Goal: Task Accomplishment & Management: Manage account settings

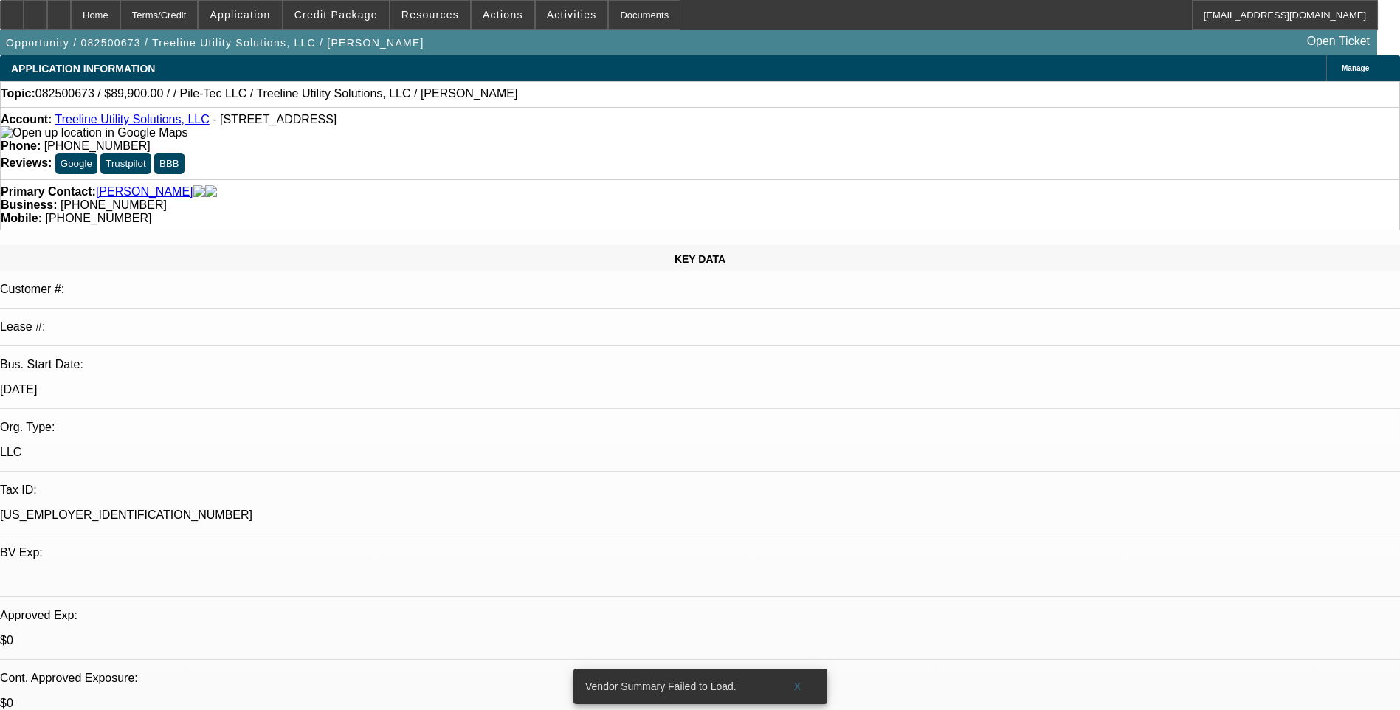
select select "0"
select select "2"
select select "0.1"
select select "4"
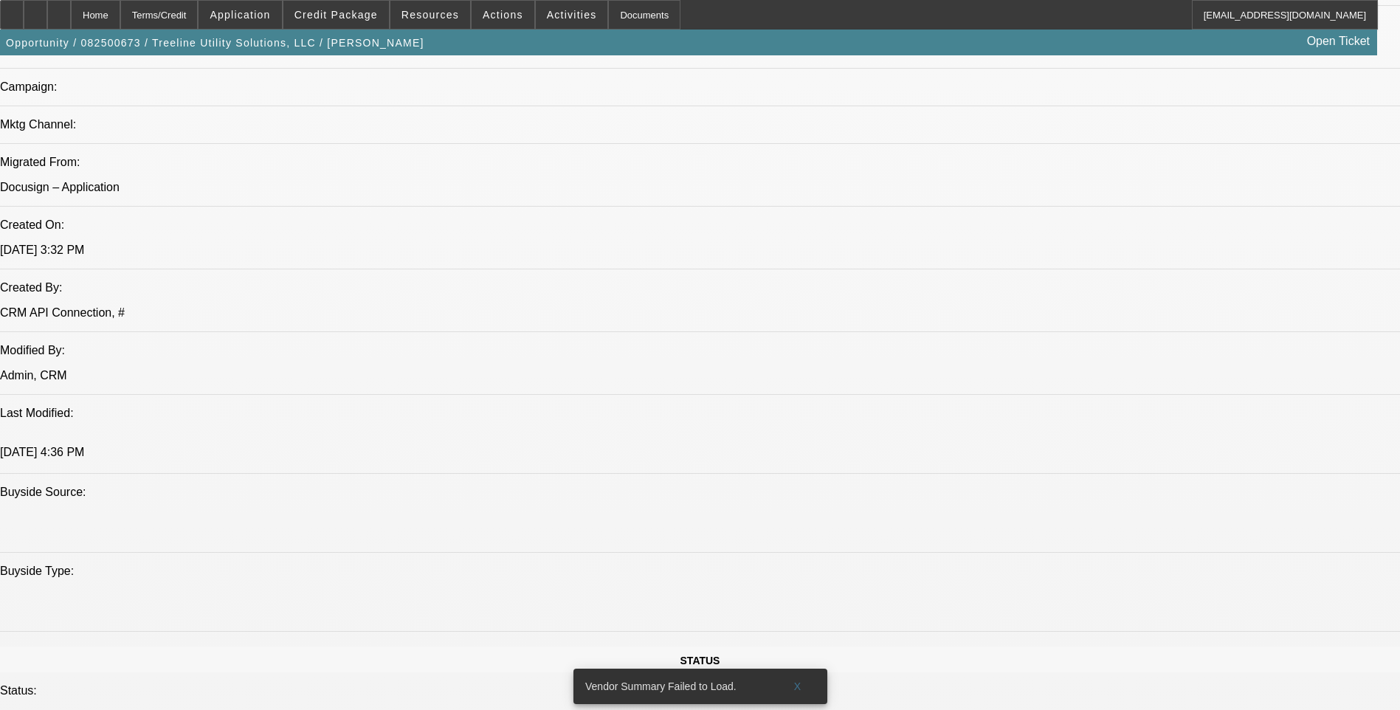
scroll to position [1033, 0]
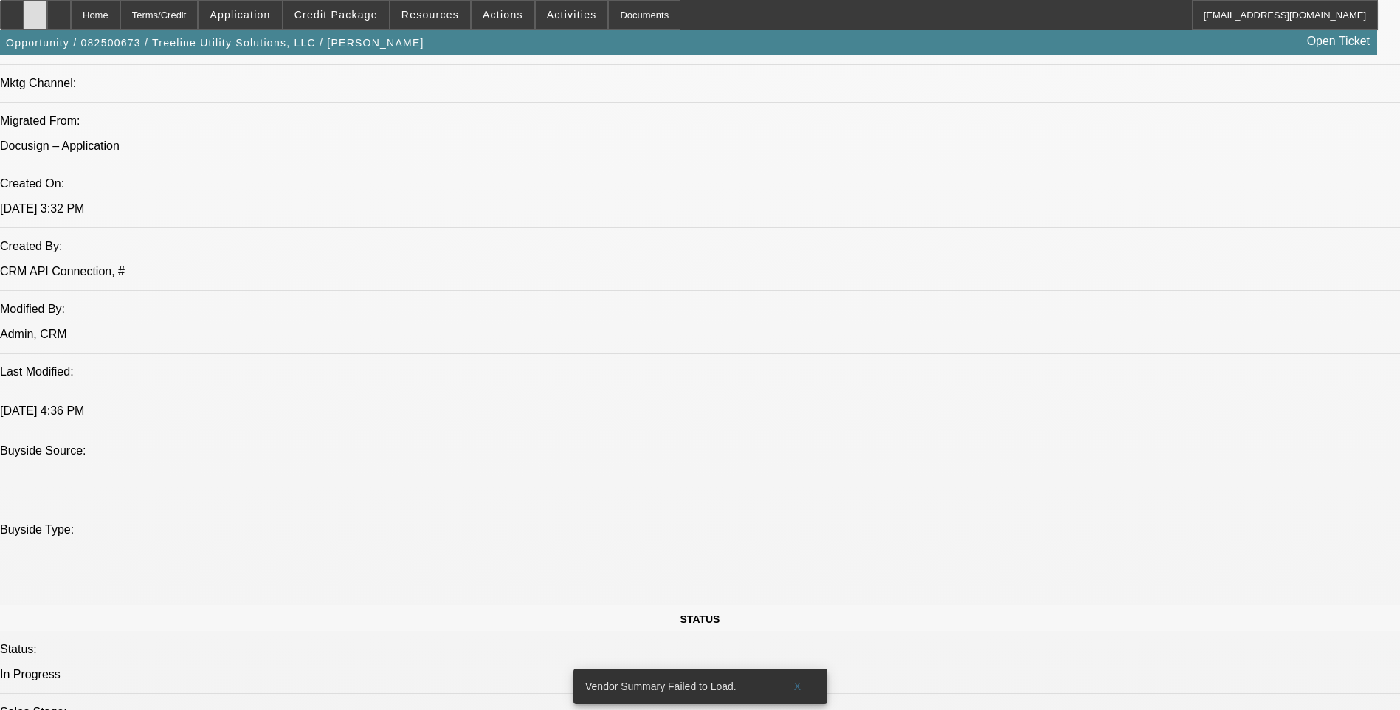
click at [47, 22] on div at bounding box center [36, 15] width 24 height 30
click at [59, 10] on icon at bounding box center [59, 10] width 0 height 0
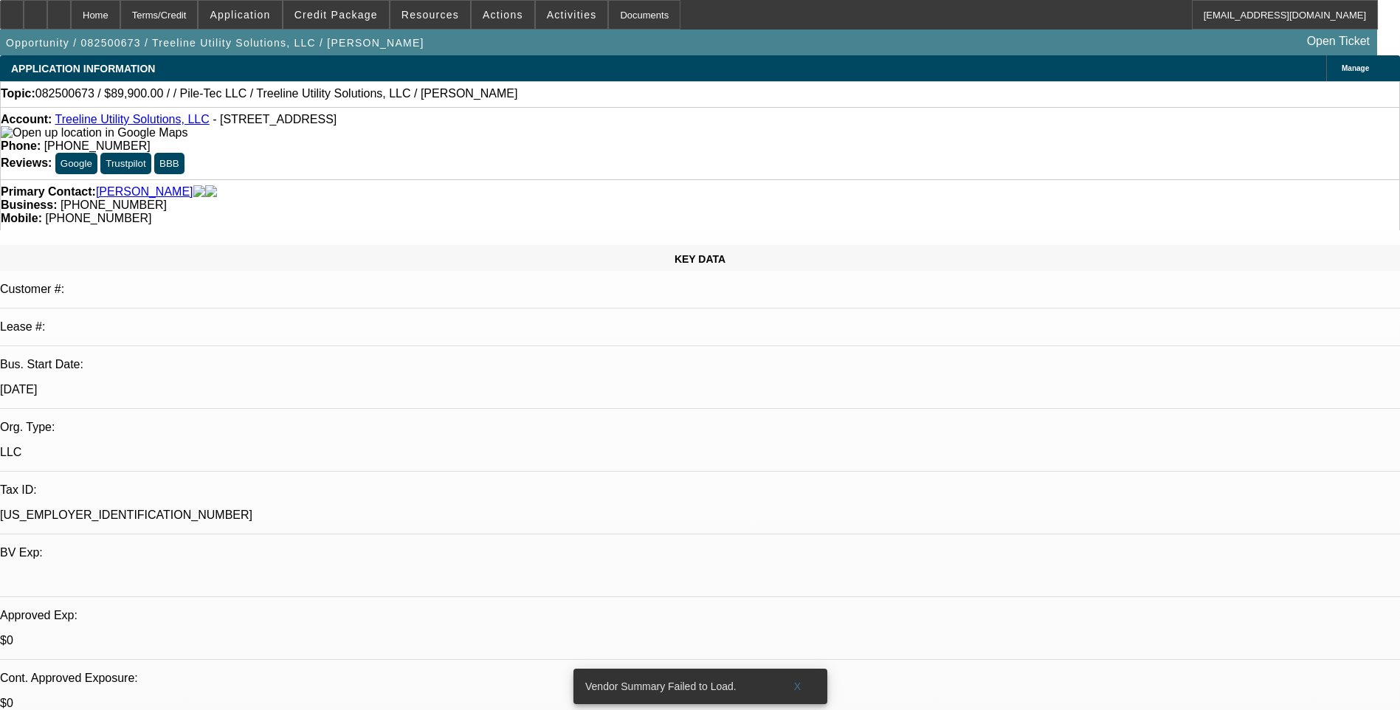
select select "0"
select select "2"
select select "0.1"
select select "1"
select select "2"
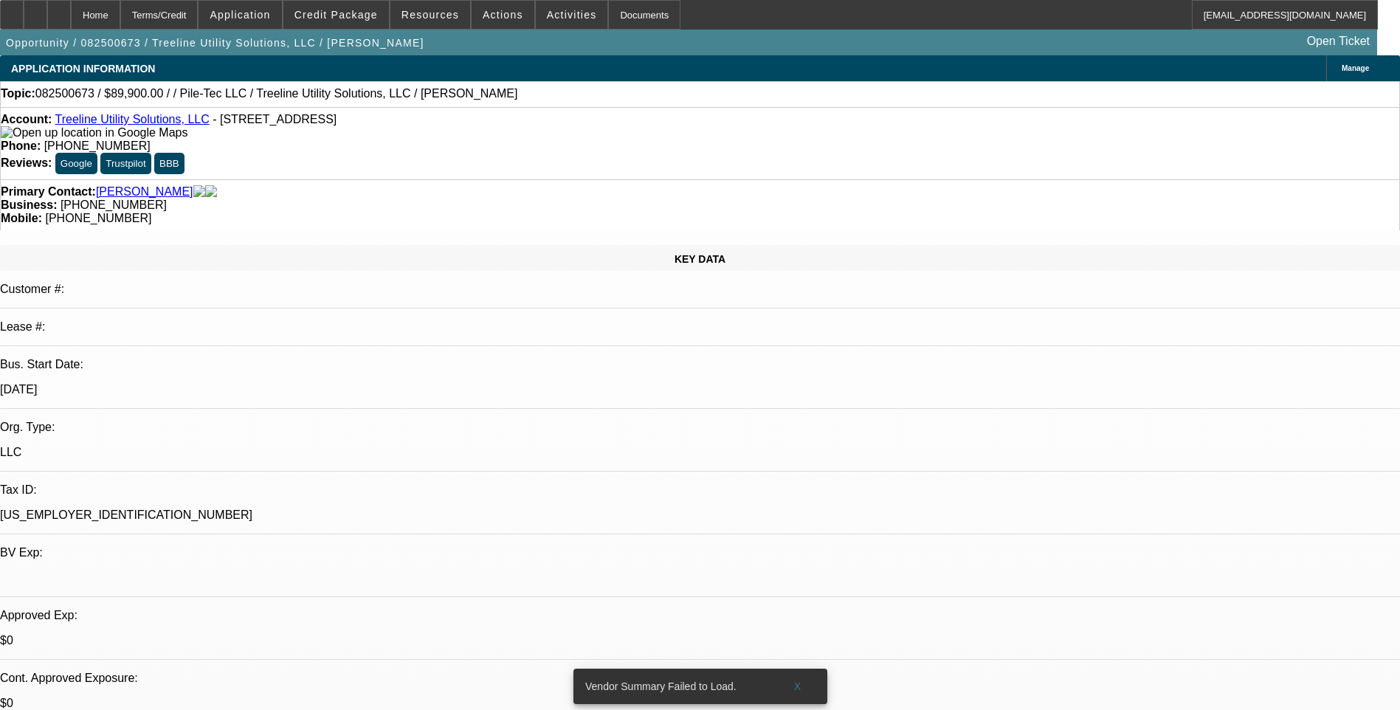
select select "4"
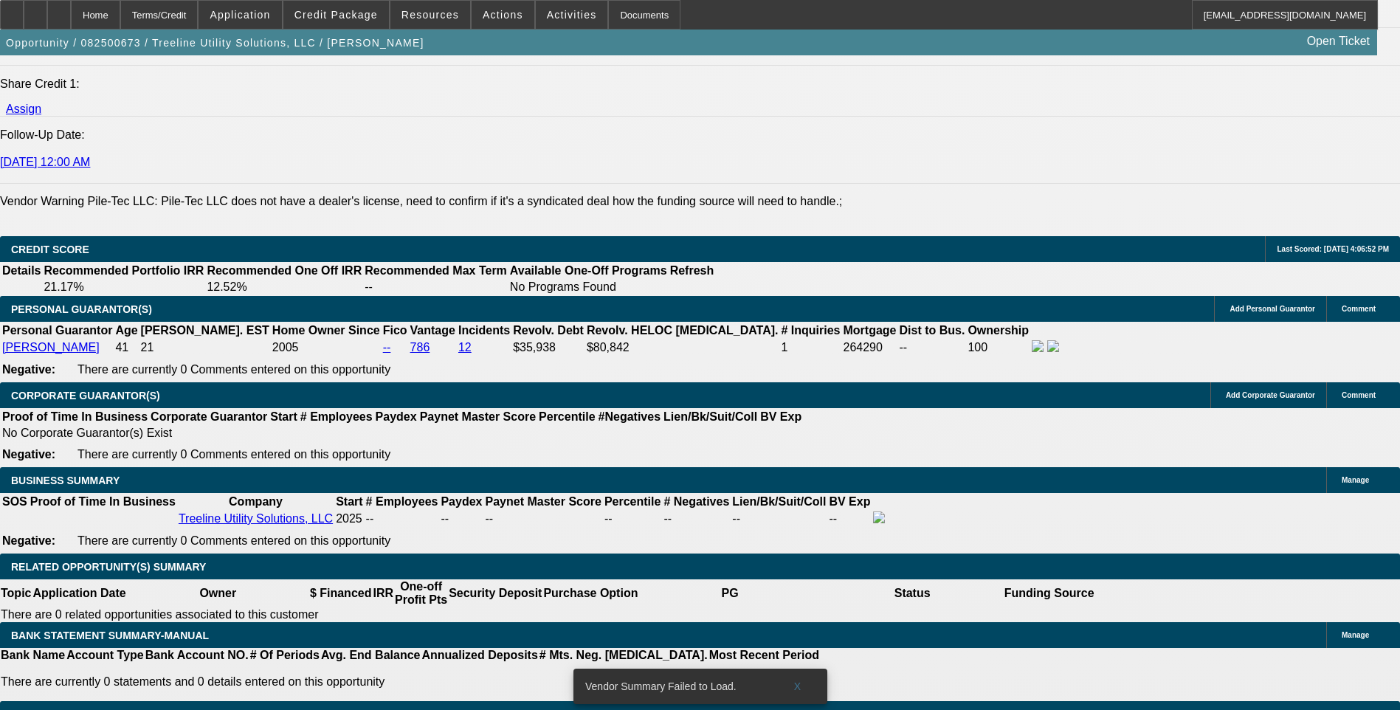
scroll to position [1919, 0]
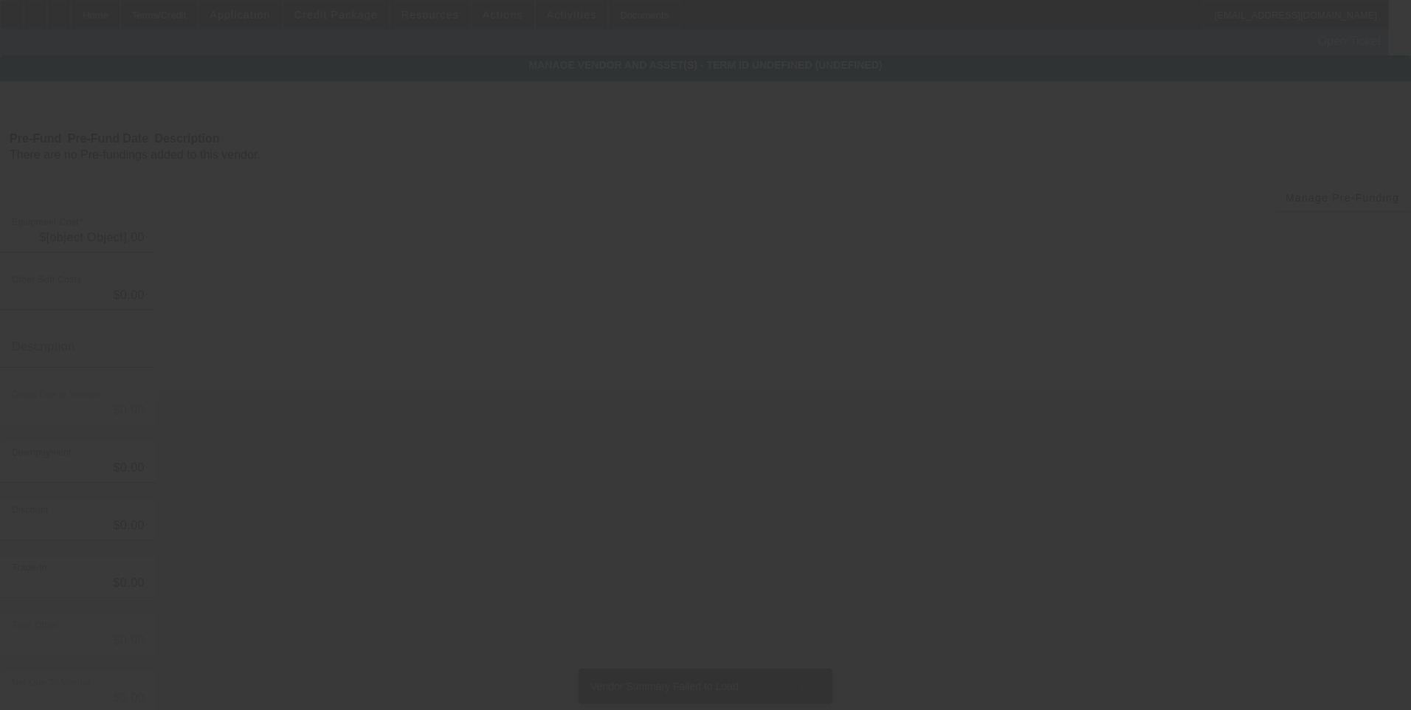
type input "$89,900.00"
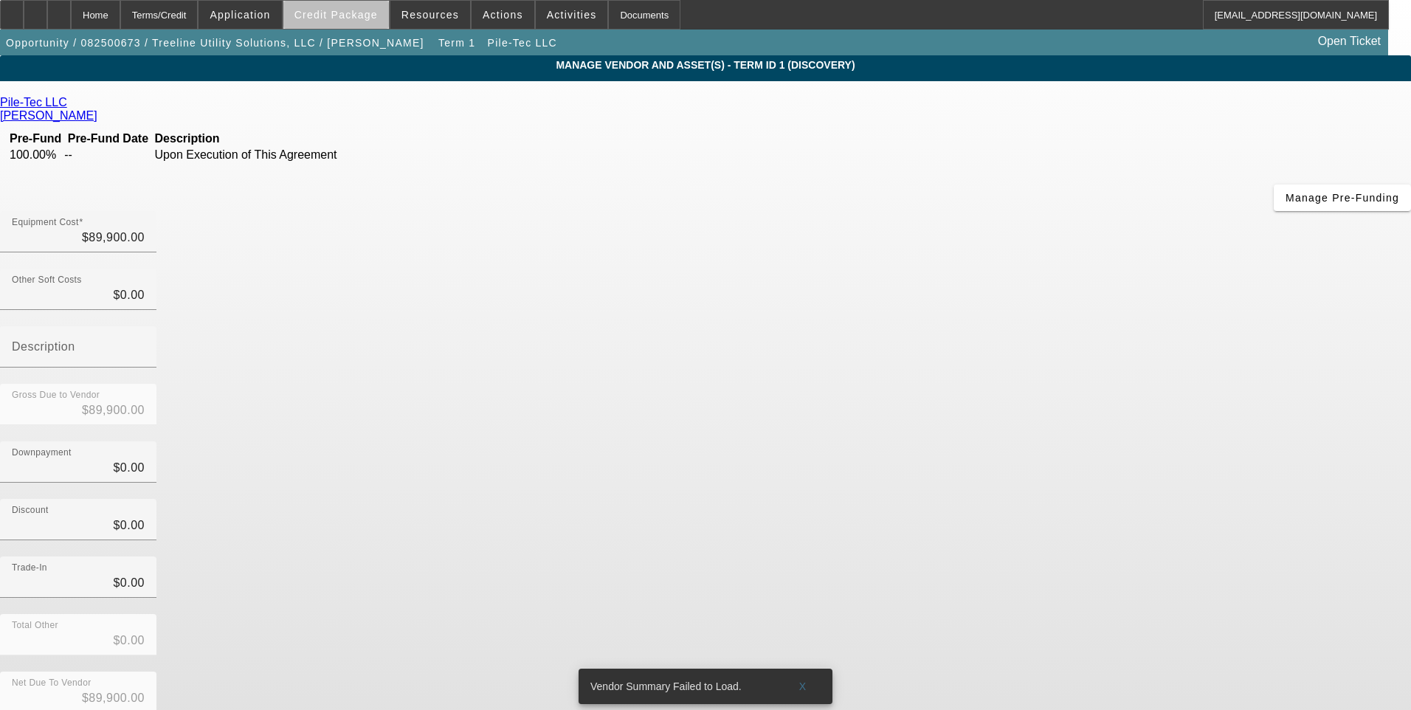
click at [360, 23] on span at bounding box center [336, 14] width 106 height 35
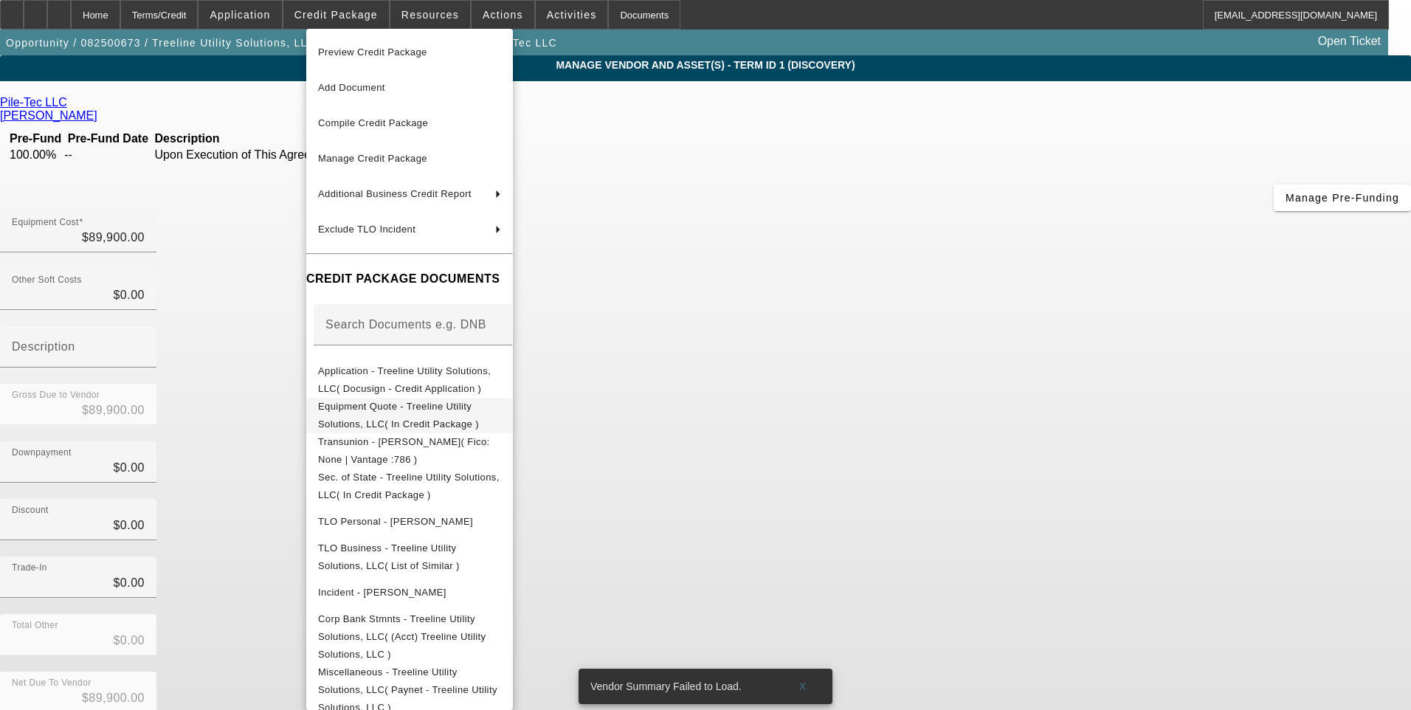
click at [453, 413] on span "Equipment Quote - Treeline Utility Solutions, LLC( In Credit Package )" at bounding box center [398, 415] width 161 height 29
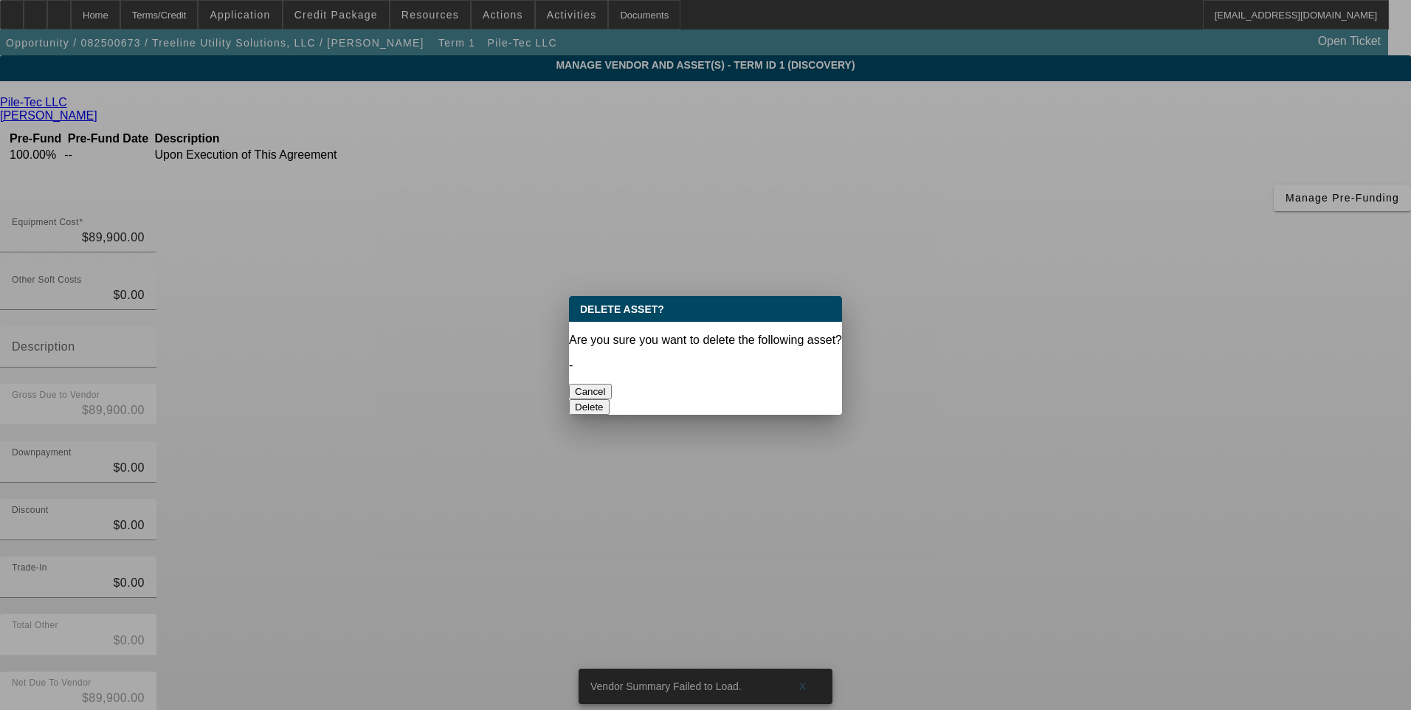
click at [610, 399] on button "Delete" at bounding box center [589, 407] width 41 height 16
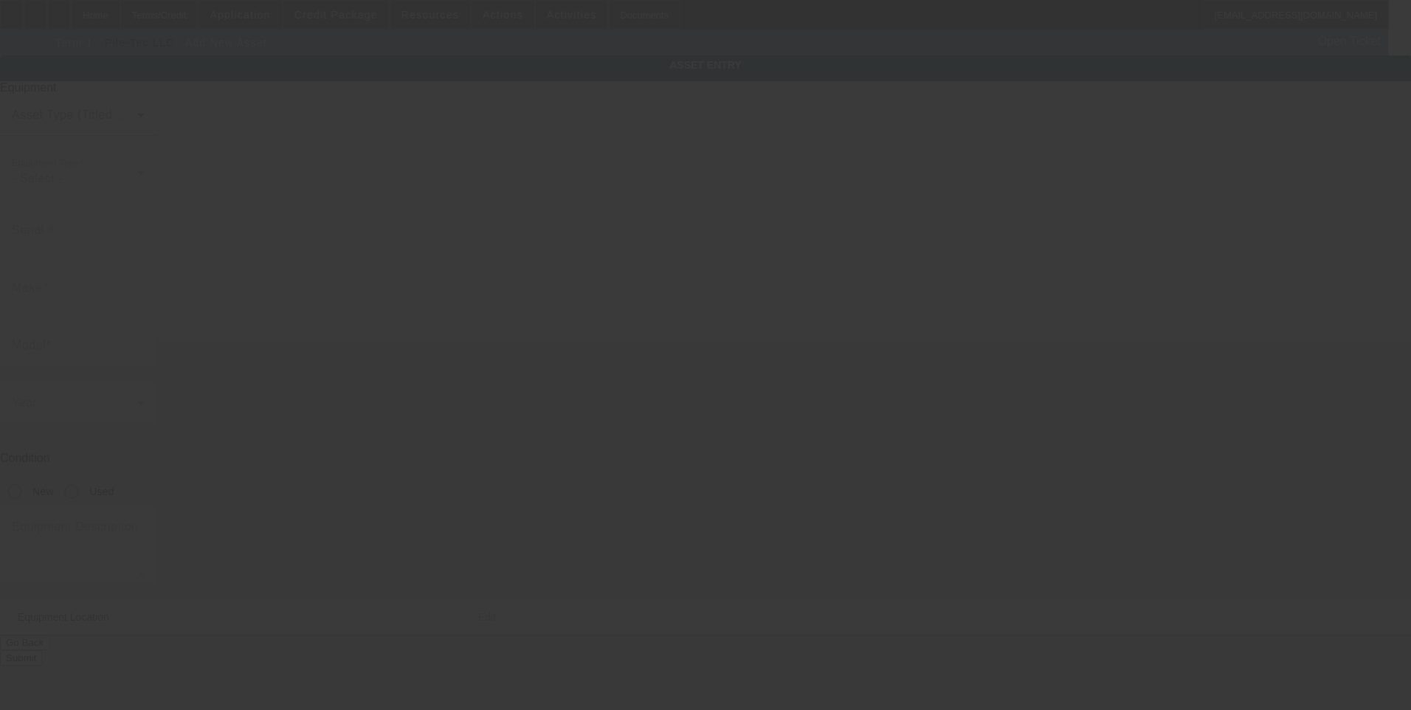
type input "3140 Tea Roll Lane"
type input "Dalton"
type input "30721"
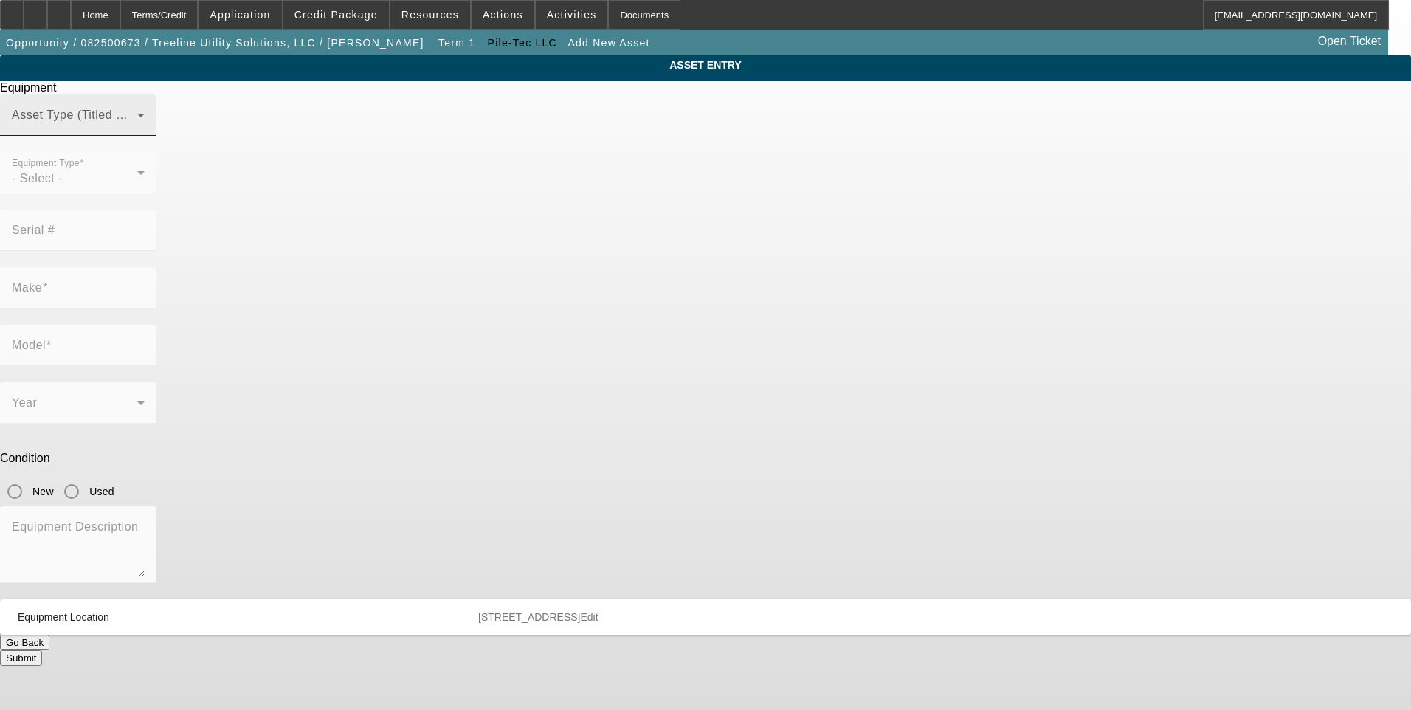
click at [137, 130] on span at bounding box center [74, 121] width 125 height 18
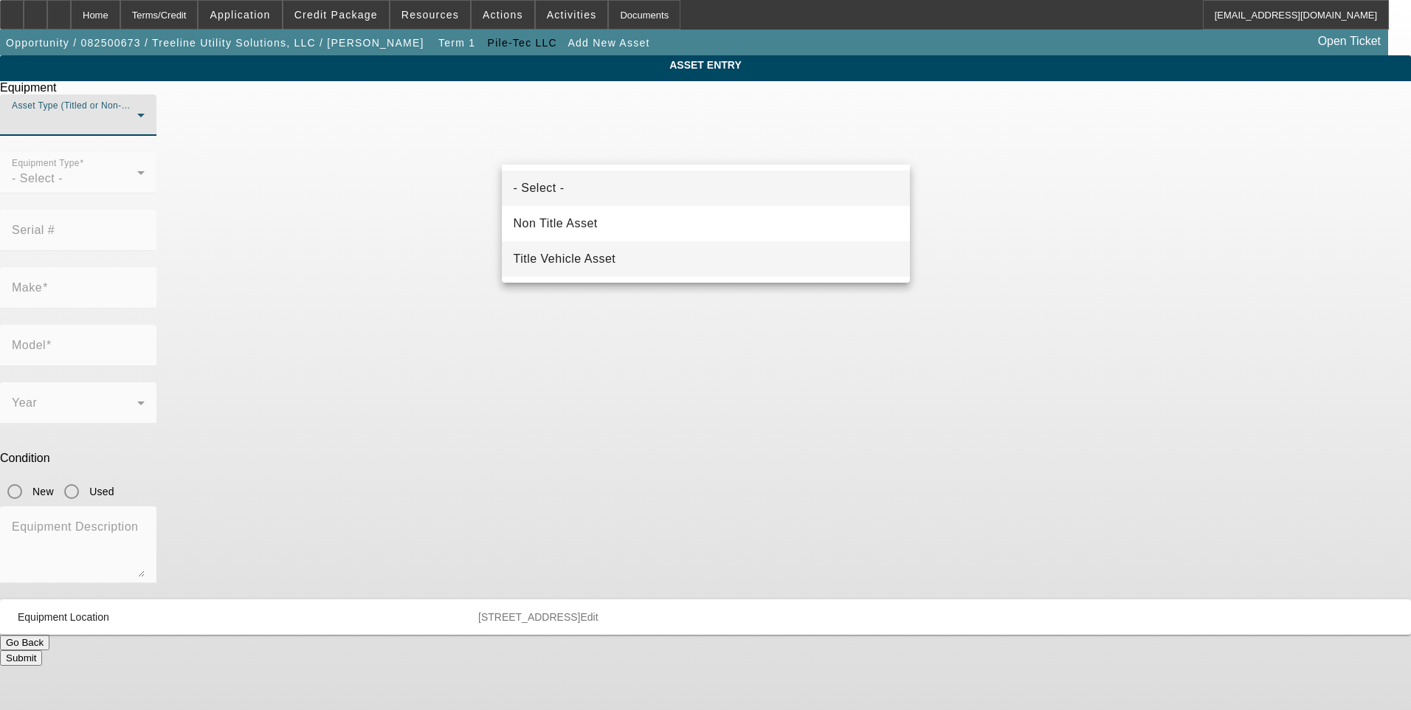
click at [619, 261] on mat-option "Title Vehicle Asset" at bounding box center [706, 258] width 408 height 35
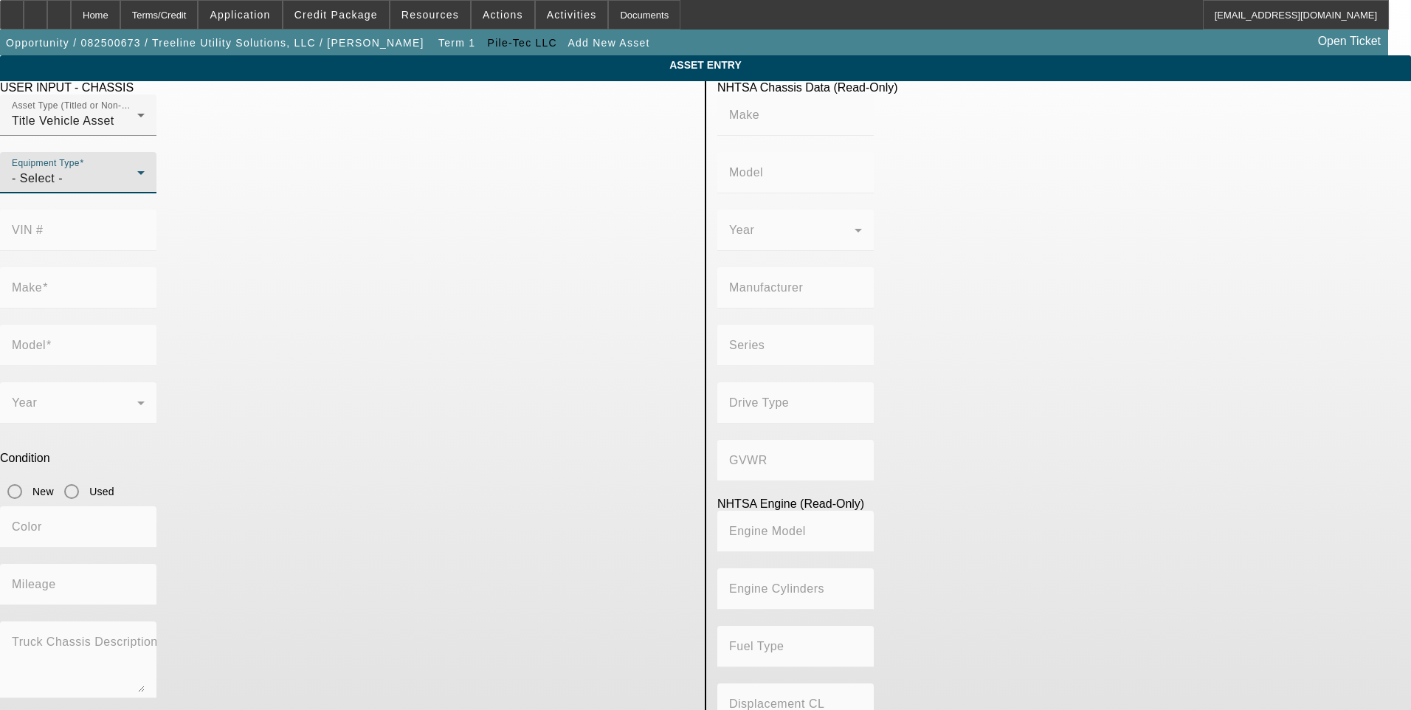
click at [137, 188] on div "- Select -" at bounding box center [74, 179] width 125 height 18
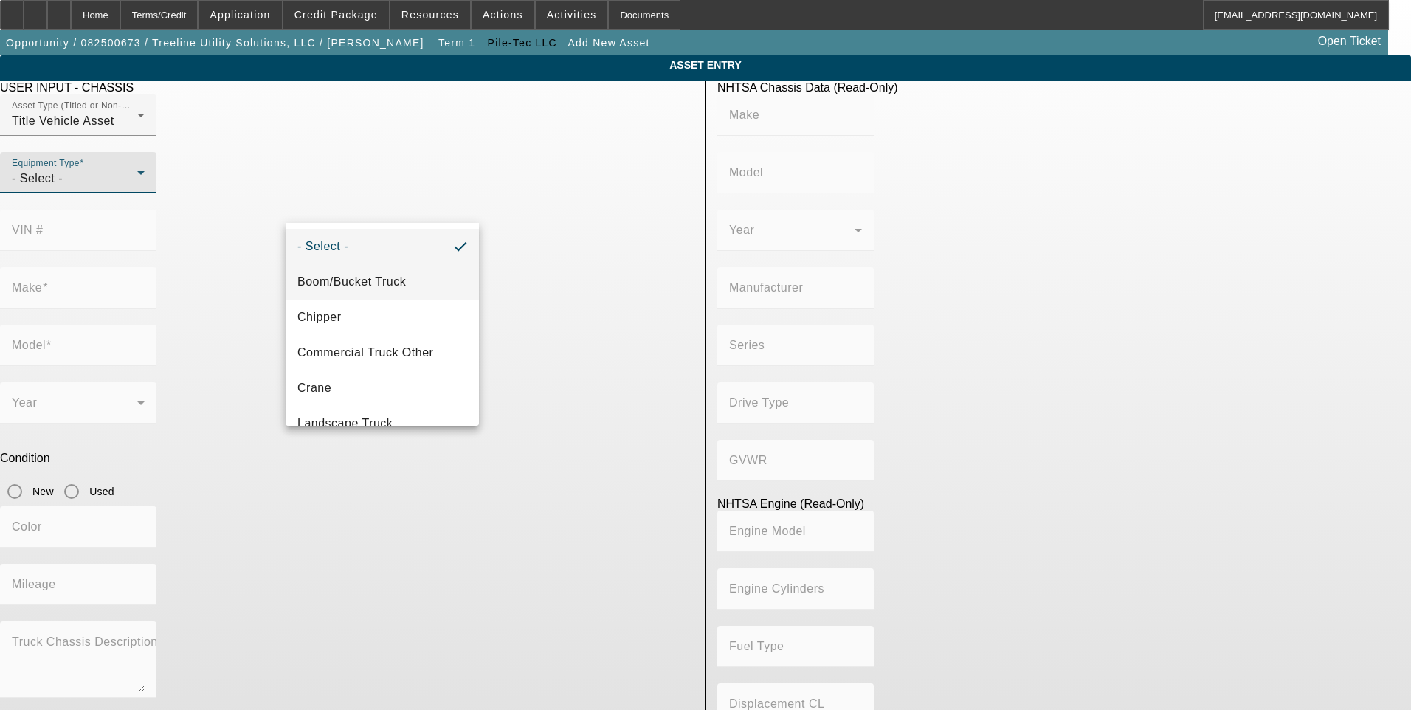
click at [392, 286] on span "Boom/Bucket Truck" at bounding box center [351, 282] width 109 height 18
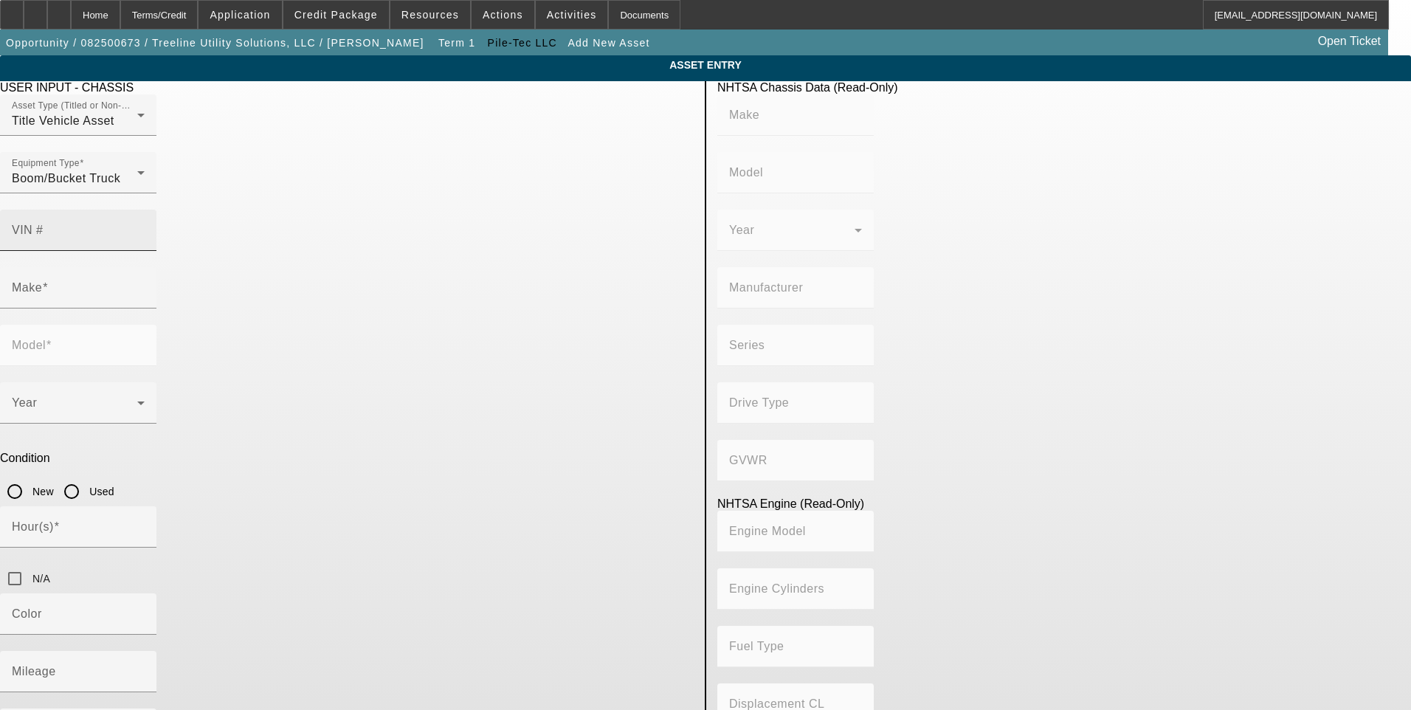
click at [145, 227] on input "VIN #" at bounding box center [78, 236] width 133 height 18
paste input "1FVACWDU6HHHZ0145"
type input "1FVACWDU6HHHZ0145"
type input "FREIGHTLINER"
type input "M2"
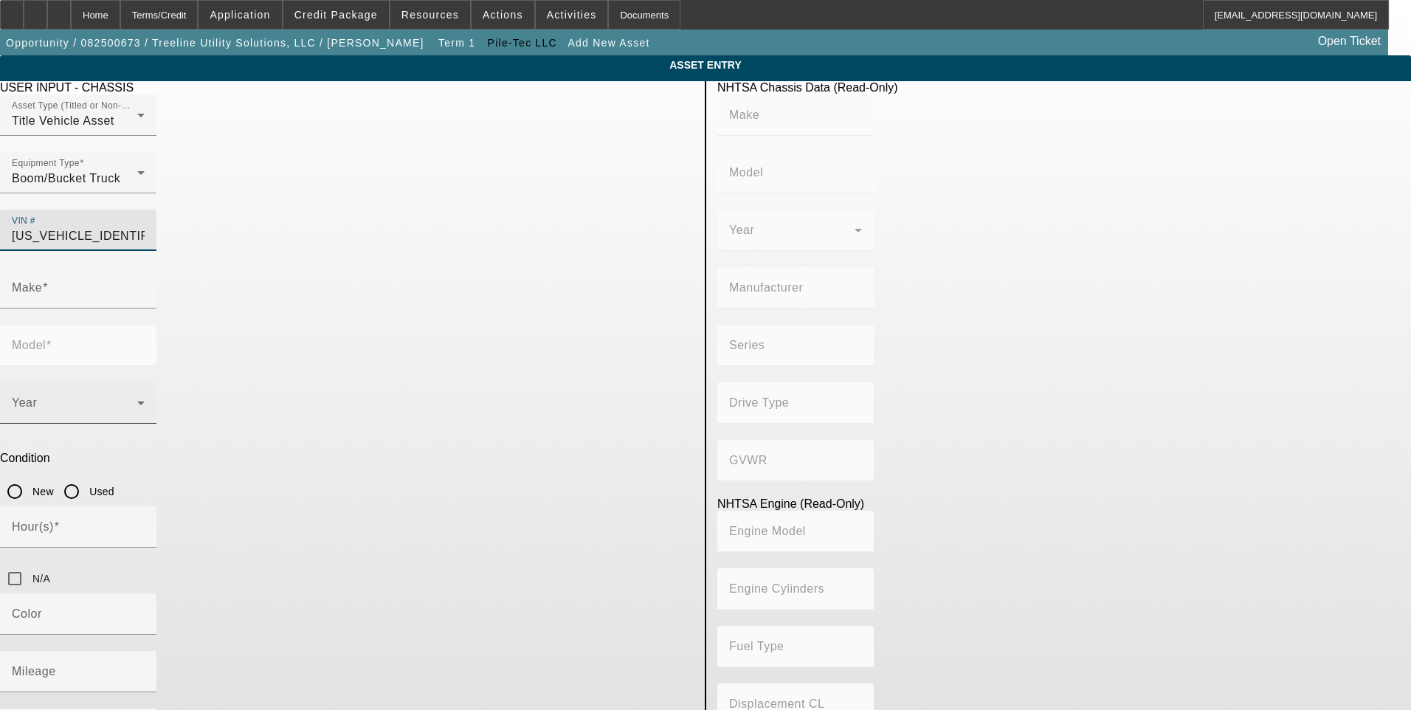
type input "DAIMLER TRUCK NORTH AMERICA LLC"
type input "106 Medium Duty"
type input "4x2"
type input "Class 6: 19,501 - 26,000 lb (8,845 - 11,794 kg)"
type input "Cummins ISB"
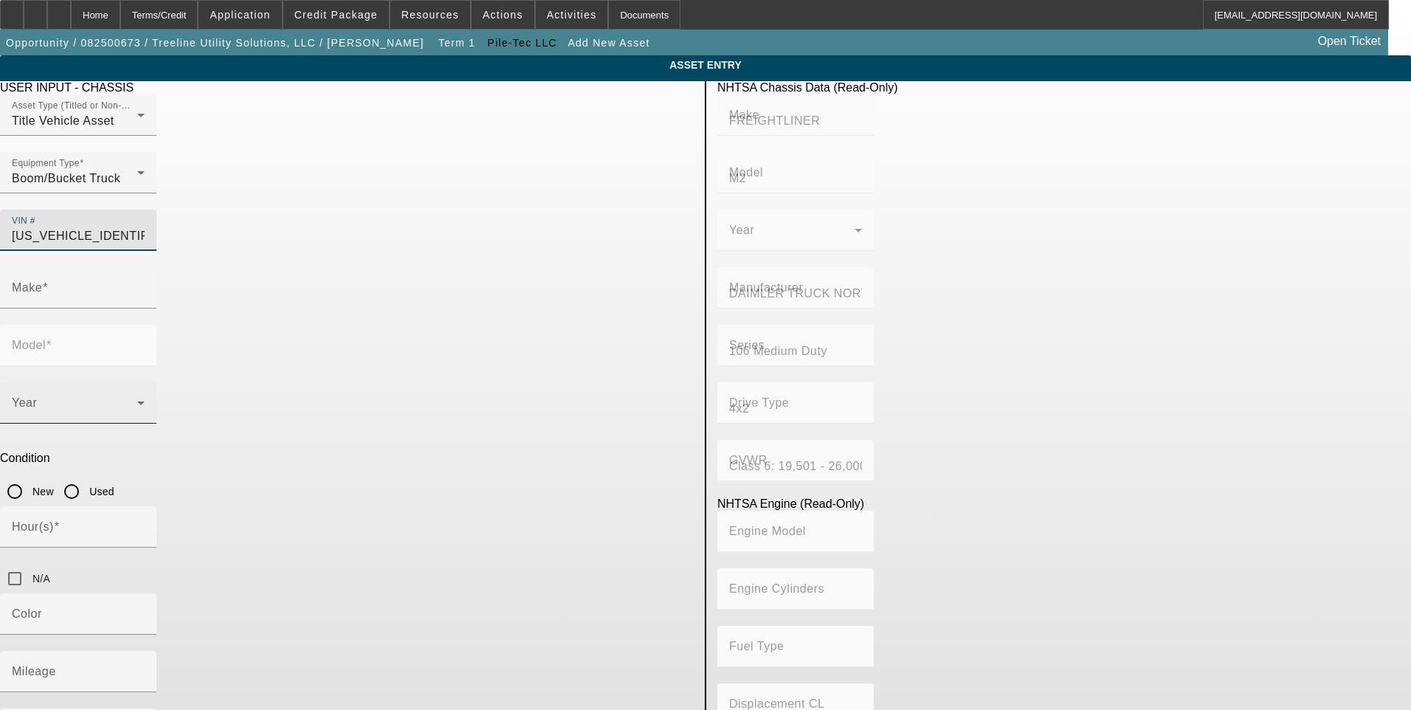
type input "6"
type input "Diesel"
type input "408.85908543470"
type input "6.7"
type input "FREIGHTLINER"
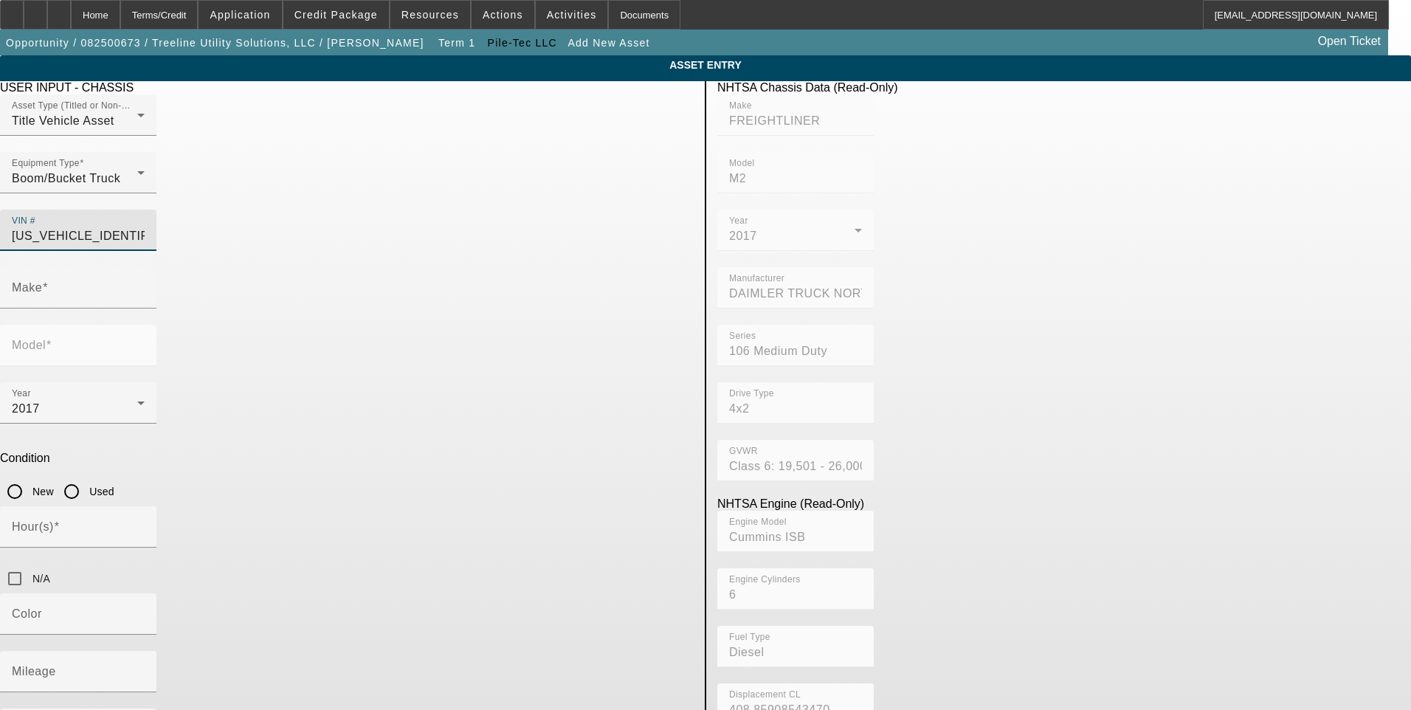
type input "M2"
type input "1FVACWDU6HHHZ0145"
click at [86, 477] on input "Used" at bounding box center [72, 492] width 30 height 30
radio input "true"
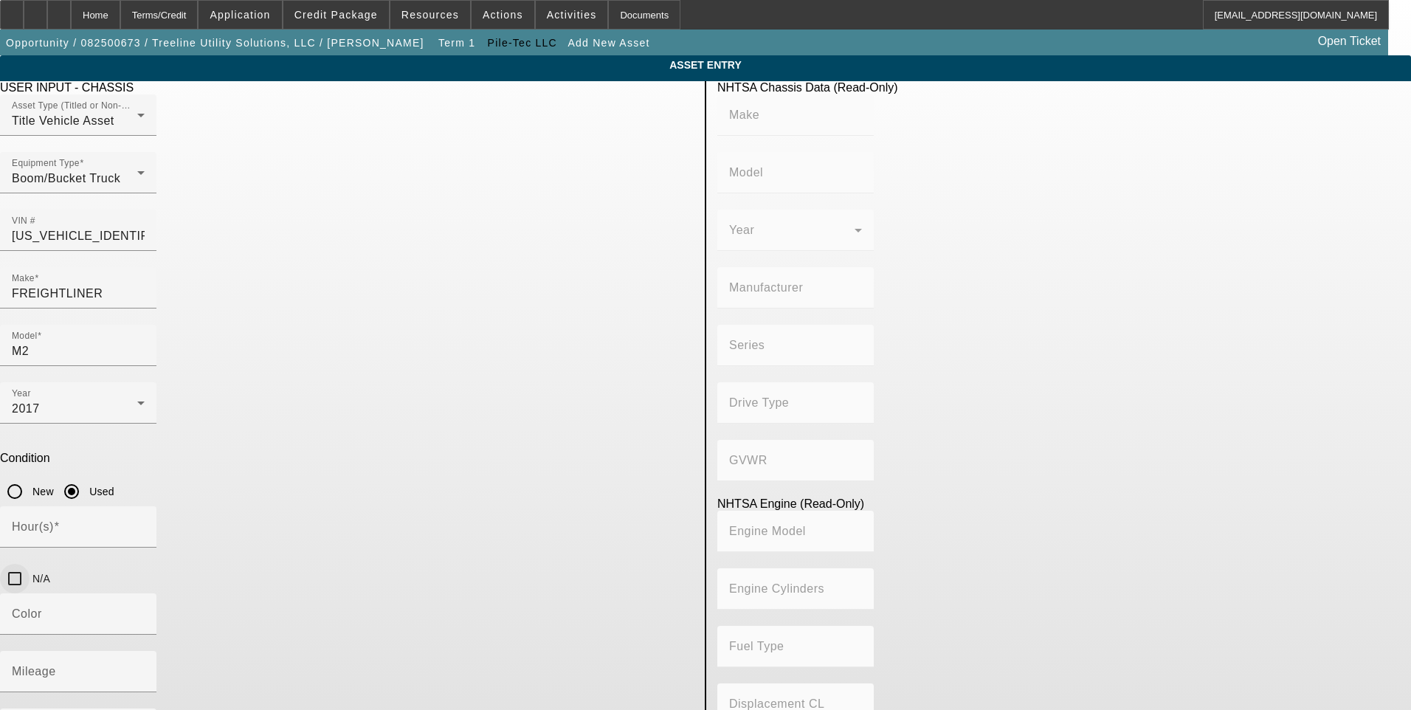
type input "FREIGHTLINER"
type input "M2"
type input "DAIMLER TRUCK NORTH AMERICA LLC"
type input "106 Medium Duty"
type input "4x2"
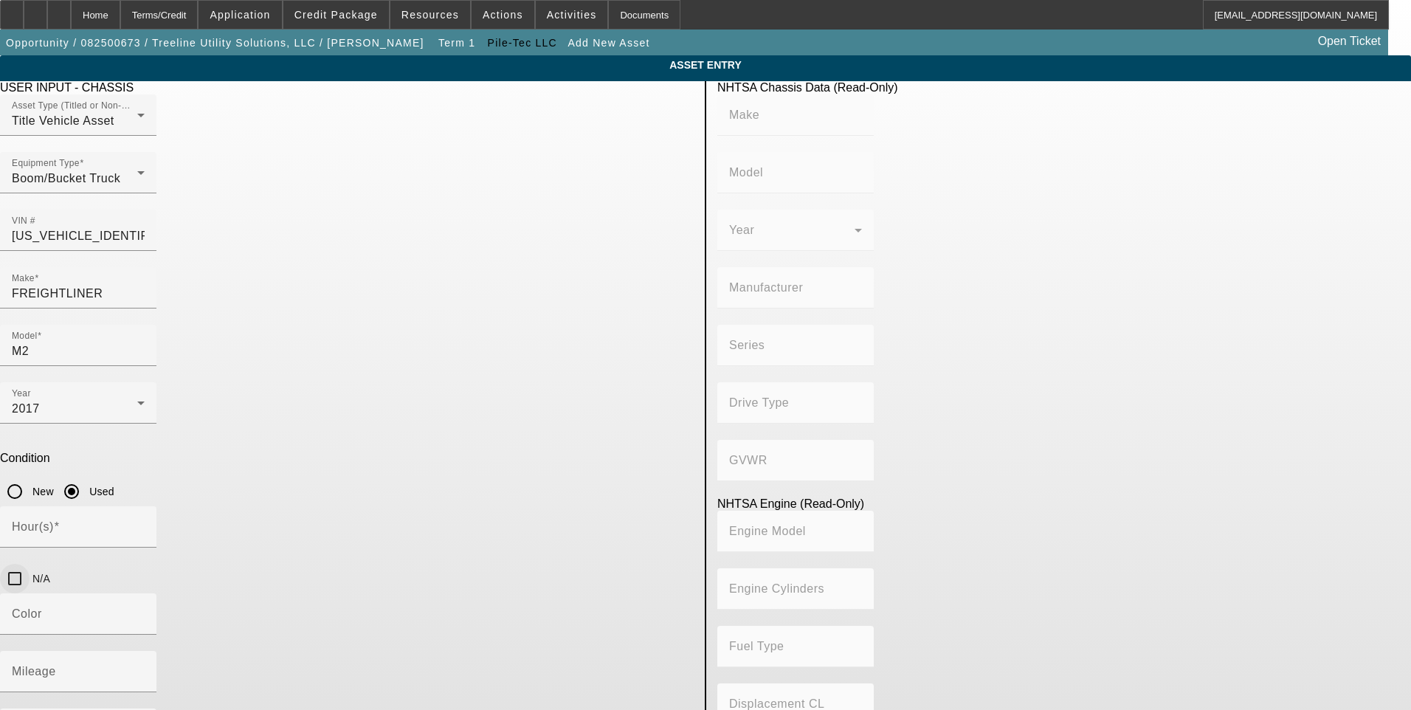
type input "Class 6: 19,501 - 26,000 lb (8,845 - 11,794 kg)"
type input "Cummins ISB"
type input "6"
type input "Diesel"
type input "408.85908543470"
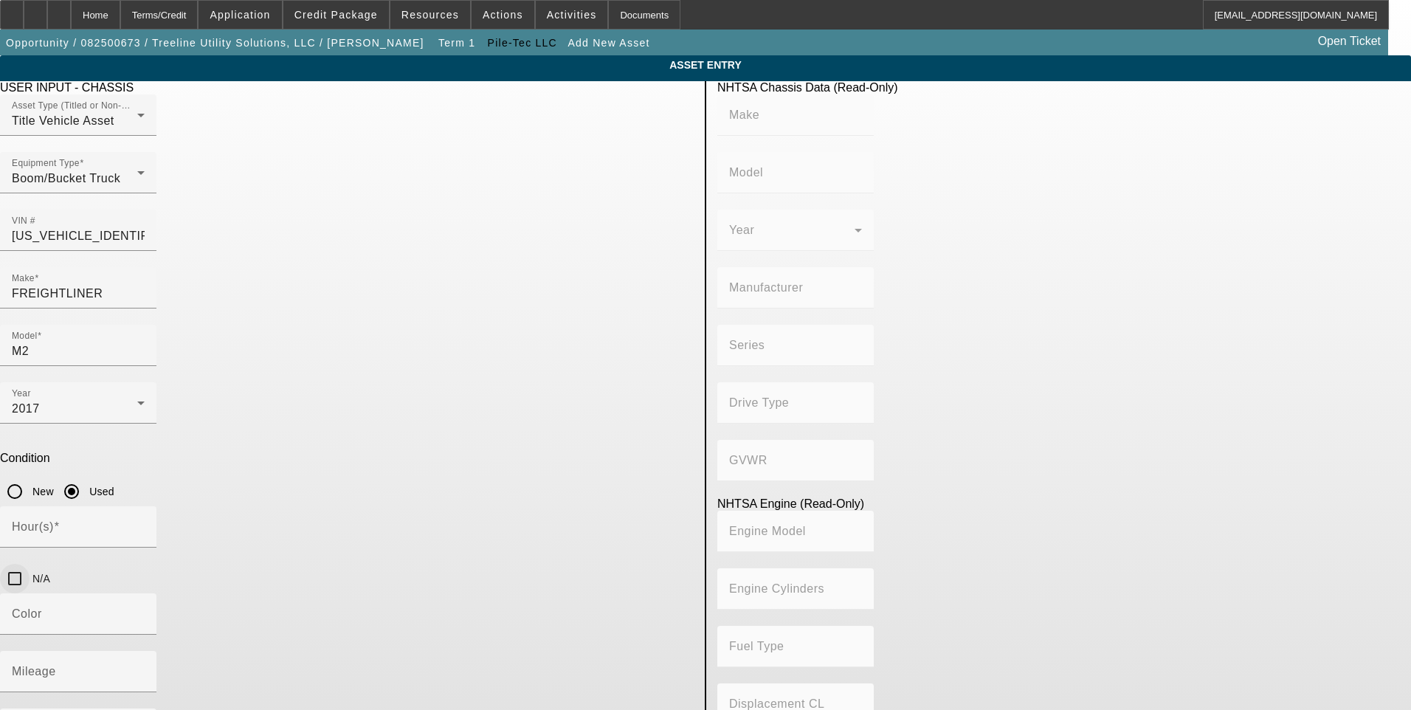
type input "6.7"
click at [30, 564] on input "N/A" at bounding box center [15, 579] width 30 height 30
checkbox input "true"
click at [56, 665] on mat-label "Mileage" at bounding box center [34, 671] width 44 height 13
click at [145, 669] on input "Mileage" at bounding box center [78, 678] width 133 height 18
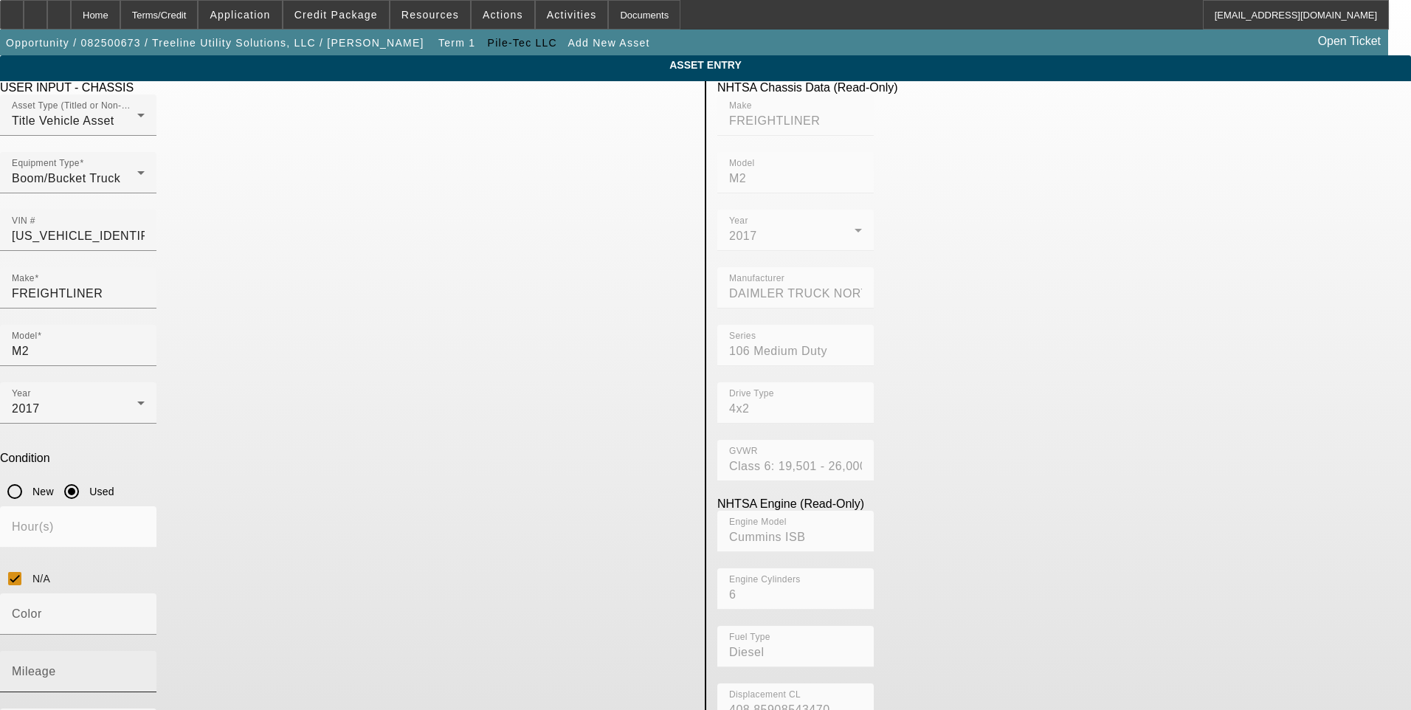
click at [56, 665] on mat-label "Mileage" at bounding box center [34, 671] width 44 height 13
click at [145, 669] on input "Mileage" at bounding box center [78, 678] width 133 height 18
type input "58185"
click at [168, 419] on app-asset-collateral-manage "ASSET ENTRY USER INPUT - CHASSIS Asset Type (Titled or Non-Titled) Title Vehicl…" at bounding box center [705, 468] width 1411 height 827
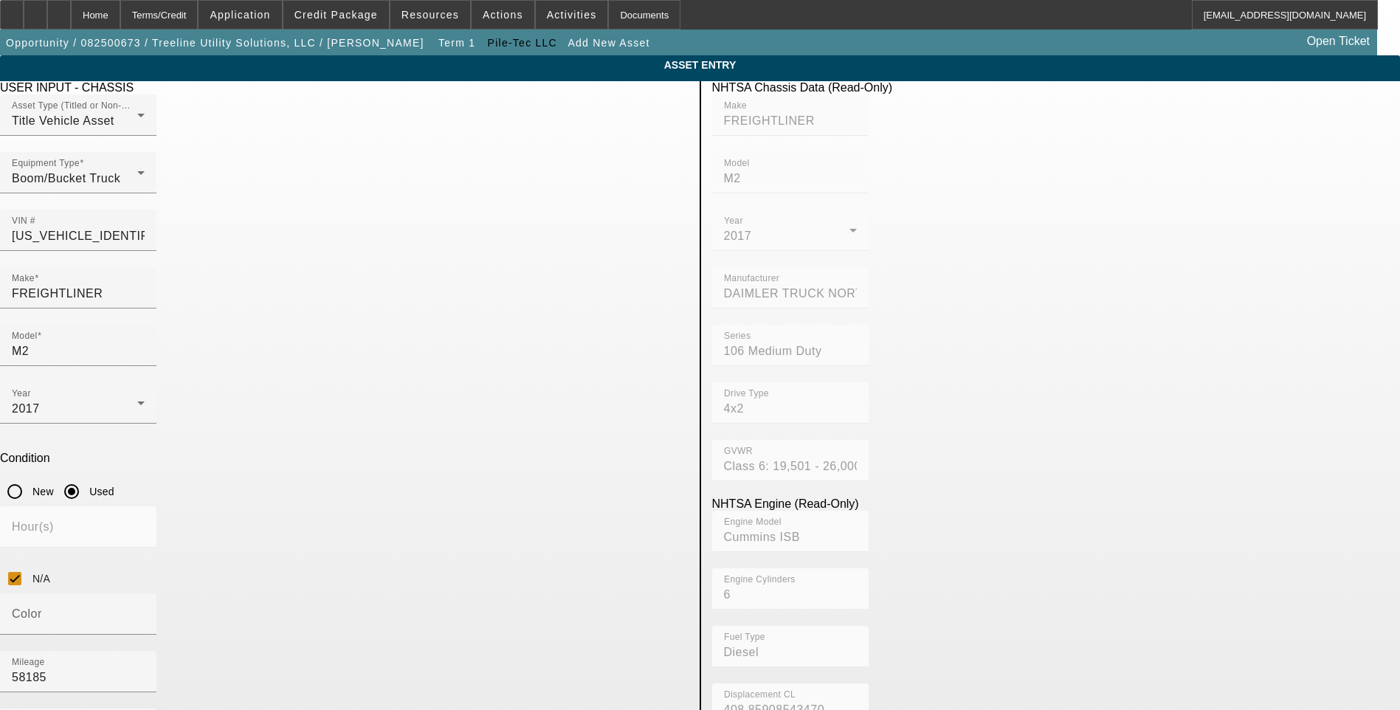
scroll to position [295, 0]
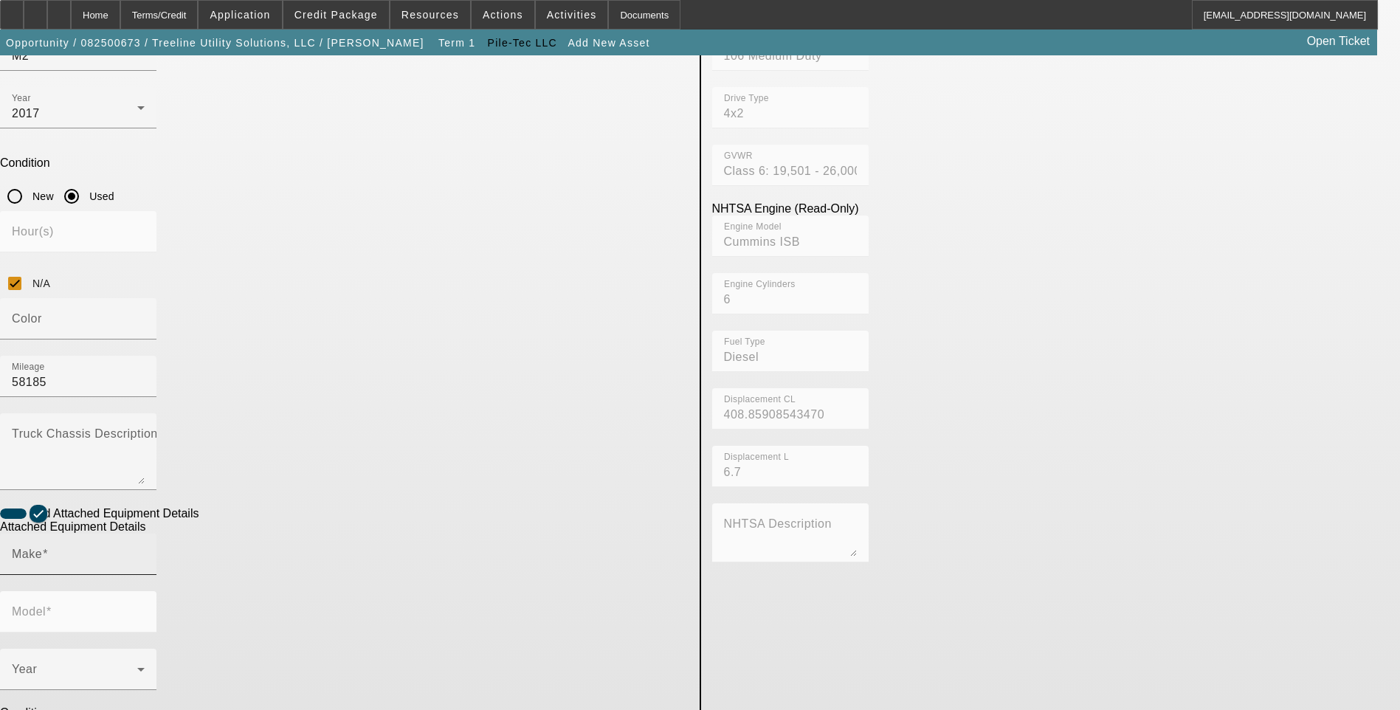
click at [145, 551] on input "Make" at bounding box center [78, 560] width 133 height 18
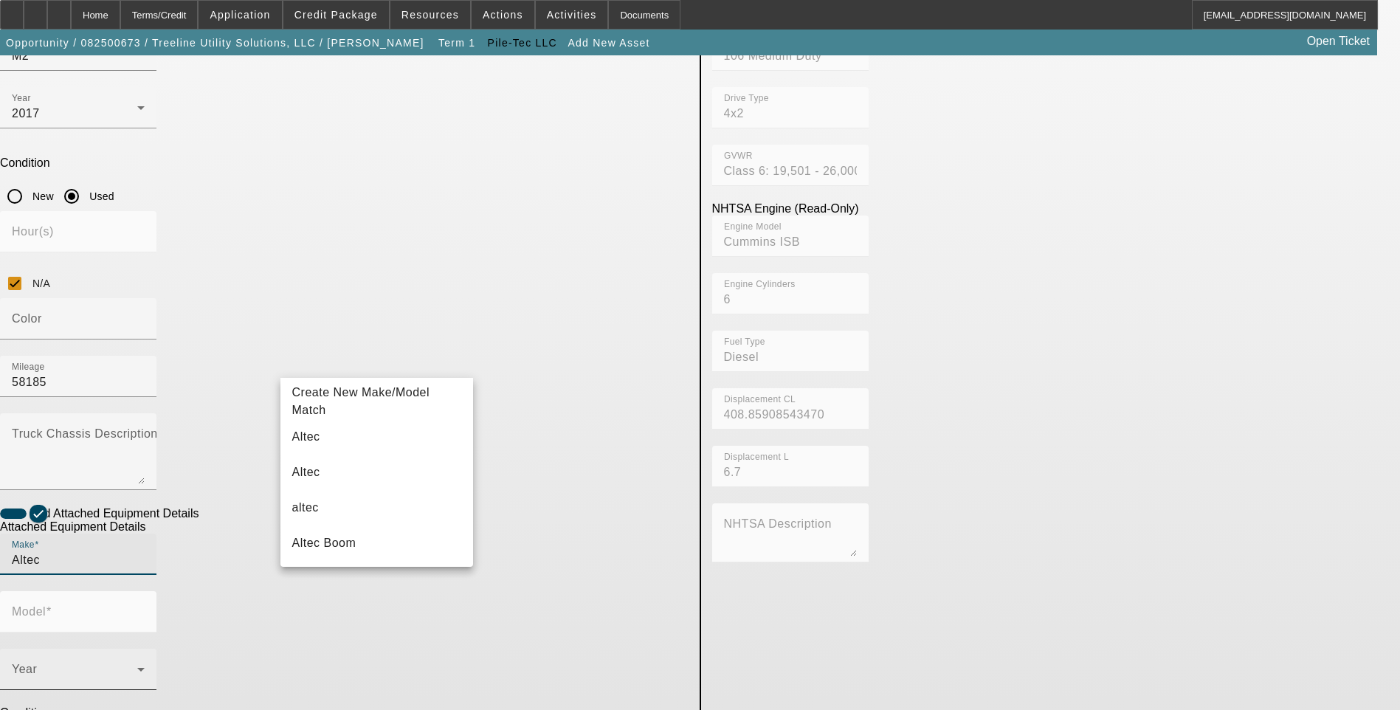
type input "Altec"
click at [345, 438] on mat-option "Altec" at bounding box center [377, 436] width 193 height 35
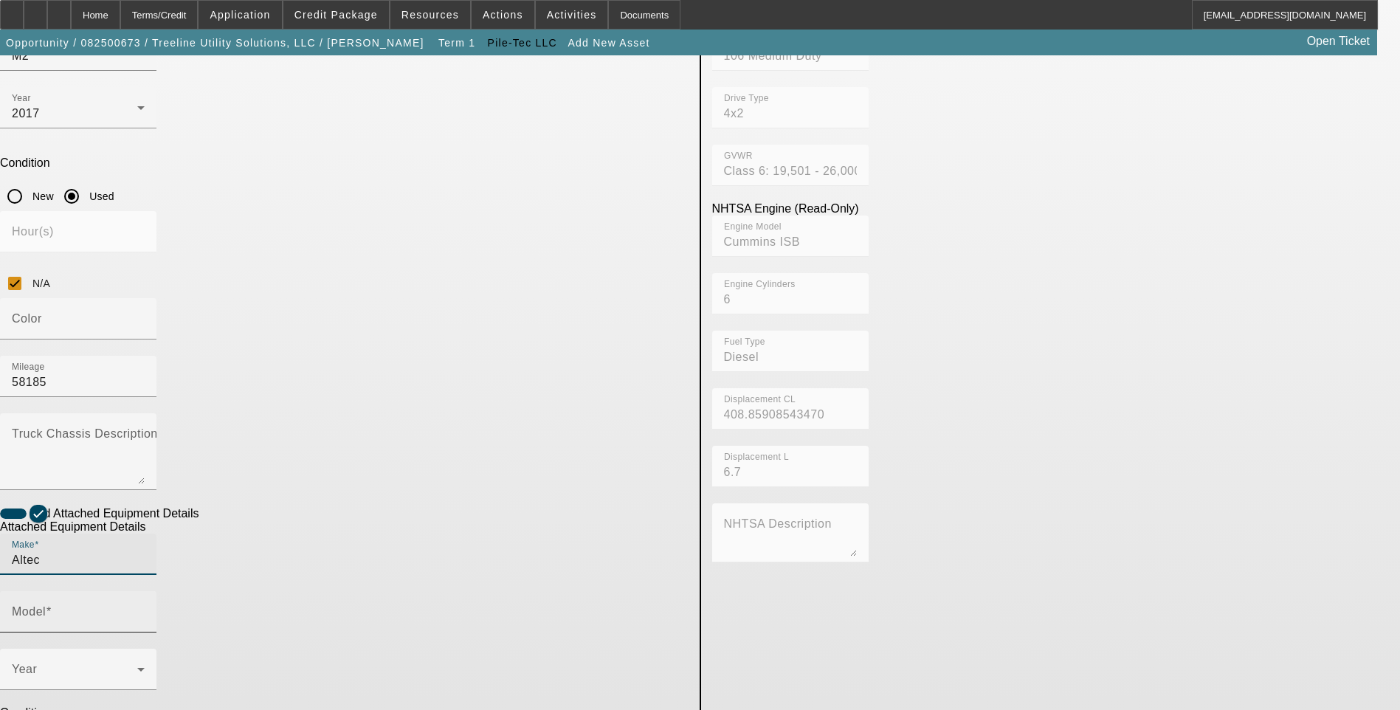
click at [46, 605] on mat-label "Model" at bounding box center [29, 611] width 34 height 13
click at [145, 609] on input "Model" at bounding box center [78, 618] width 133 height 18
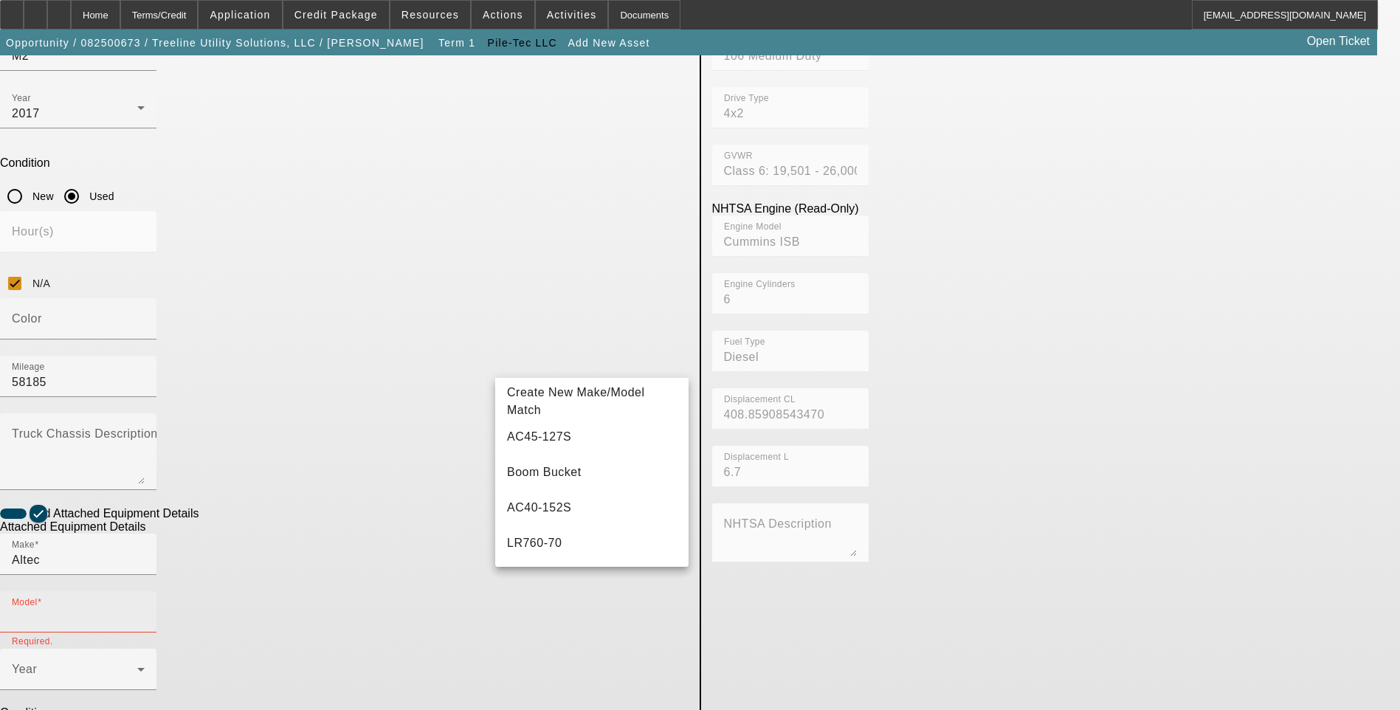
click at [145, 609] on input "Model" at bounding box center [78, 618] width 133 height 18
click at [565, 526] on mat-option "LR756" at bounding box center [591, 507] width 193 height 35
type input "LR756"
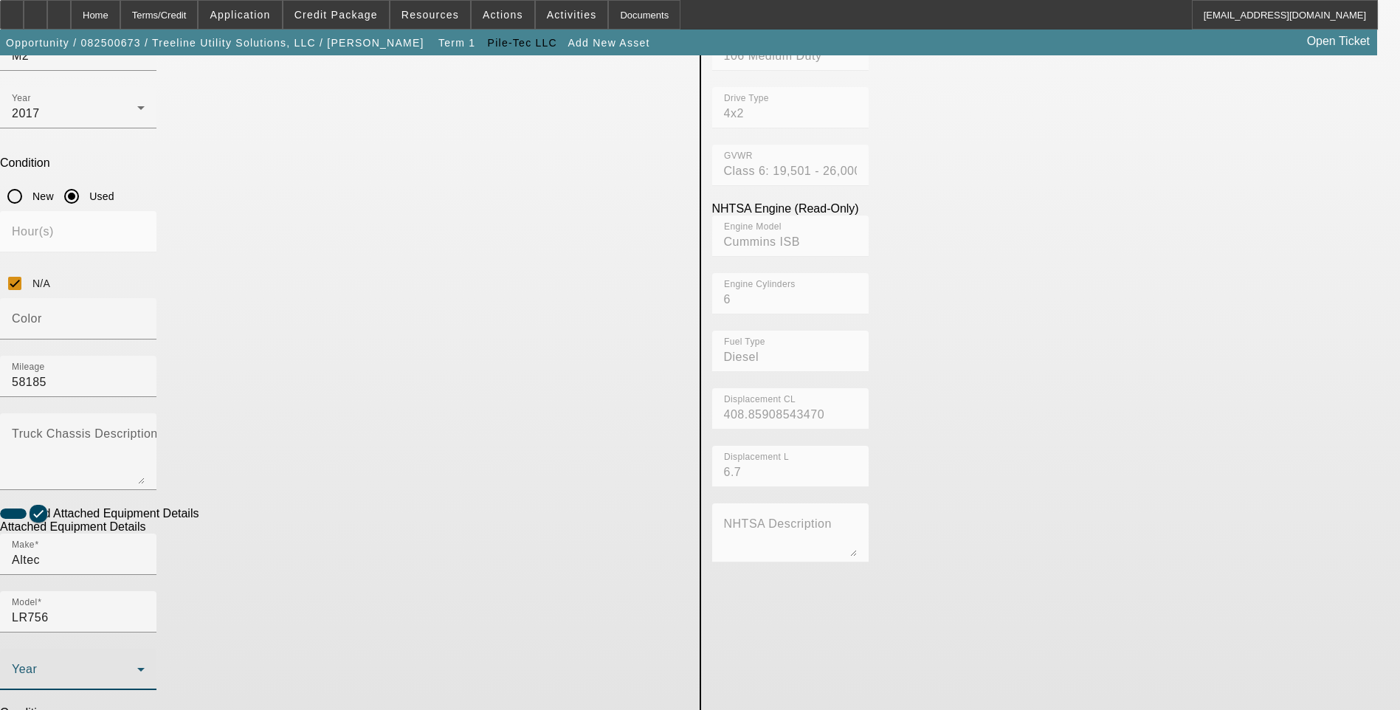
click at [137, 667] on span at bounding box center [74, 676] width 125 height 18
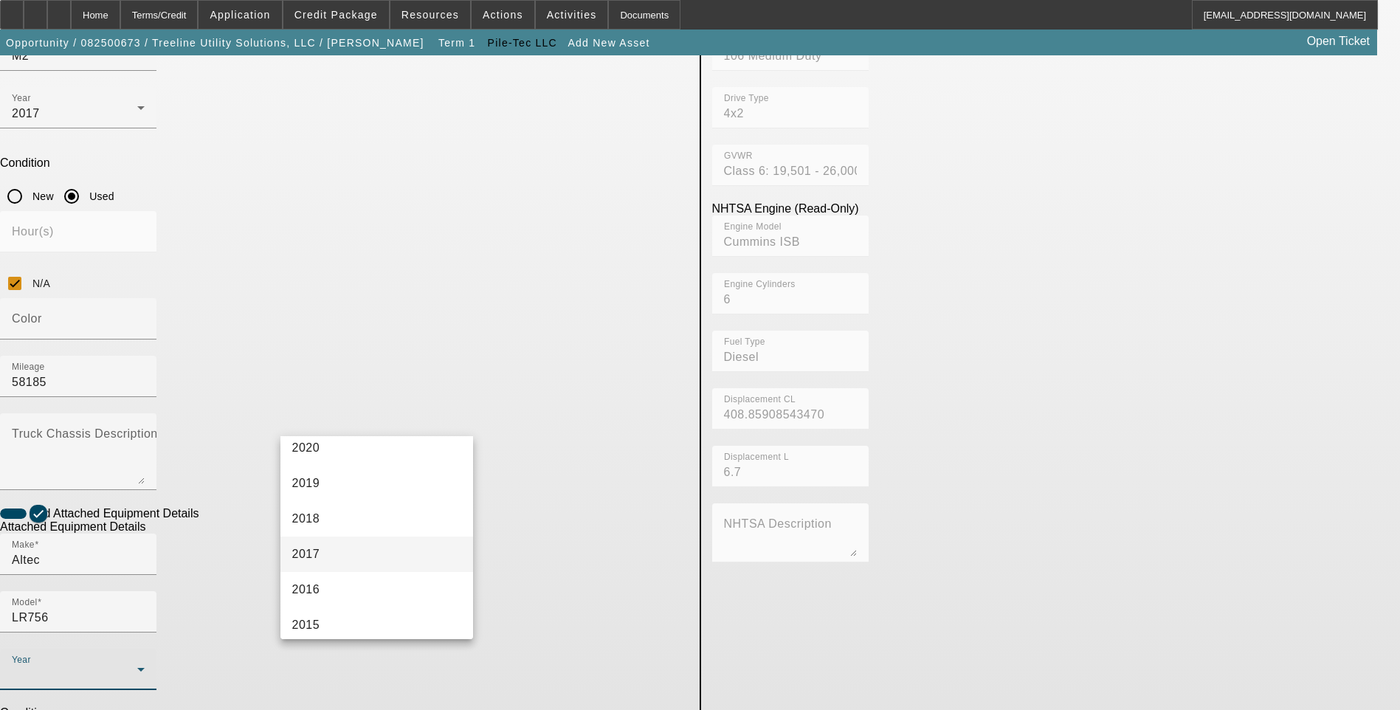
click at [364, 551] on mat-option "2017" at bounding box center [377, 554] width 193 height 35
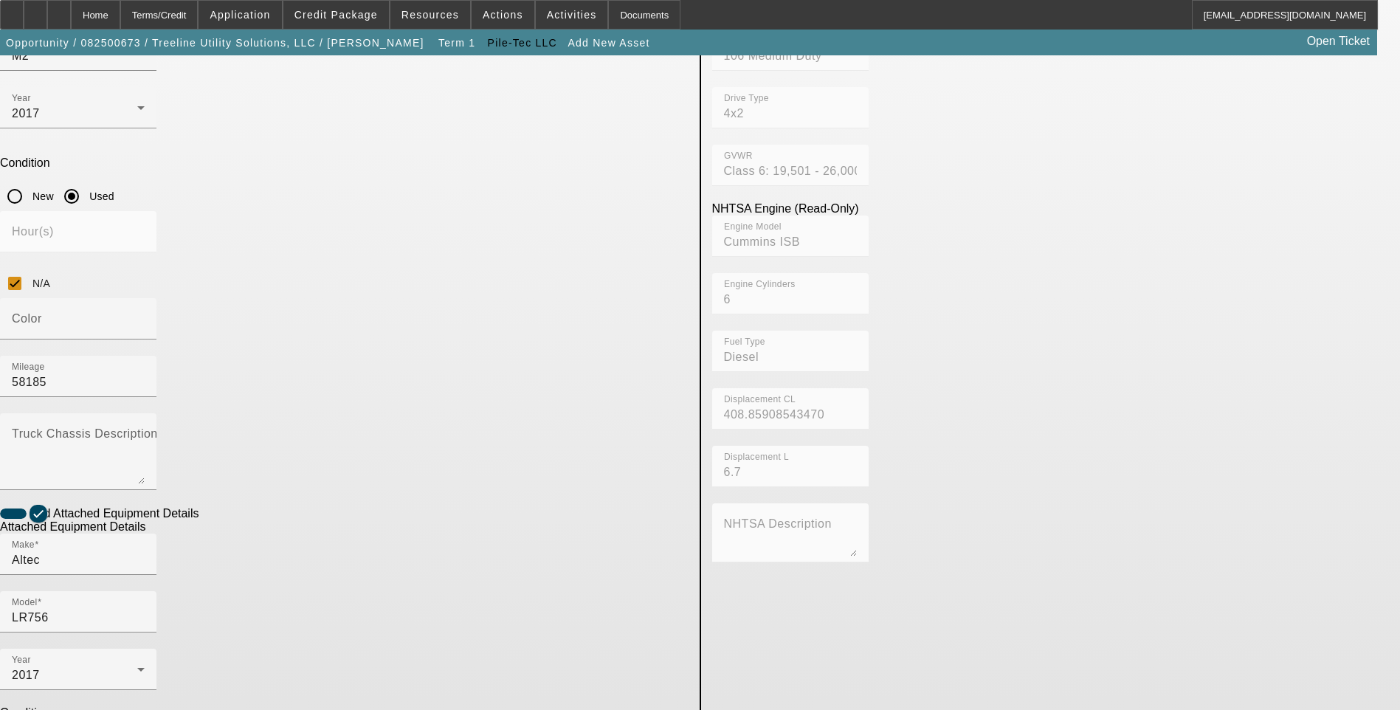
radio input "true"
paste input "0614FF2549"
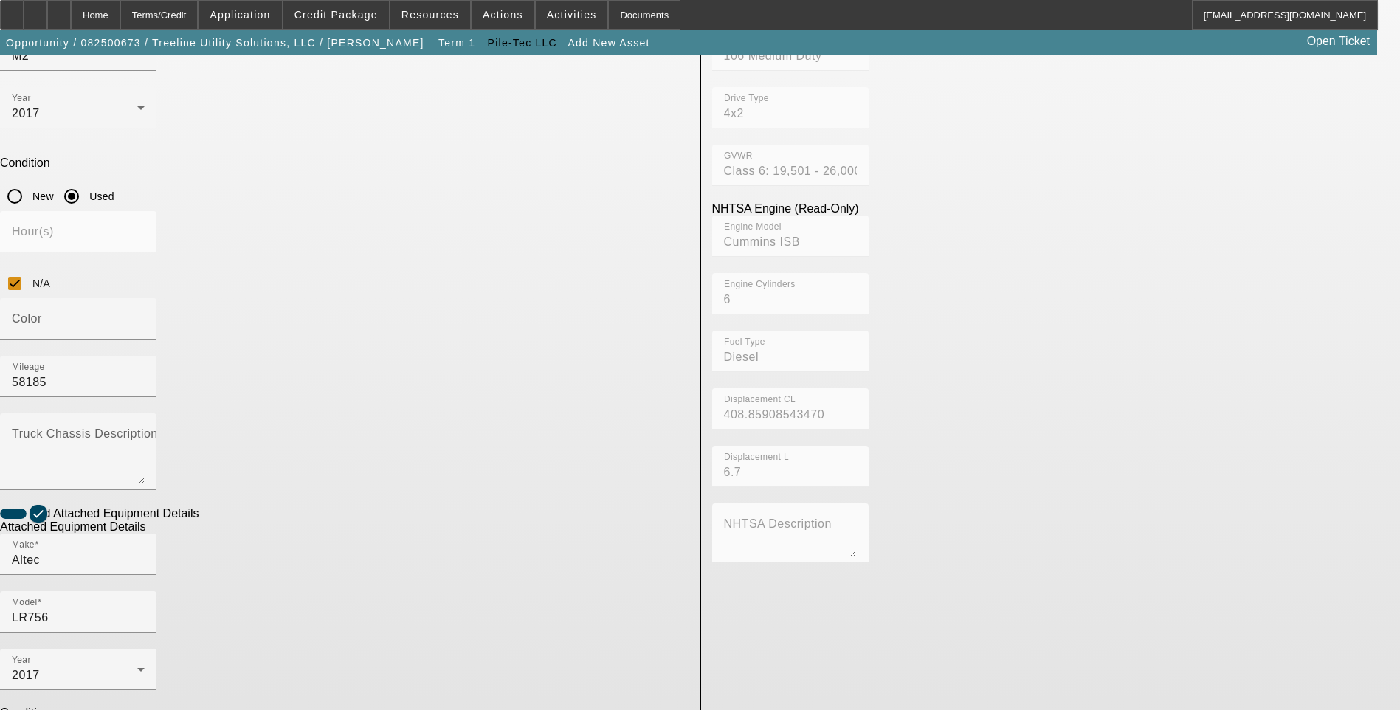
type input "0614FF2549"
drag, startPoint x: 334, startPoint y: 553, endPoint x: 314, endPoint y: 552, distance: 20.7
paste textarea "61' Working Height"
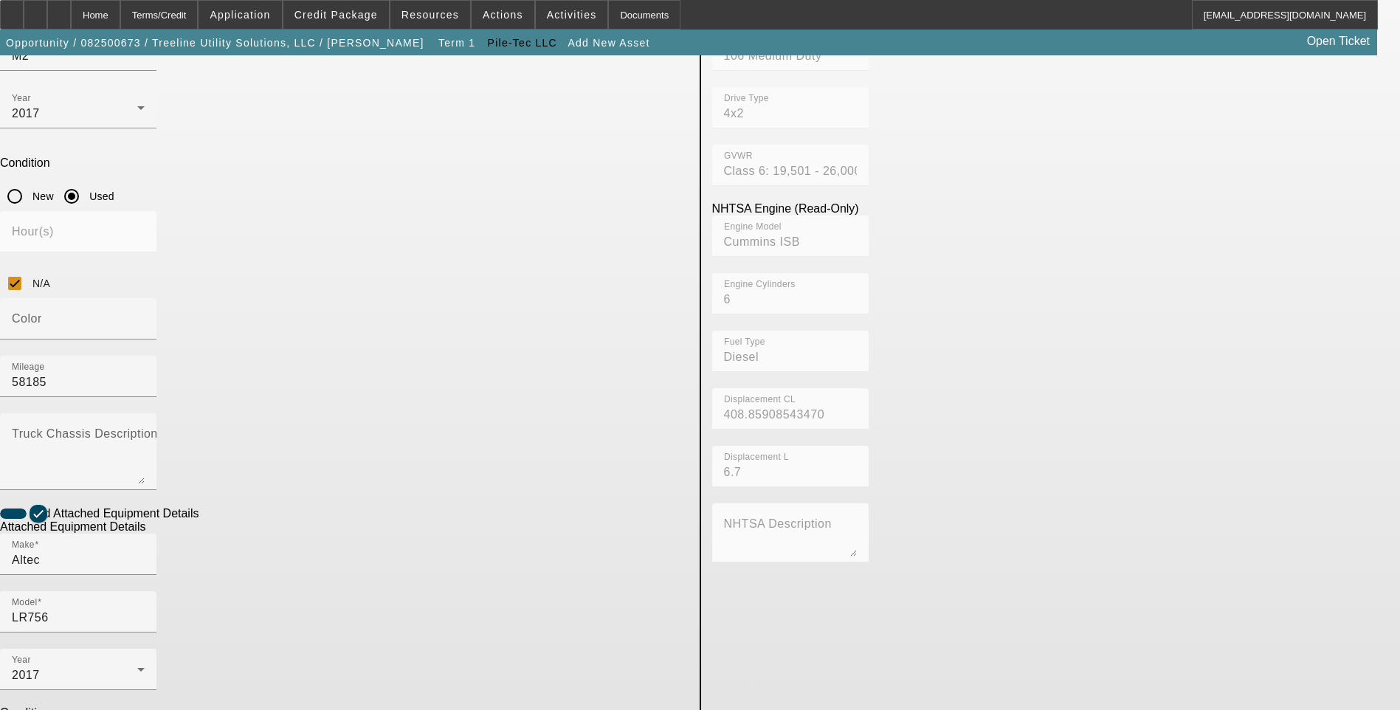
type textarea "61' Working Height Forestry Bucket Truck"
click at [131, 407] on app-asset-collateral-manage "ASSET ENTRY USER INPUT - CHASSIS Asset Type (Titled or Non-Titled) Title Vehicl…" at bounding box center [700, 378] width 1400 height 1236
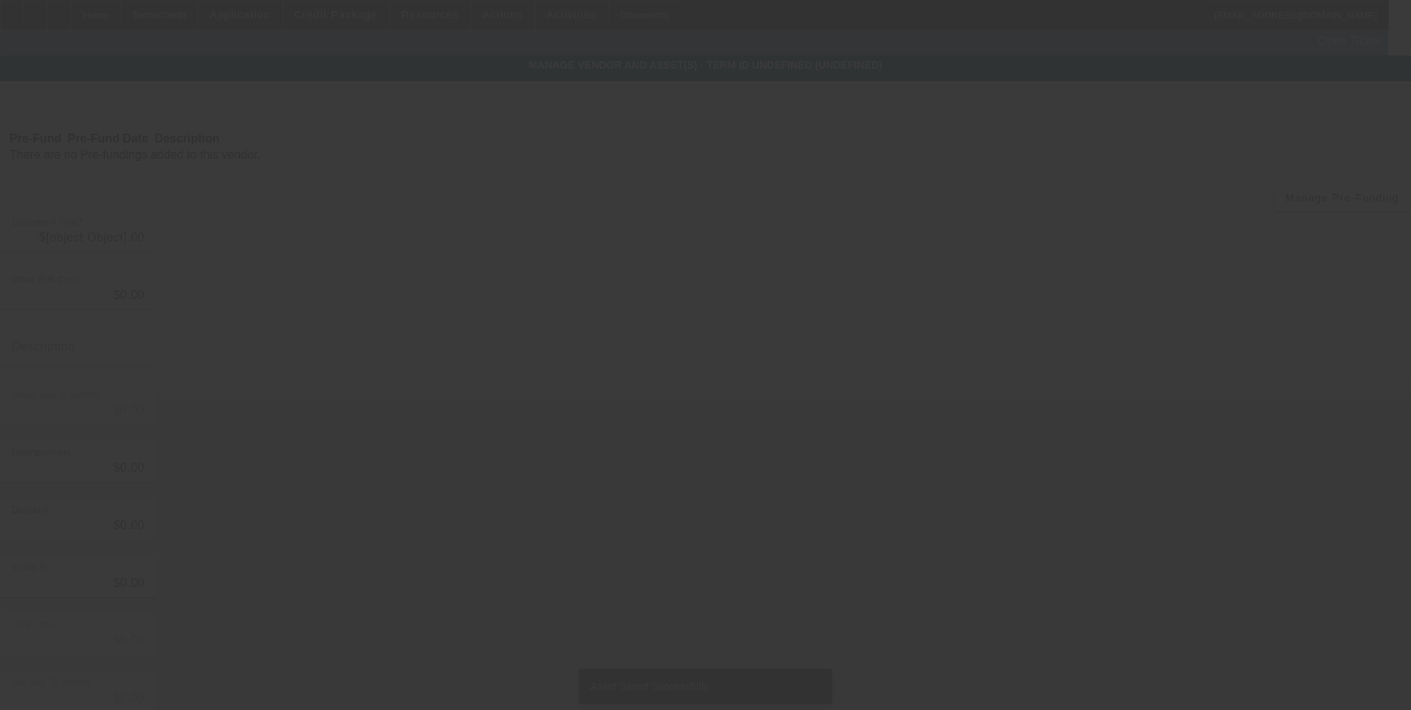
type input "$89,900.00"
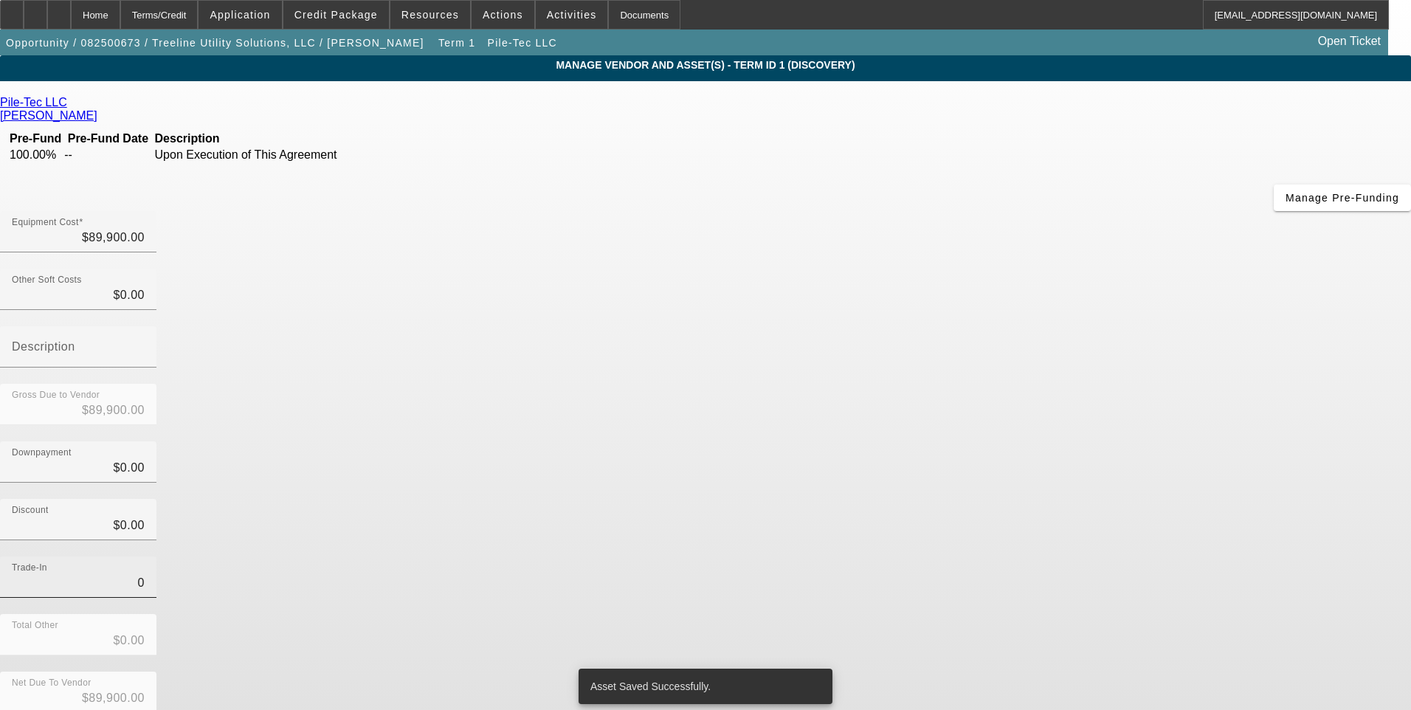
click at [145, 574] on input "0" at bounding box center [78, 583] width 133 height 18
type input "$0.00"
click at [923, 557] on div "Trade-In $0.00" at bounding box center [705, 586] width 1411 height 58
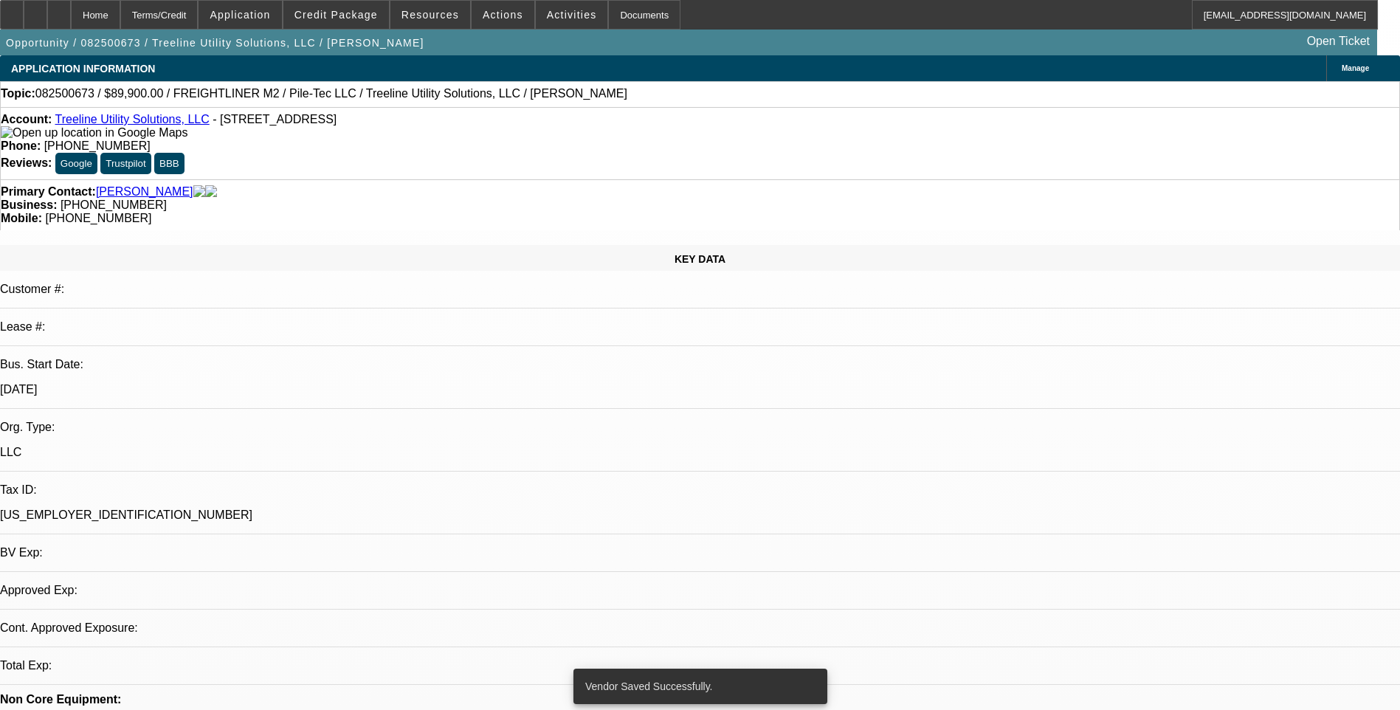
select select "0"
select select "2"
select select "0.1"
select select "4"
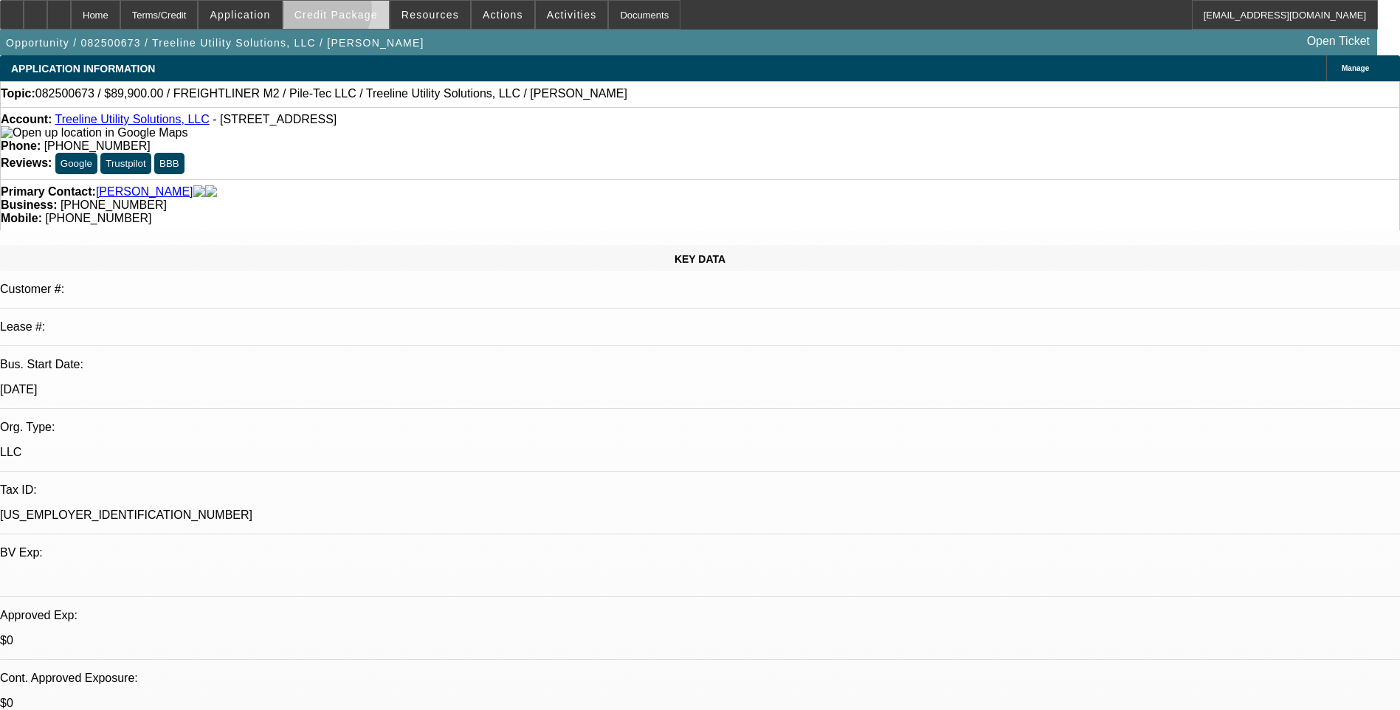
click at [345, 13] on span "Credit Package" at bounding box center [336, 15] width 83 height 12
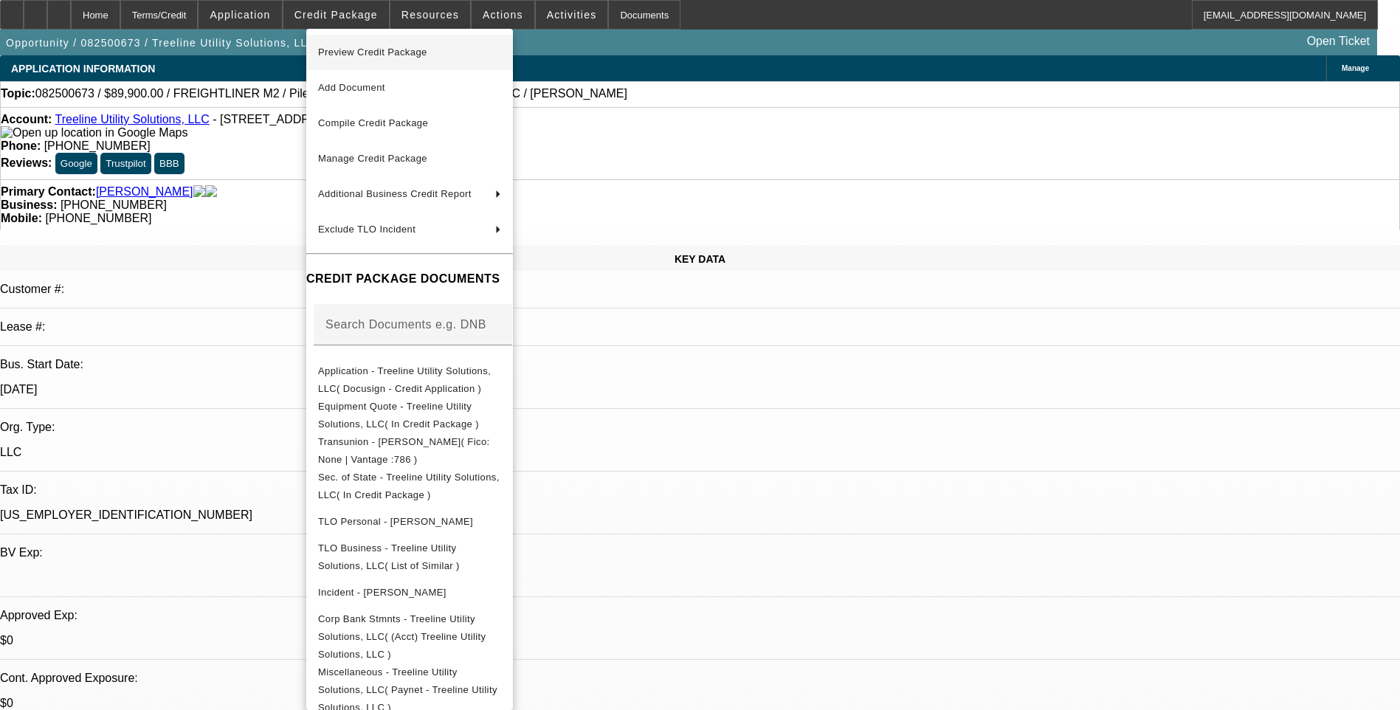
click at [402, 66] on button "Preview Credit Package" at bounding box center [409, 52] width 207 height 35
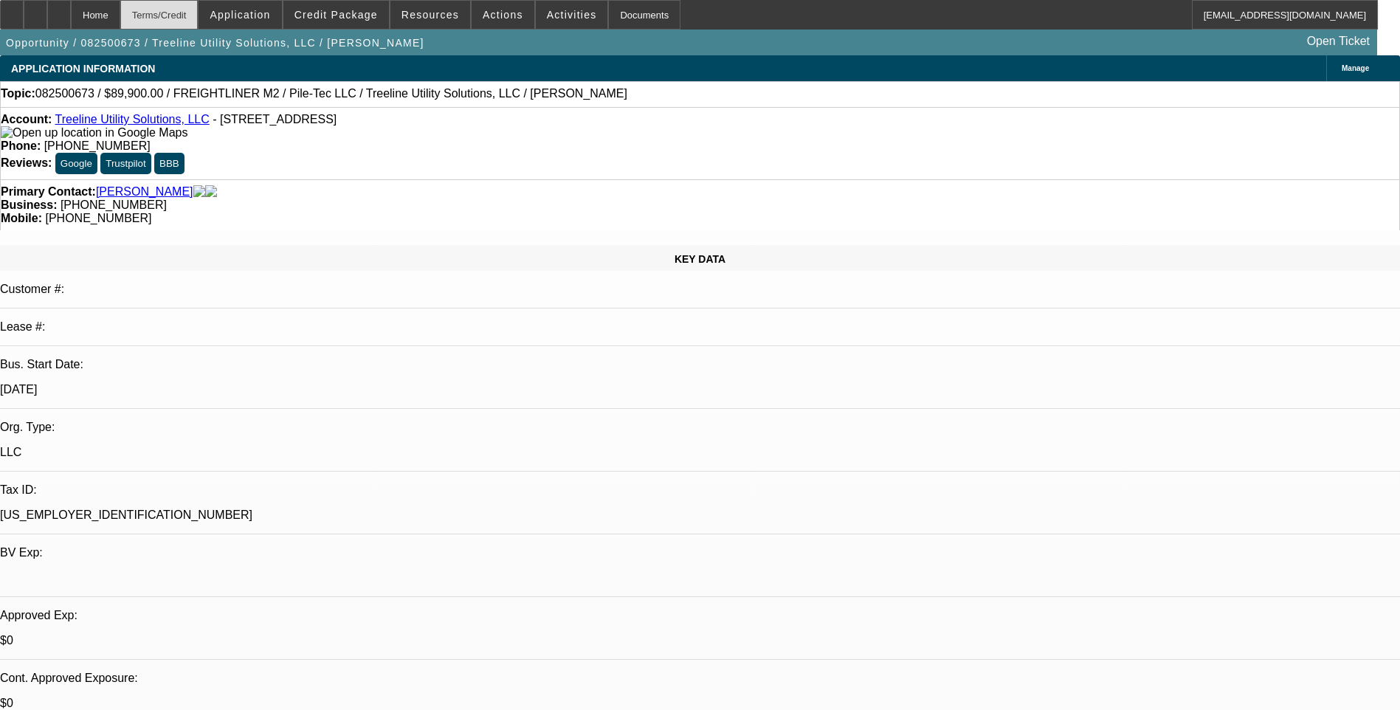
click at [199, 15] on div "Terms/Credit" at bounding box center [159, 15] width 78 height 30
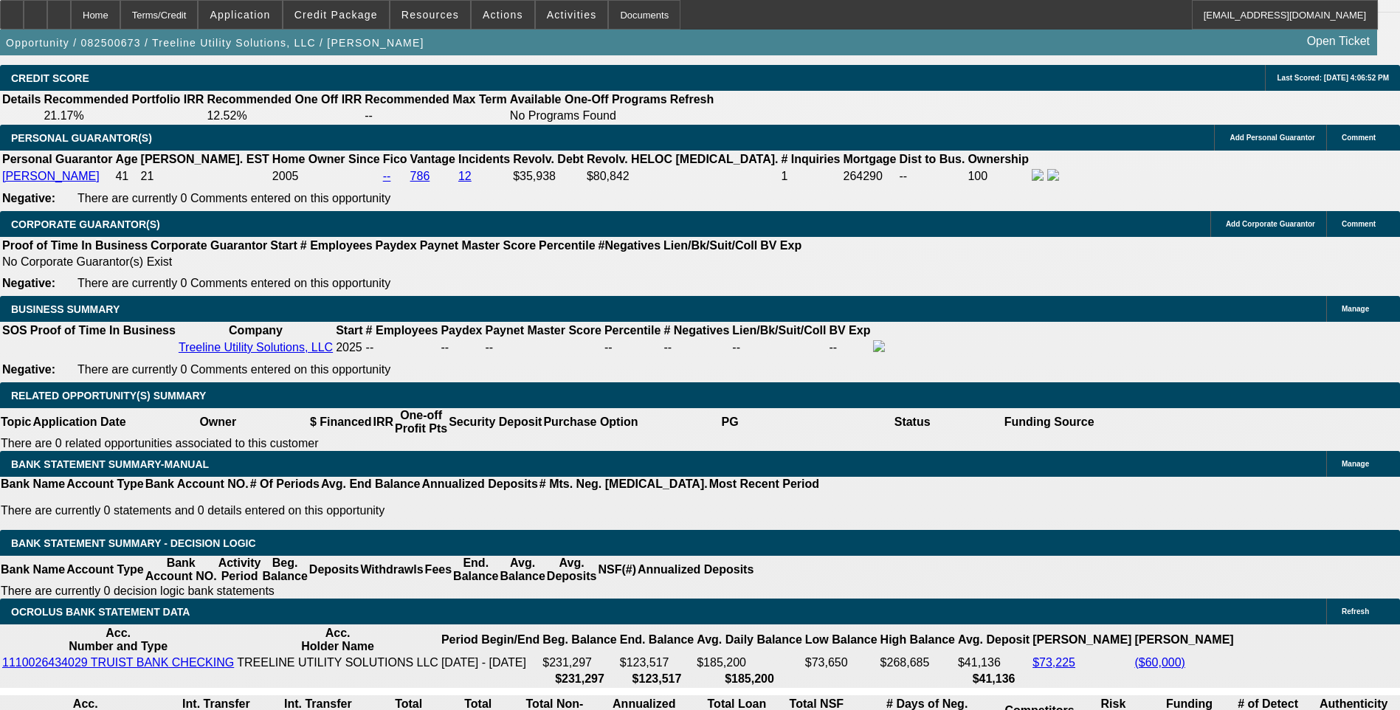
select select "0.1"
type input "$8,990.00"
type input "UNKNOWN"
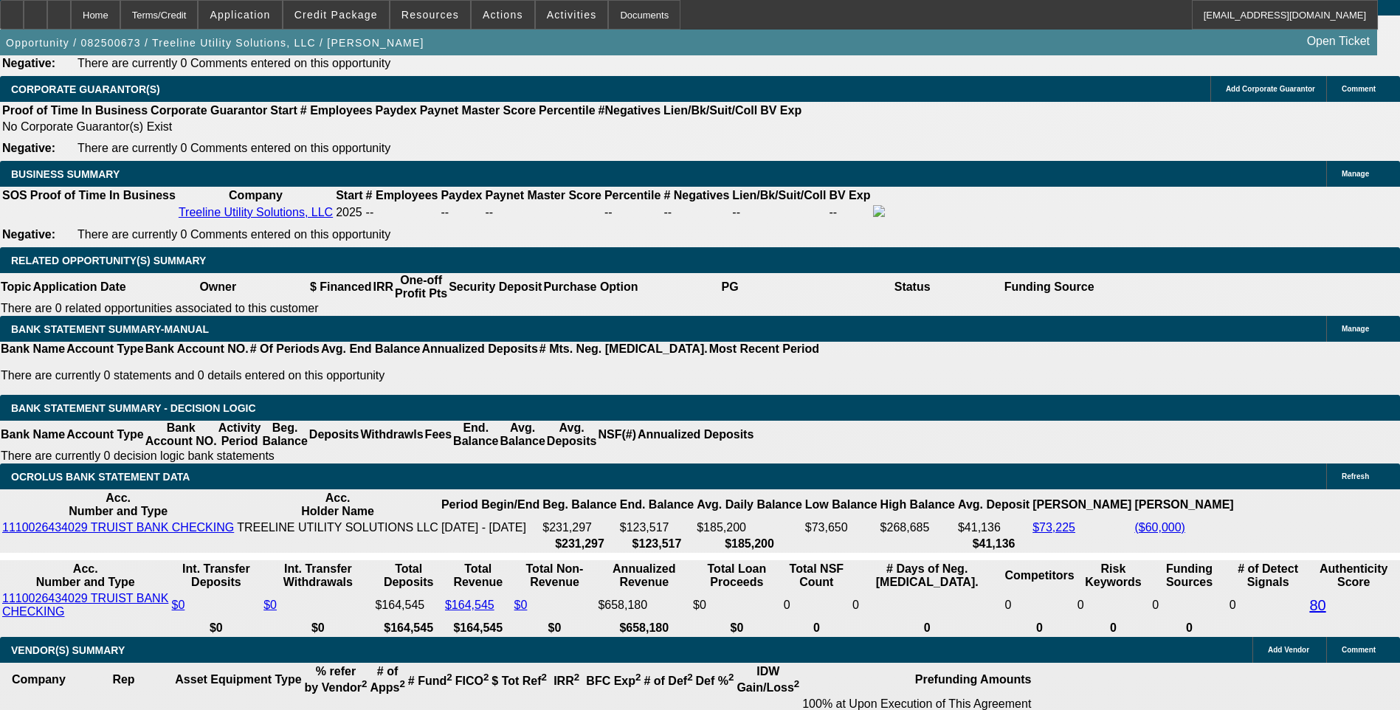
scroll to position [2244, 0]
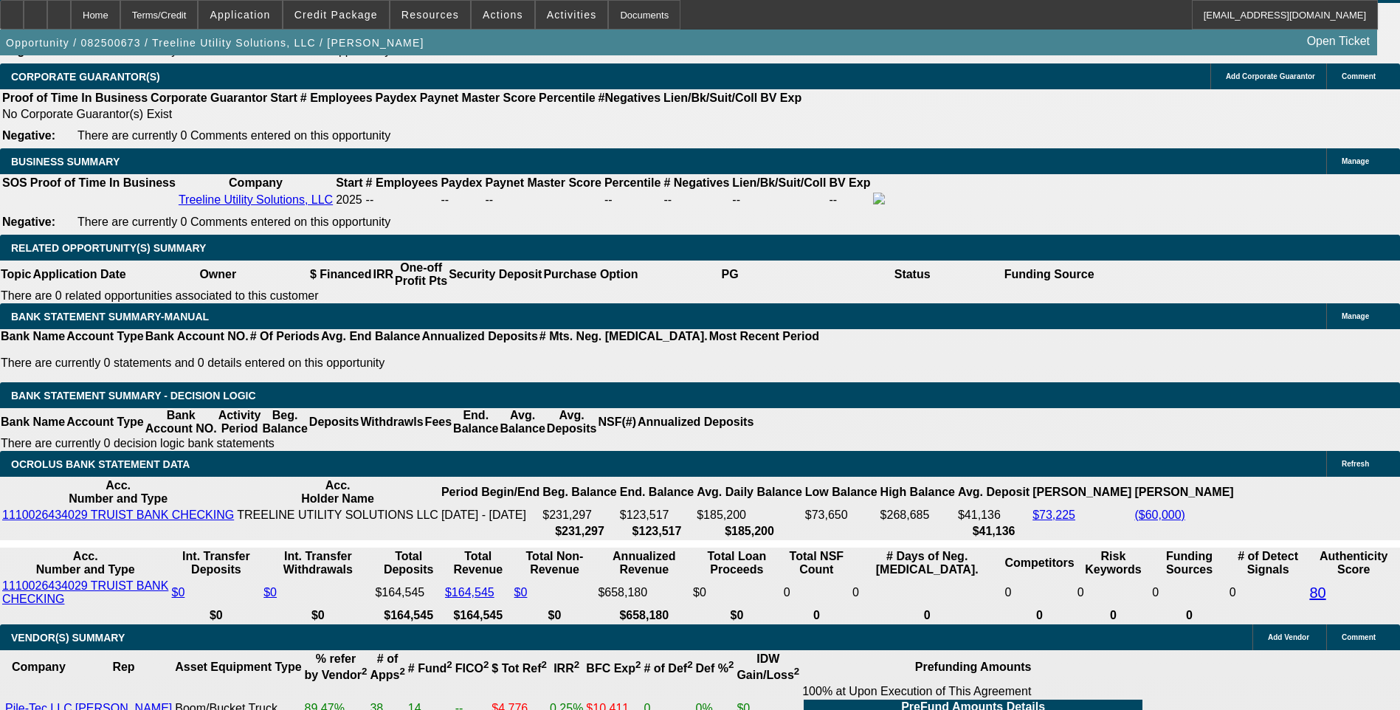
type input "60"
type input "12"
type input "$2,766.12"
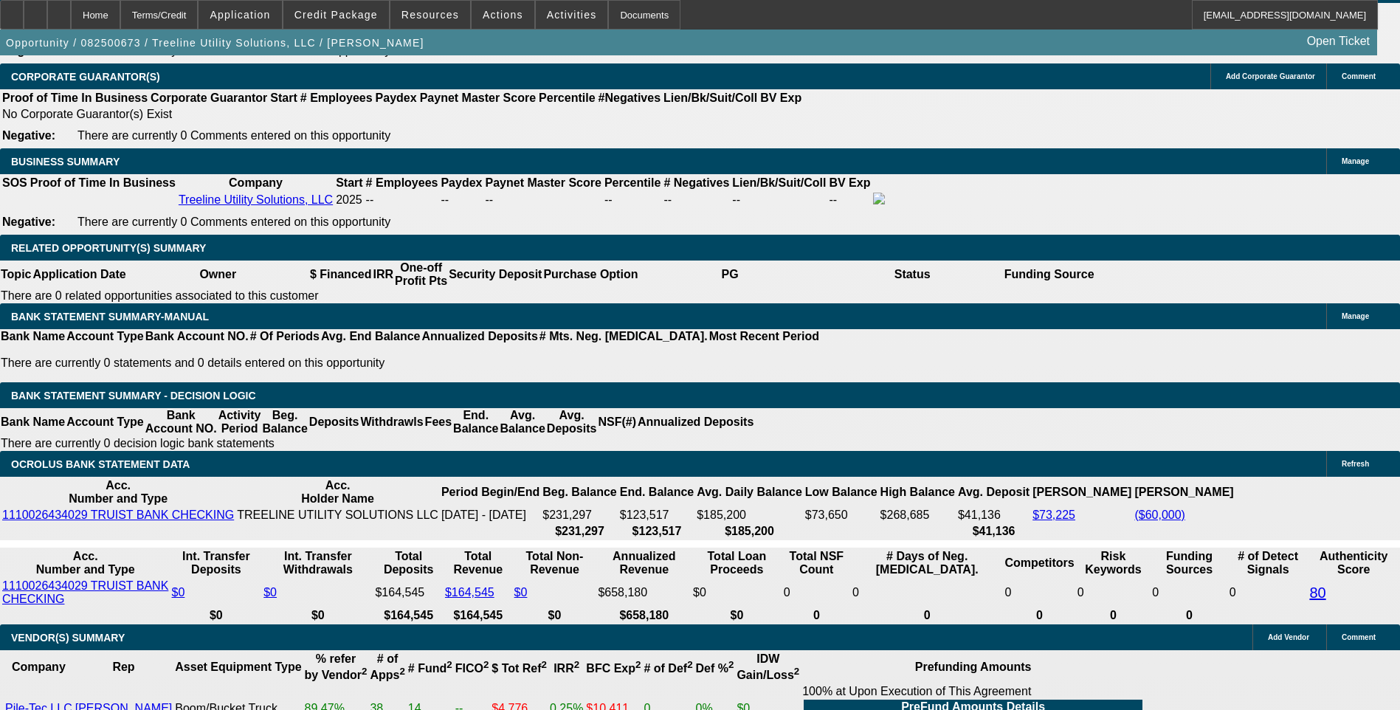
type input "$1,383.06"
type input "12.5"
type input "$3,599.60"
type input "$1,799.80"
type input "$3,640.62"
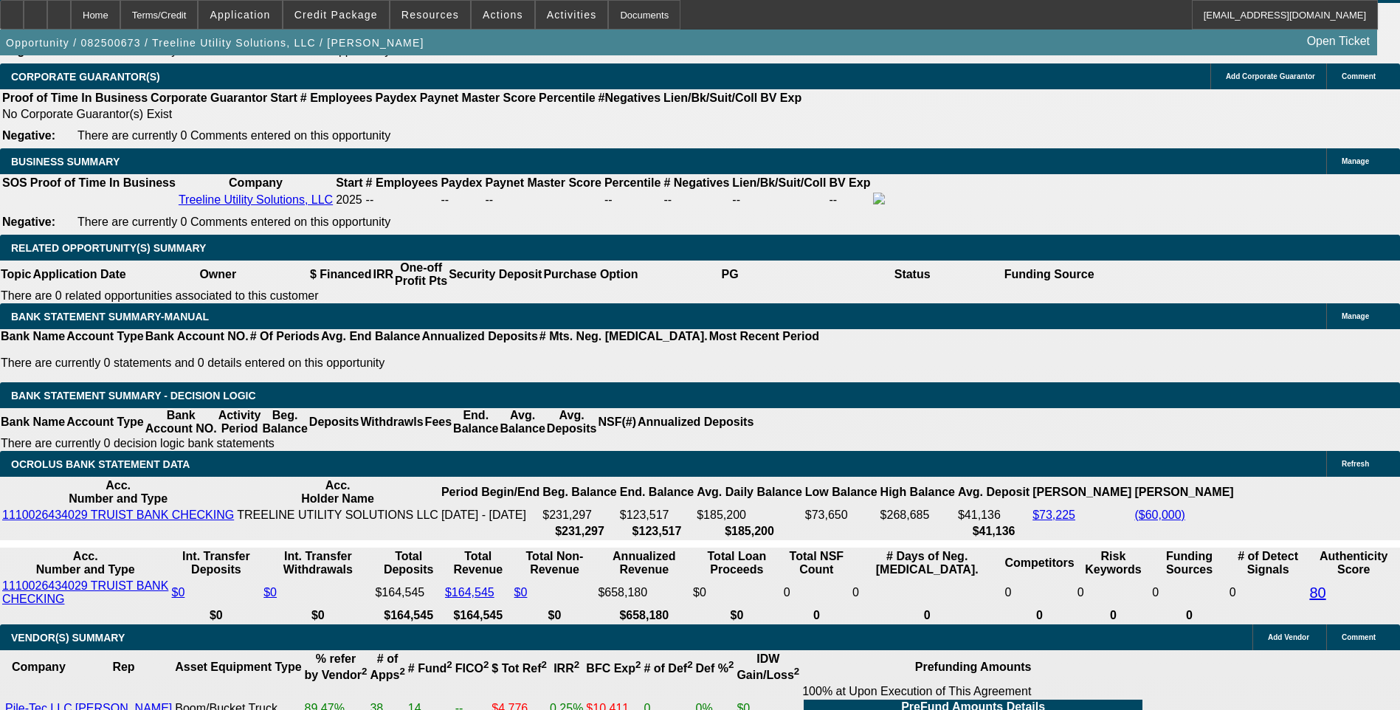
type input "$1,820.31"
type input "12.5"
type input "1820."
type input "$3,640.00"
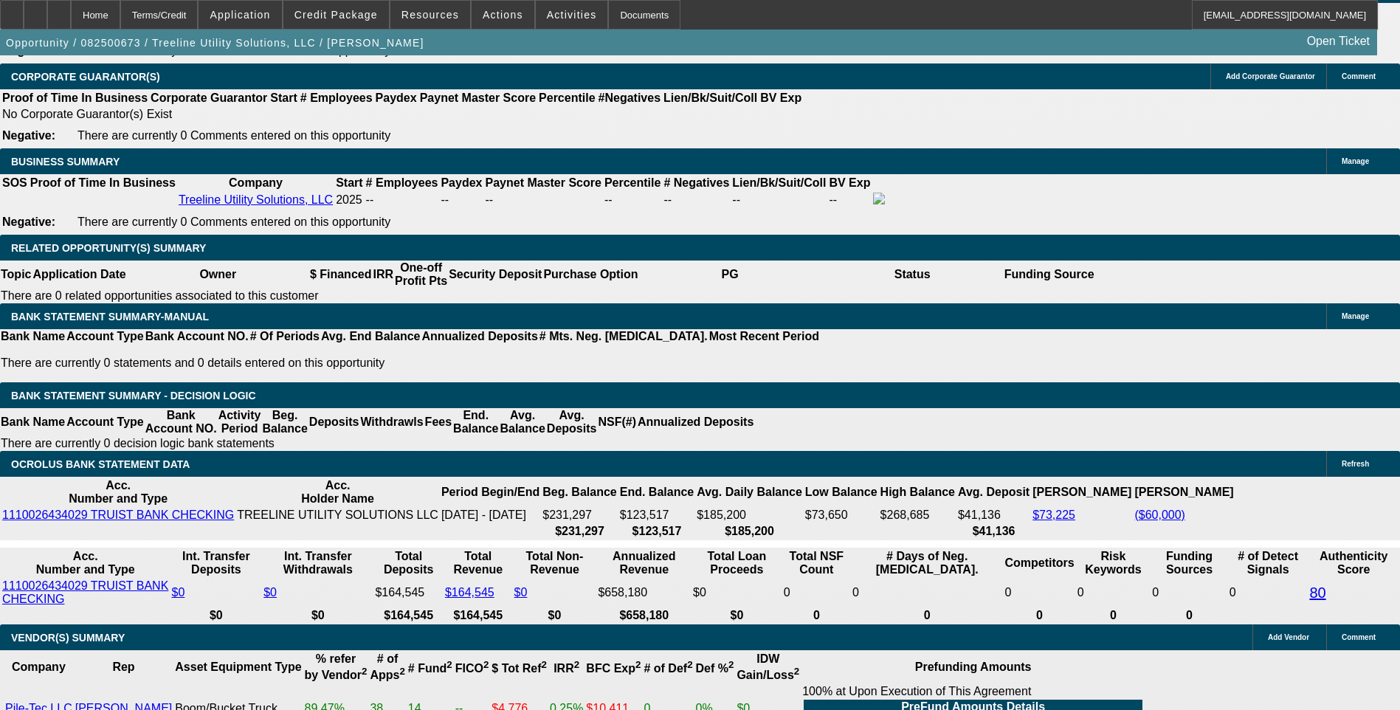
type input "$1,820.00"
select select "6"
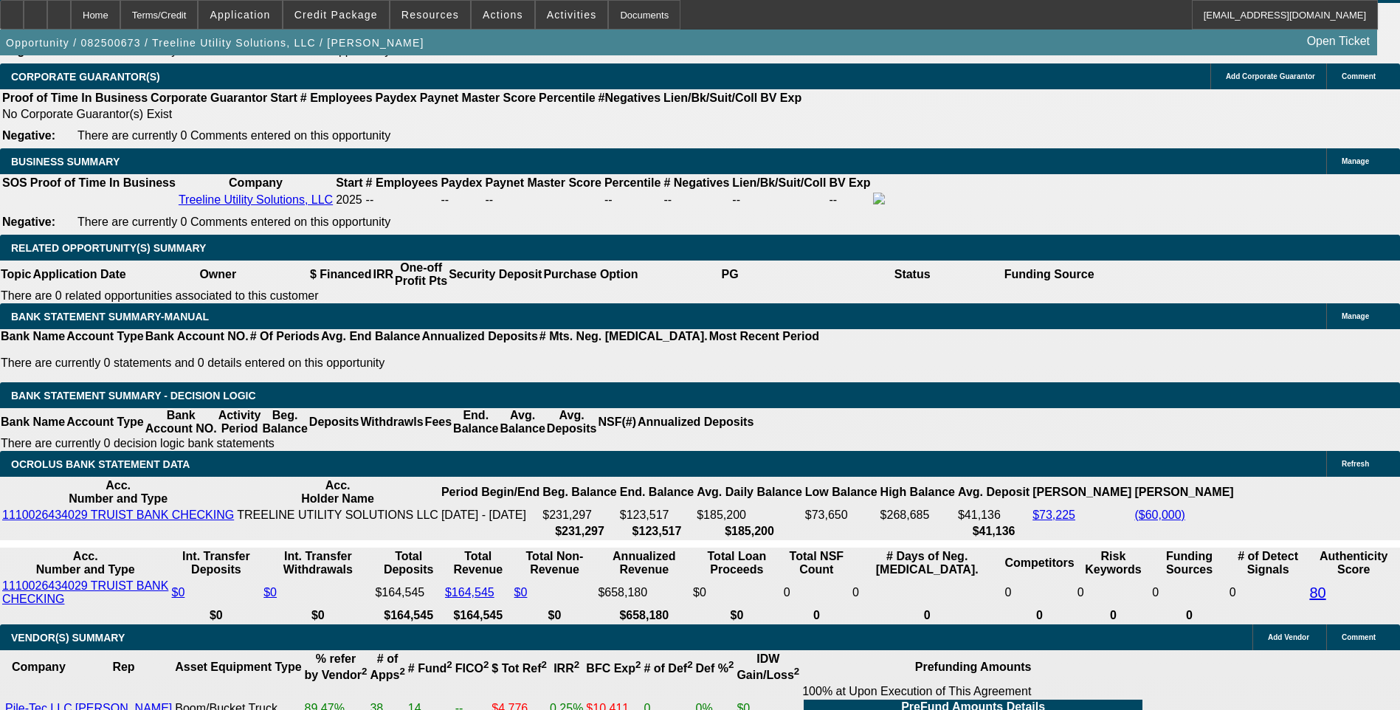
select select "0"
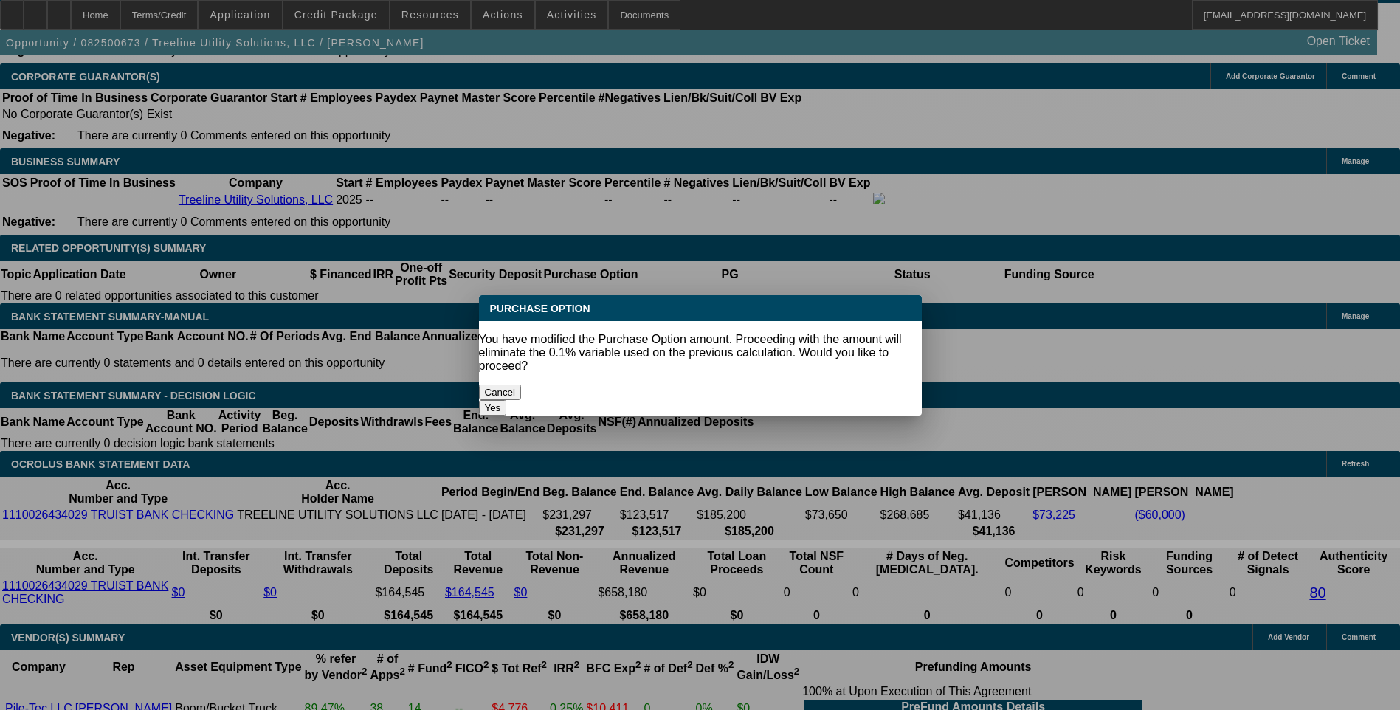
click at [507, 400] on button "Yes" at bounding box center [493, 408] width 28 height 16
type input "$0.00"
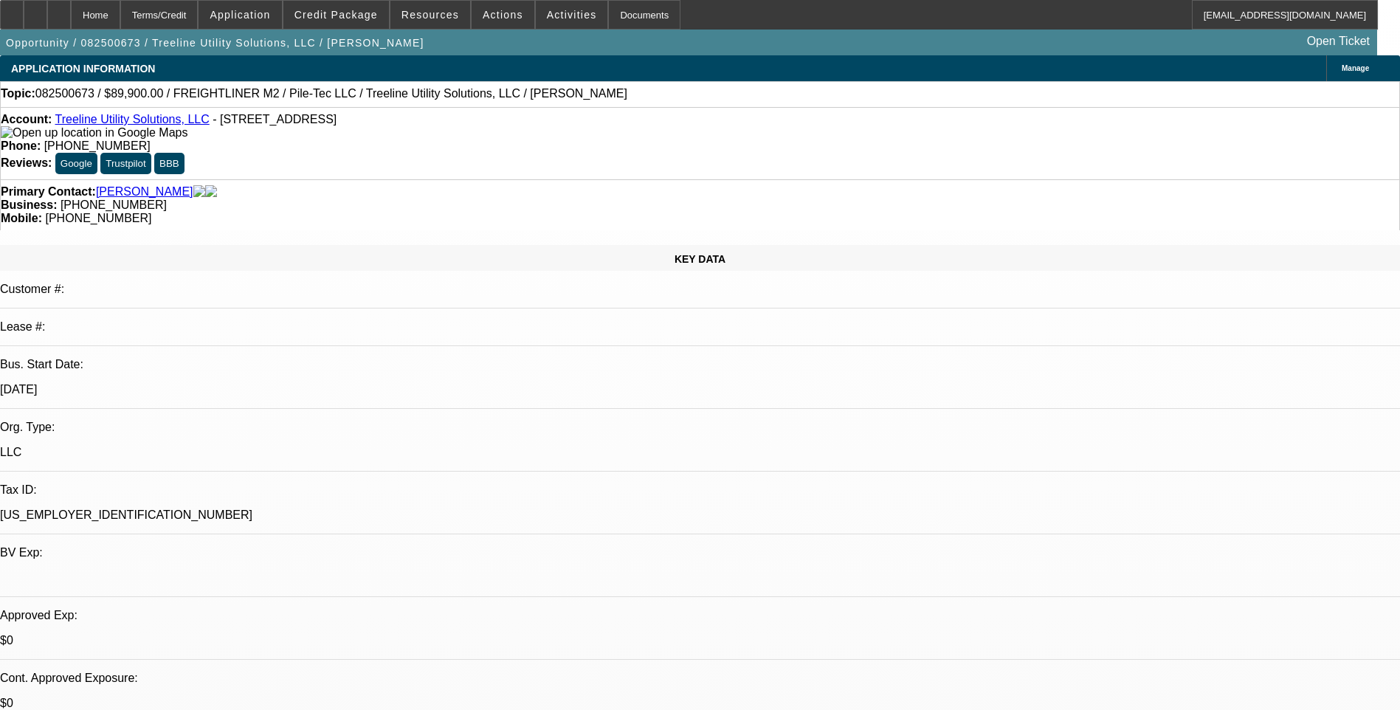
scroll to position [2244, 0]
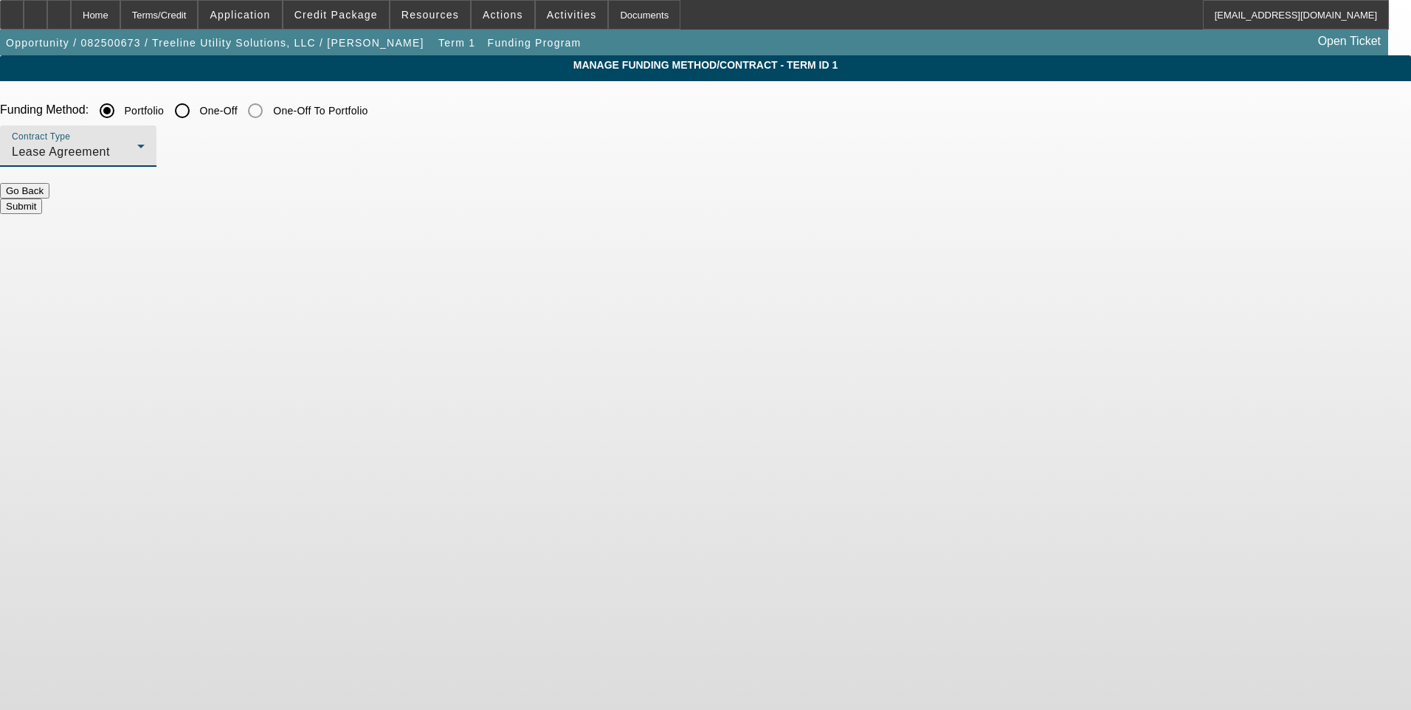
click at [137, 147] on div "Lease Agreement" at bounding box center [74, 152] width 125 height 18
click at [441, 221] on span "Equipment Finance Agreement" at bounding box center [382, 227] width 170 height 35
click at [42, 199] on button "Submit" at bounding box center [21, 207] width 42 height 16
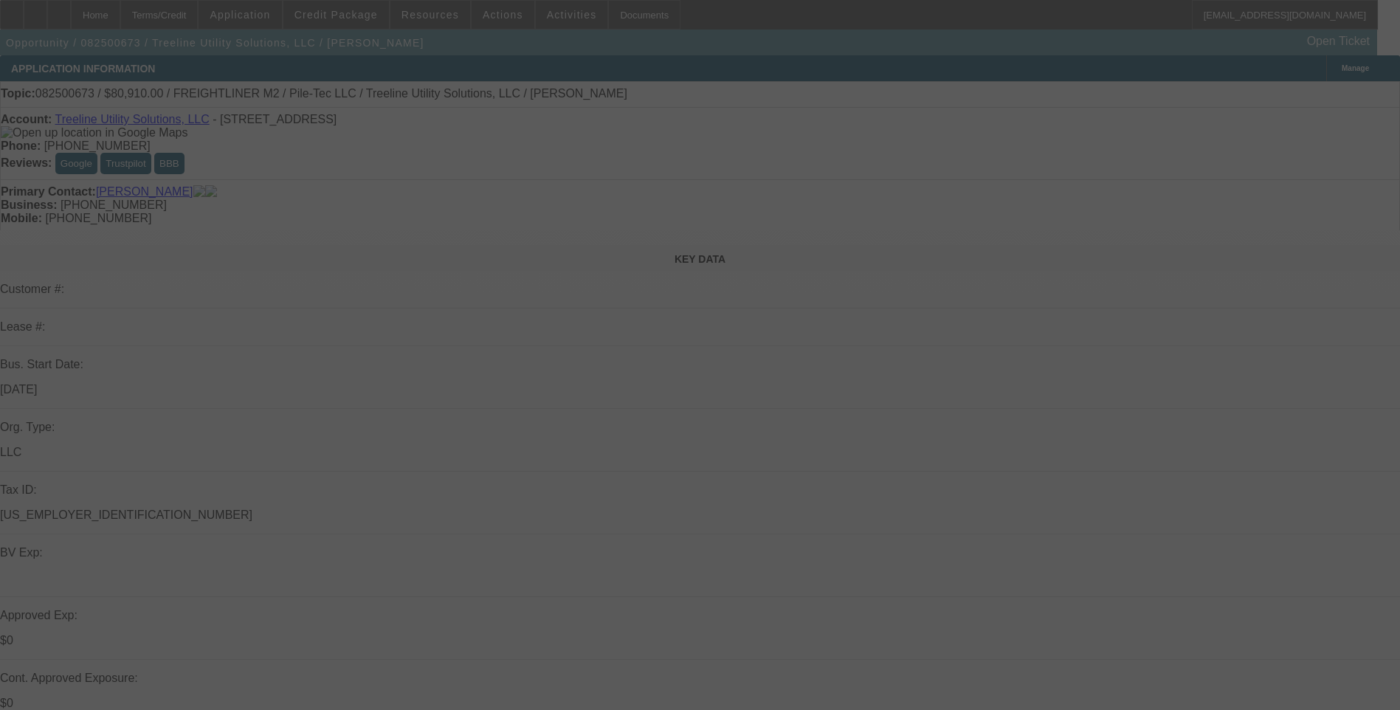
select select "0.1"
select select "2"
select select "0"
select select "6"
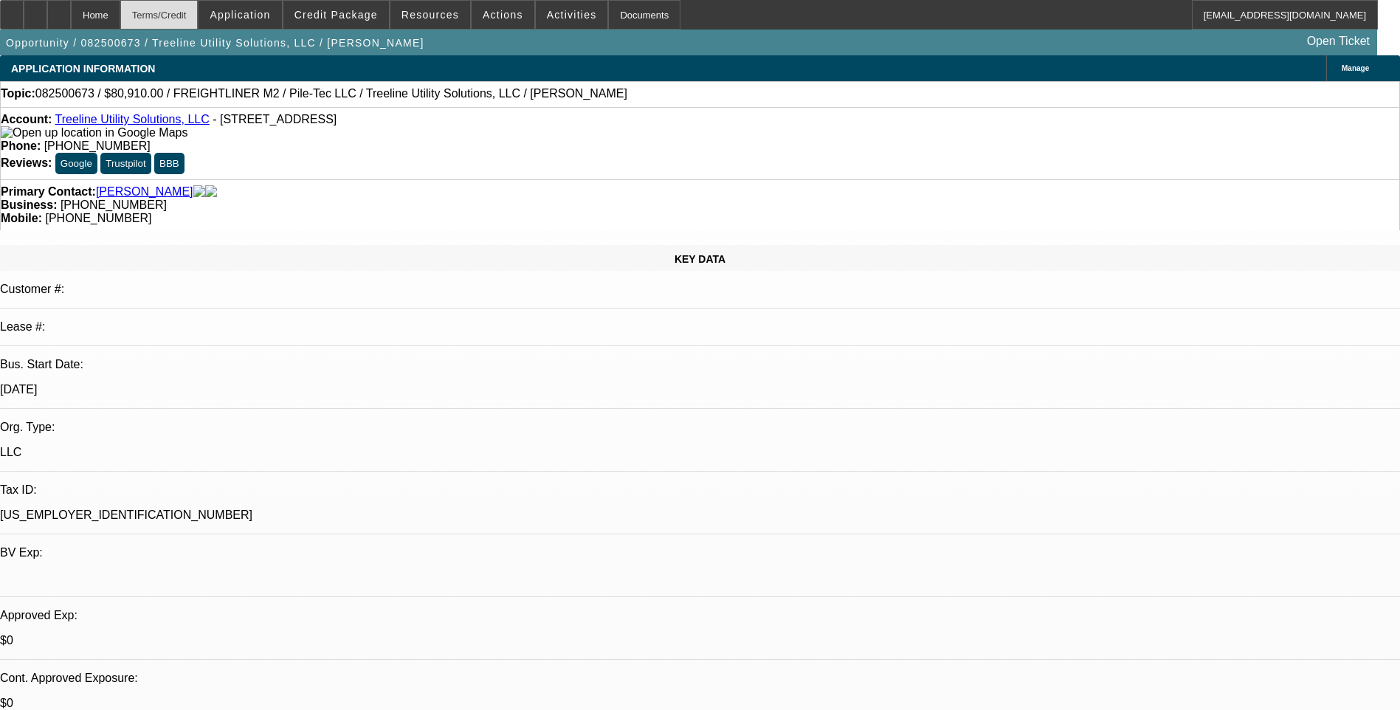
click at [199, 18] on div "Terms/Credit" at bounding box center [159, 15] width 78 height 30
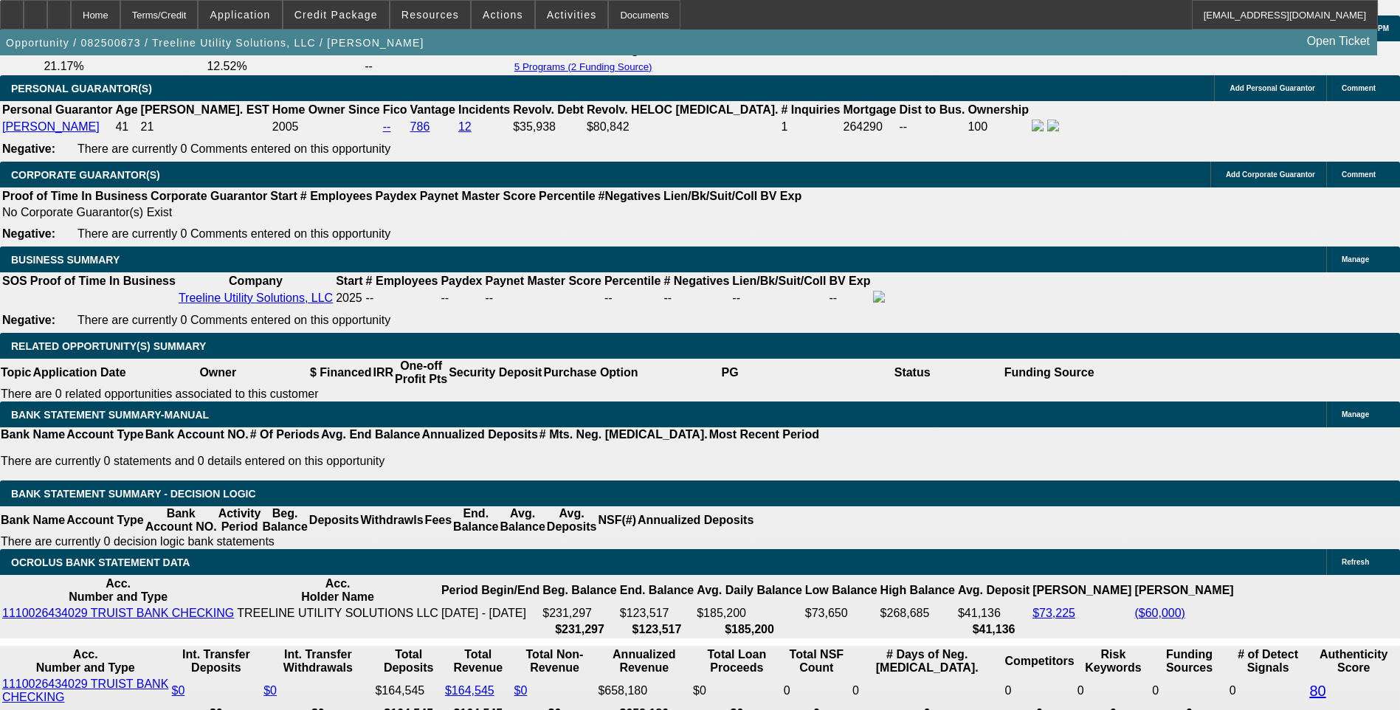
scroll to position [2172, 0]
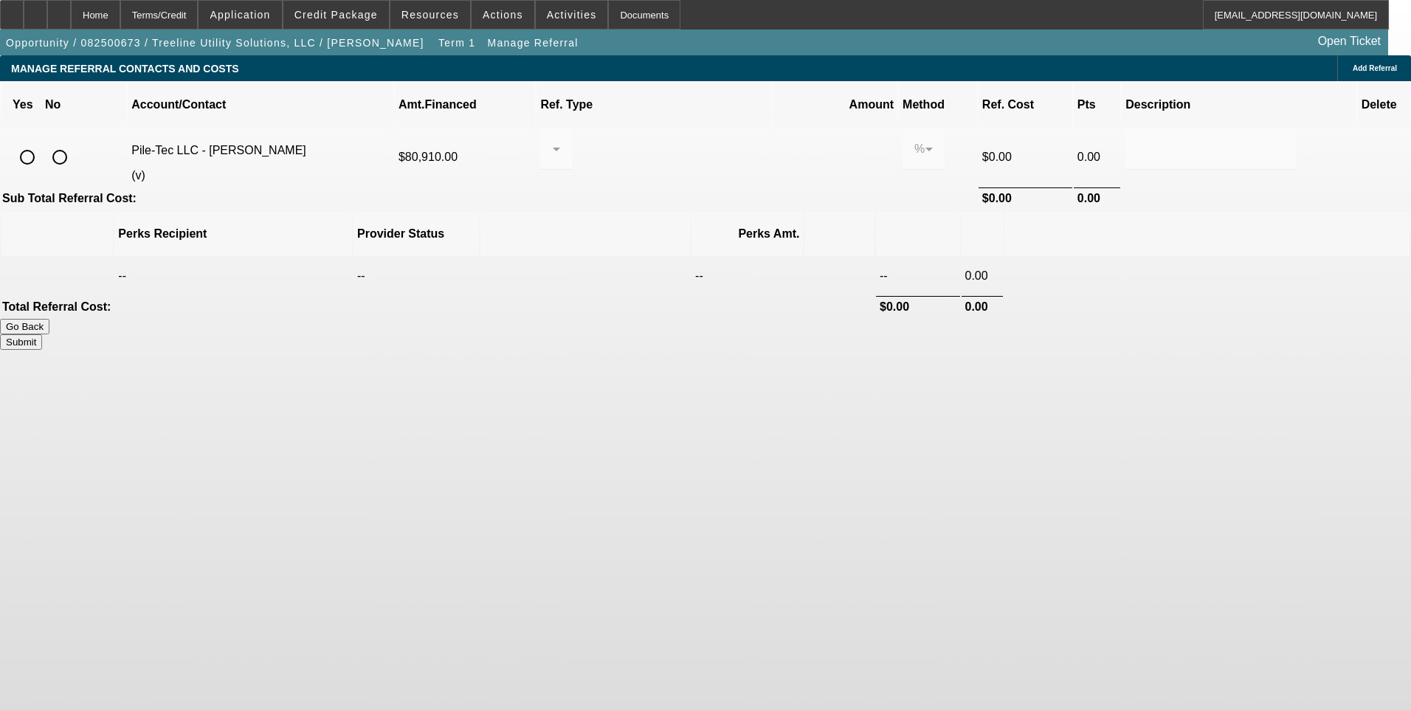
click at [42, 142] on input "radio" at bounding box center [28, 157] width 30 height 30
radio input "true"
click at [553, 140] on div at bounding box center [552, 149] width 1 height 18
click at [668, 224] on span "Pay vendor COMPANY" at bounding box center [671, 208] width 120 height 35
click at [788, 140] on input "0.000" at bounding box center [835, 149] width 94 height 18
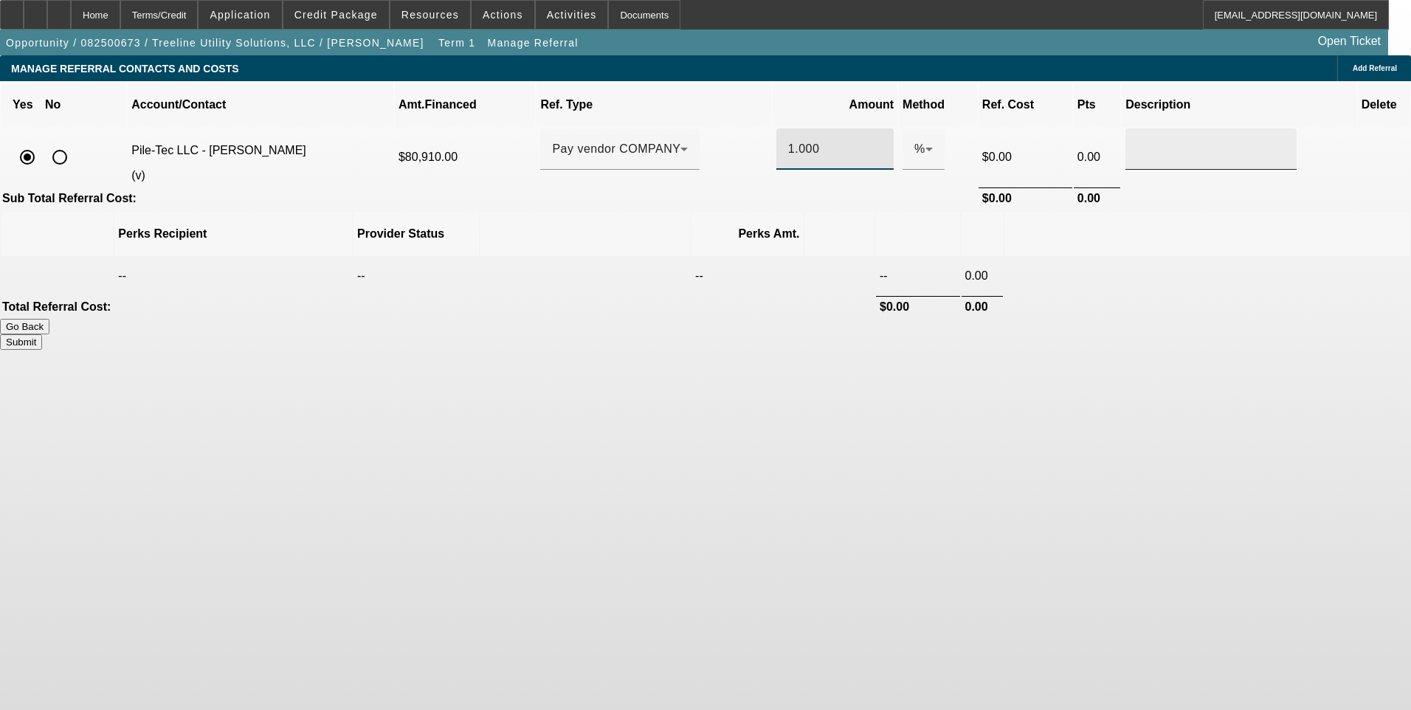
type input "1.000"
click at [1138, 142] on div at bounding box center [1212, 148] width 148 height 41
type input "Referral Fee"
drag, startPoint x: 1013, startPoint y: 492, endPoint x: 1017, endPoint y: 401, distance: 90.9
click at [1013, 489] on body "Home Terms/Credit Application Credit Package Resources Actions Activities Docum…" at bounding box center [705, 355] width 1411 height 710
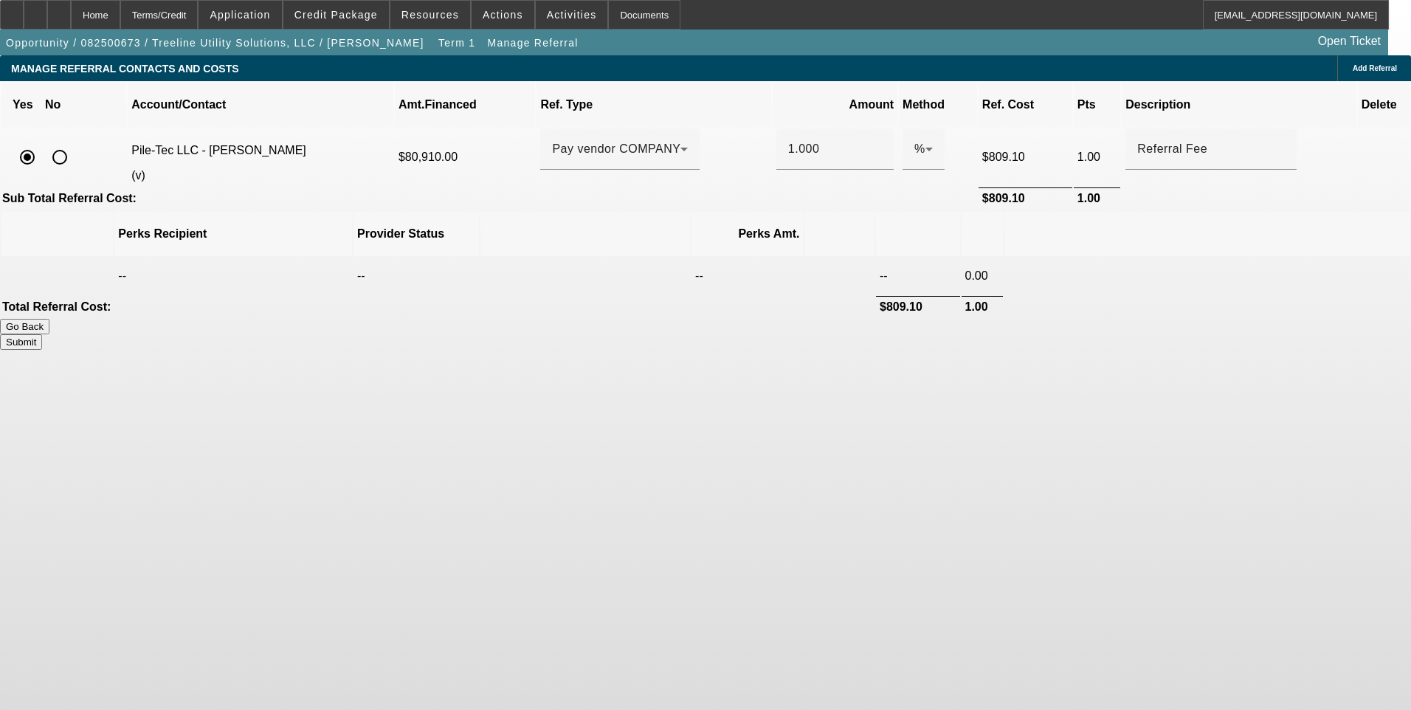
click at [42, 334] on button "Submit" at bounding box center [21, 342] width 42 height 16
type input "1.000"
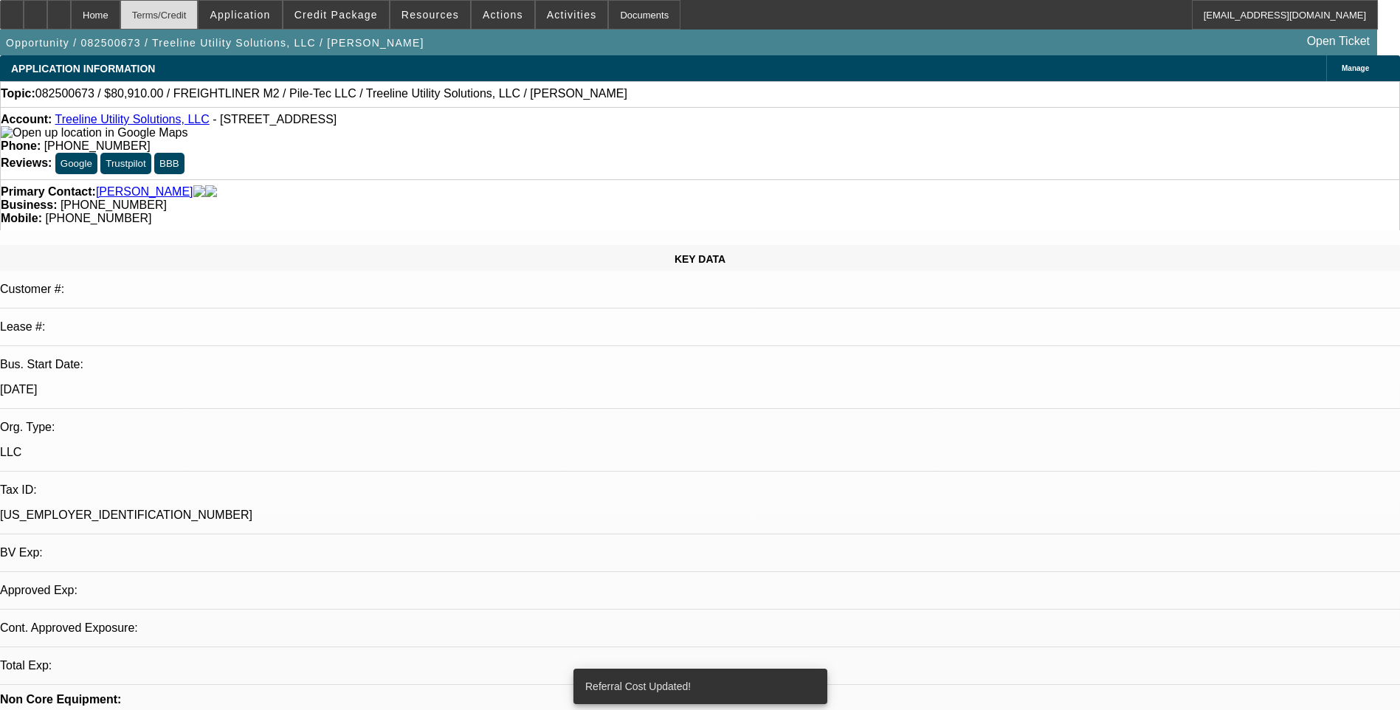
select select "0.1"
select select "2"
select select "0"
select select "6"
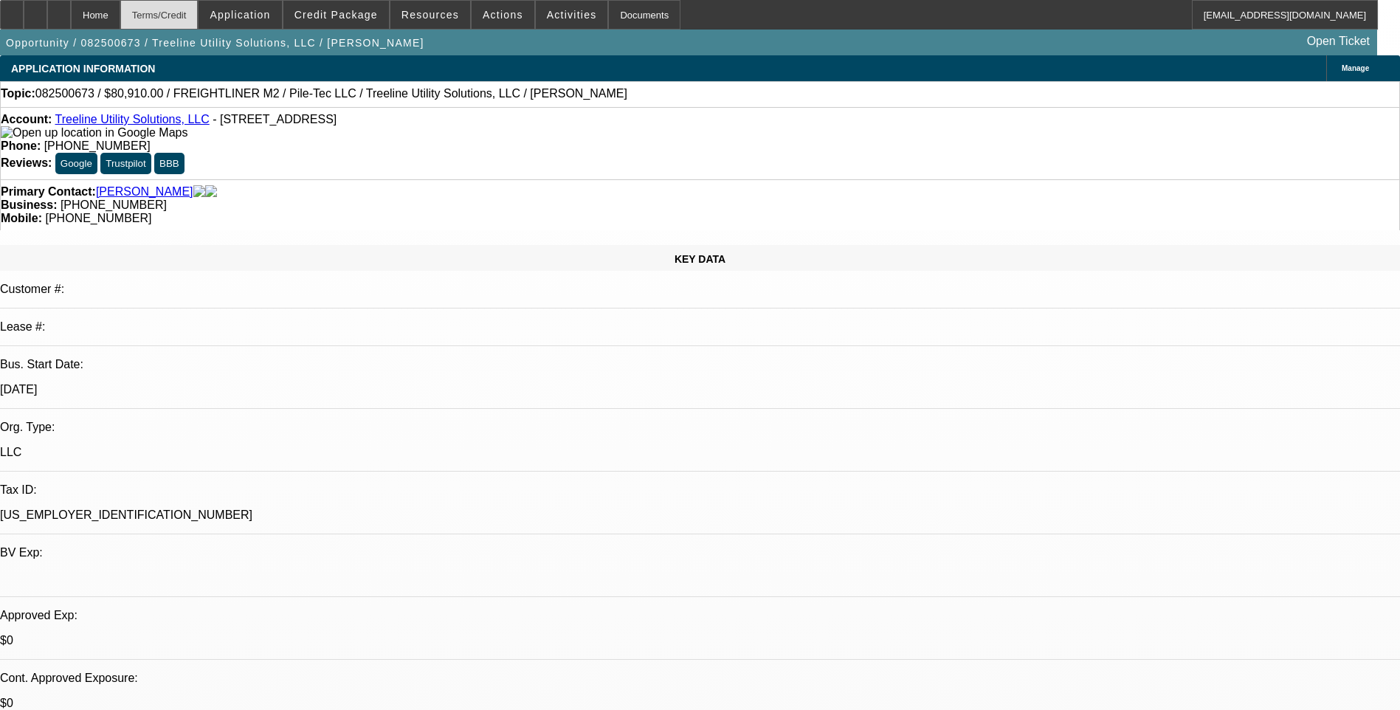
click at [197, 13] on div "Terms/Credit" at bounding box center [159, 15] width 78 height 30
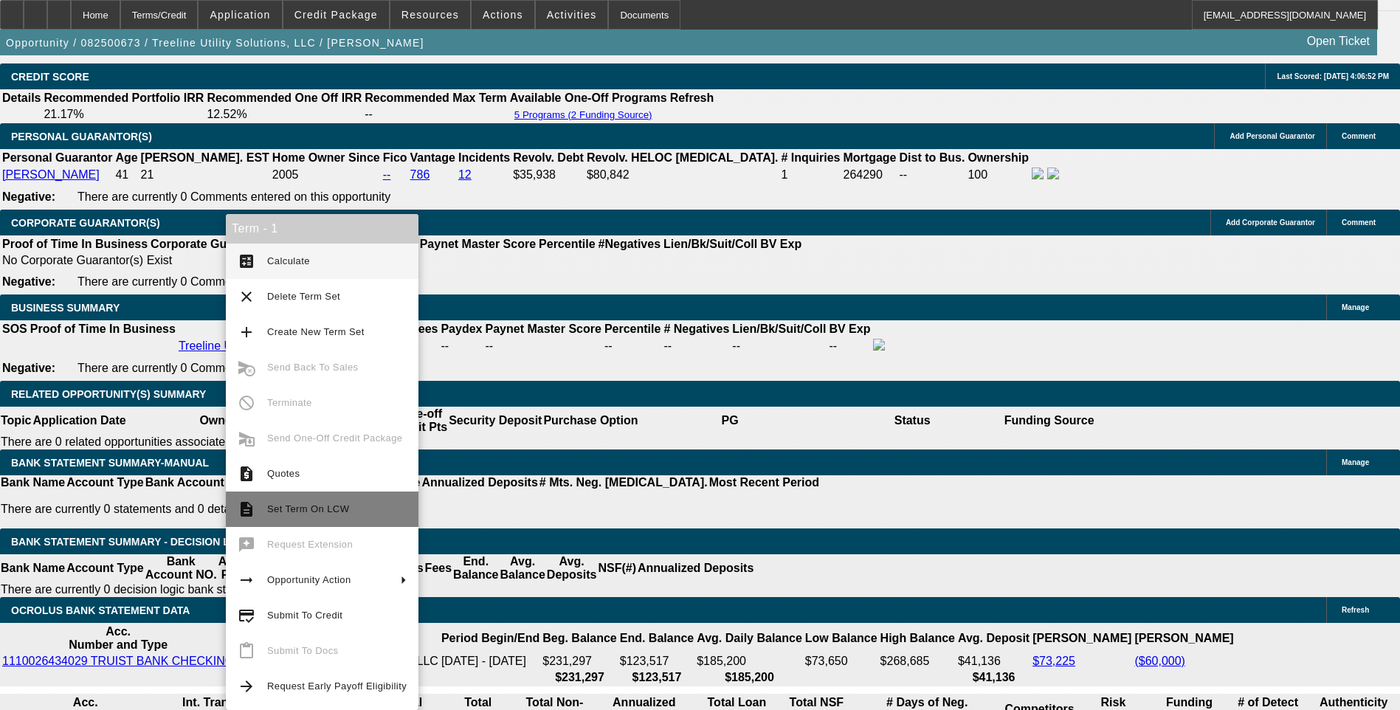
click at [322, 511] on span "Set Term On LCW" at bounding box center [308, 508] width 82 height 11
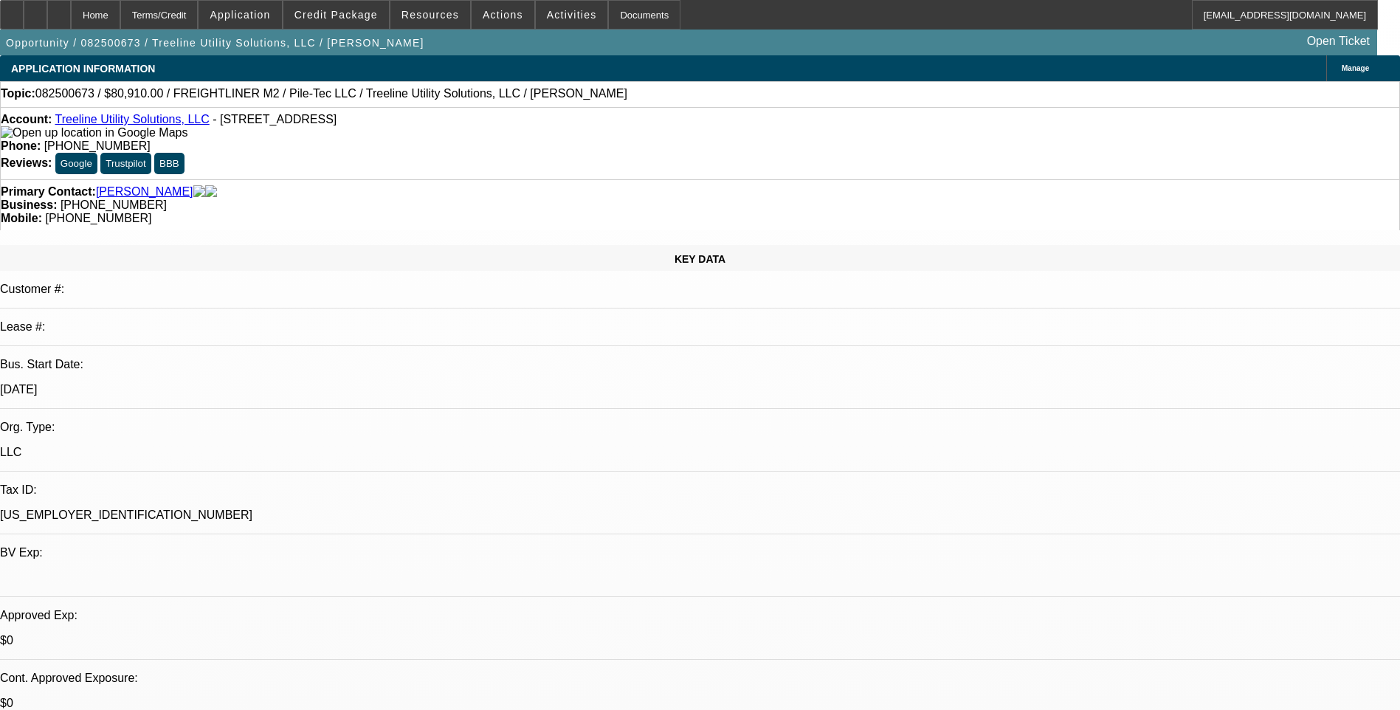
select select "0.1"
select select "2"
select select "0"
select select "1"
select select "2"
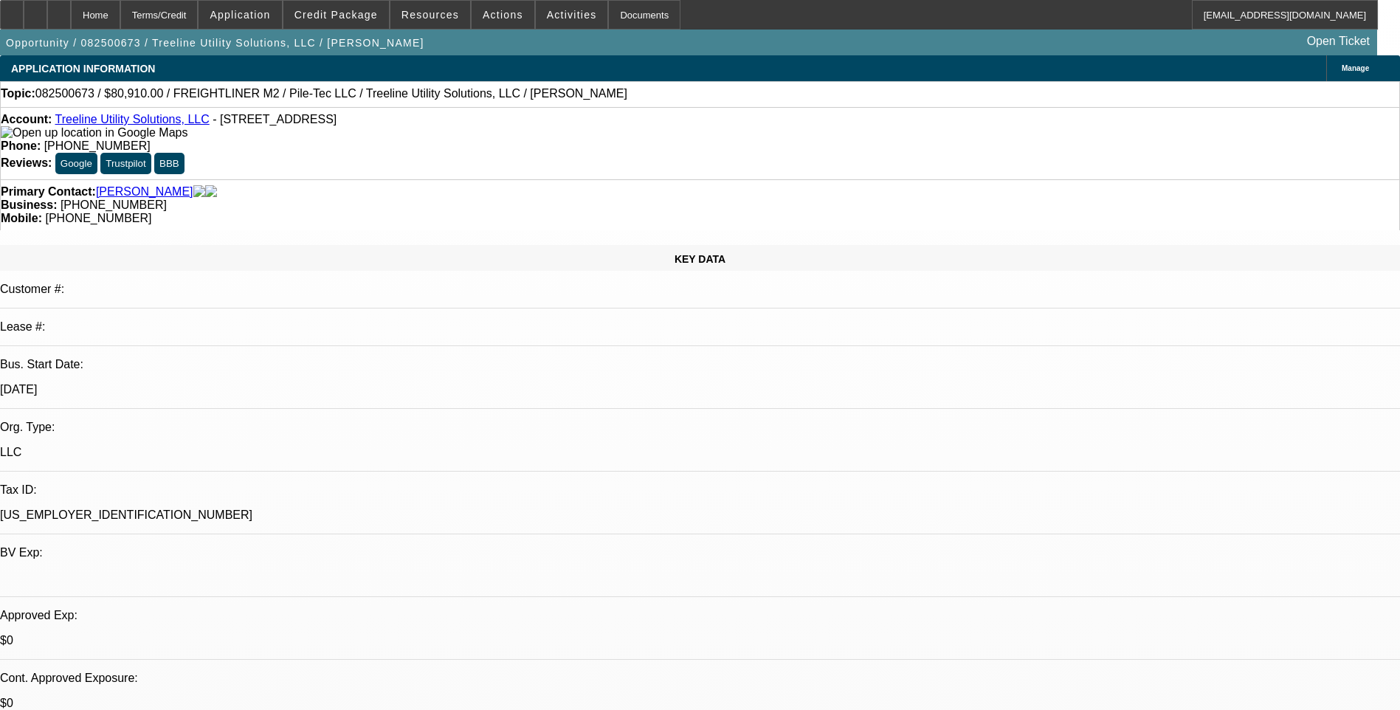
select select "6"
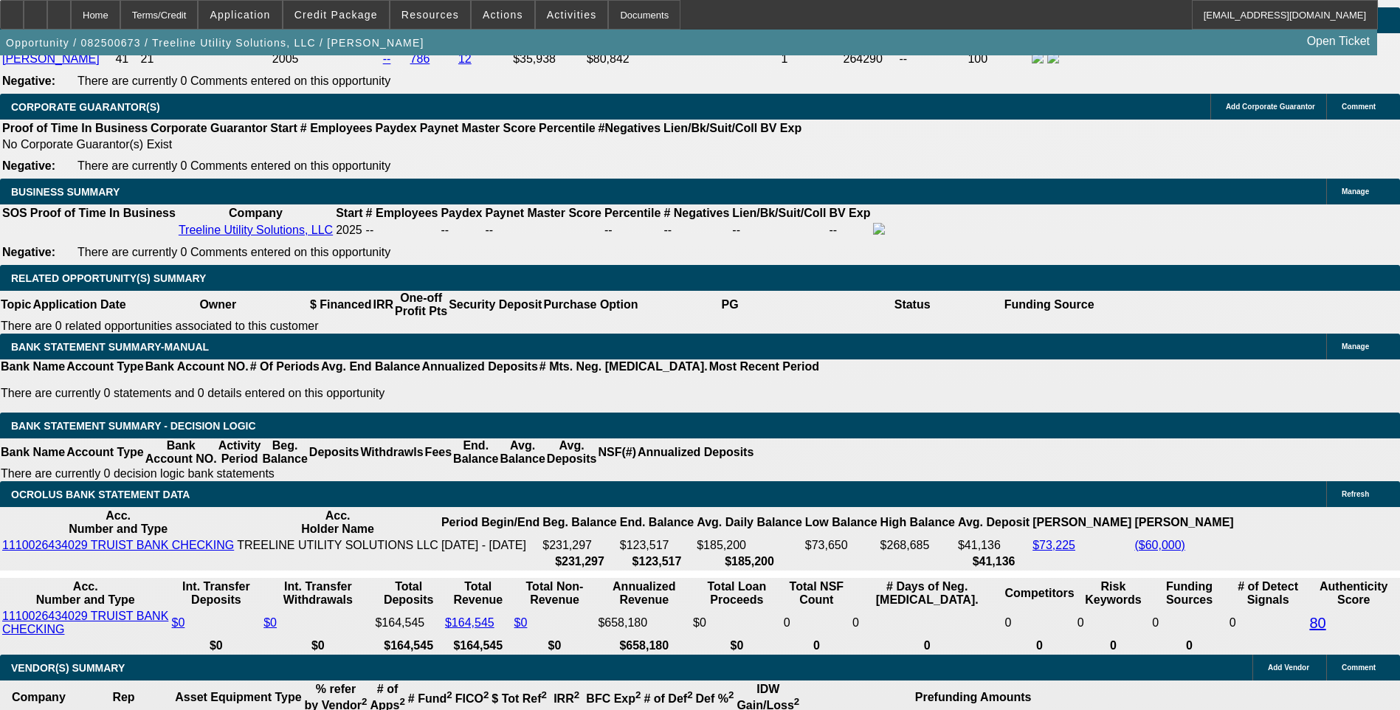
scroll to position [2215, 0]
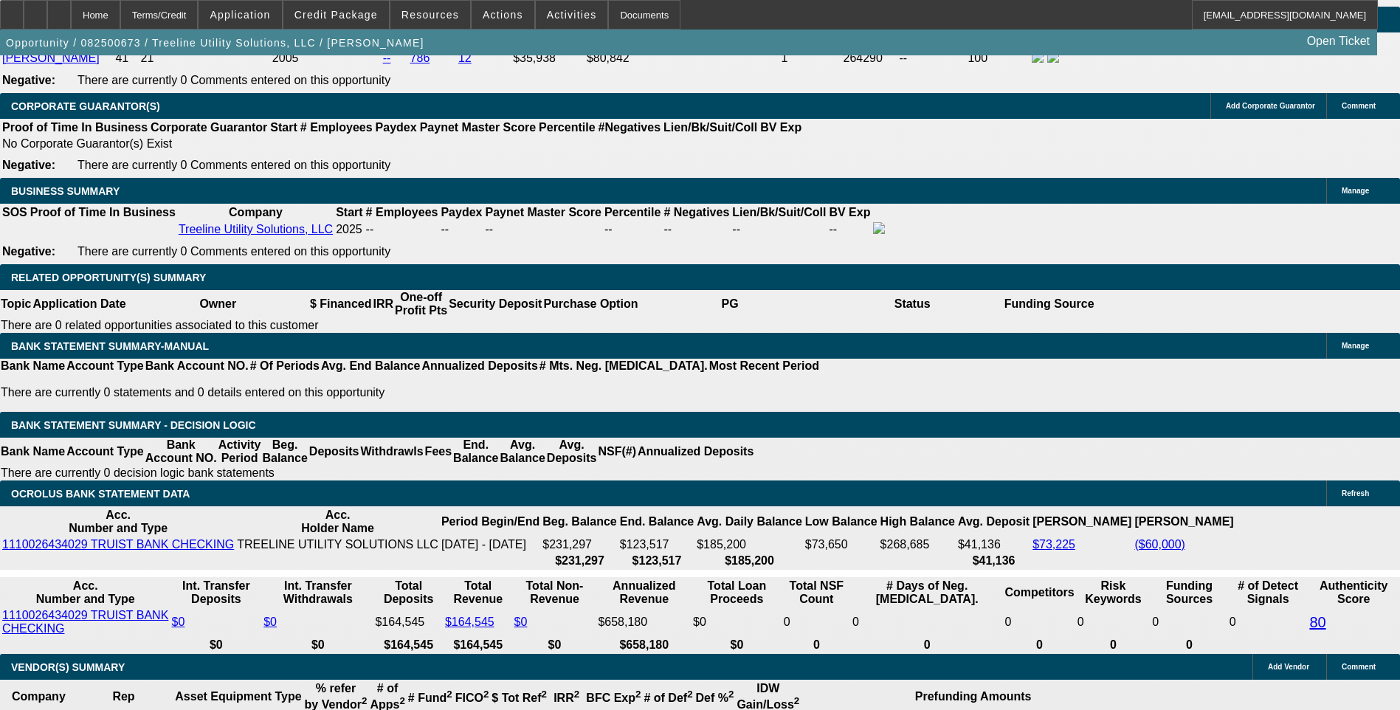
type input "18"
type input "$36.00"
type input "UNKNOWN"
type input "1850"
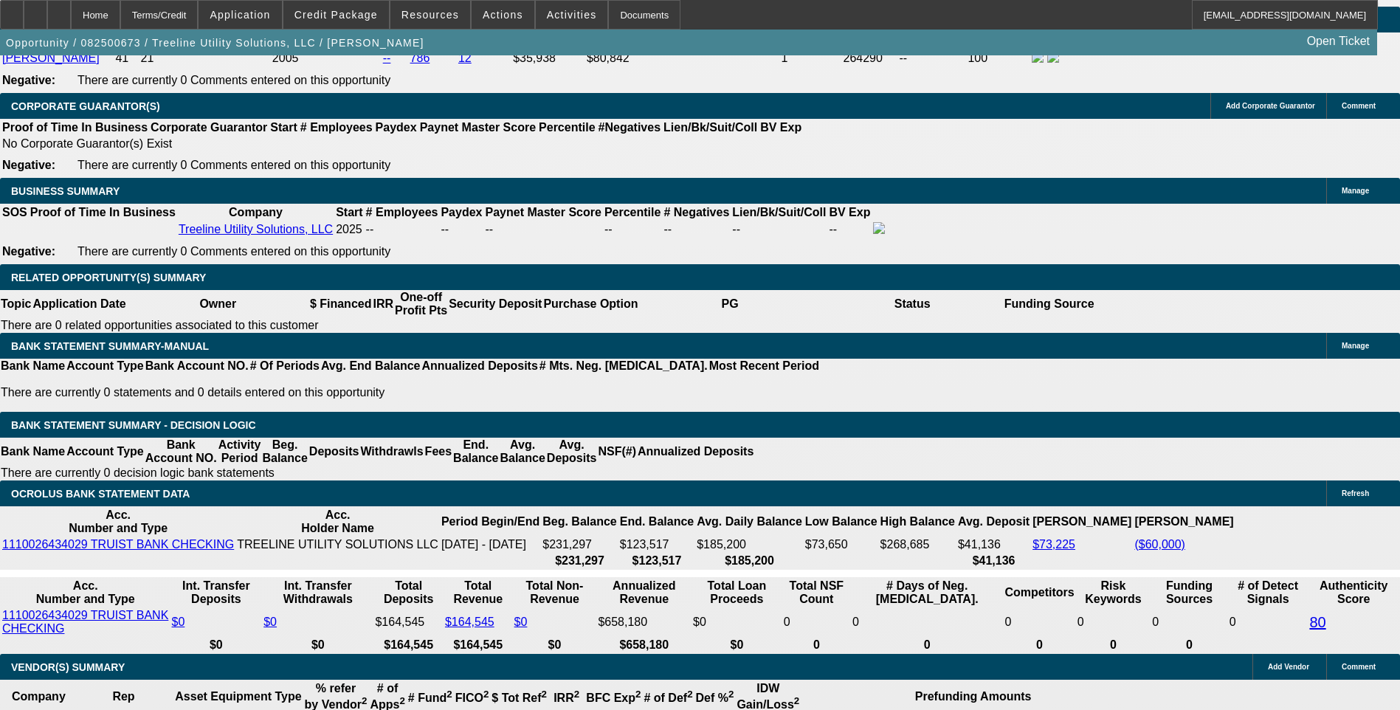
type input "$3,700.00"
type input "13.2"
type input "$1,850.00"
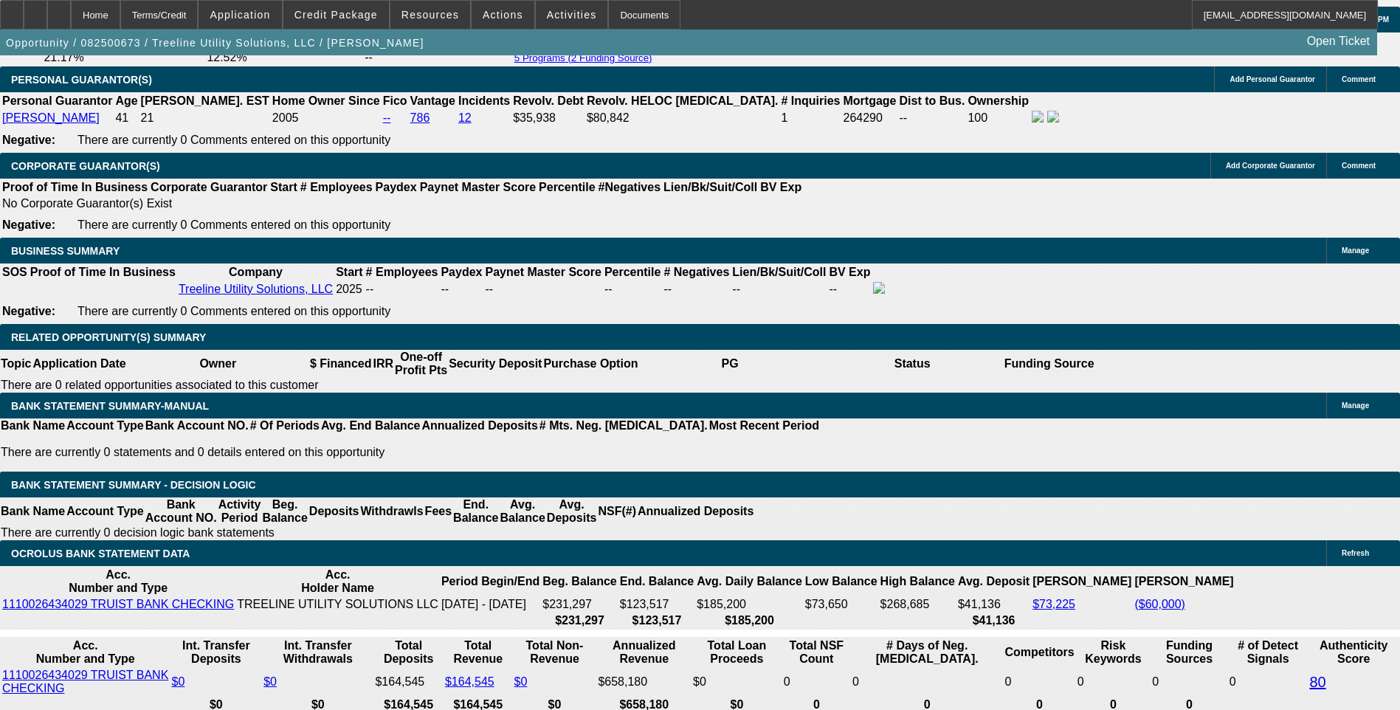
scroll to position [2067, 0]
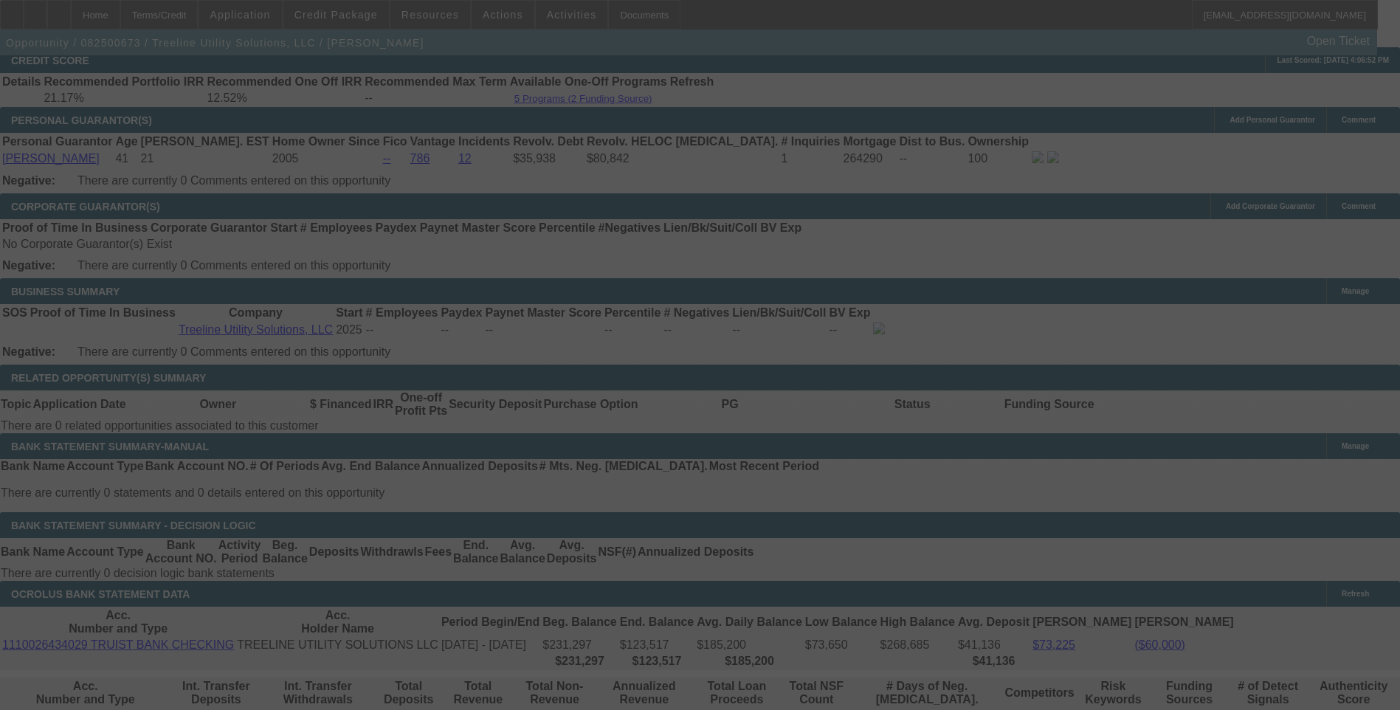
scroll to position [2141, 0]
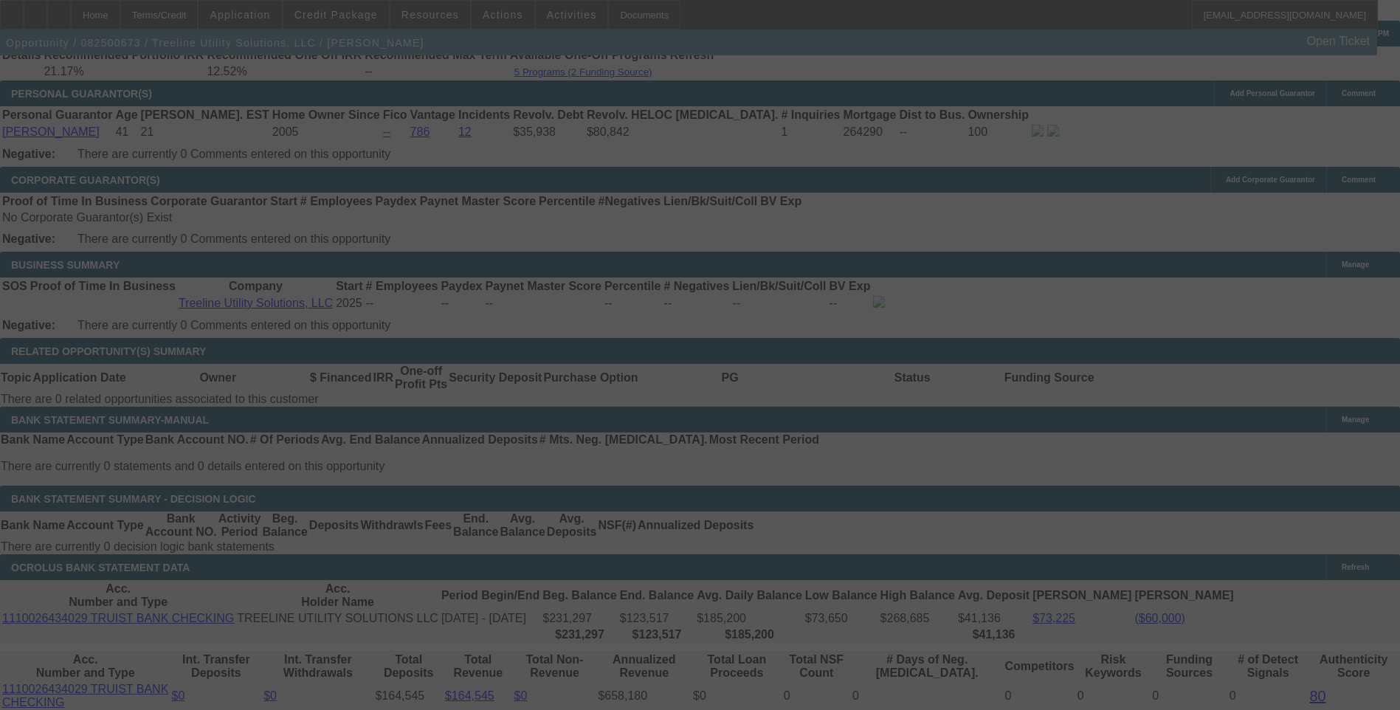
select select "0.1"
select select "2"
select select "0"
select select "6"
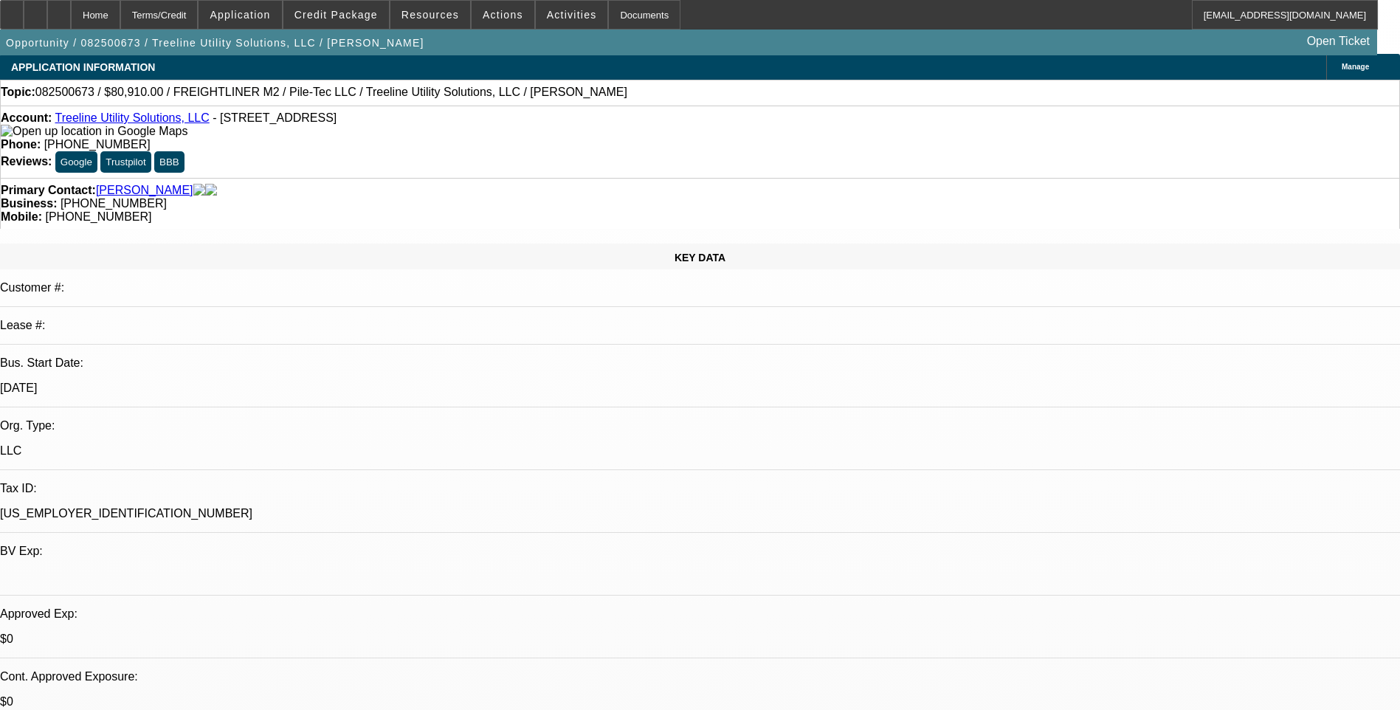
scroll to position [0, 0]
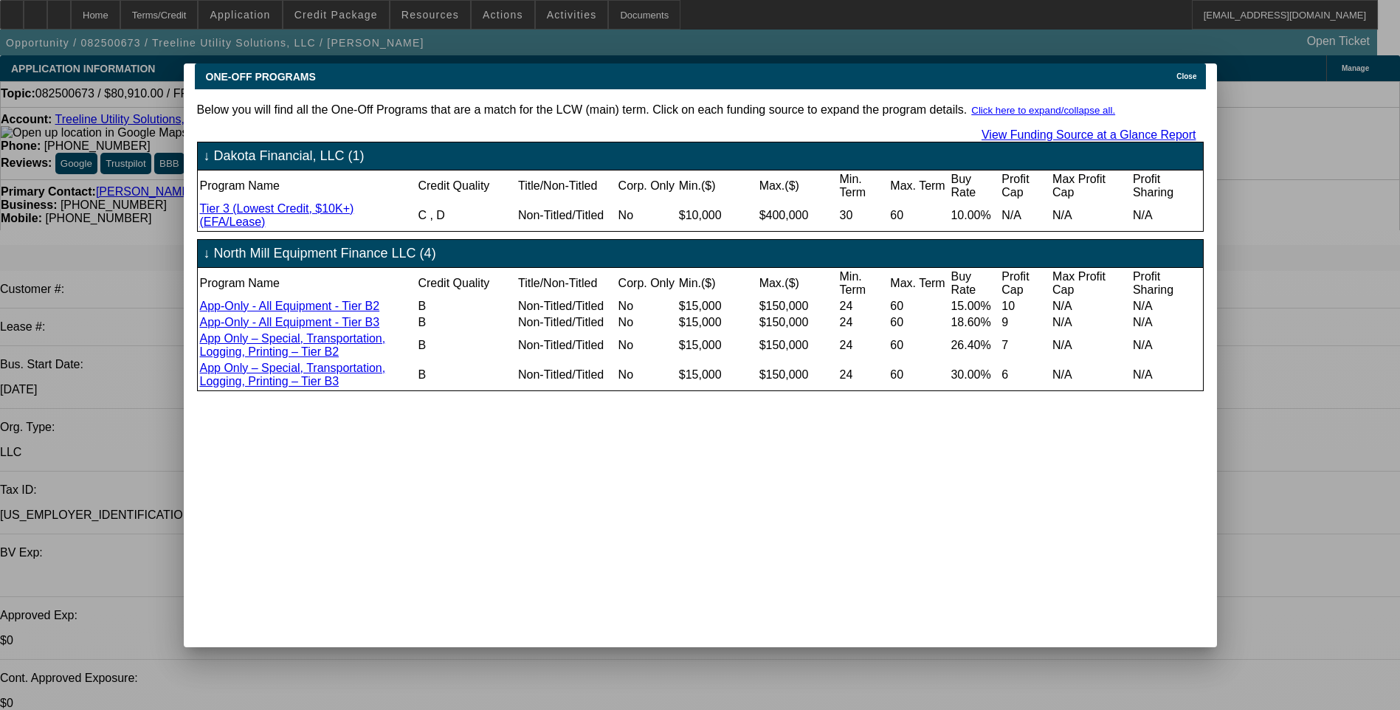
click at [1173, 72] on icon at bounding box center [1173, 76] width 0 height 8
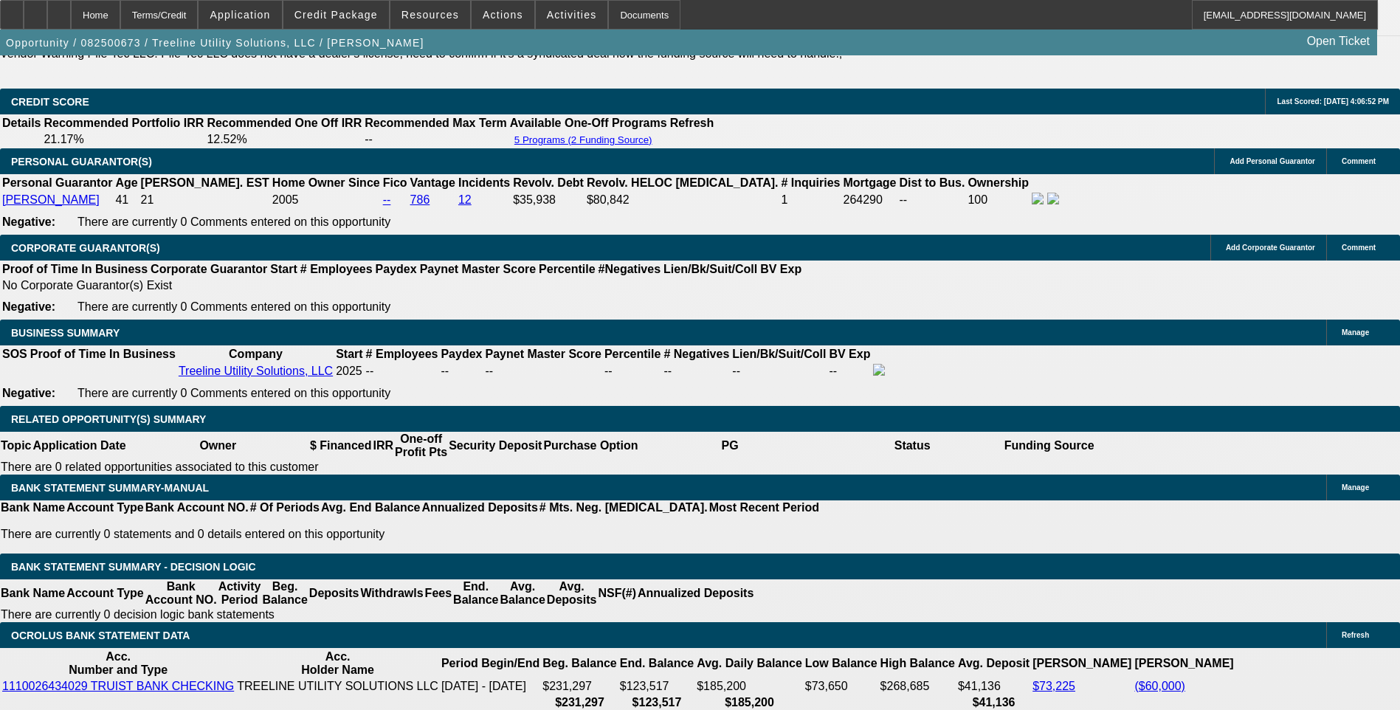
scroll to position [1791, 0]
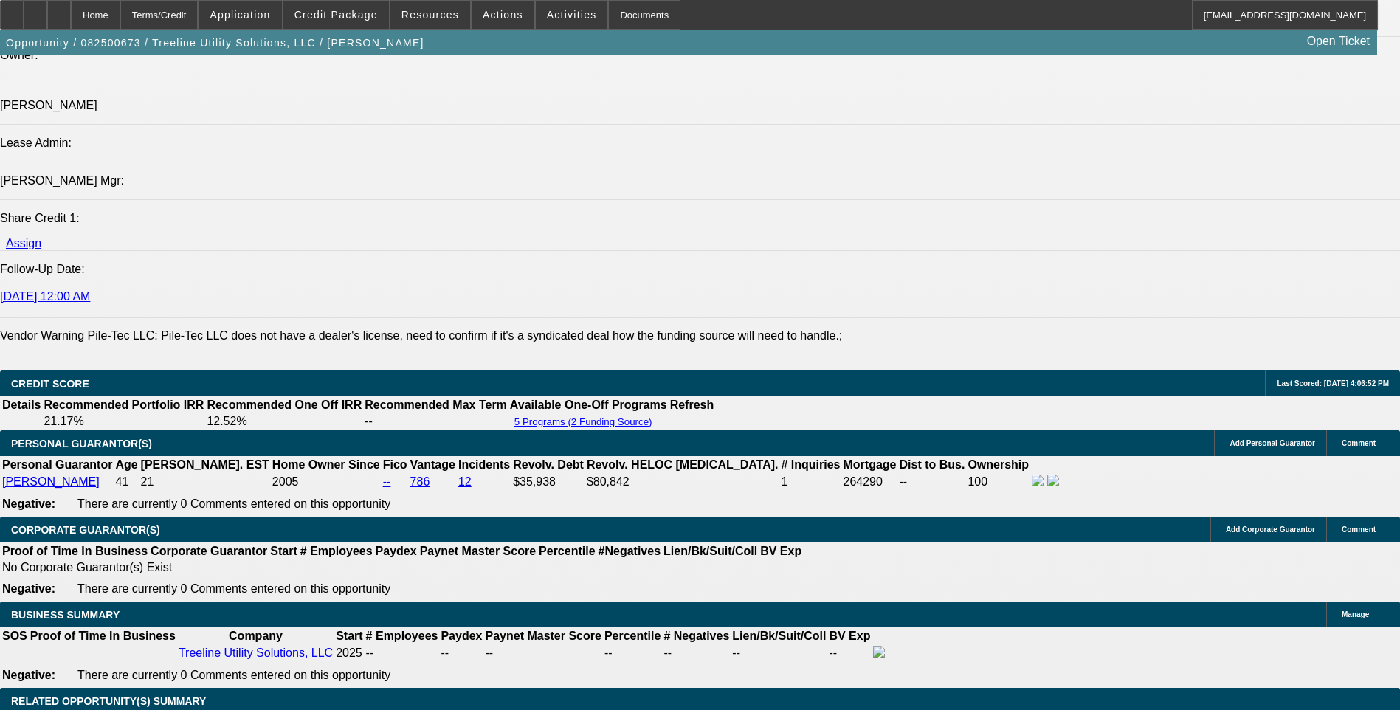
click at [71, 10] on div at bounding box center [59, 15] width 24 height 30
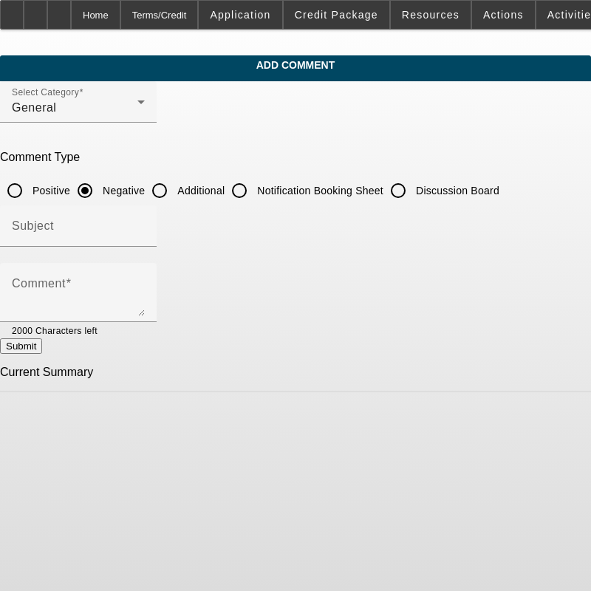
click at [174, 190] on input "Additional" at bounding box center [160, 191] width 30 height 30
radio input "true"
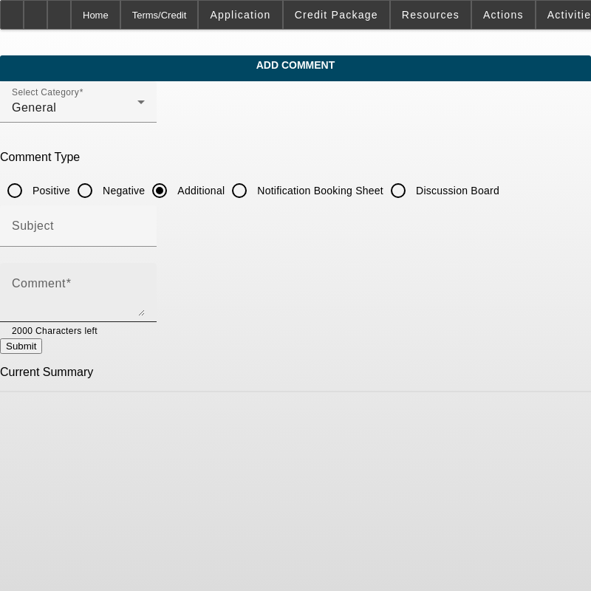
drag, startPoint x: 116, startPoint y: 291, endPoint x: 102, endPoint y: 292, distance: 14.1
click at [115, 291] on textarea "Comment" at bounding box center [78, 298] width 133 height 35
paste textarea "Treeline Utility Solutions, LLC, a newly established utility services company b…"
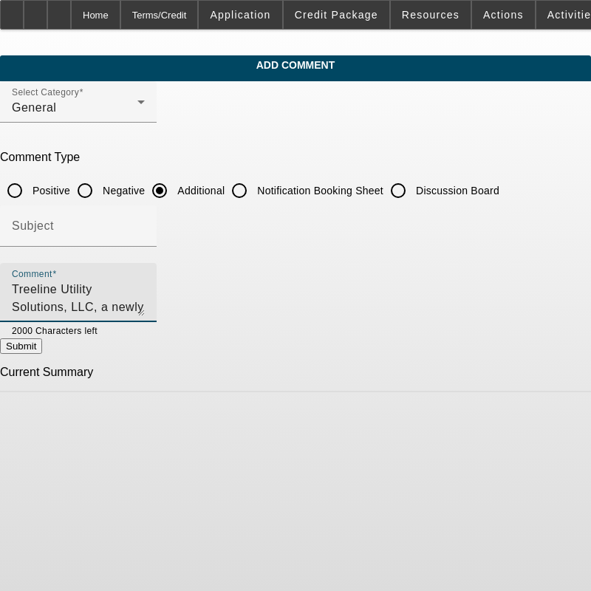
scroll to position [85, 0]
type textarea "Treeline Utility Solutions, LLC, a newly established utility services company b…"
click at [42, 348] on button "Submit" at bounding box center [21, 346] width 42 height 16
radio input "true"
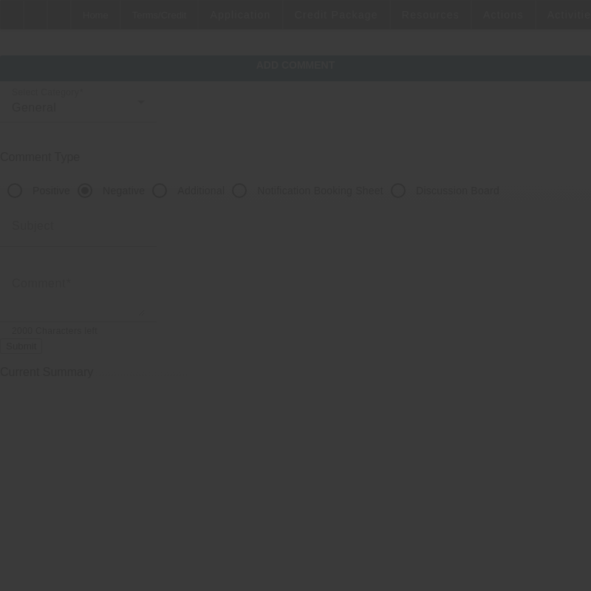
scroll to position [0, 0]
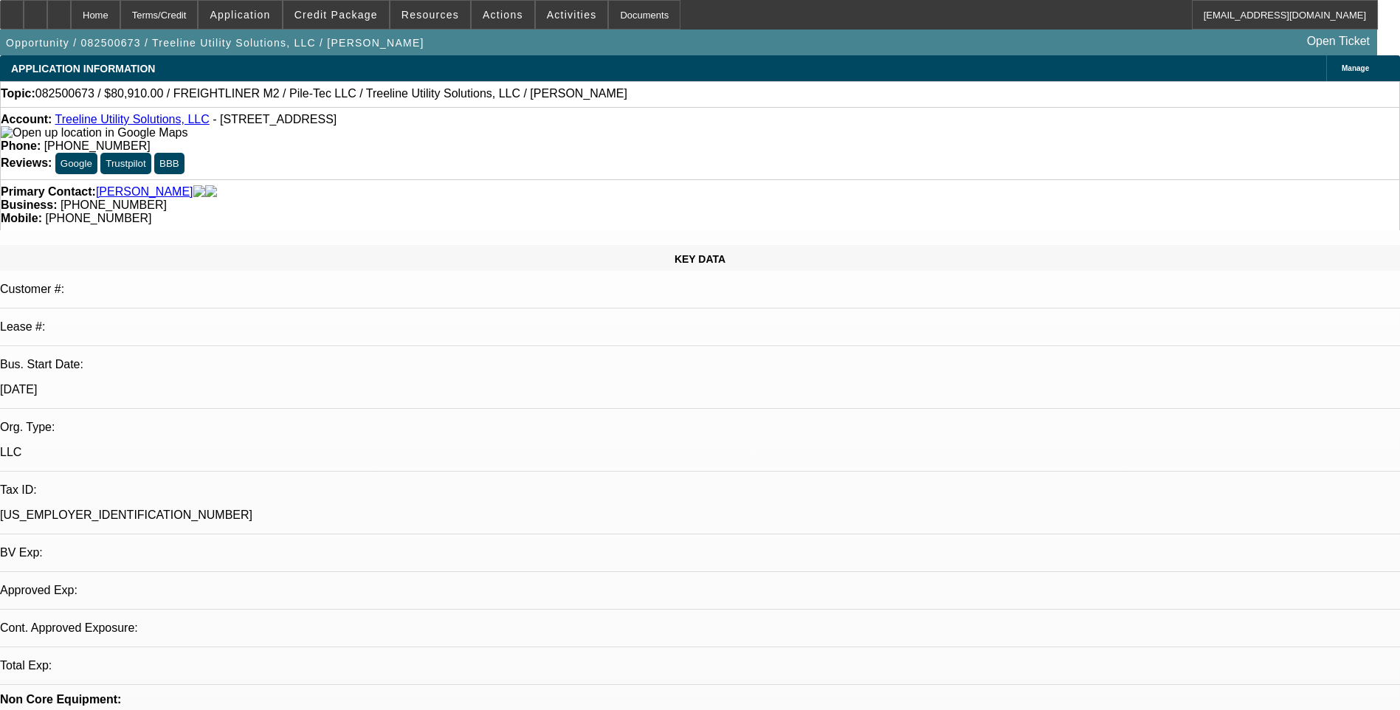
select select "0.1"
select select "2"
select select "0"
select select "1"
select select "2"
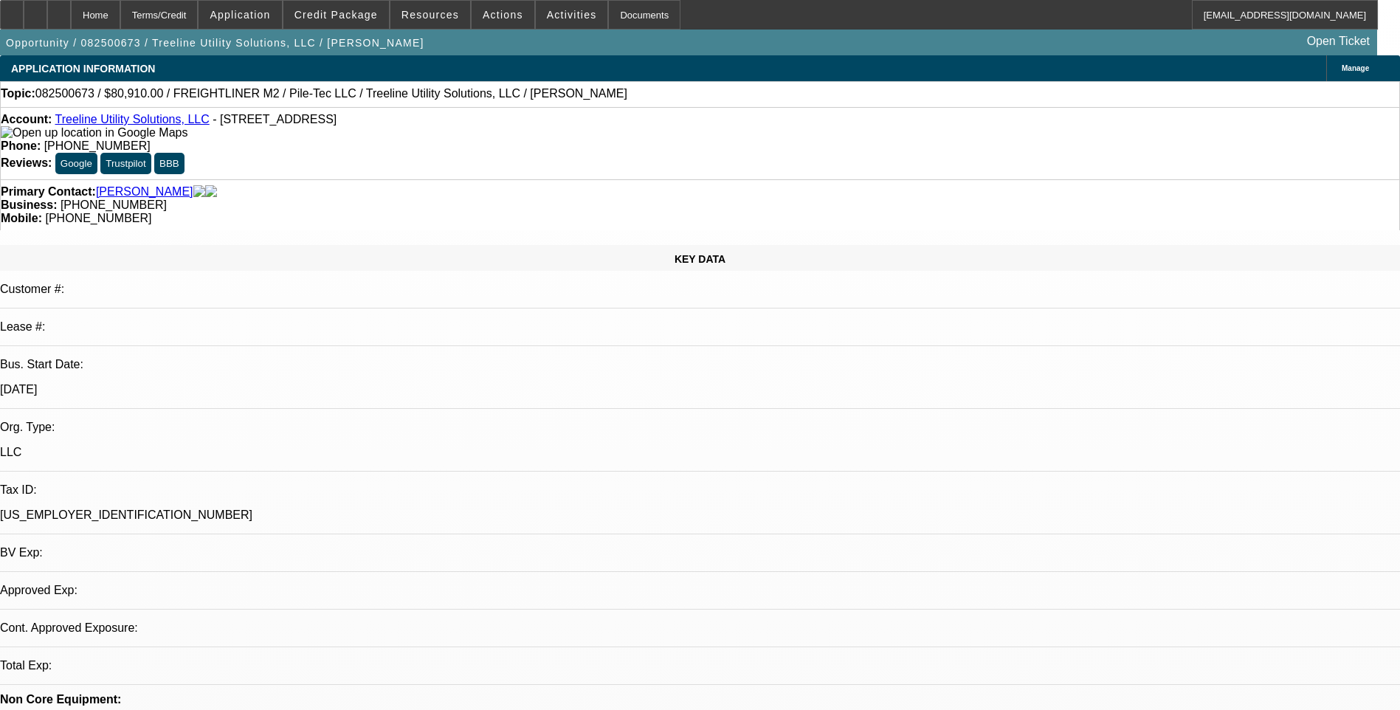
select select "6"
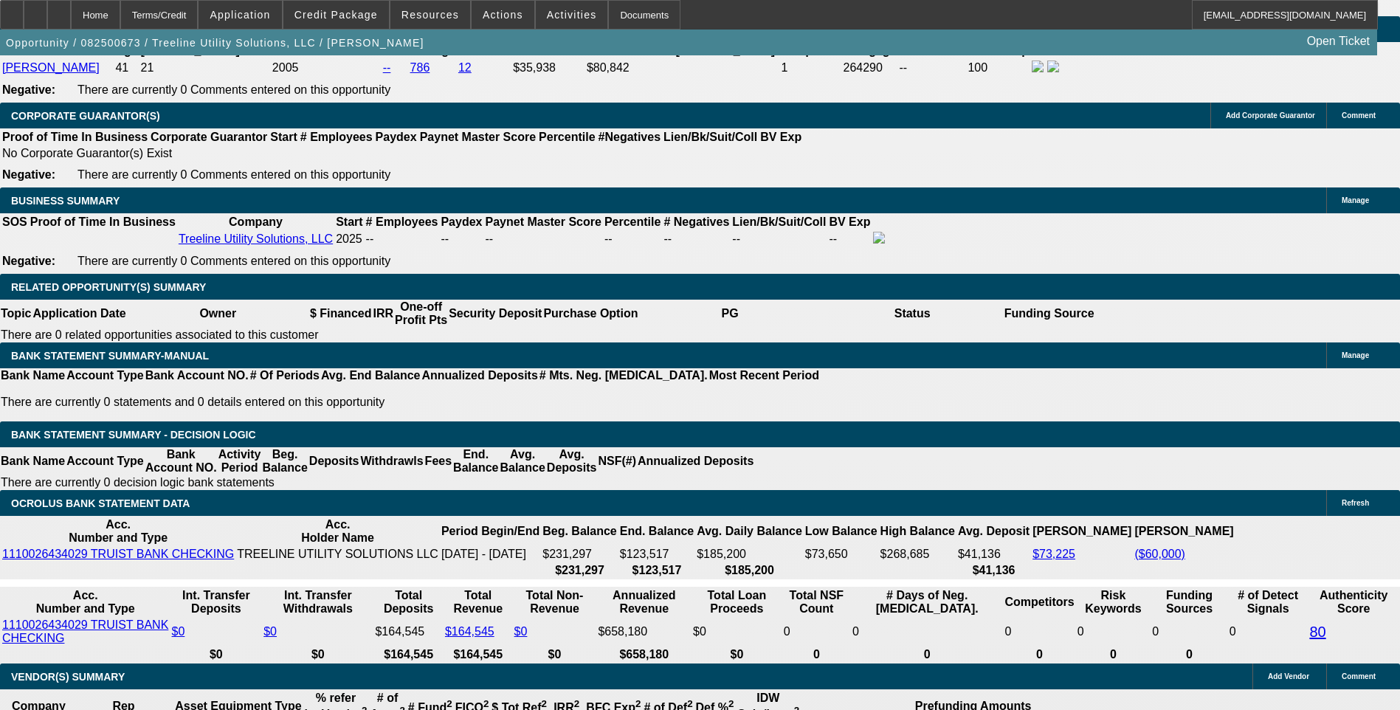
scroll to position [2215, 0]
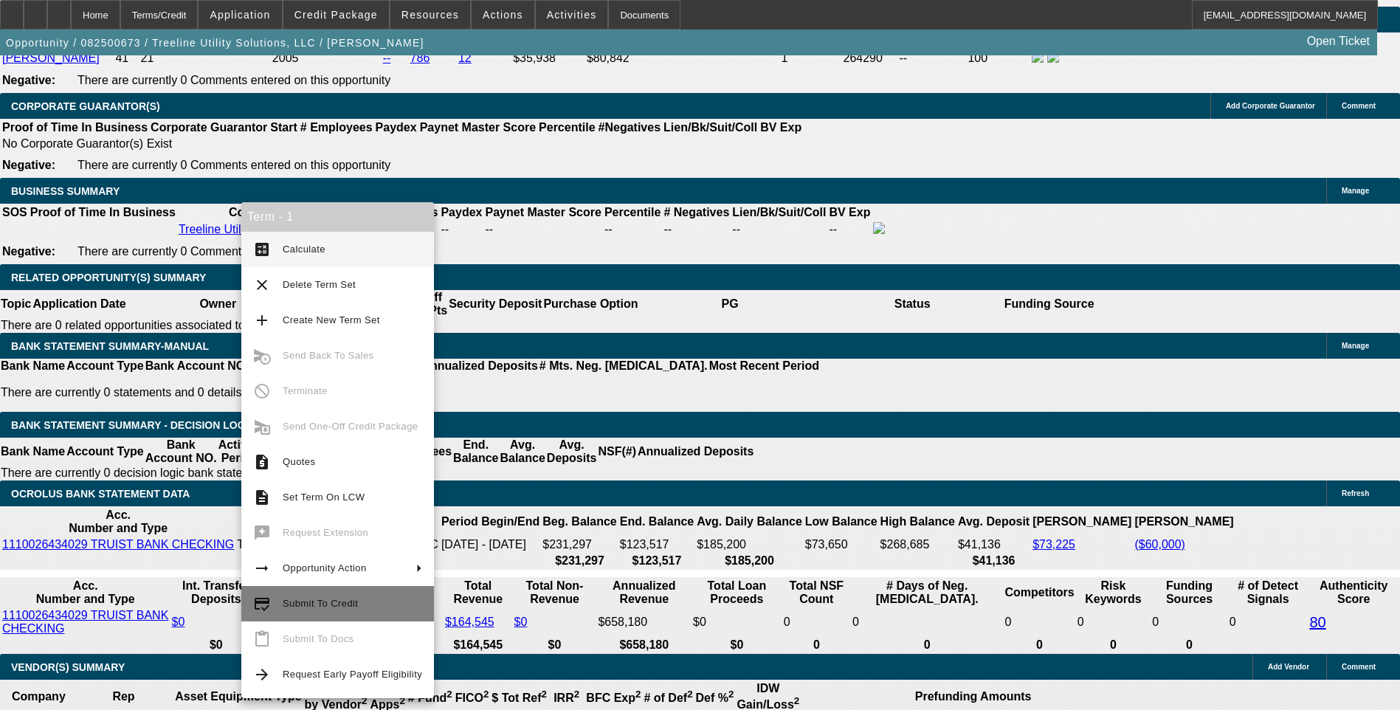
click at [329, 600] on span "Submit To Credit" at bounding box center [320, 603] width 75 height 11
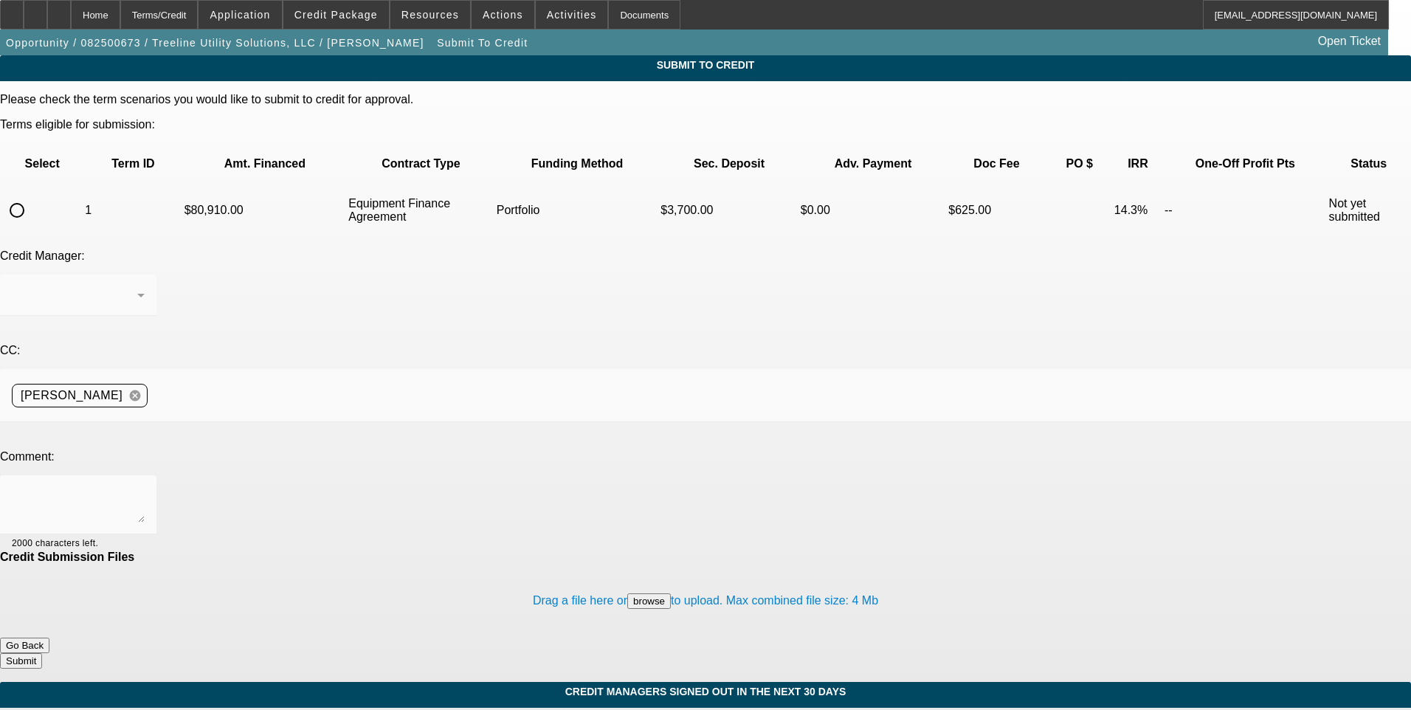
click at [32, 196] on input "radio" at bounding box center [17, 211] width 30 height 30
radio input "true"
click at [145, 275] on div "[PERSON_NAME]" at bounding box center [78, 295] width 133 height 41
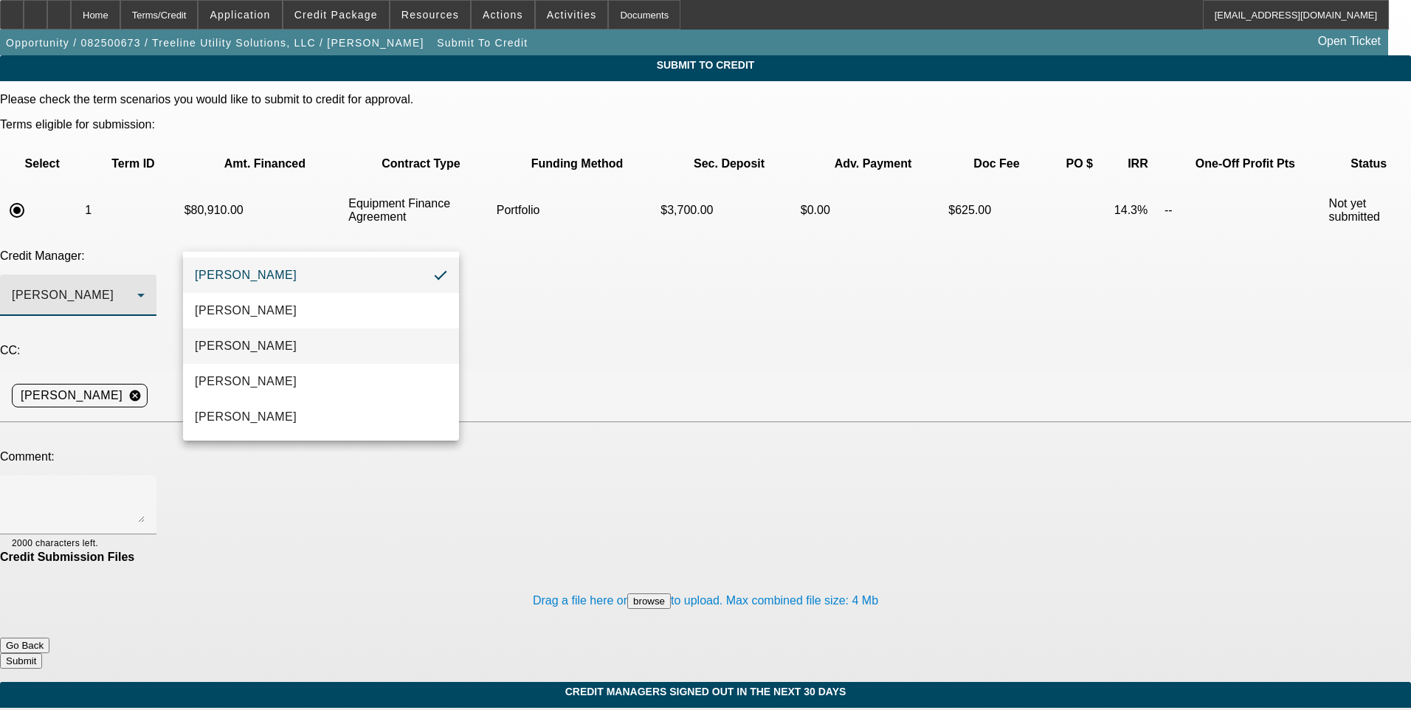
click at [303, 350] on mat-option "[PERSON_NAME]" at bounding box center [321, 346] width 276 height 35
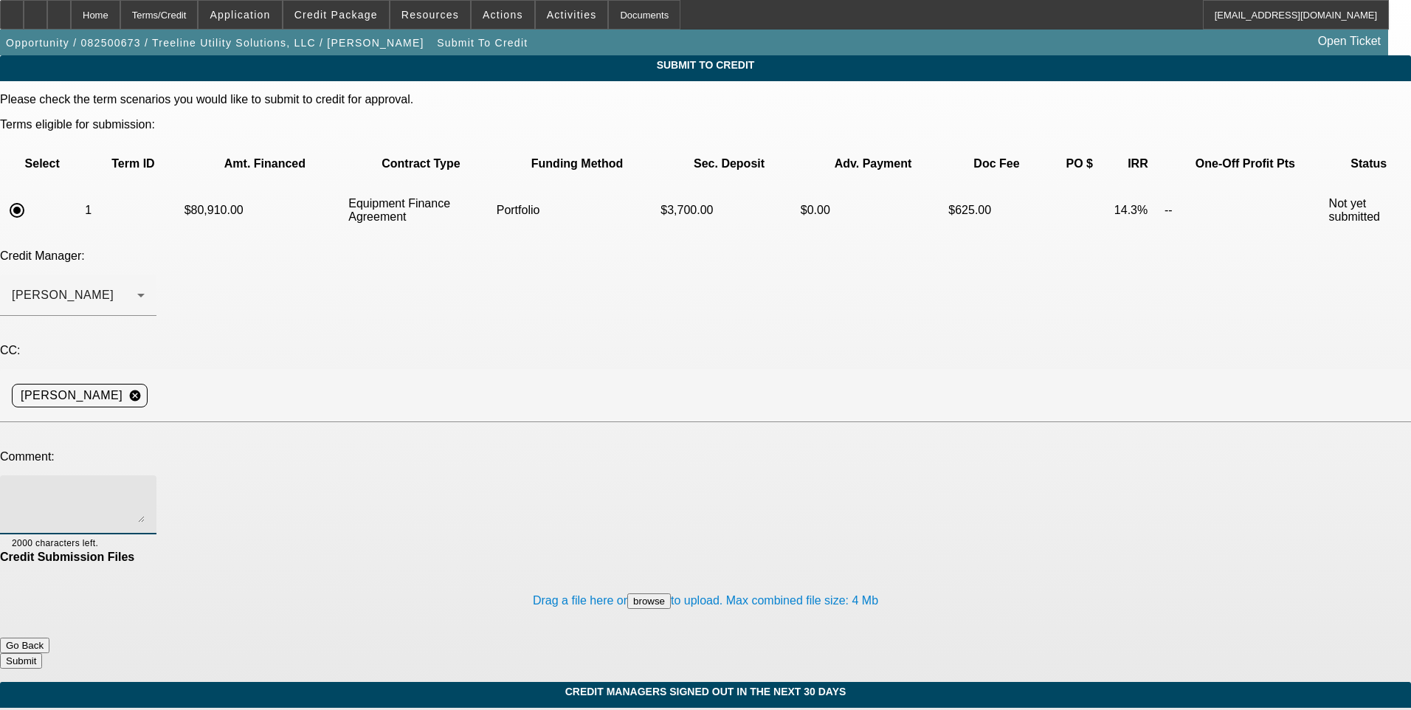
click at [145, 487] on textarea at bounding box center [78, 504] width 133 height 35
type textarea "[PERSON_NAME], see additional comments for write up and consider for port appro…"
click at [42, 653] on button "Submit" at bounding box center [21, 661] width 42 height 16
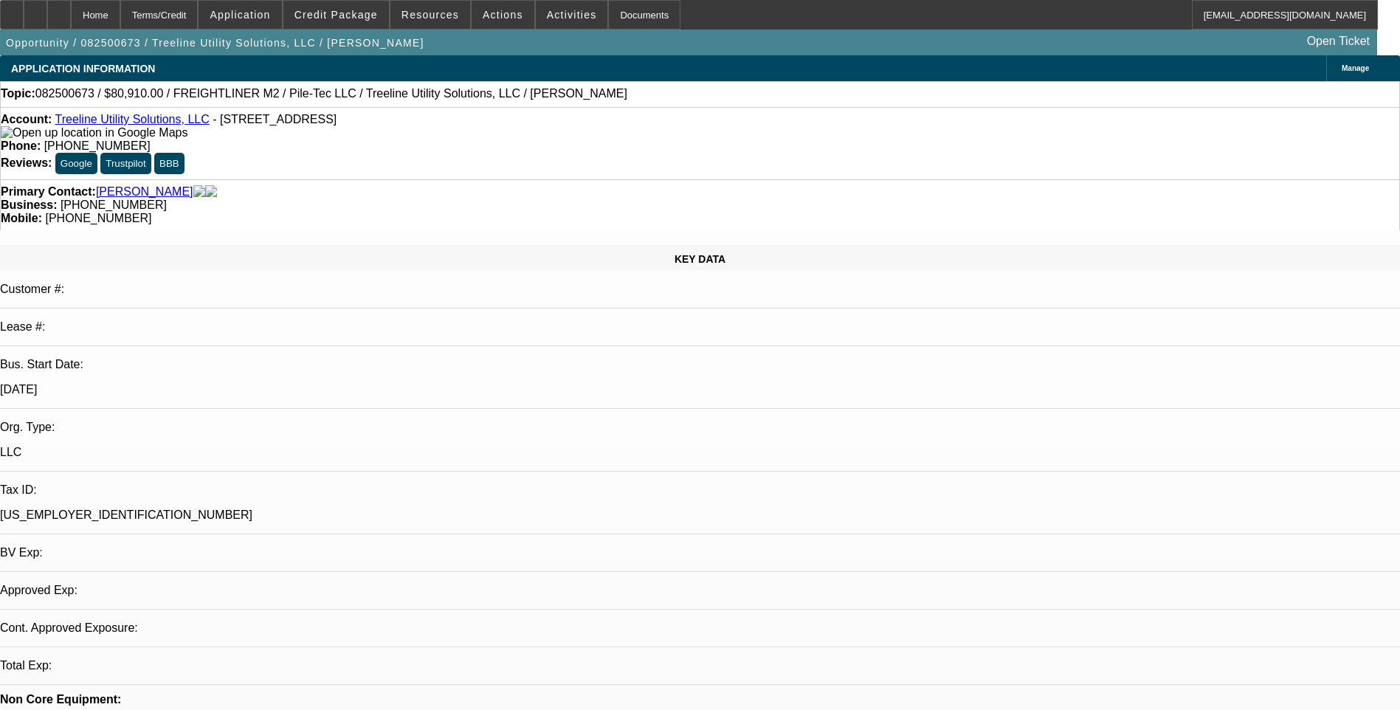
select select "0.1"
select select "2"
select select "0"
select select "6"
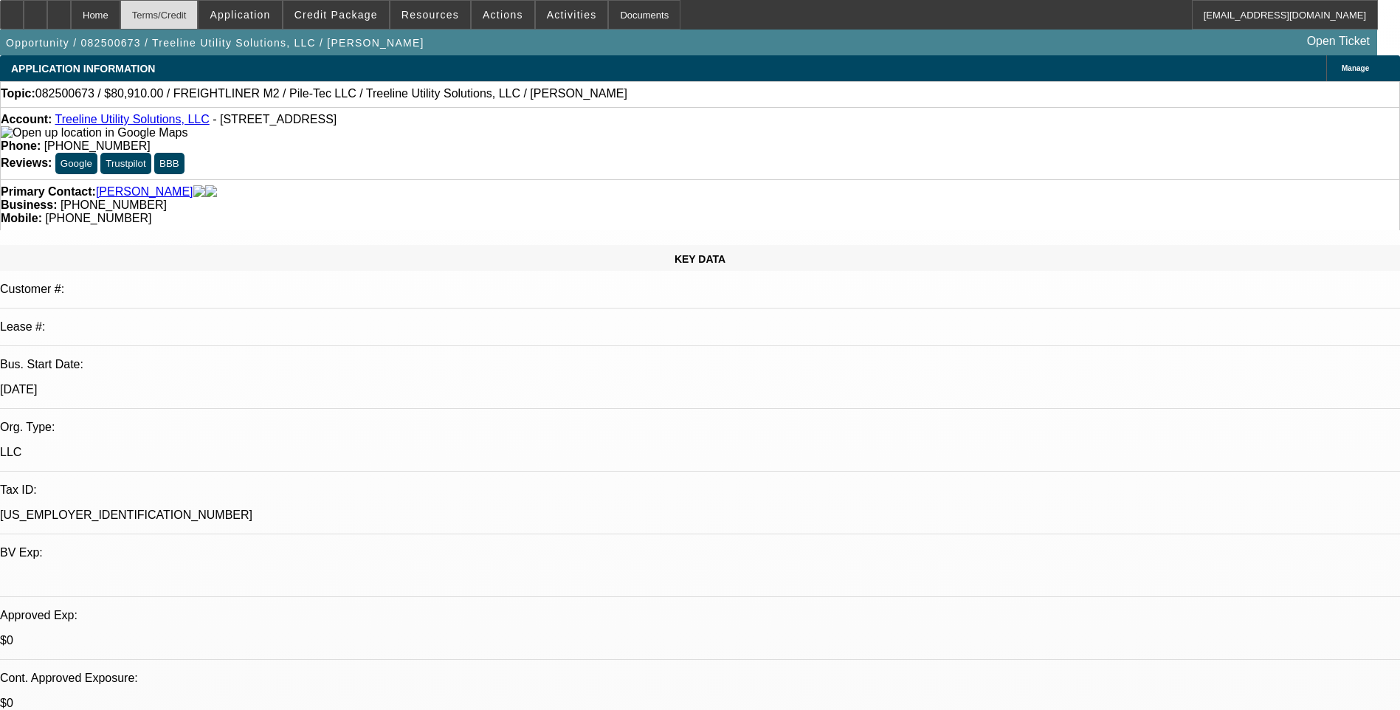
click at [199, 24] on div "Terms/Credit" at bounding box center [159, 15] width 78 height 30
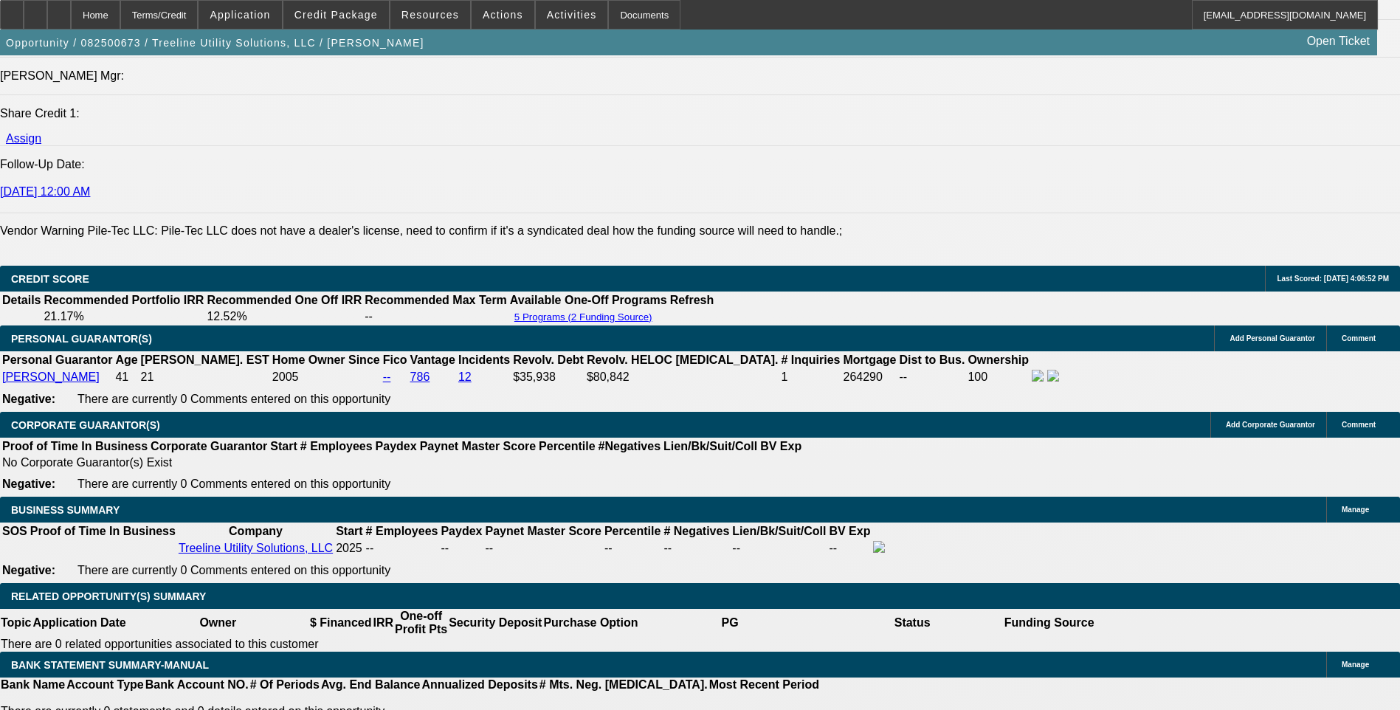
scroll to position [1993, 0]
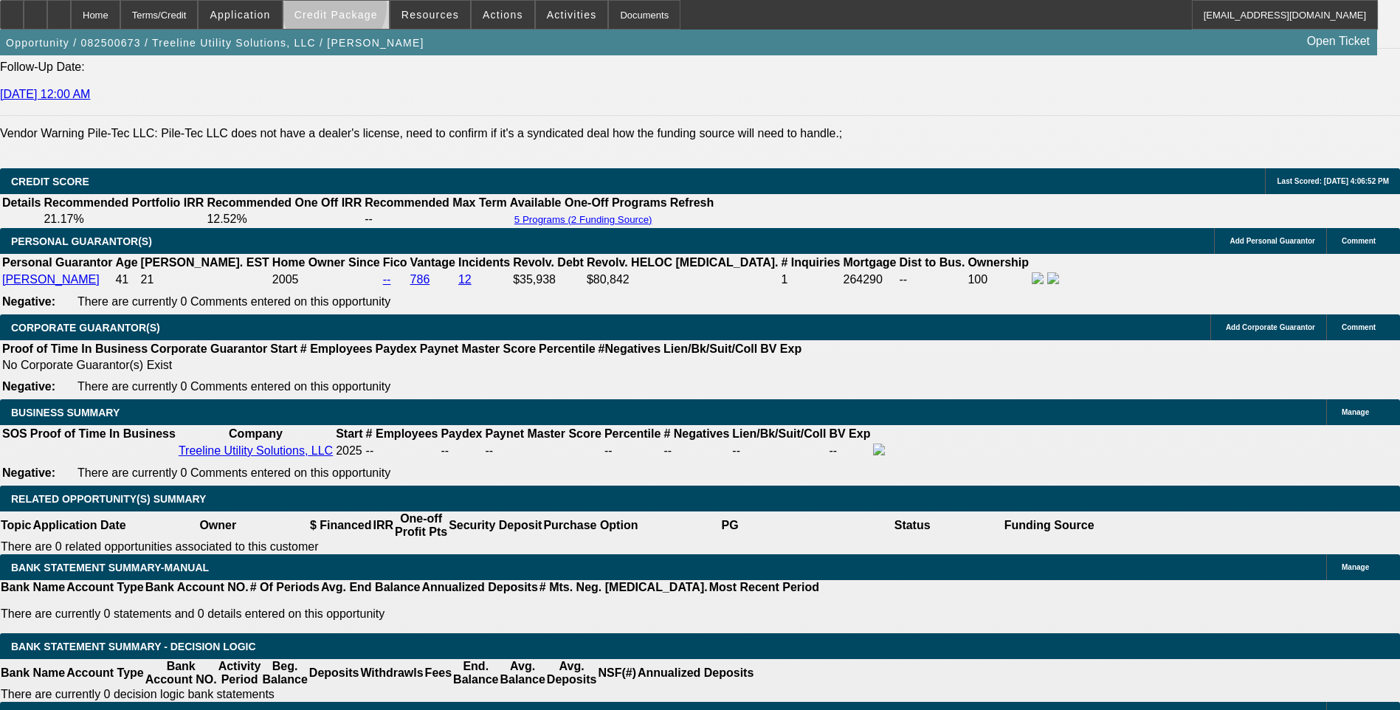
click at [357, 10] on span "Credit Package" at bounding box center [336, 15] width 83 height 12
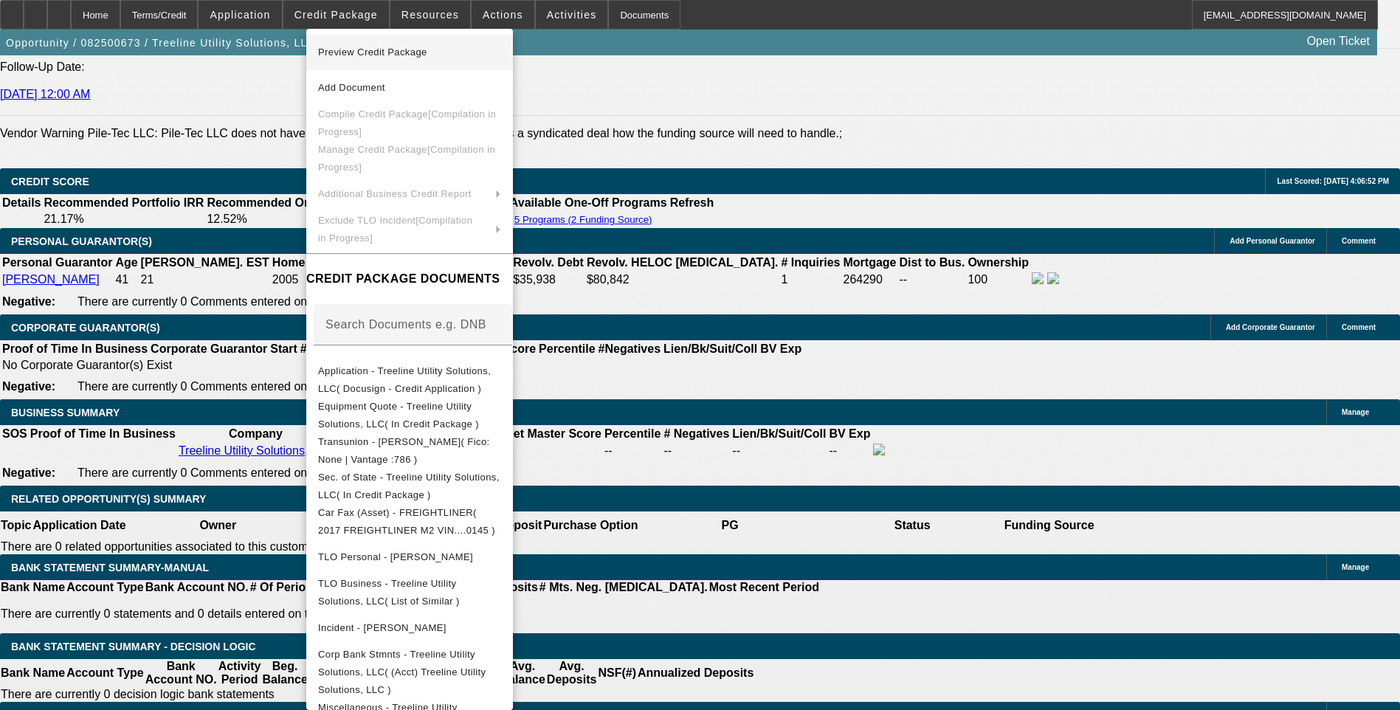
click at [391, 59] on span "Preview Credit Package" at bounding box center [409, 53] width 183 height 18
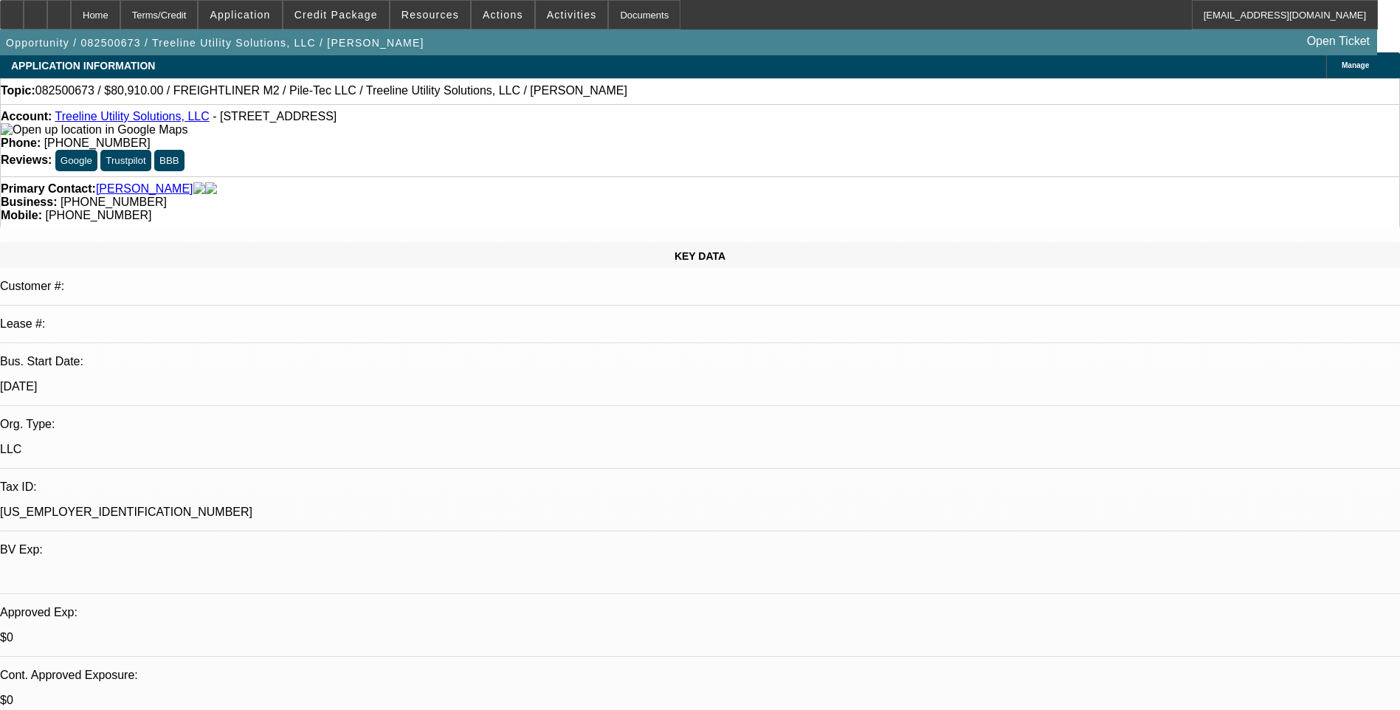
scroll to position [0, 0]
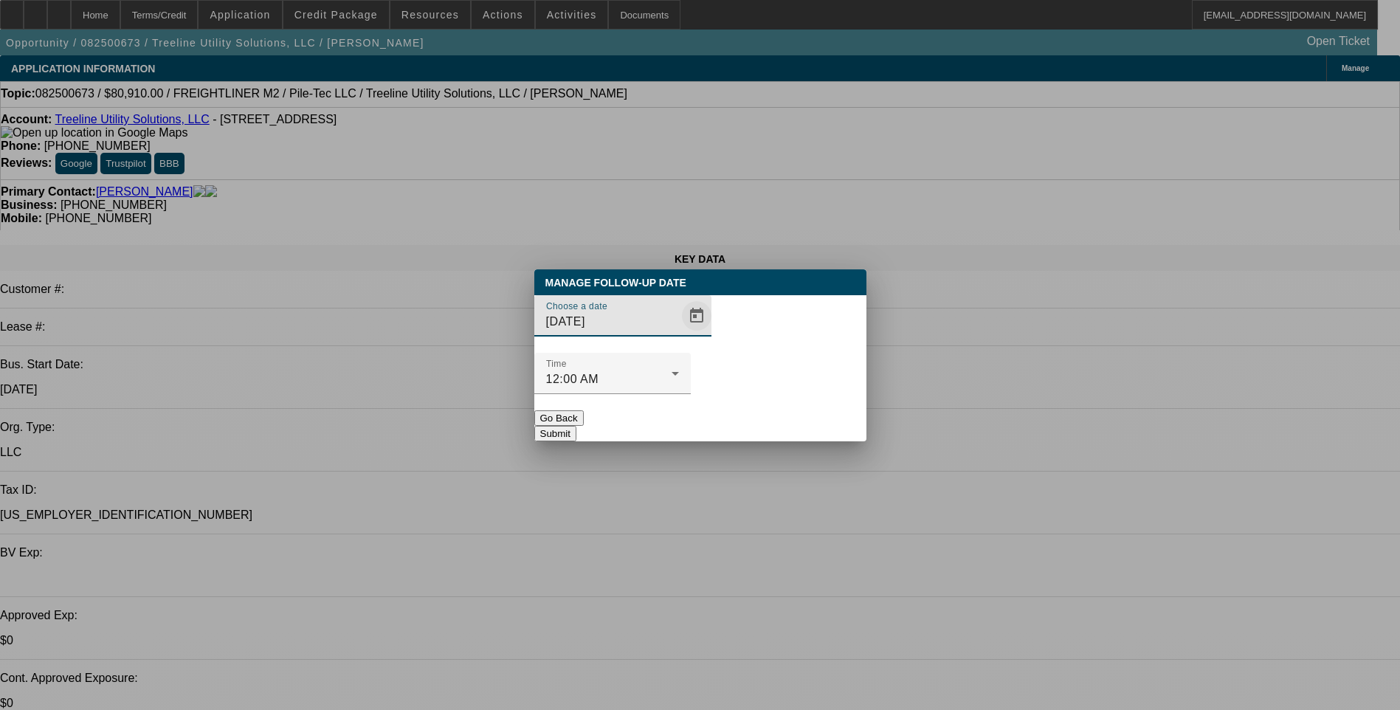
click at [679, 334] on span "Open calendar" at bounding box center [696, 315] width 35 height 35
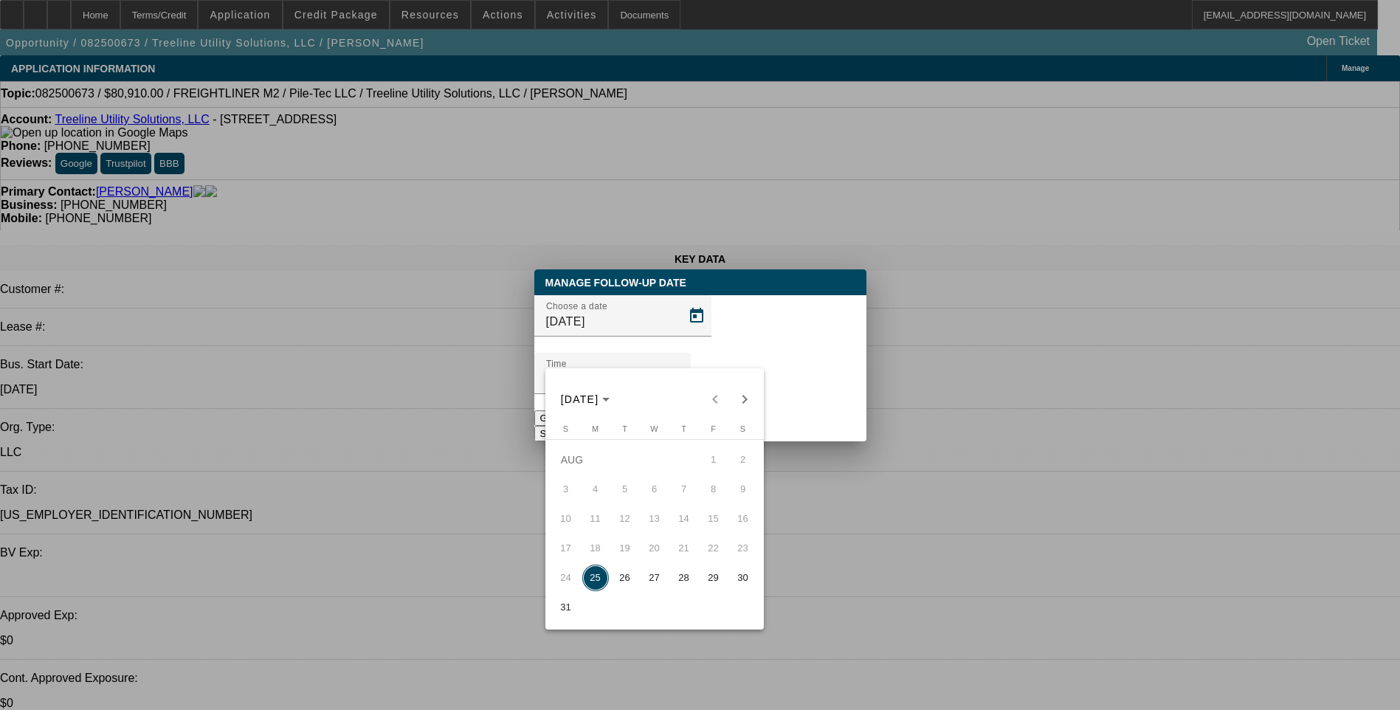
click at [619, 584] on span "26" at bounding box center [625, 578] width 27 height 27
type input "[DATE]"
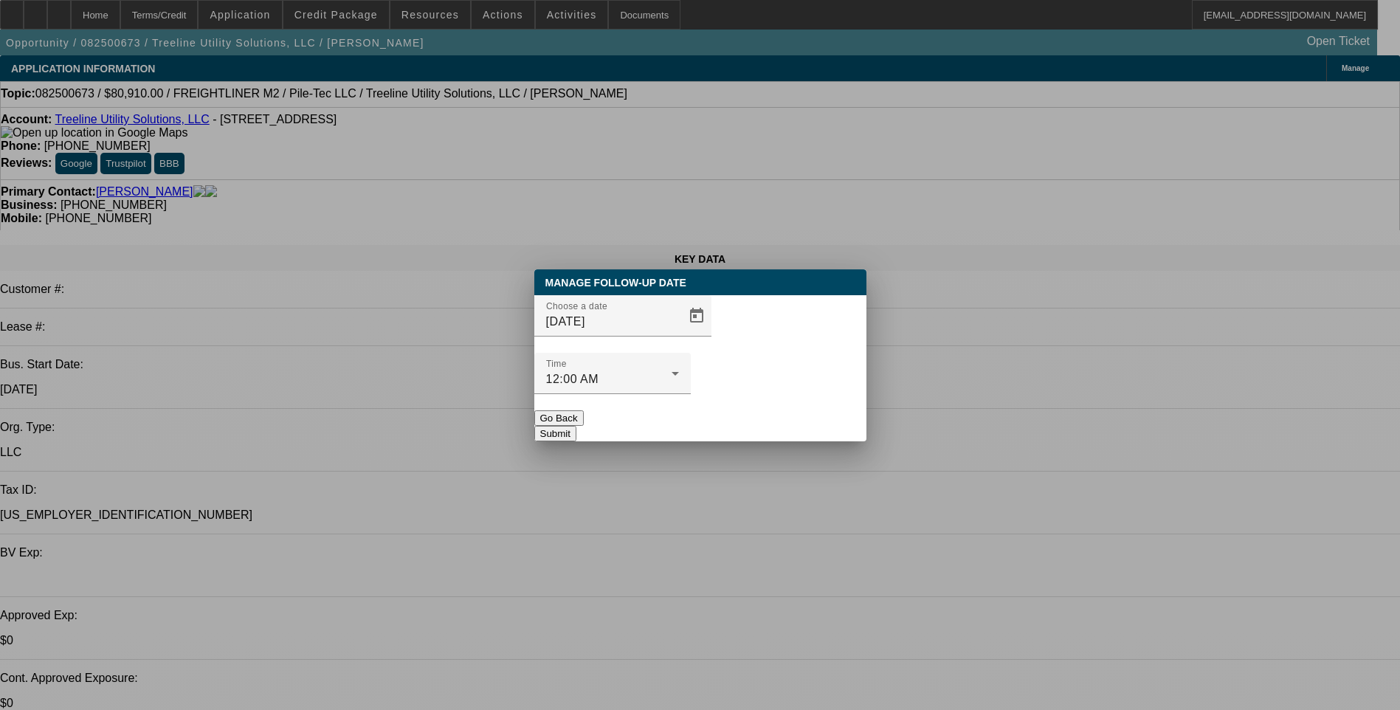
click at [577, 426] on button "Submit" at bounding box center [555, 434] width 42 height 16
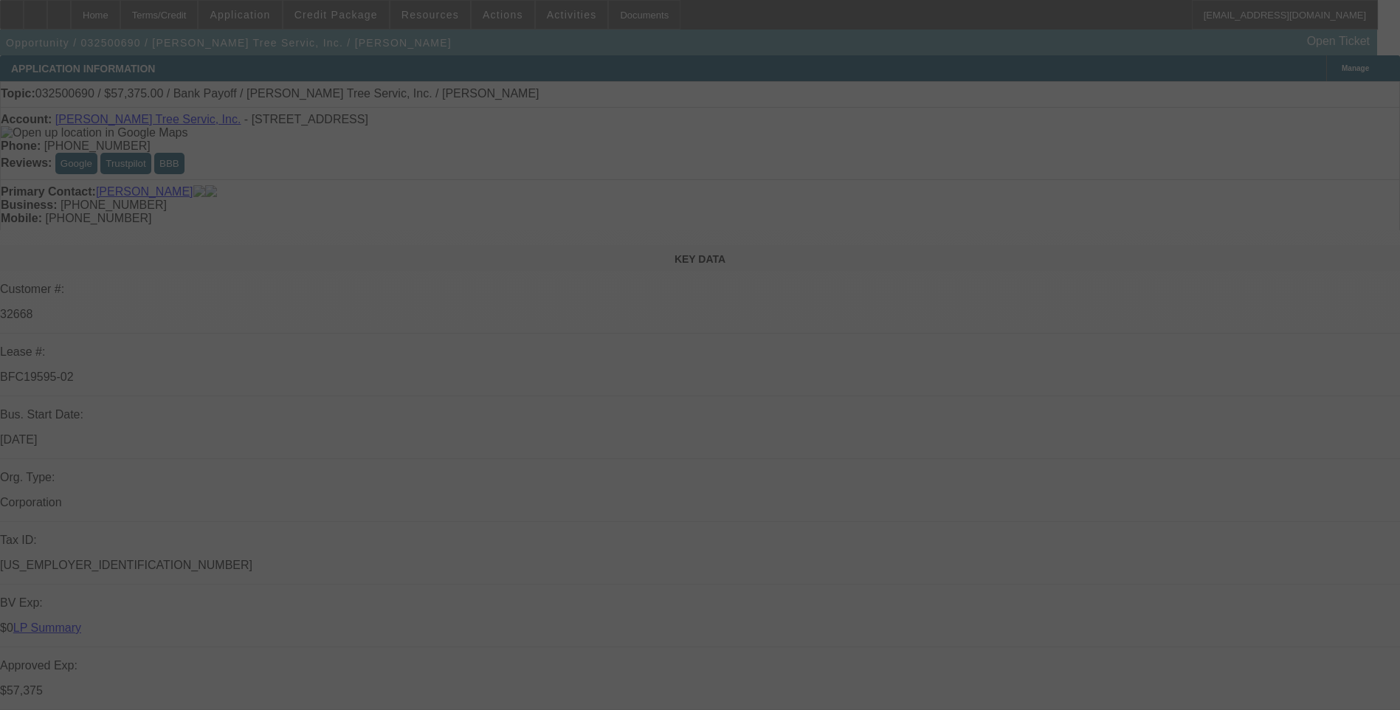
click at [1272, 94] on div at bounding box center [700, 355] width 1400 height 710
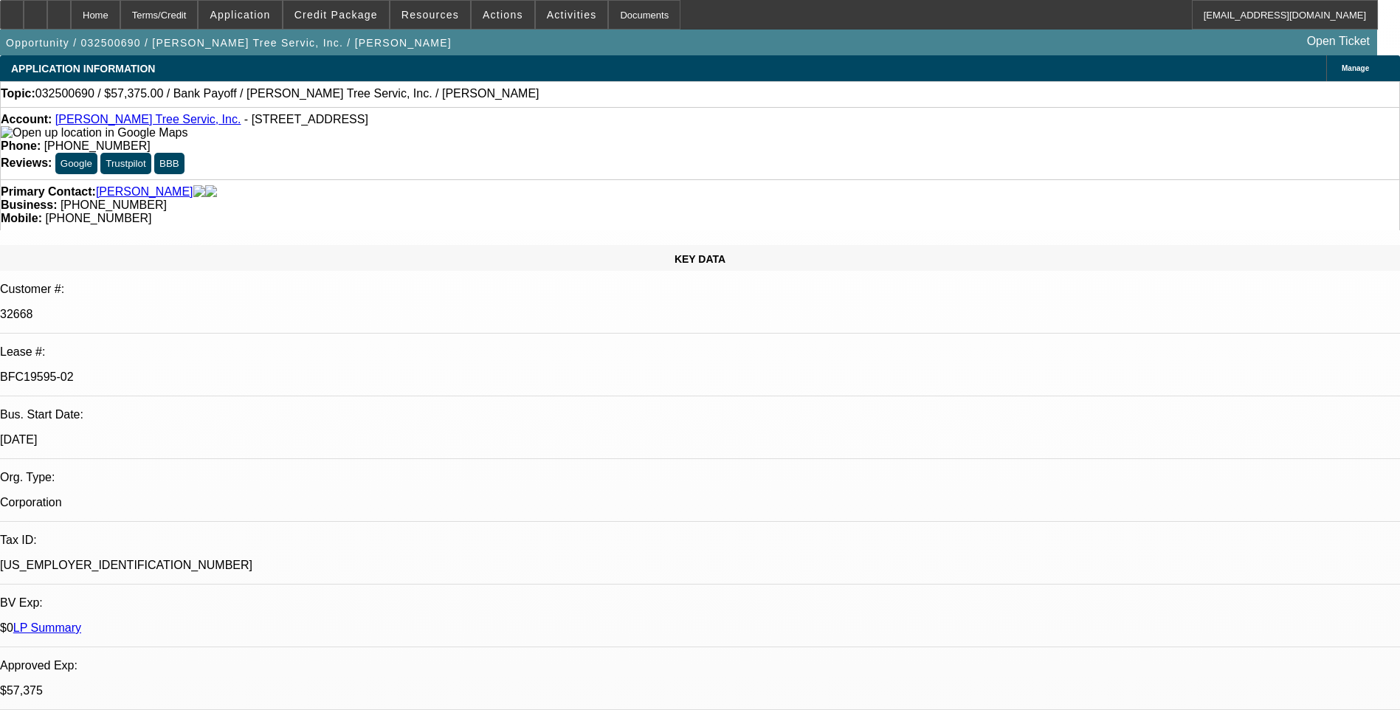
select select "0.1"
select select "0"
select select "0.1"
select select "0"
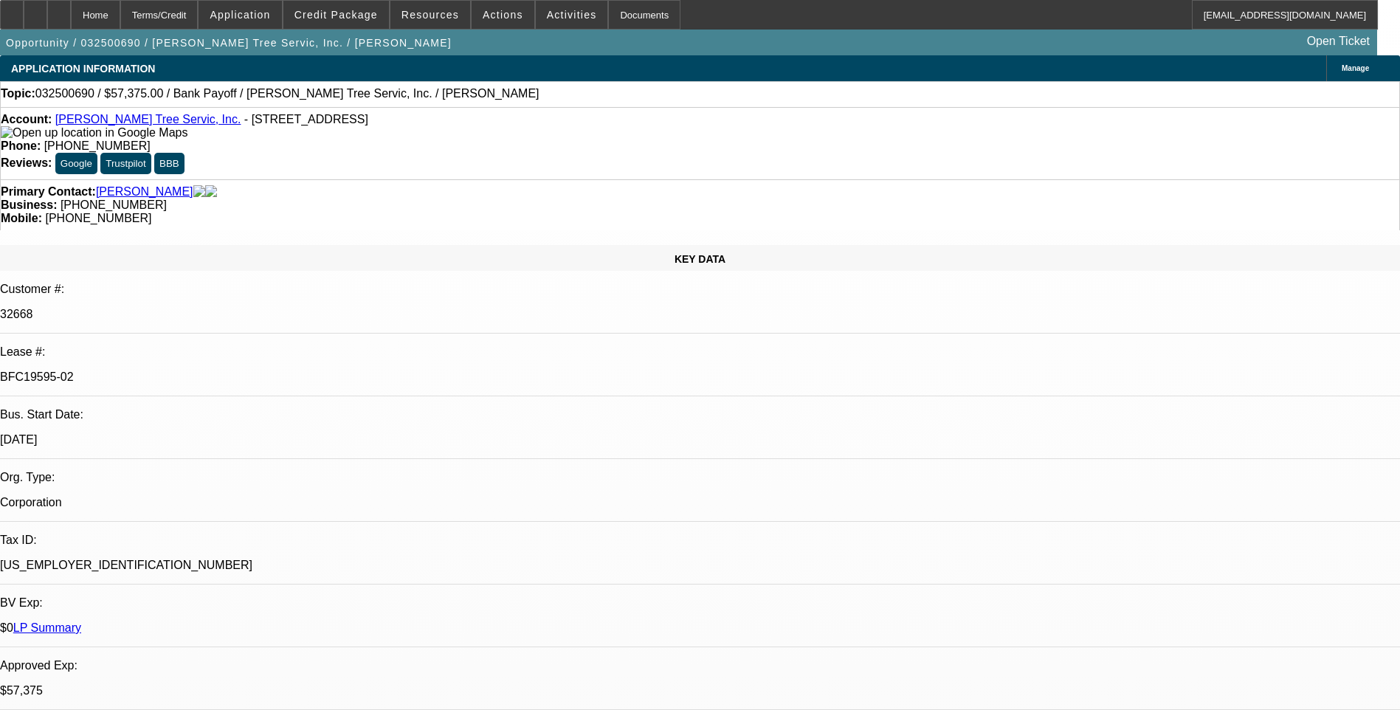
select select "0"
select select "0.1"
select select "0"
select select "0.1"
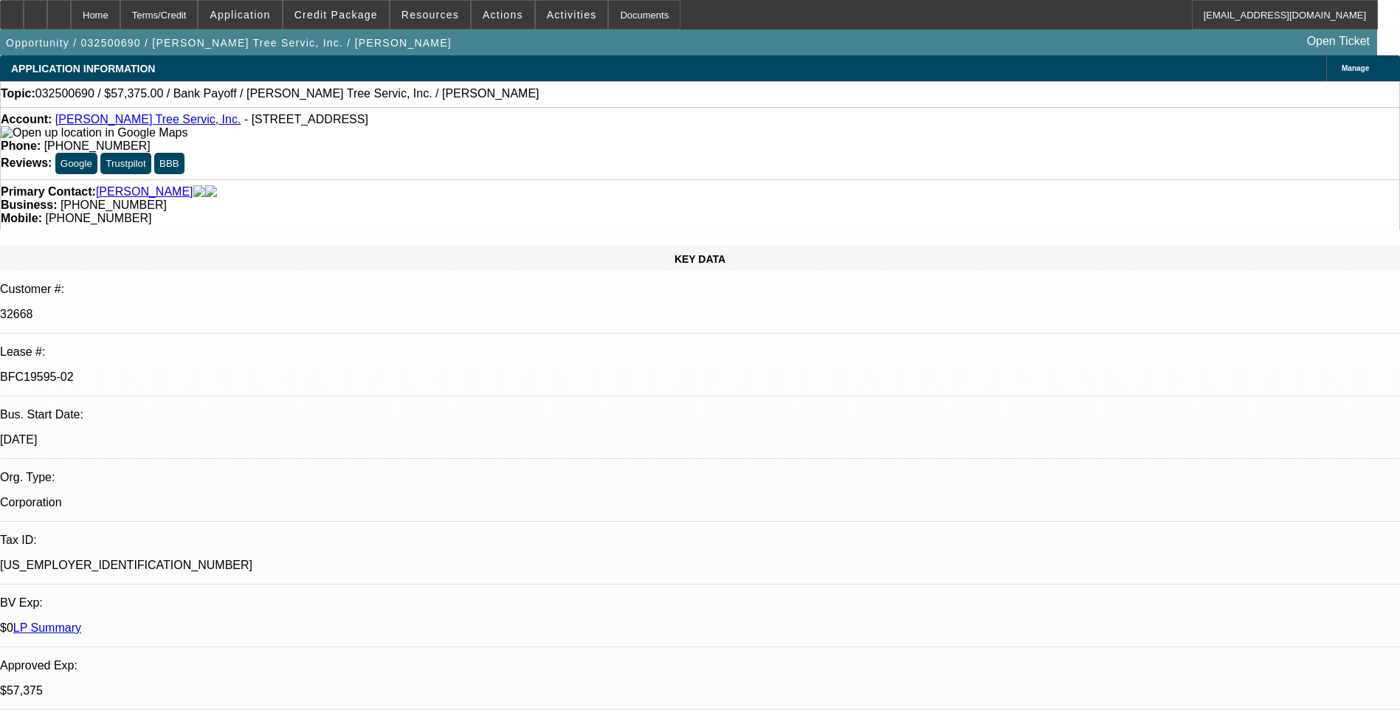
select select "0"
select select "1"
select select "3"
select select "6"
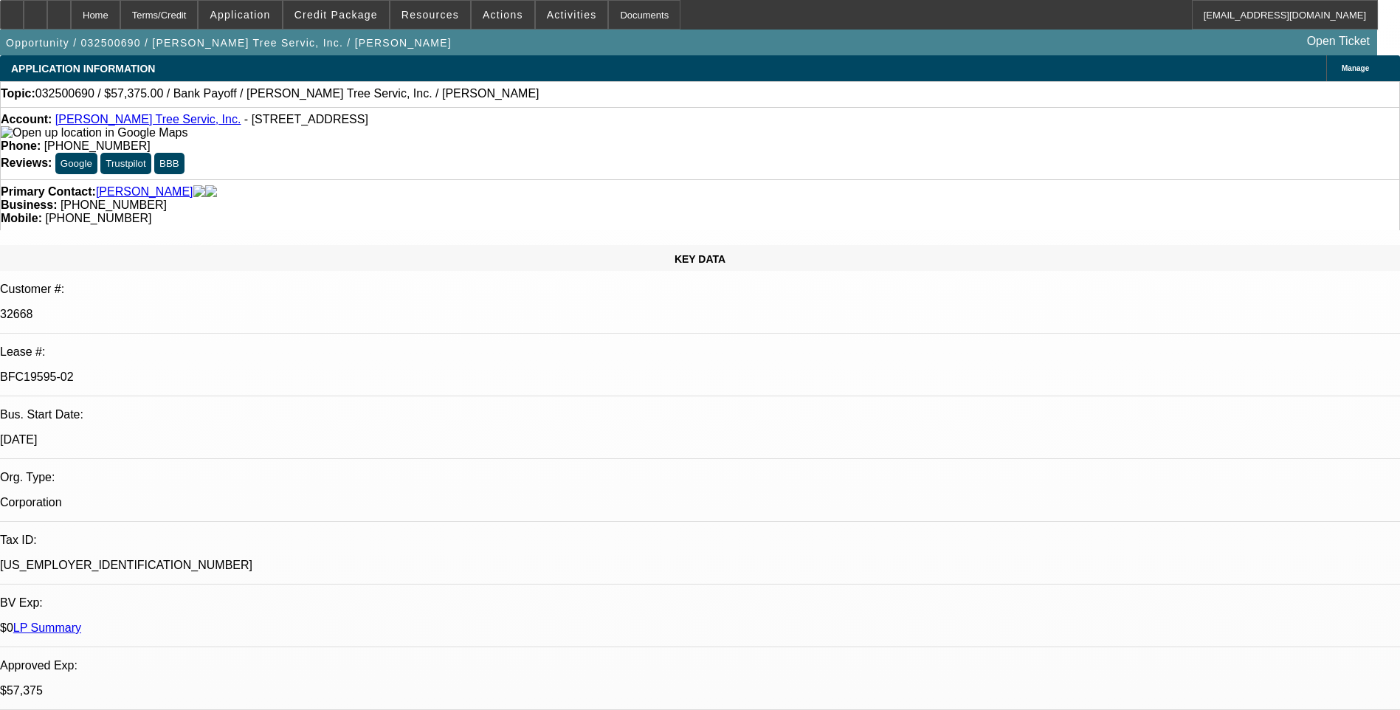
select select "1"
select select "3"
select select "6"
select select "1"
select select "3"
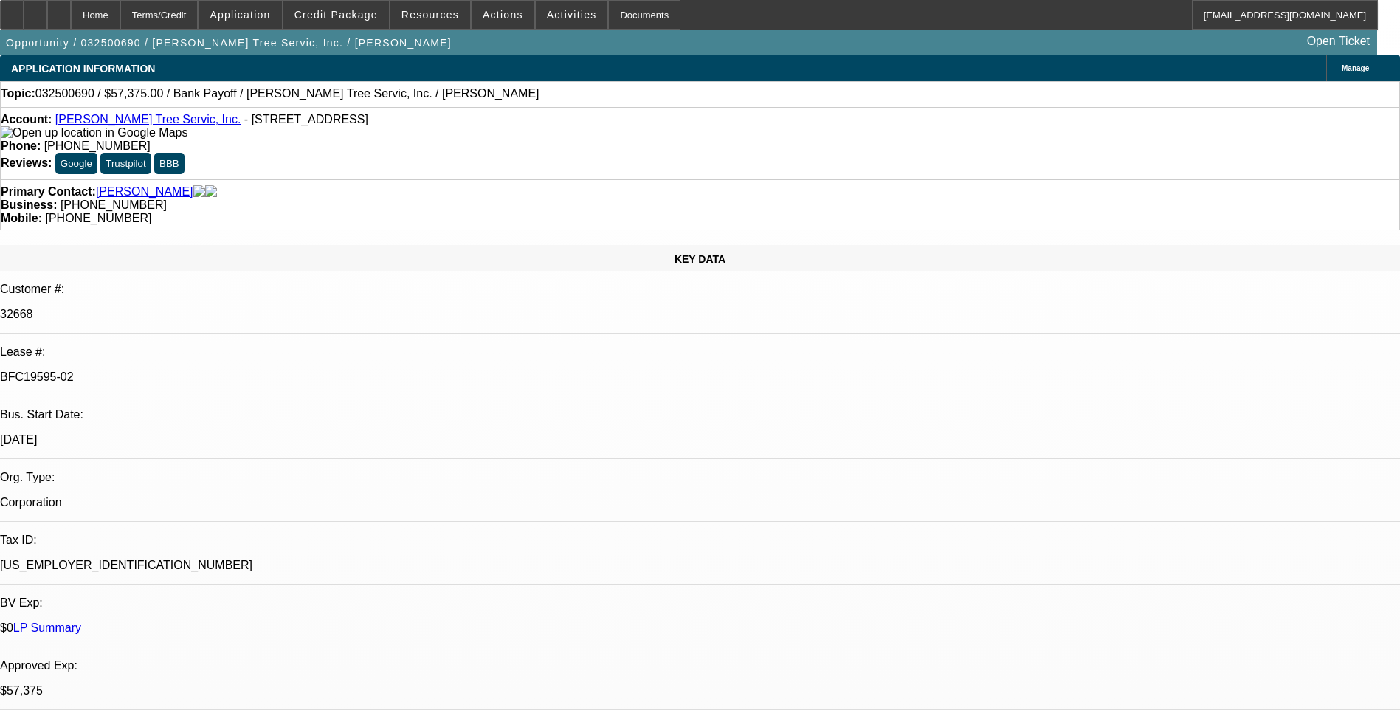
select select "6"
select select "1"
select select "3"
select select "6"
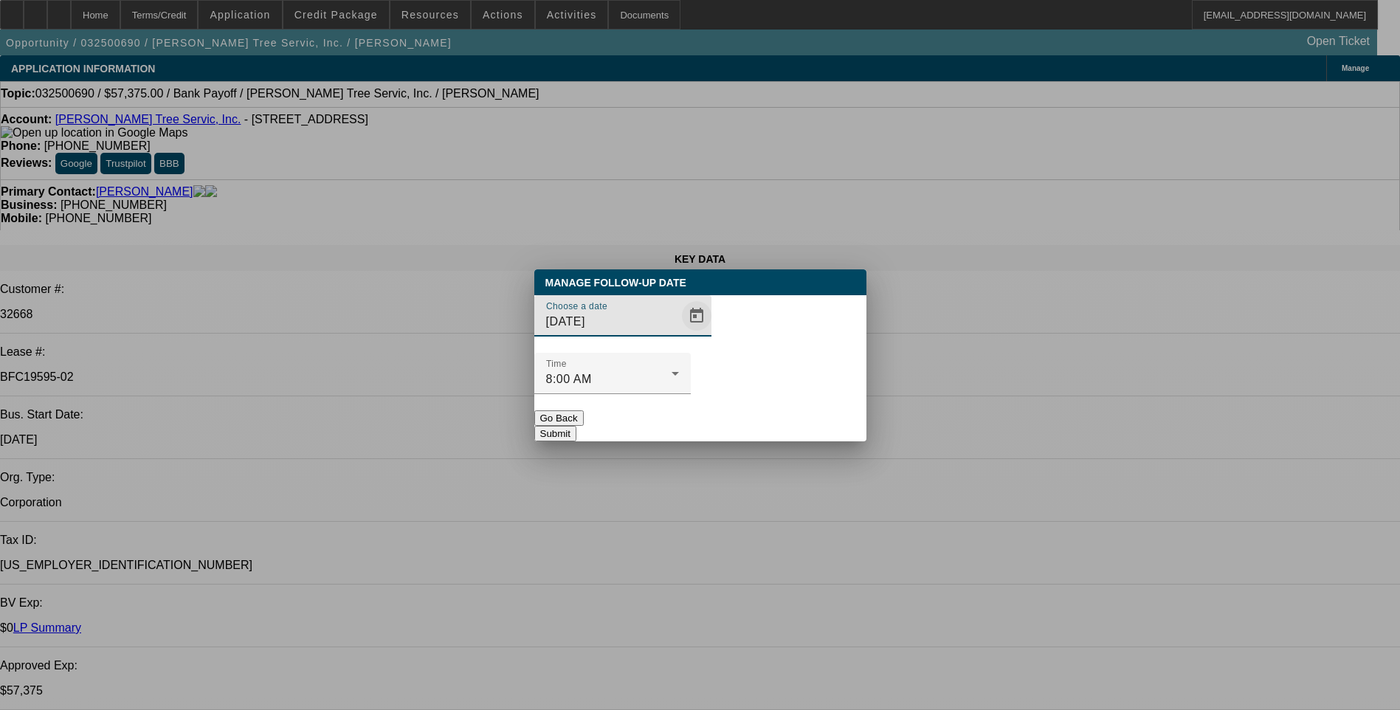
click at [679, 334] on span "Open calendar" at bounding box center [696, 315] width 35 height 35
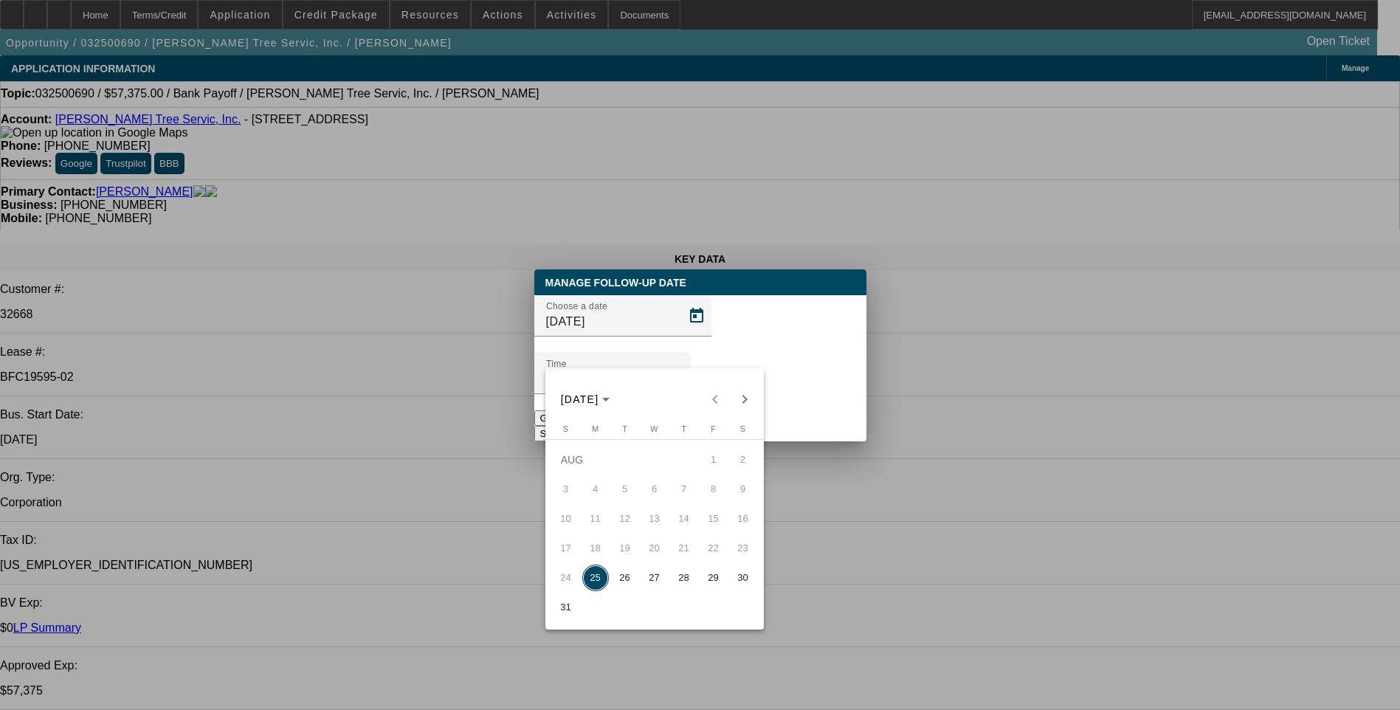
click at [625, 582] on span "26" at bounding box center [625, 578] width 27 height 27
type input "[DATE]"
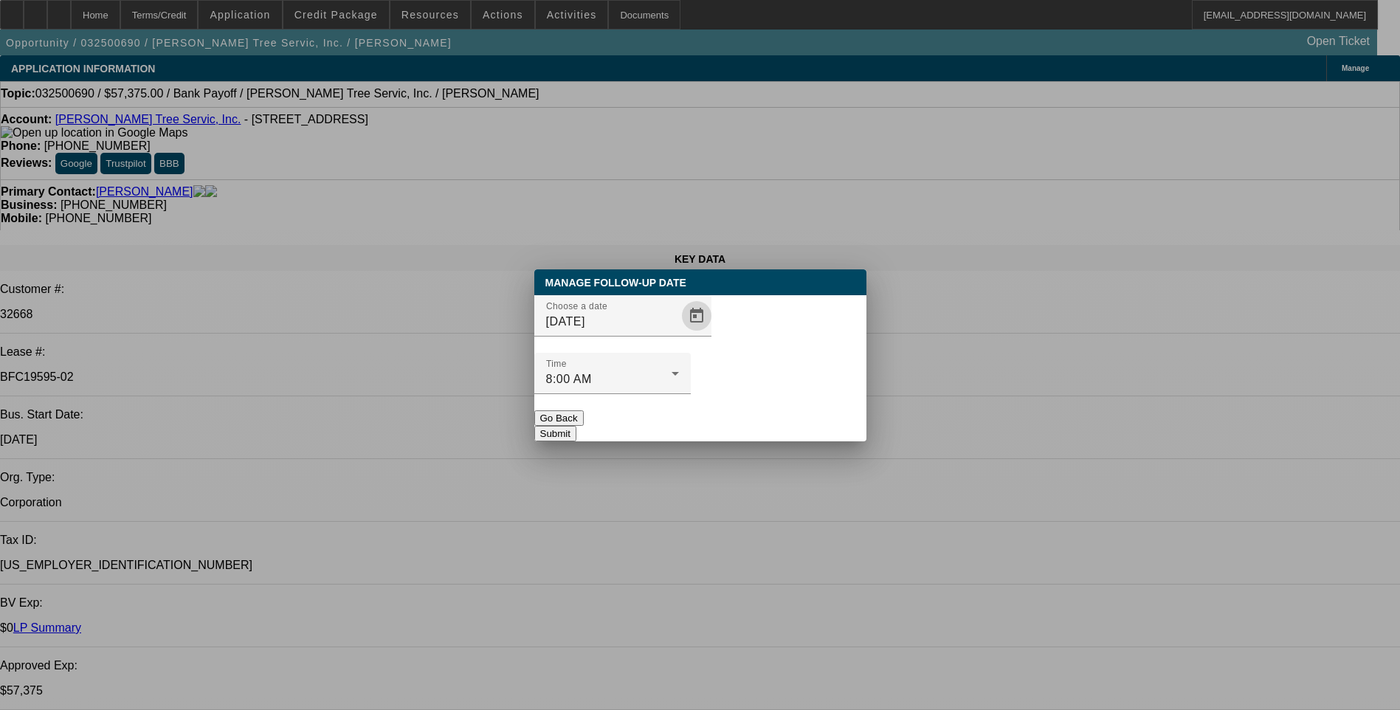
click at [577, 426] on button "Submit" at bounding box center [555, 434] width 42 height 16
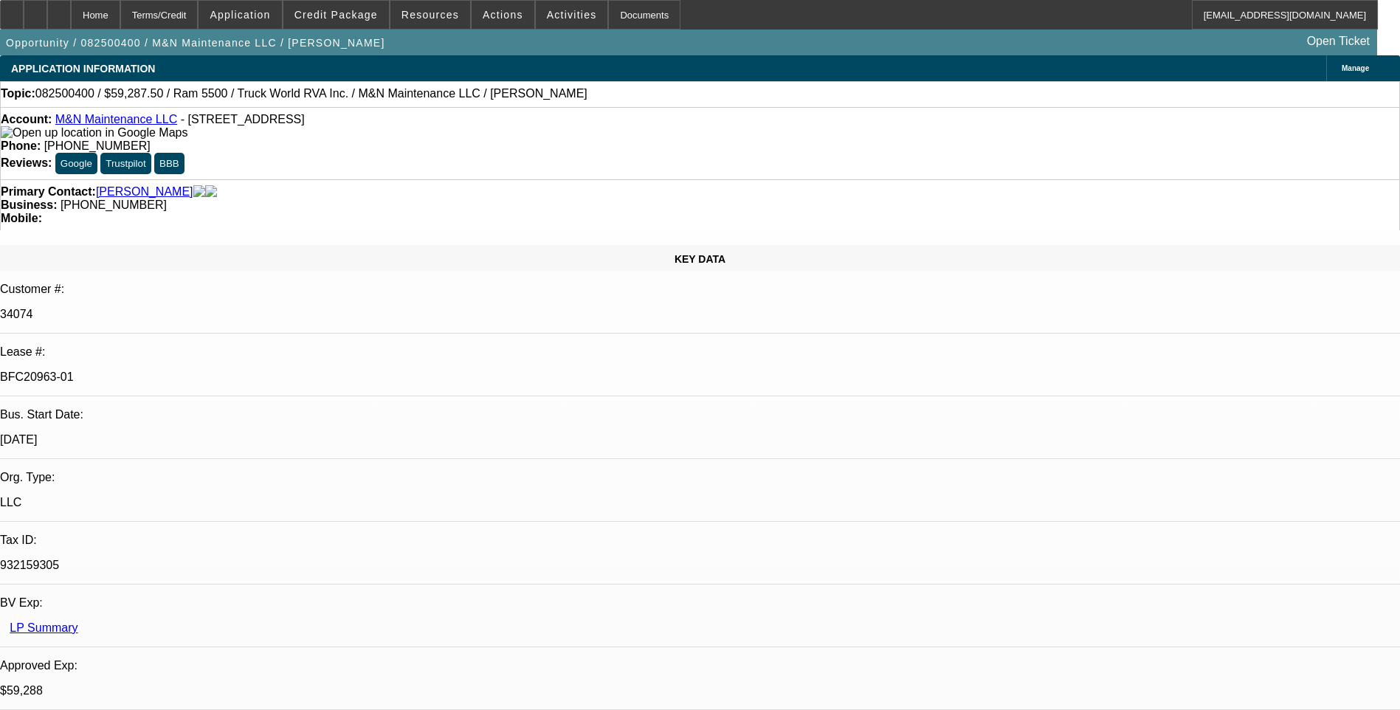
select select "0.1"
select select "0"
select select "0.1"
select select "0"
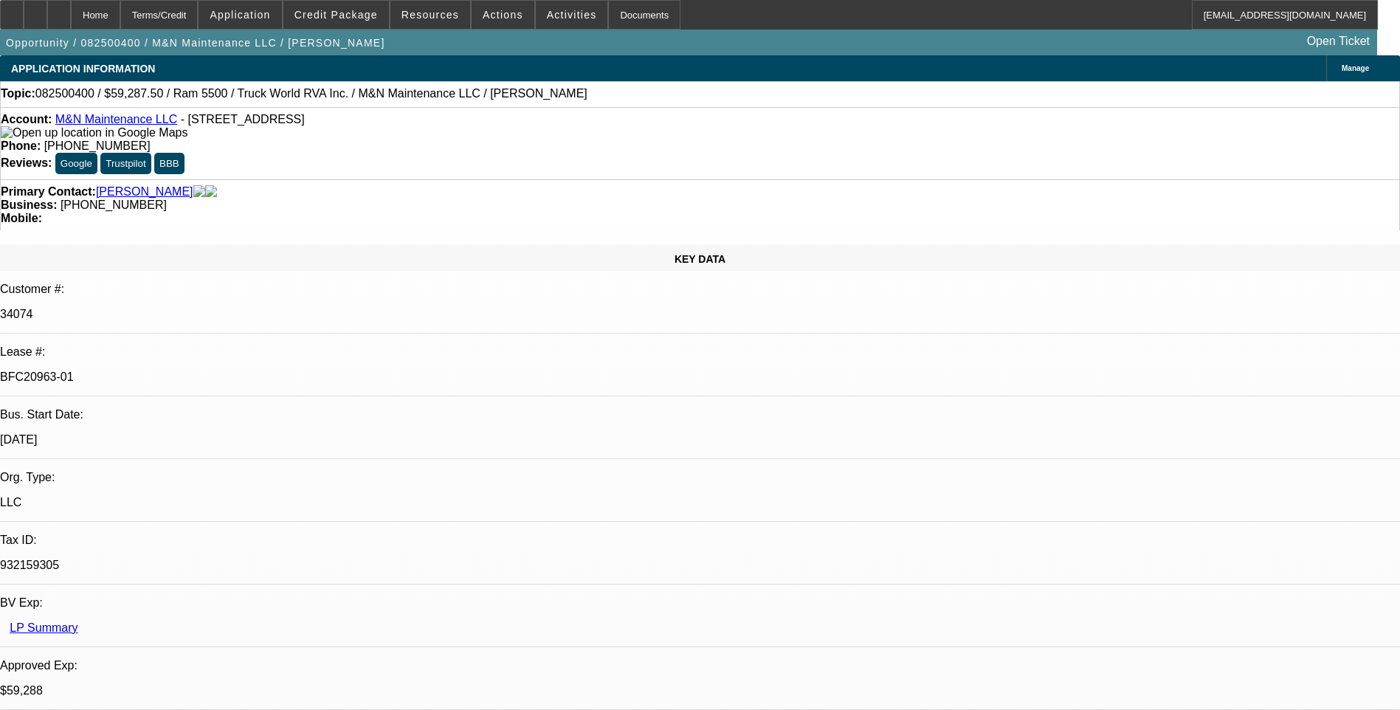
select select "0"
select select "0.1"
select select "0"
select select "1"
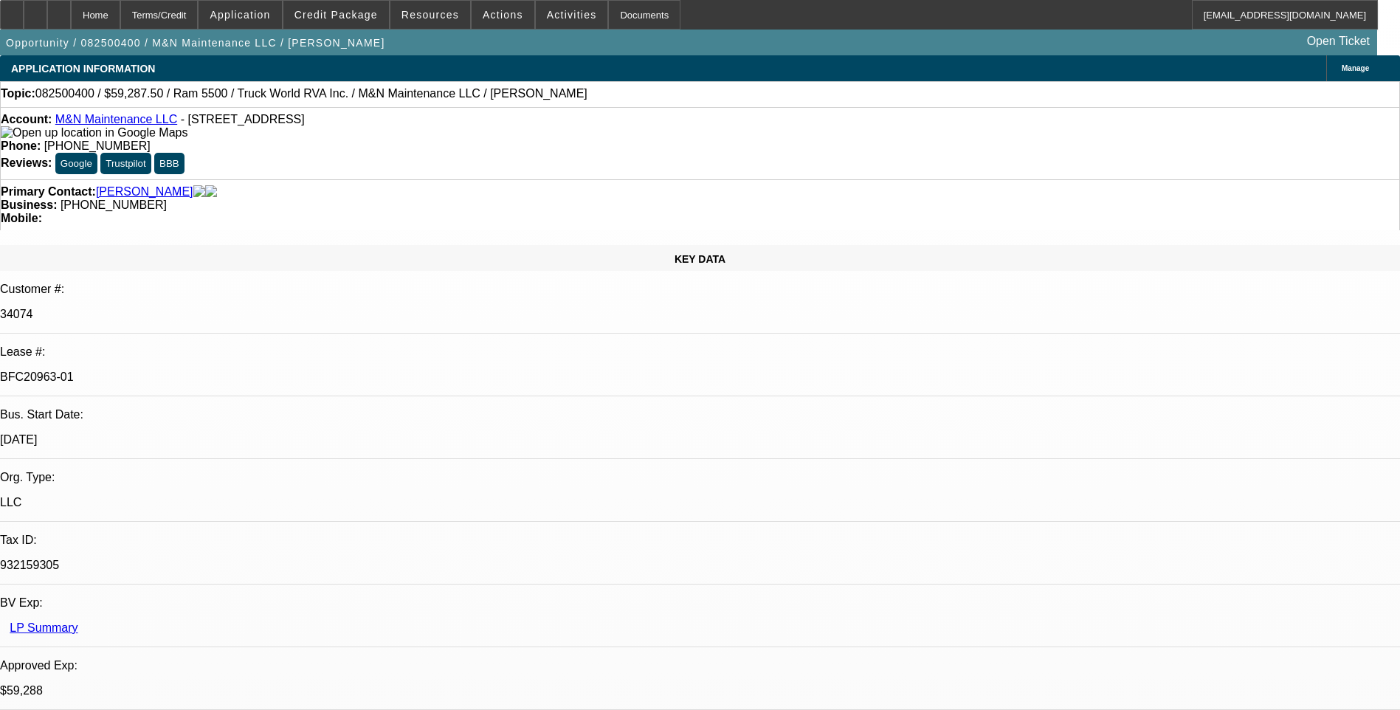
select select "1"
select select "6"
select select "1"
select select "6"
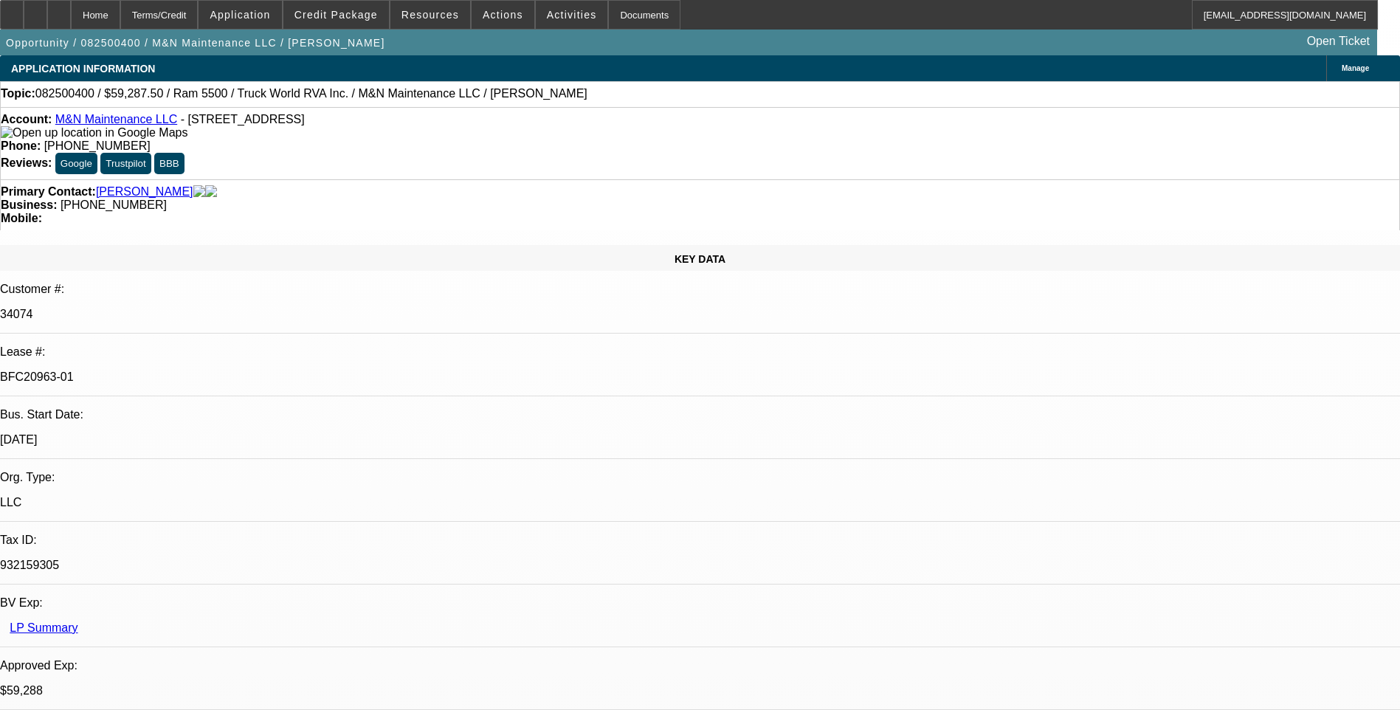
select select "1"
select select "6"
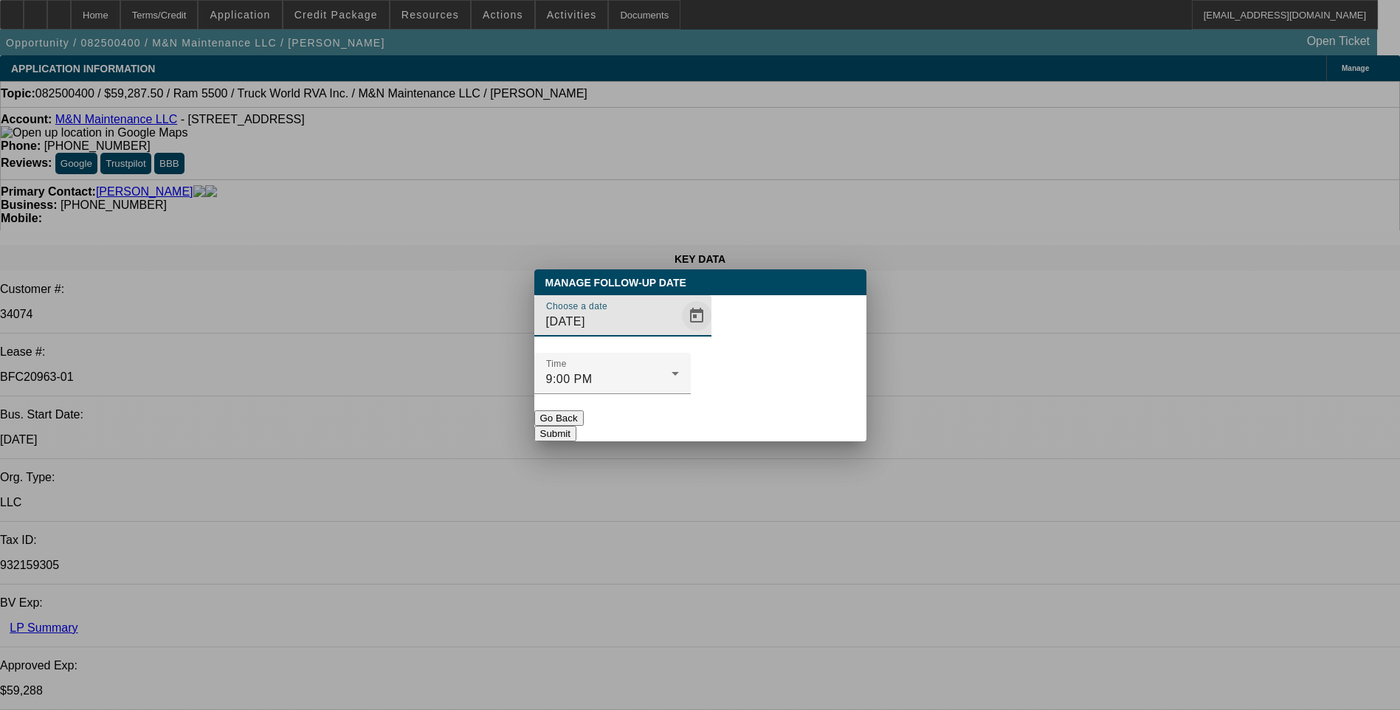
click at [679, 334] on span "Open calendar" at bounding box center [696, 315] width 35 height 35
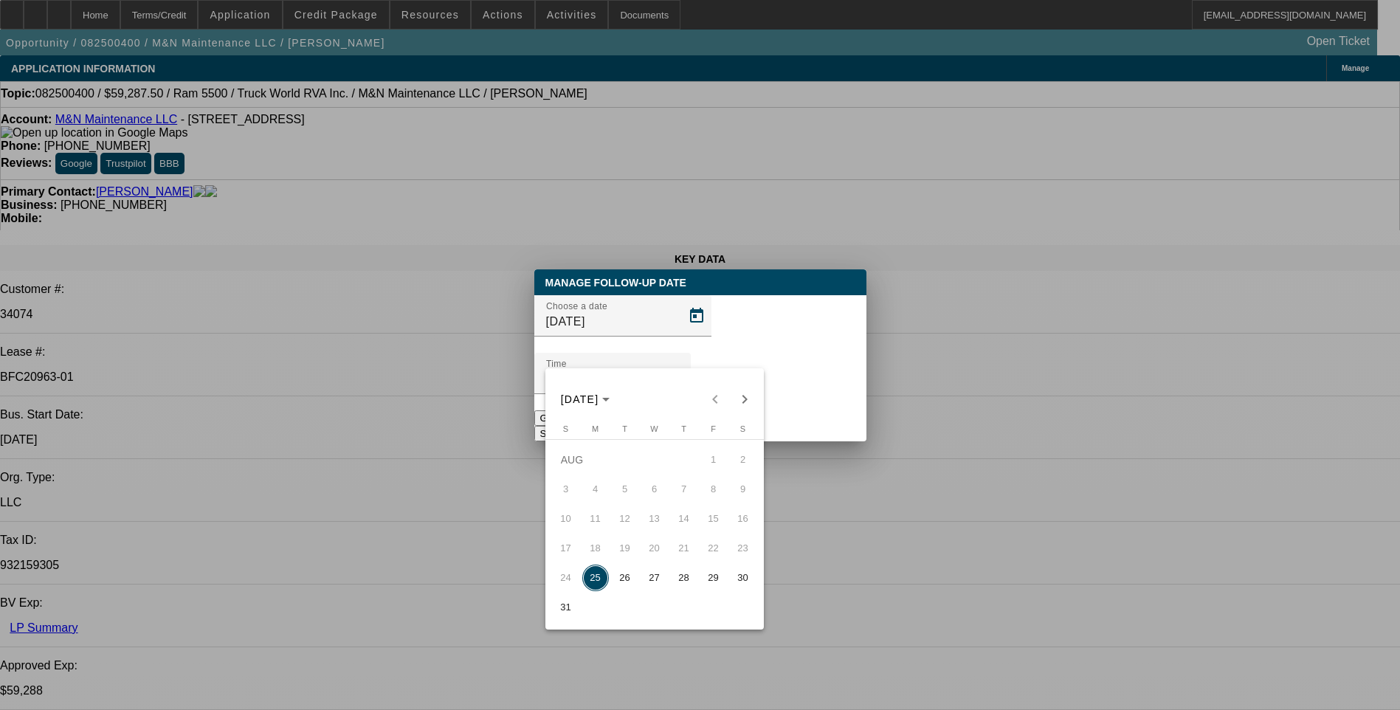
click at [625, 582] on span "26" at bounding box center [625, 578] width 27 height 27
type input "8/26/2025"
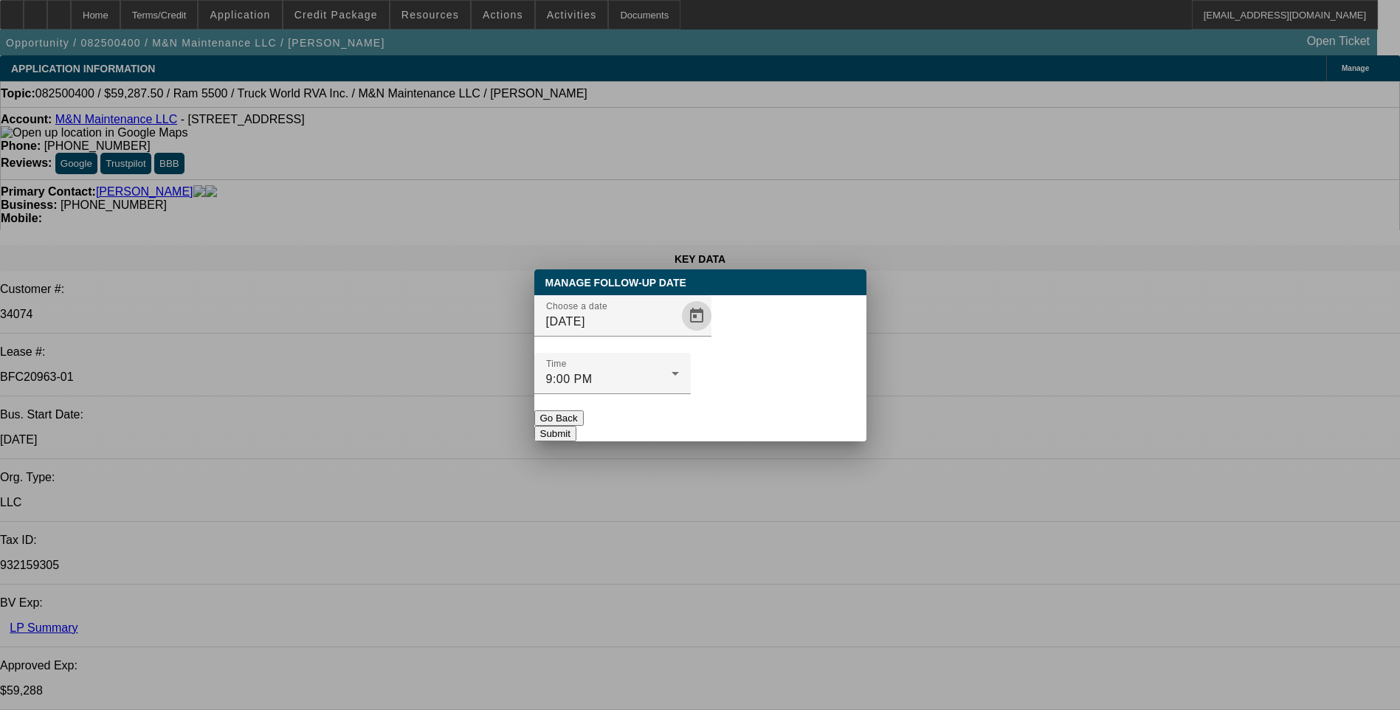
click at [577, 426] on button "Submit" at bounding box center [555, 434] width 42 height 16
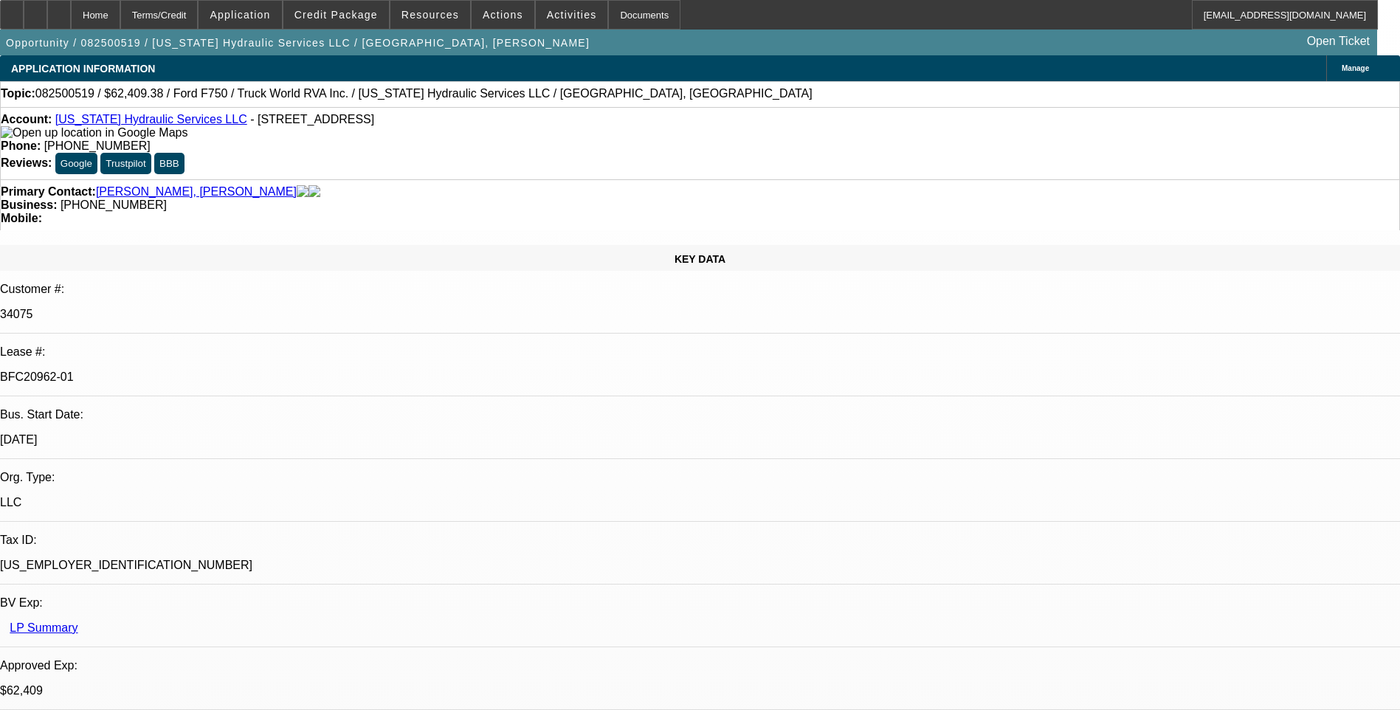
select select "0"
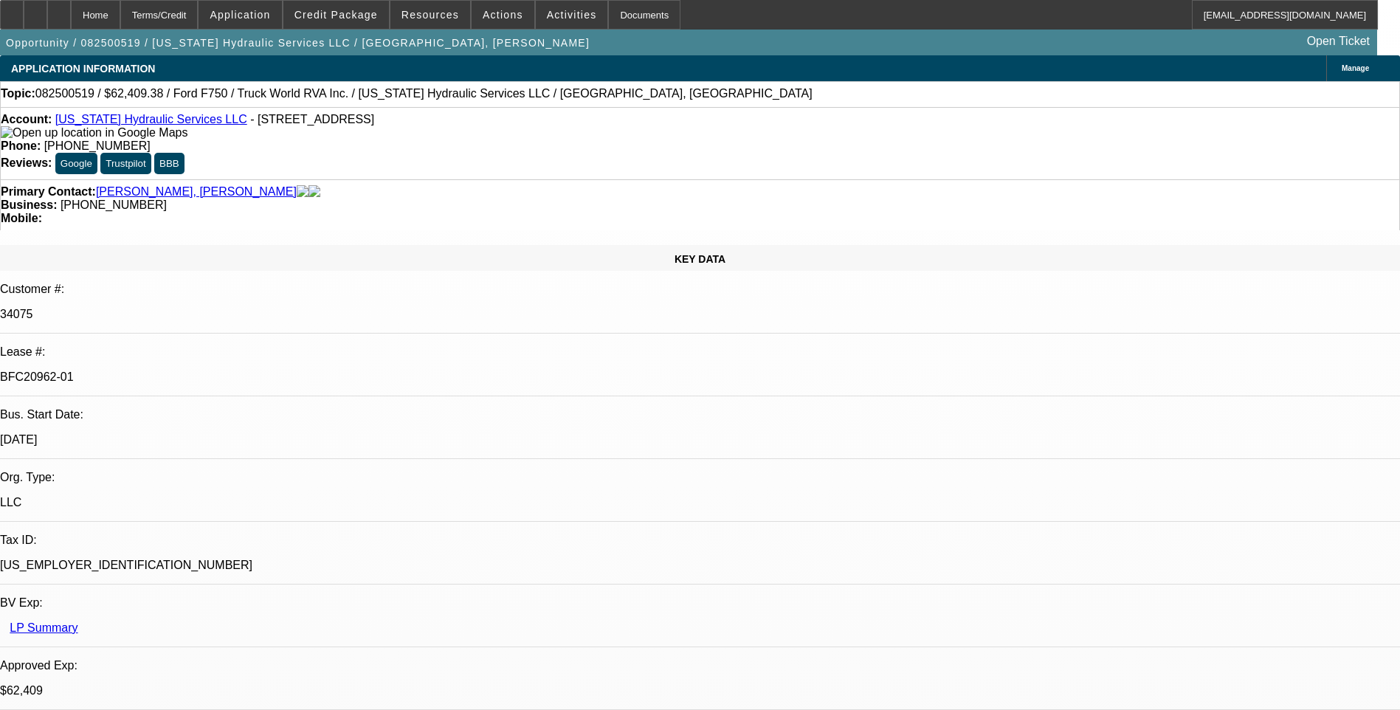
select select "0"
select select "0.1"
select select "0"
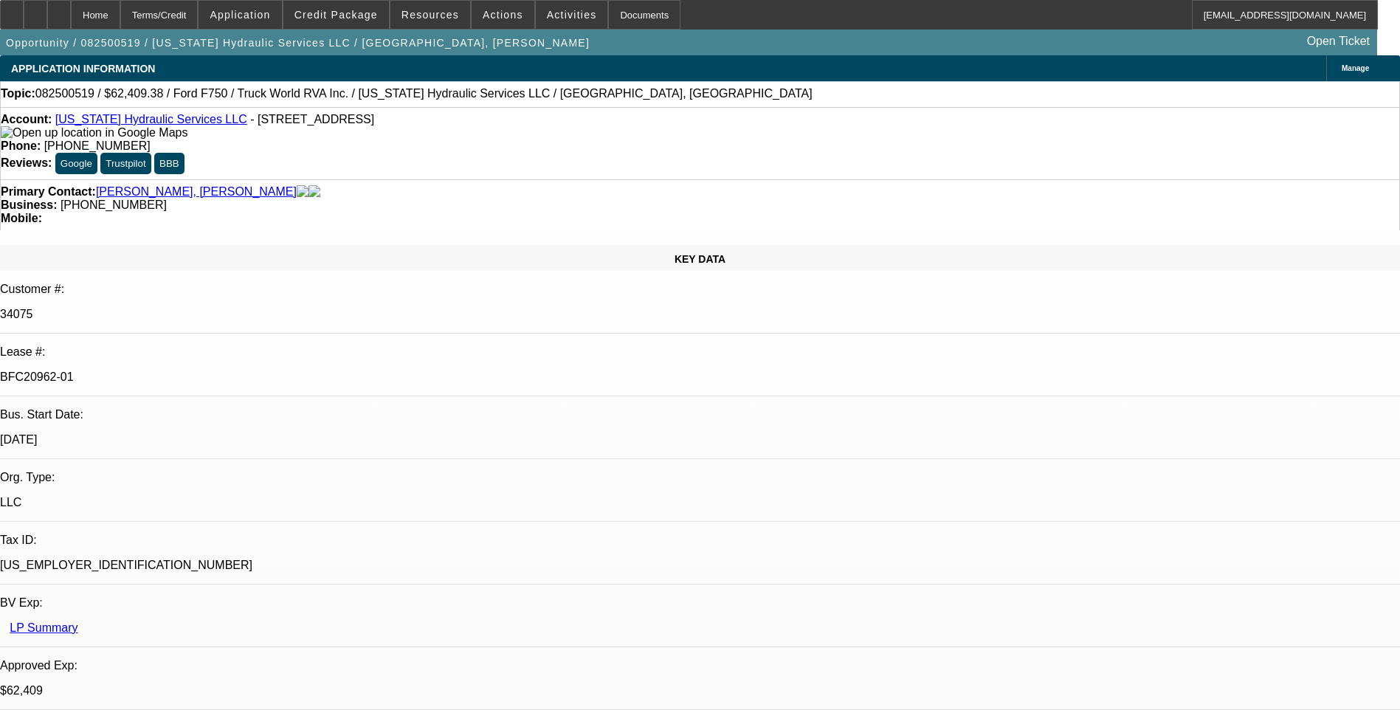
select select "0"
select select "1"
select select "2"
select select "6"
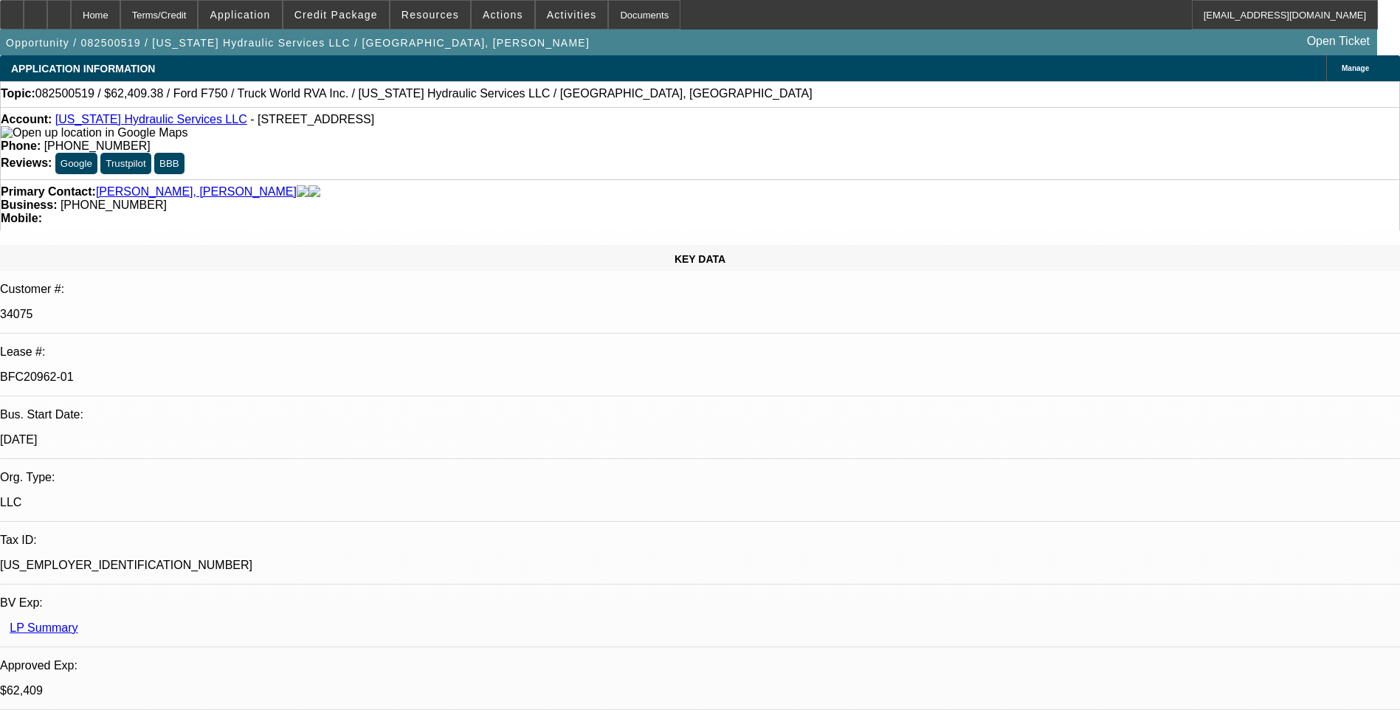
select select "1"
select select "2"
select select "6"
select select "1"
select select "2"
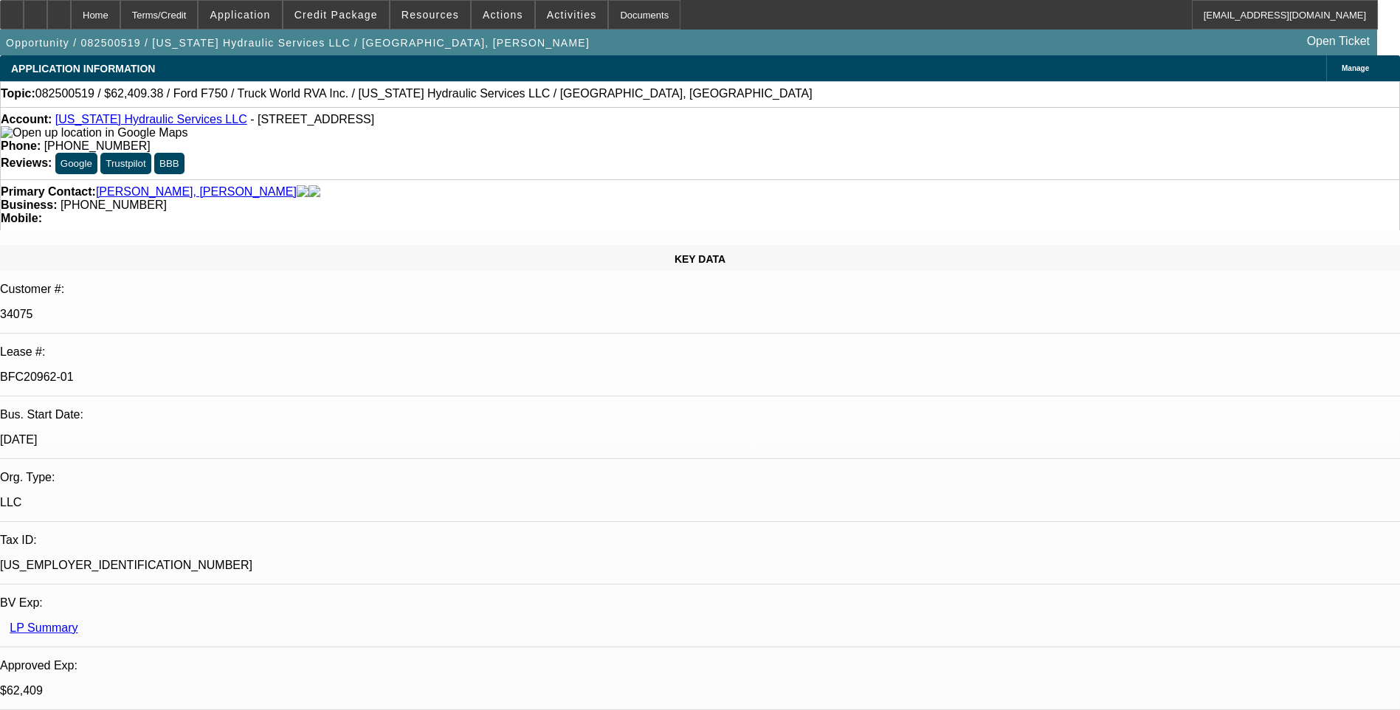
select select "6"
select select "1"
select select "3"
select select "6"
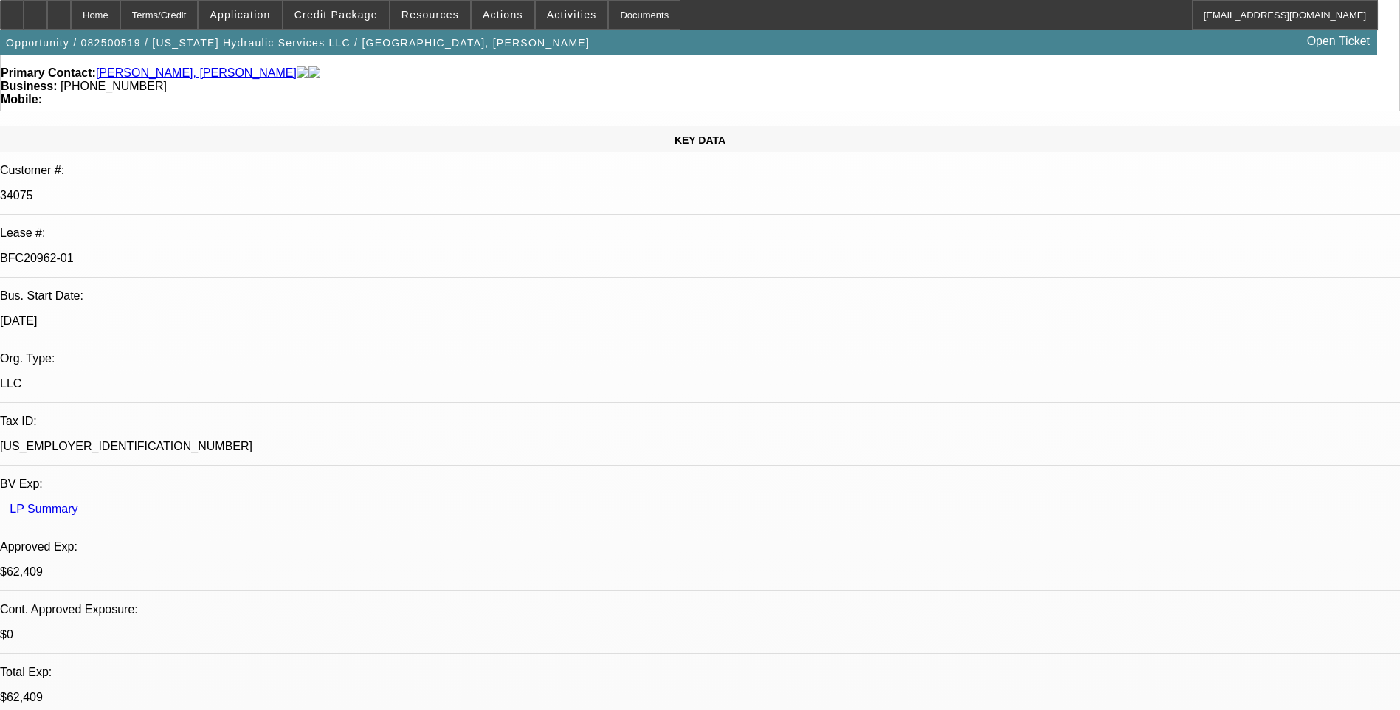
scroll to position [295, 0]
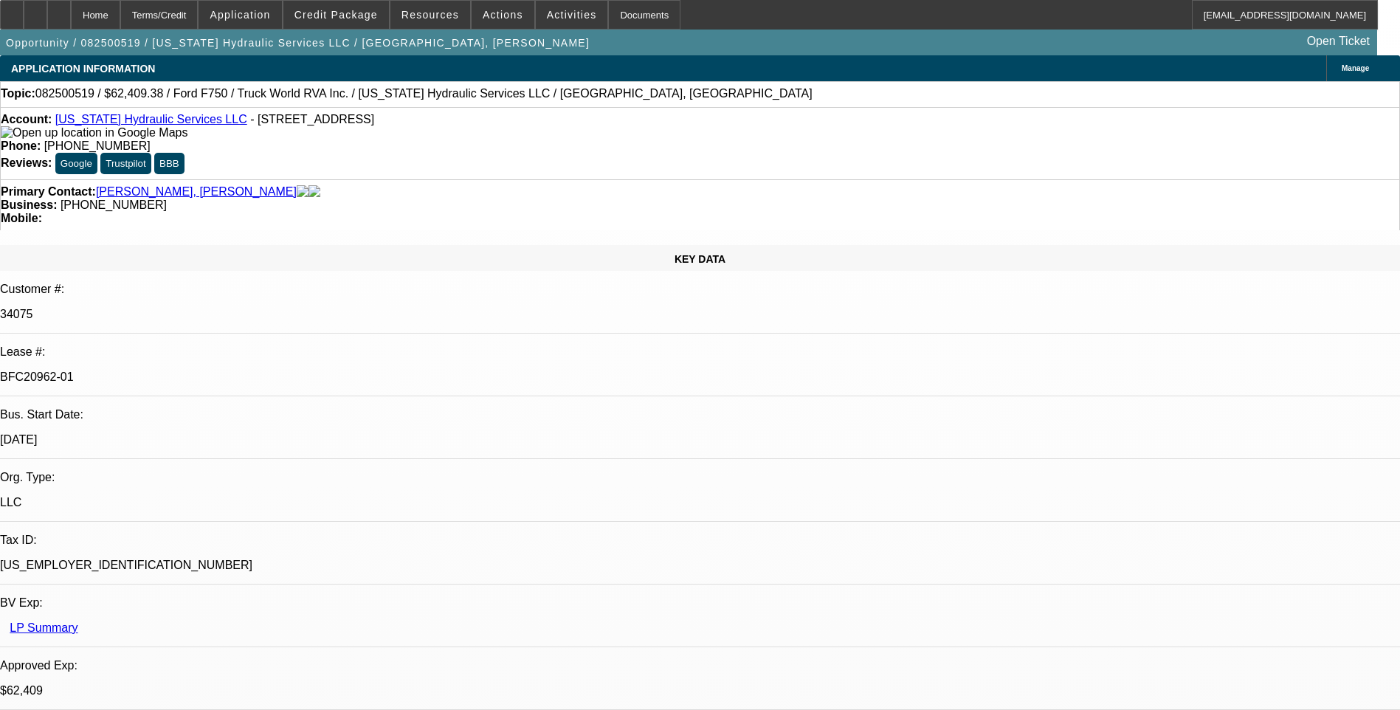
click at [554, 17] on span "Activities" at bounding box center [572, 15] width 50 height 12
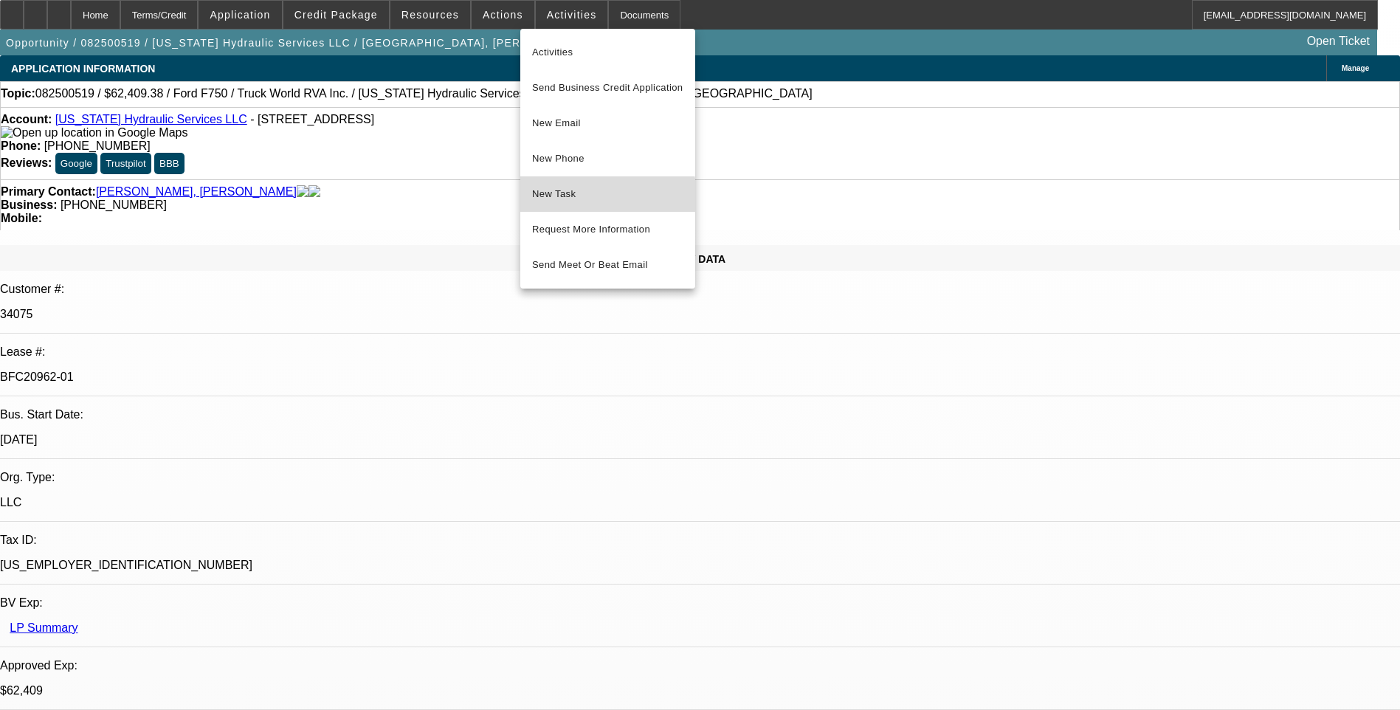
click at [596, 199] on span "New Task" at bounding box center [607, 194] width 151 height 18
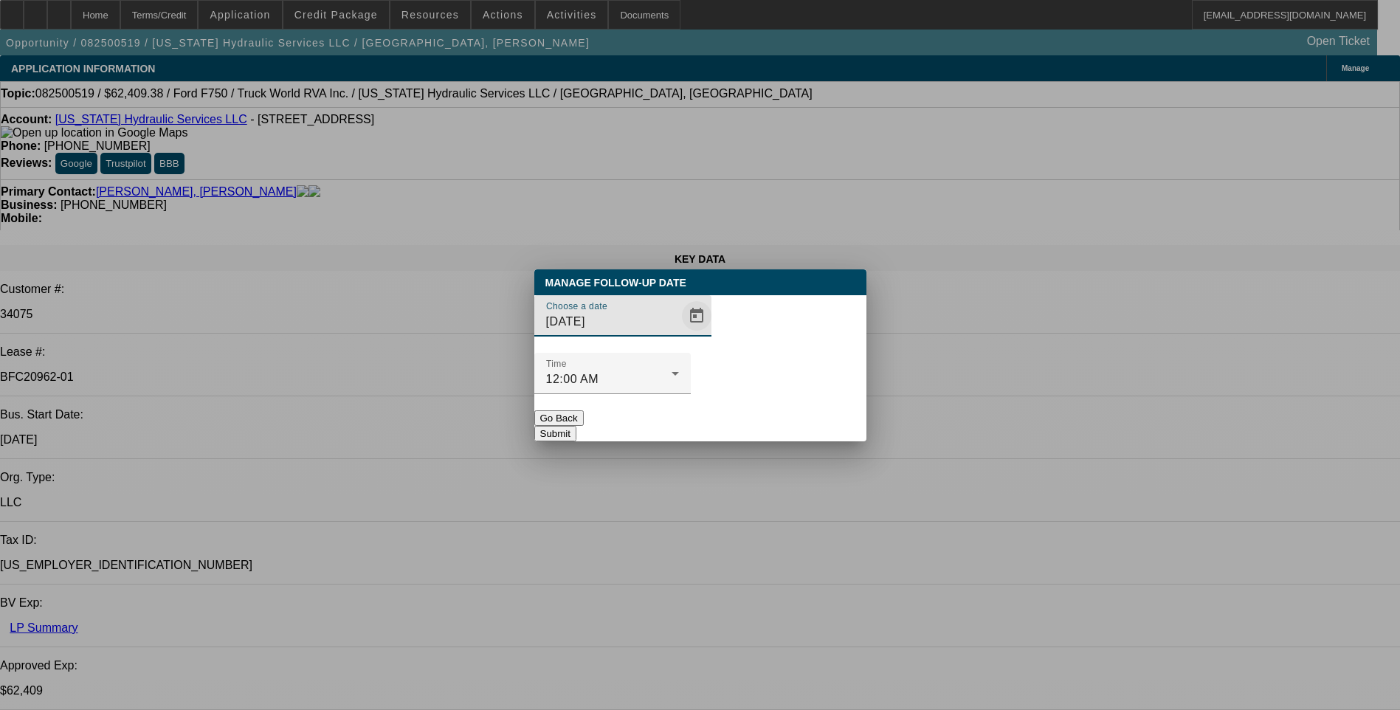
click at [679, 334] on span "Open calendar" at bounding box center [696, 315] width 35 height 35
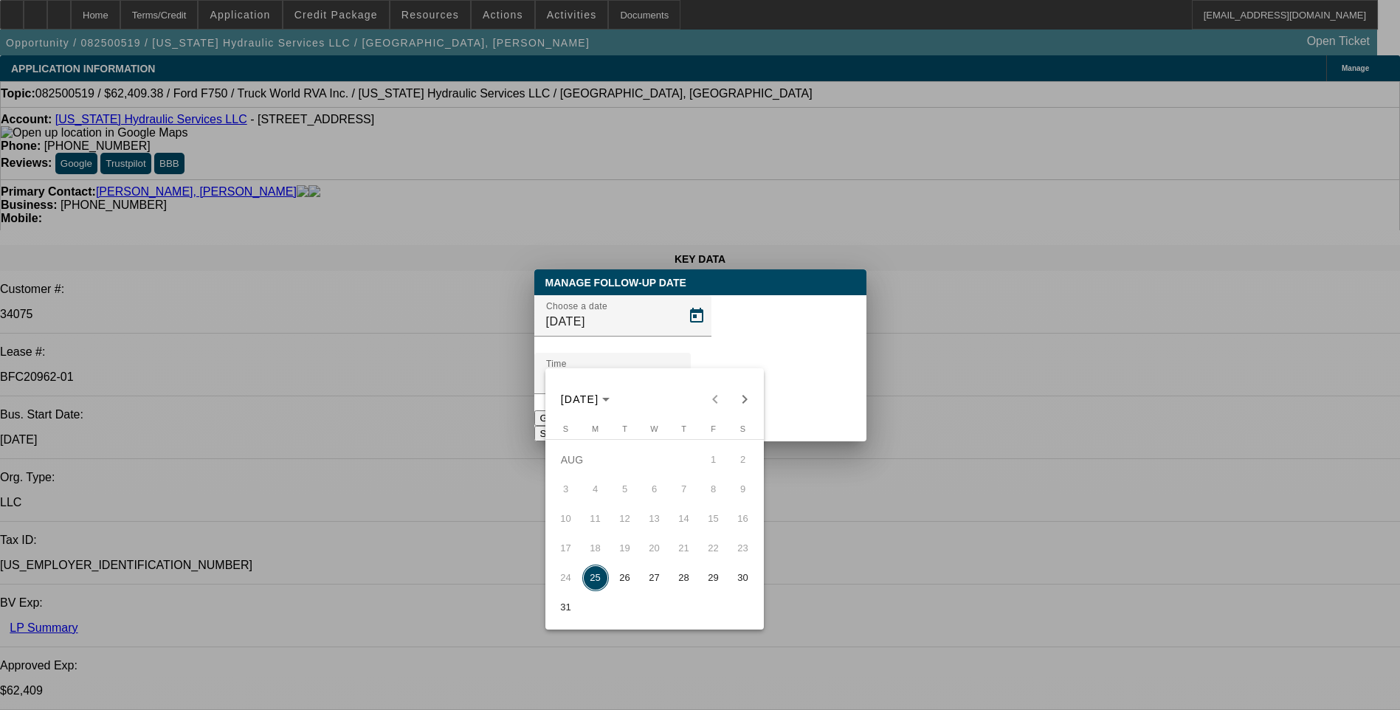
click at [623, 582] on span "26" at bounding box center [625, 578] width 27 height 27
type input "8/26/2025"
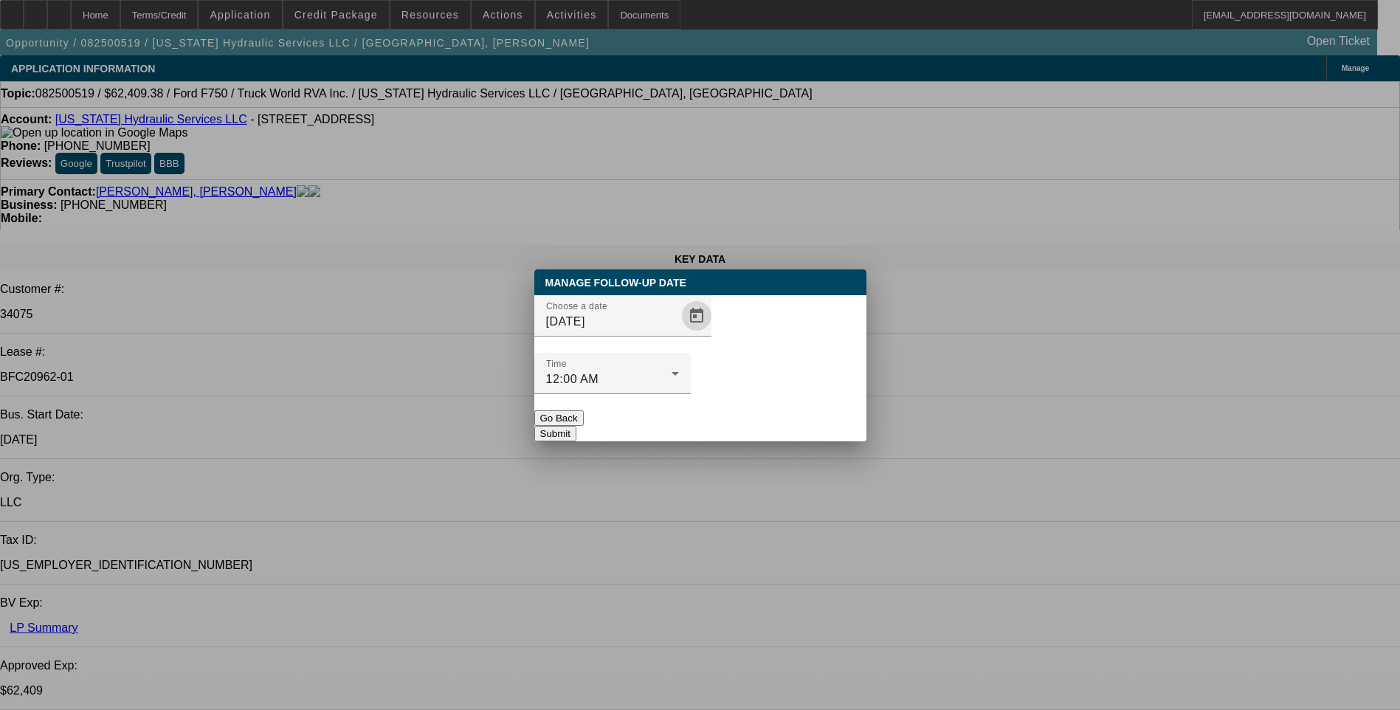
click at [577, 426] on button "Submit" at bounding box center [555, 434] width 42 height 16
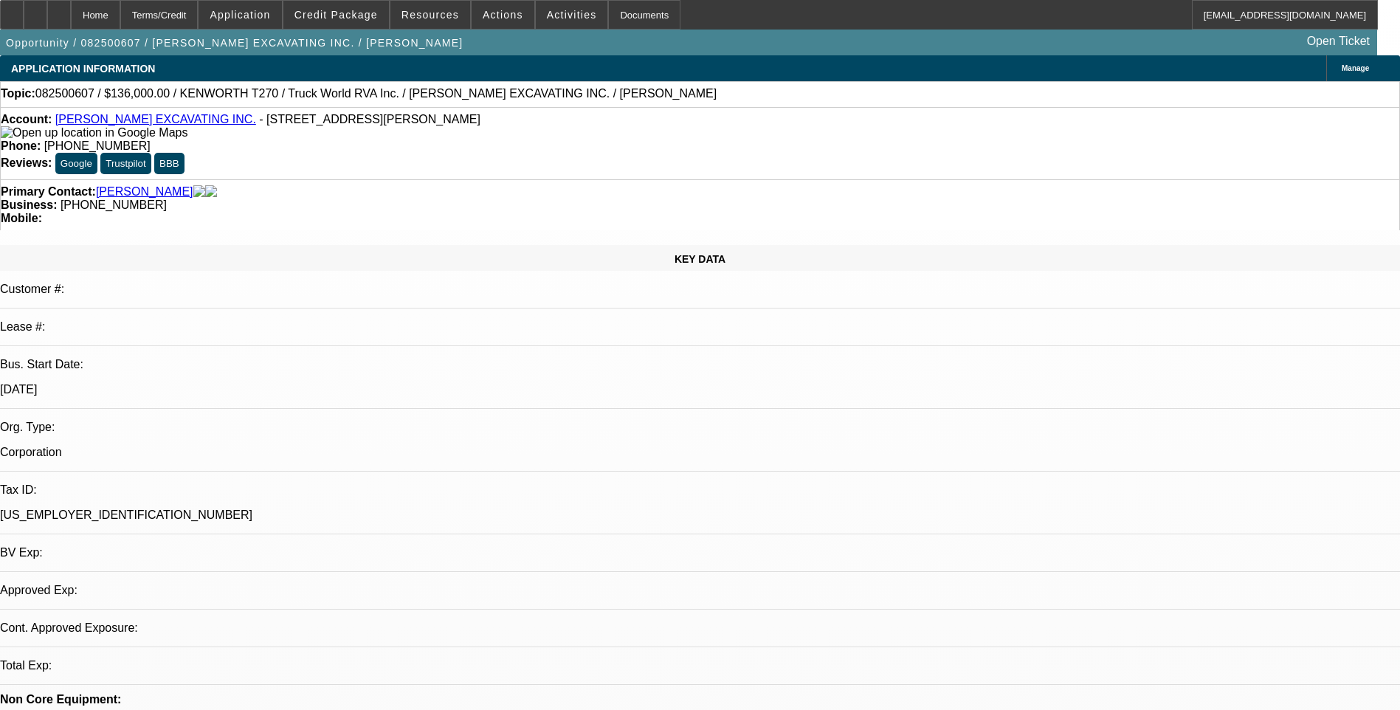
select select "0"
select select "1"
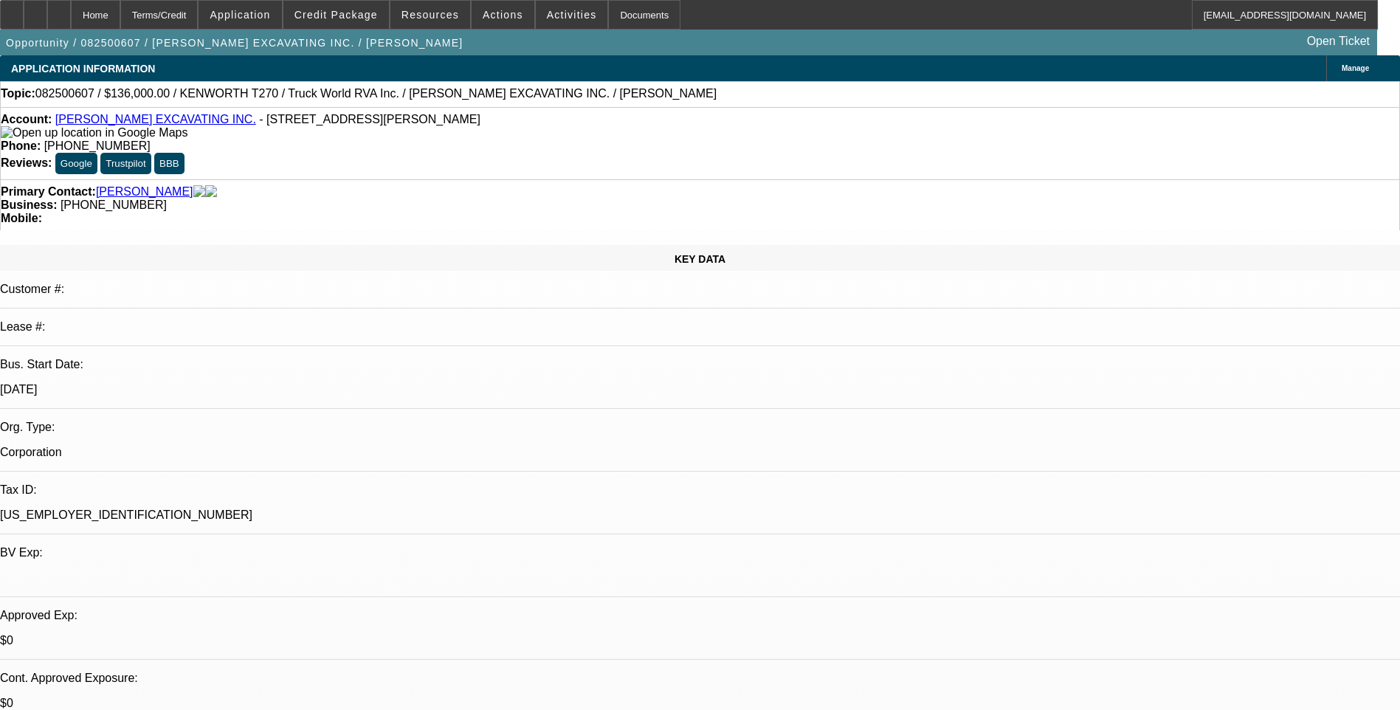
select select "6"
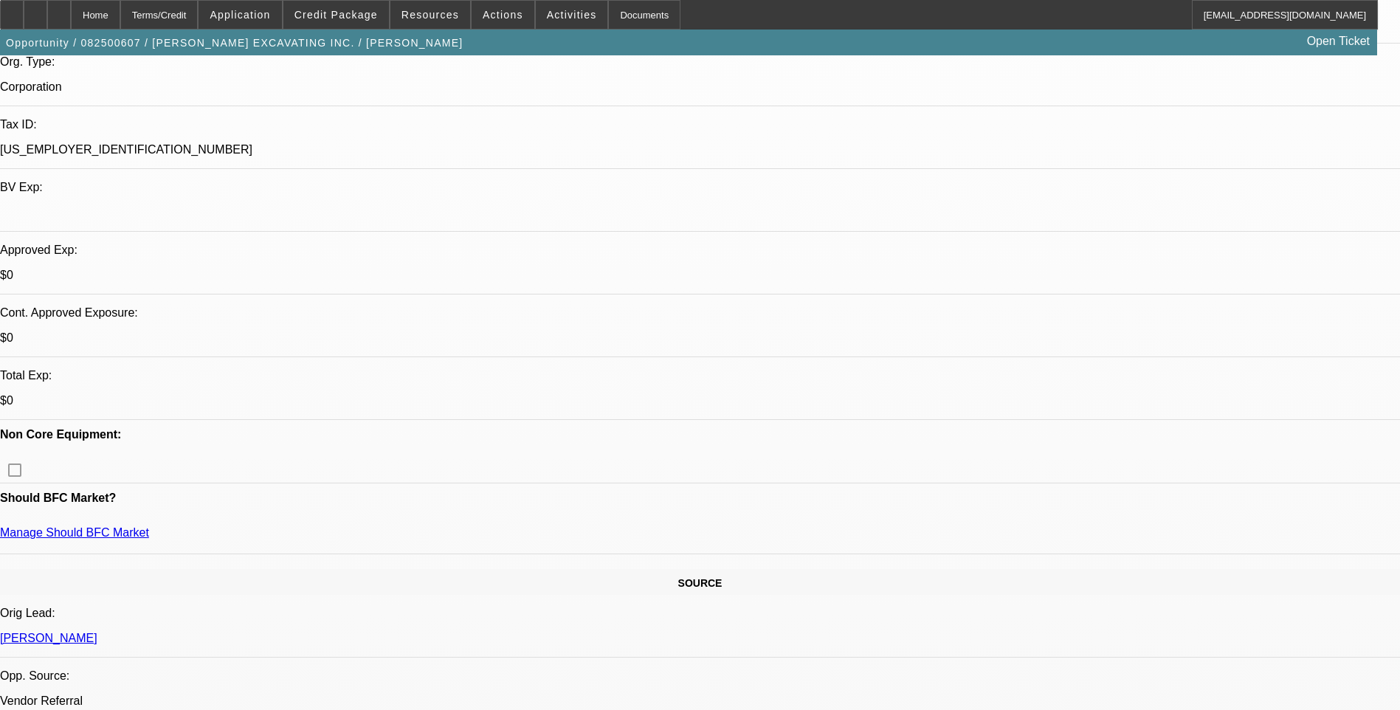
scroll to position [148, 0]
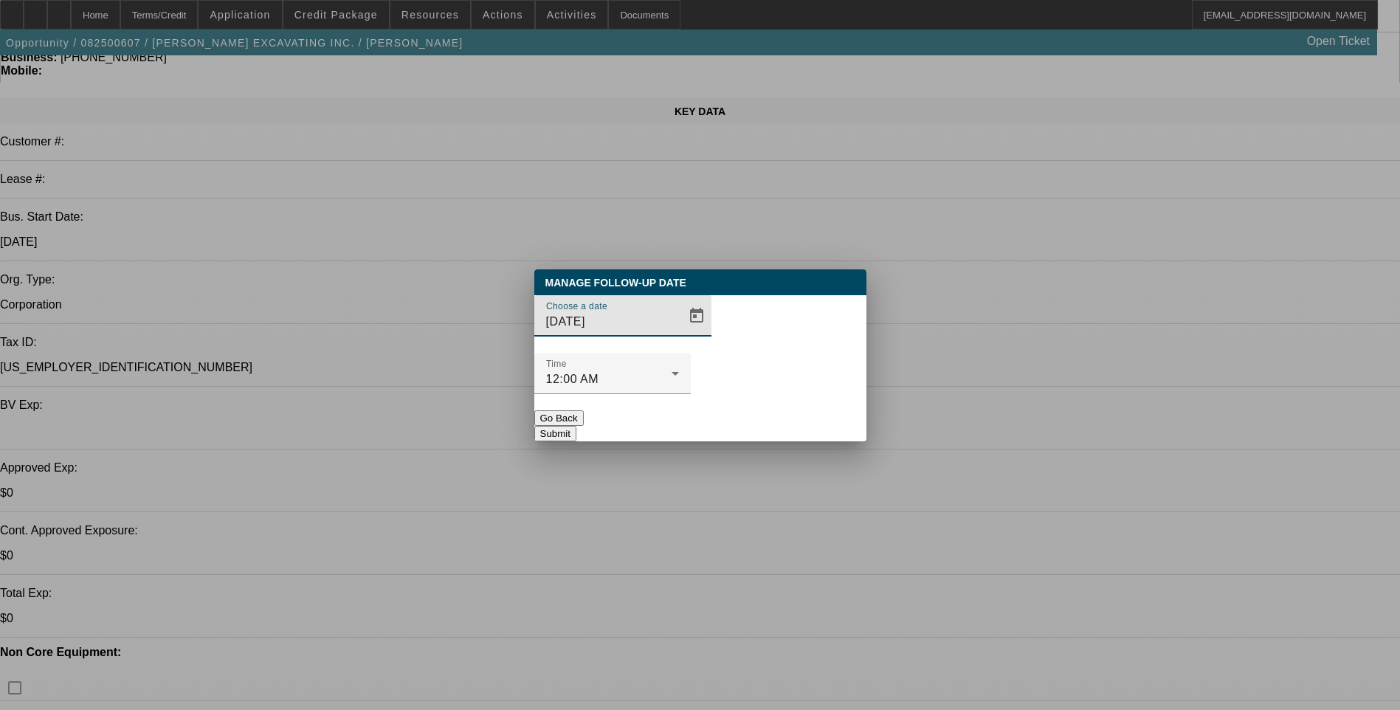
scroll to position [0, 0]
click at [679, 334] on span "Open calendar" at bounding box center [696, 315] width 35 height 35
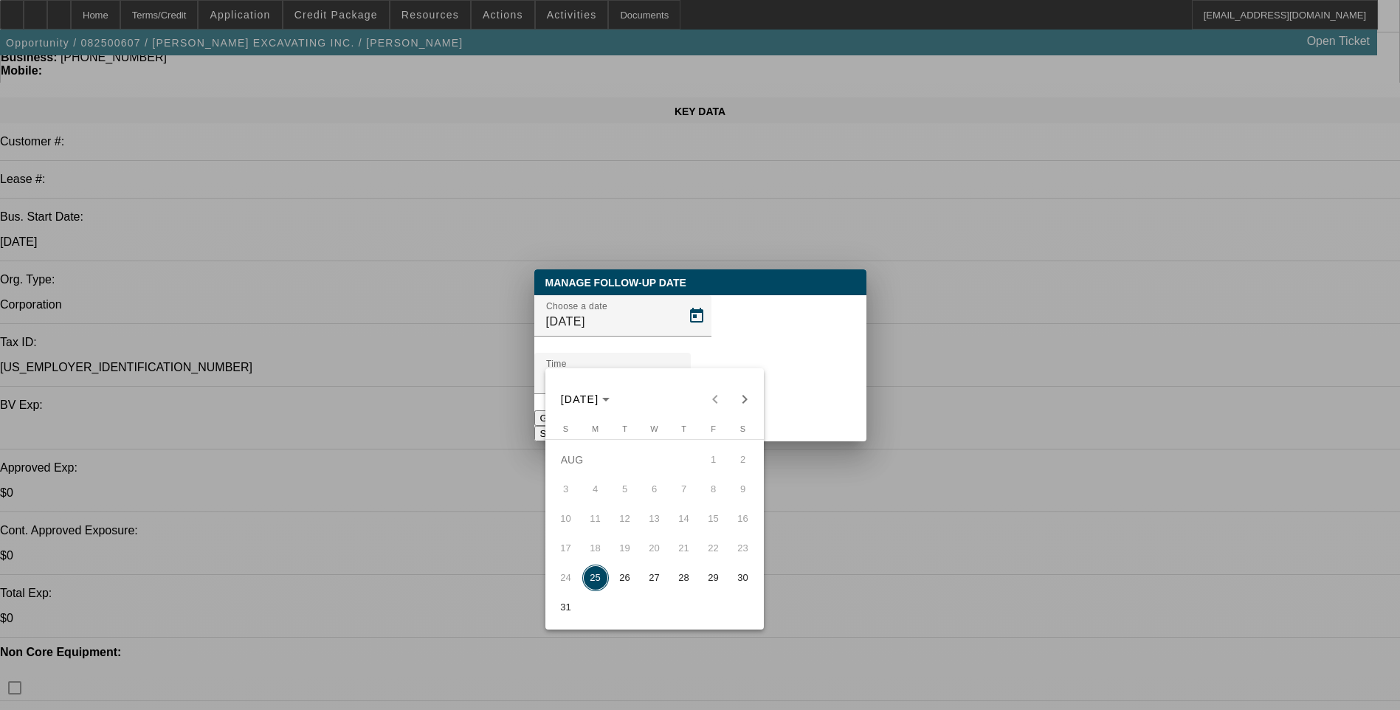
click at [630, 579] on span "26" at bounding box center [625, 578] width 27 height 27
type input "[DATE]"
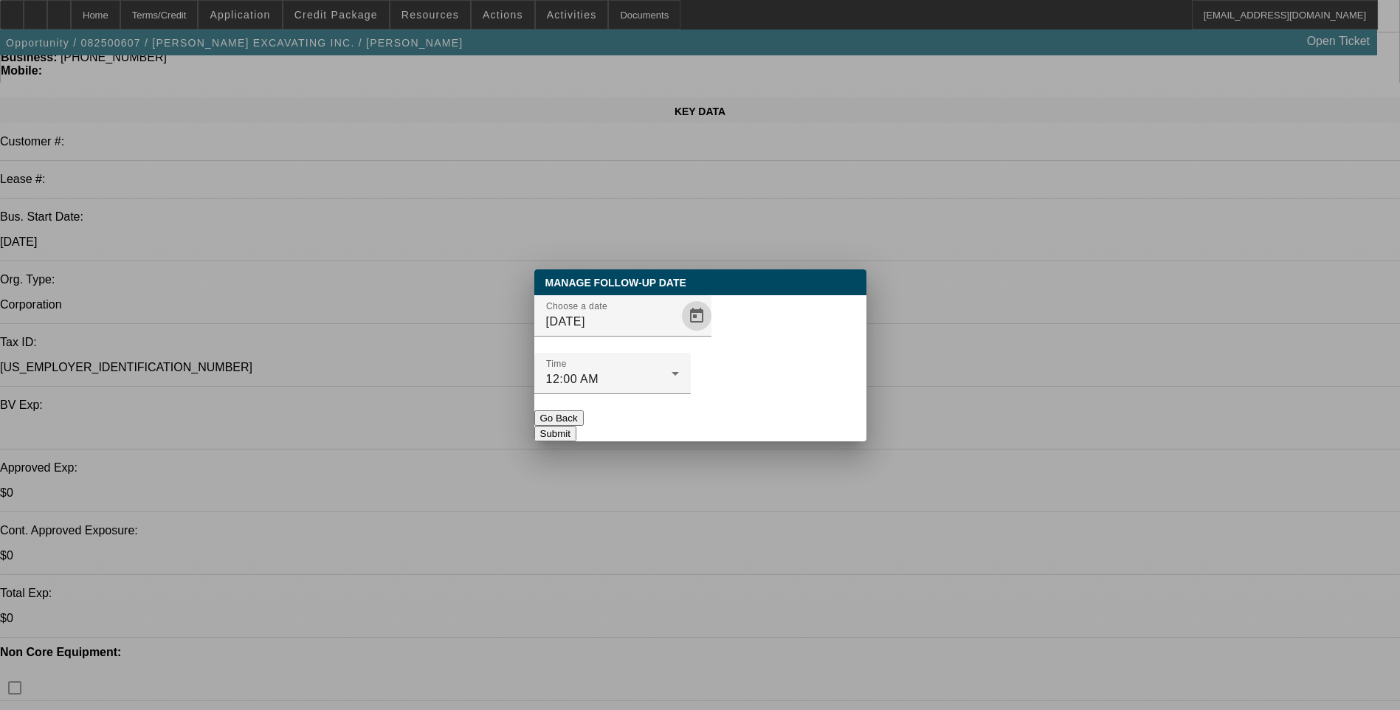
click at [577, 426] on button "Submit" at bounding box center [555, 434] width 42 height 16
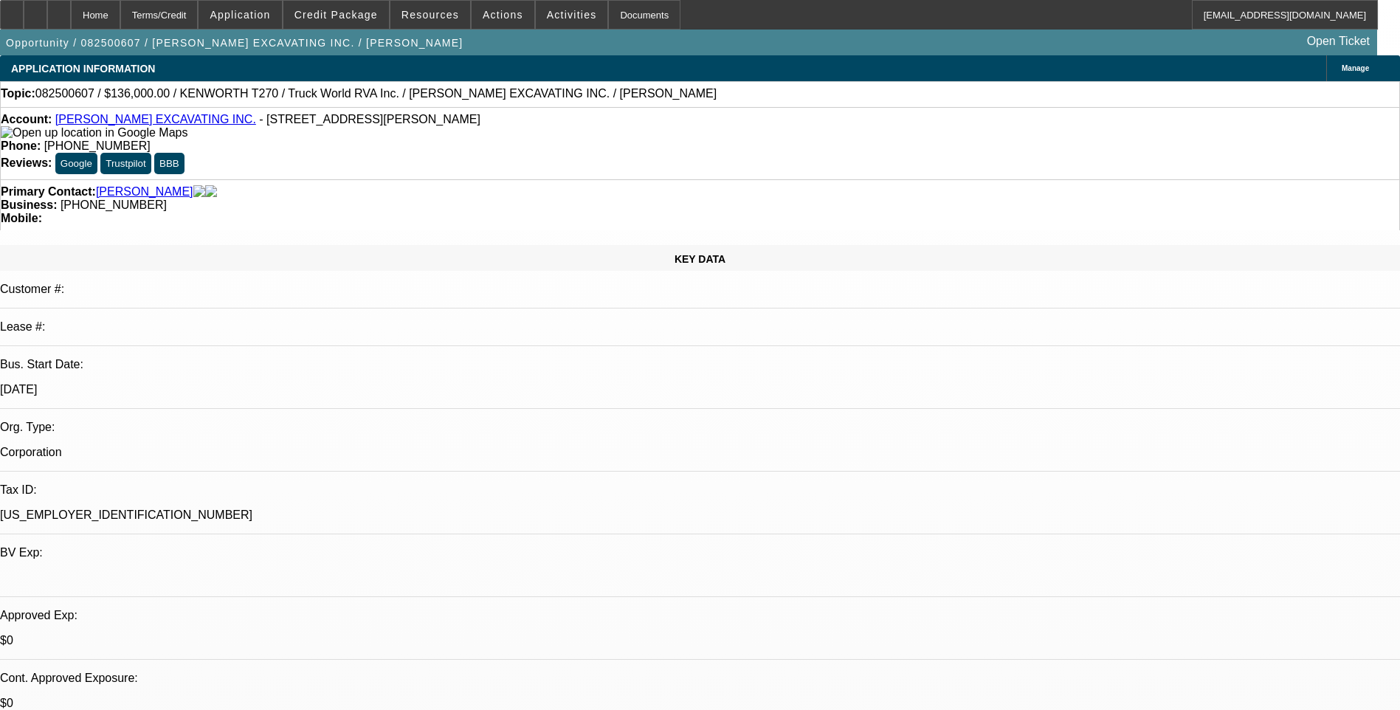
scroll to position [148, 0]
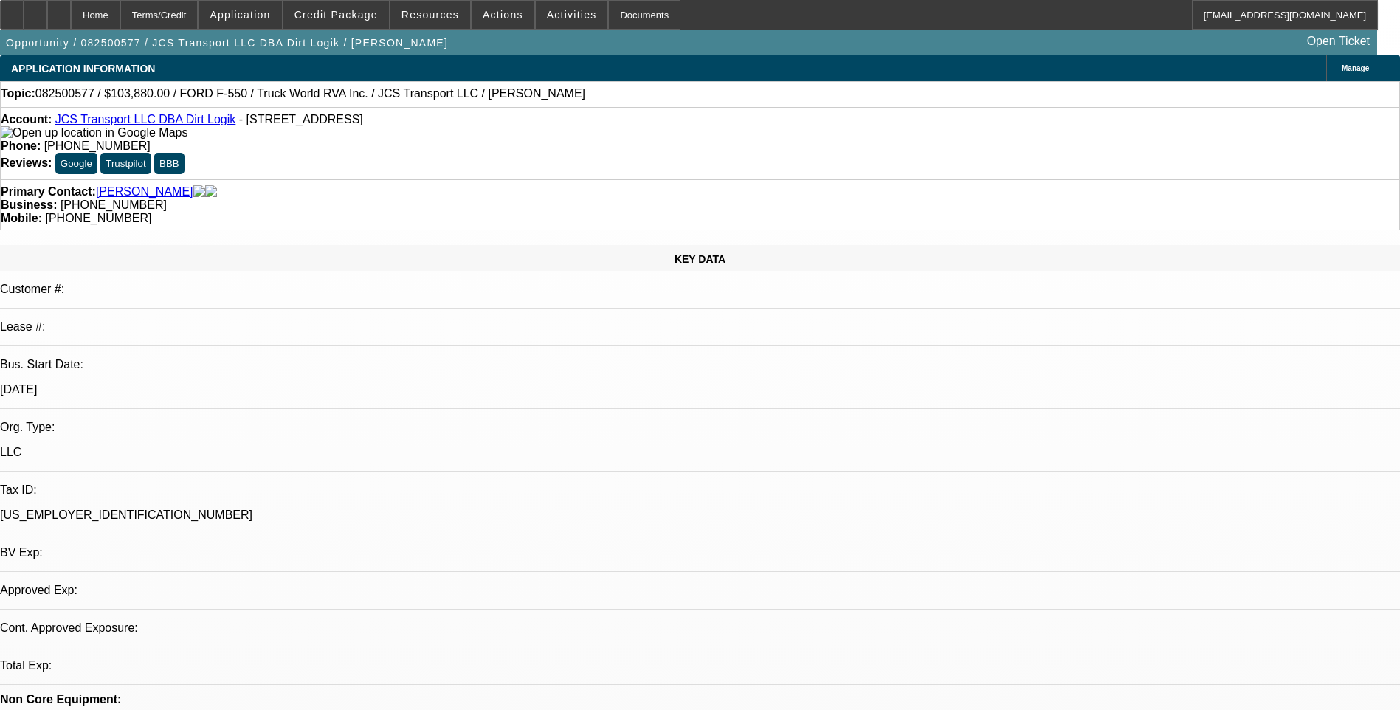
select select "0"
select select "1"
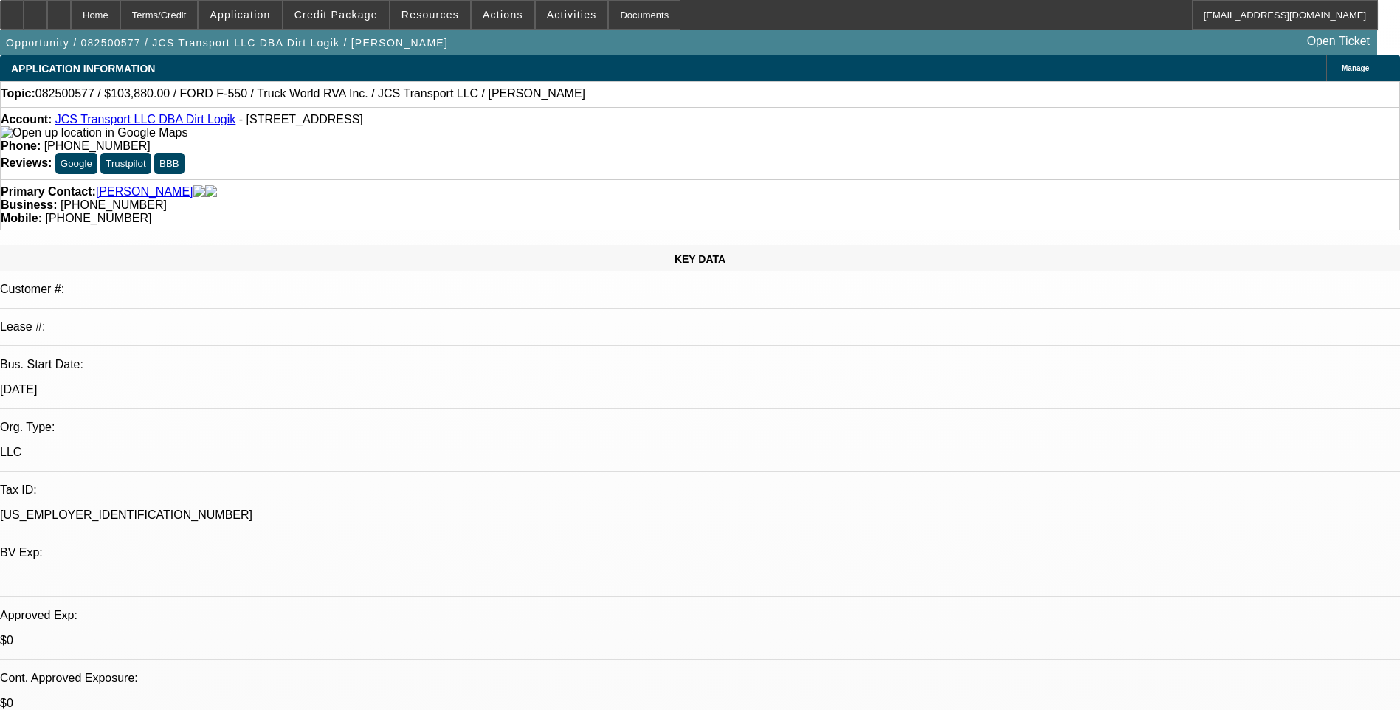
select select "6"
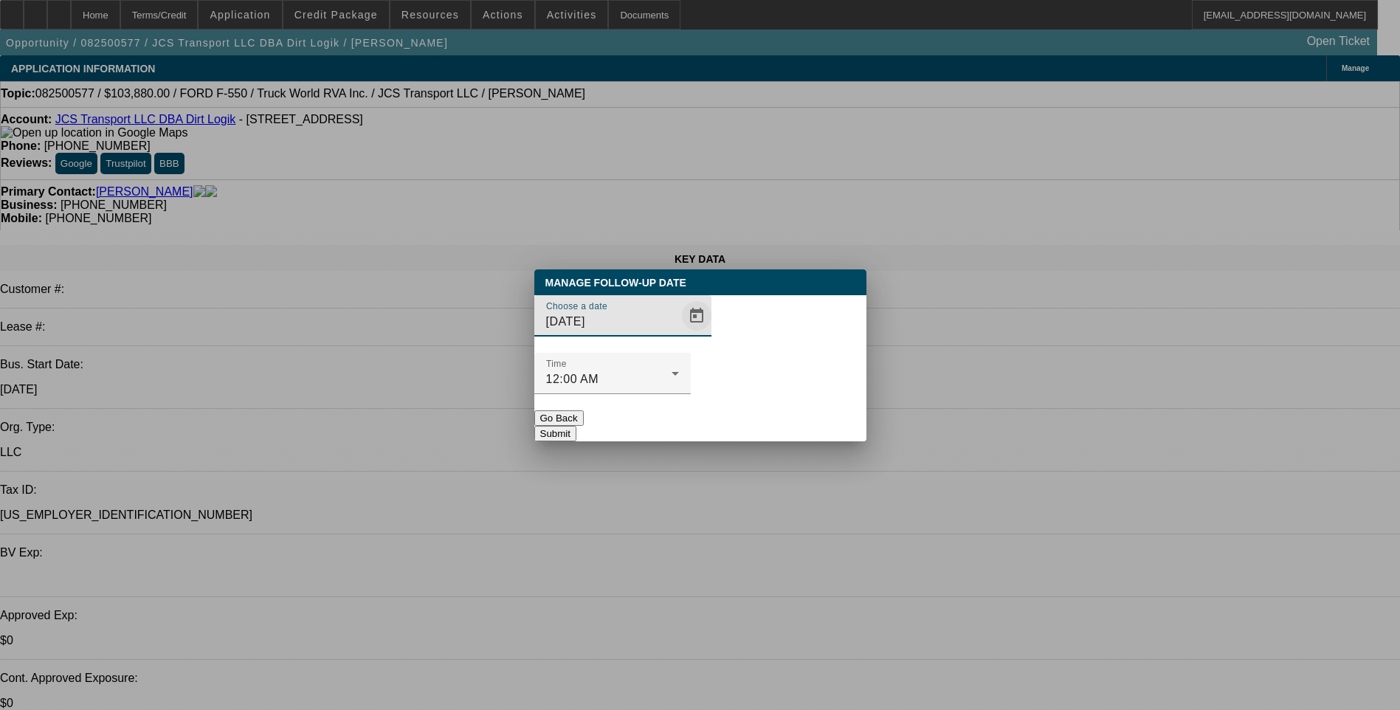
click at [679, 334] on span "Open calendar" at bounding box center [696, 315] width 35 height 35
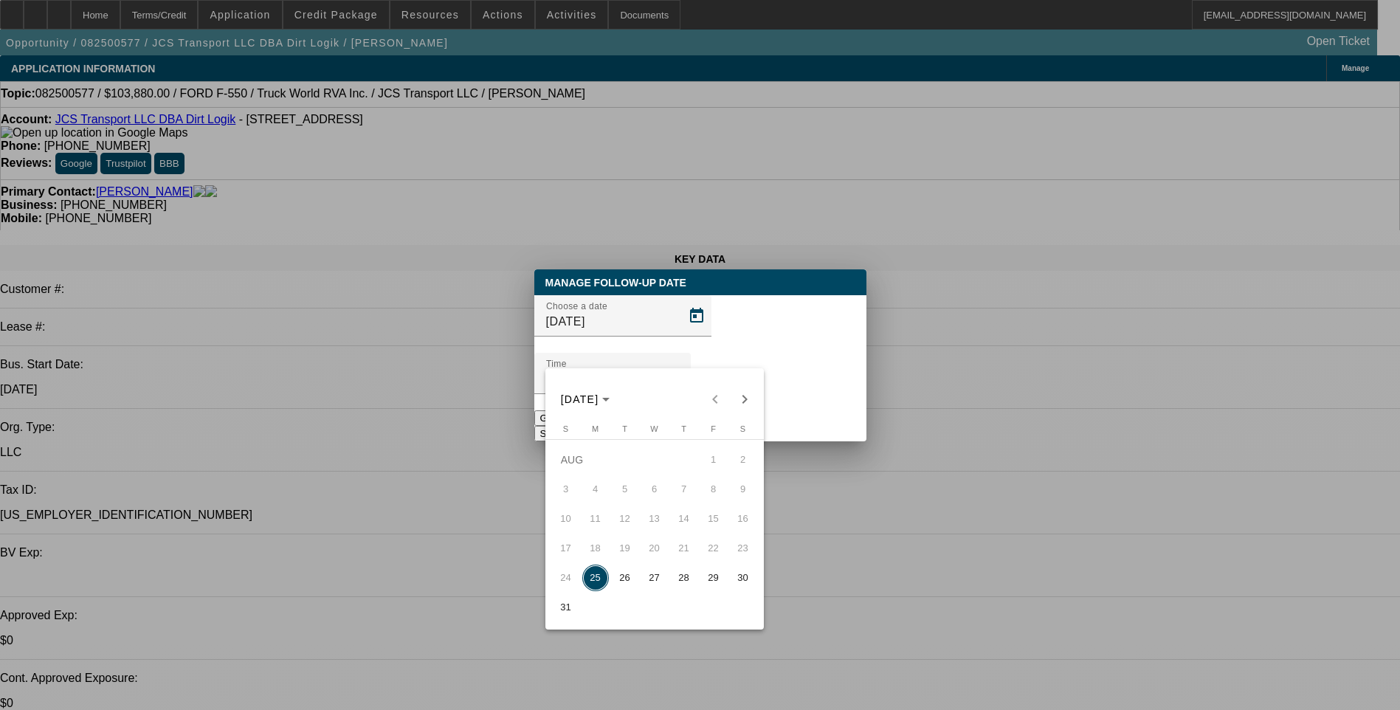
click at [626, 588] on span "26" at bounding box center [625, 578] width 27 height 27
type input "[DATE]"
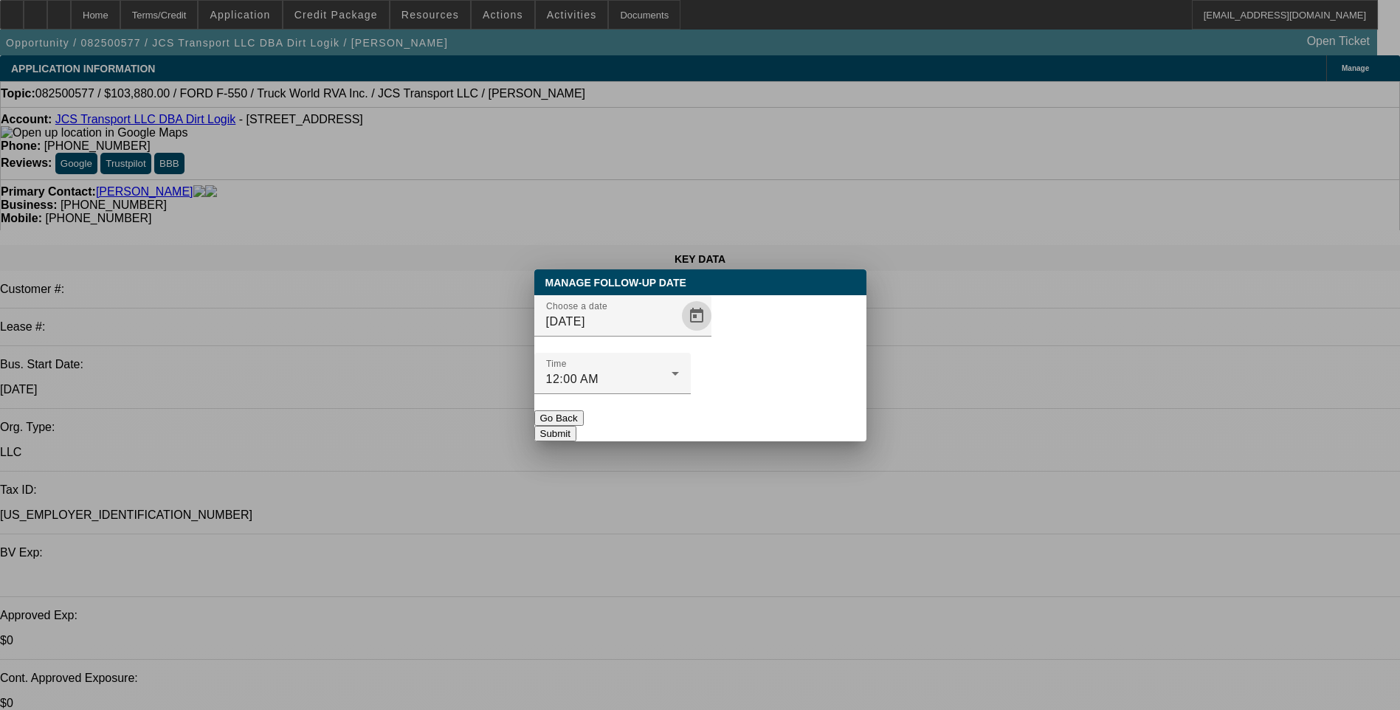
click at [577, 426] on button "Submit" at bounding box center [555, 434] width 42 height 16
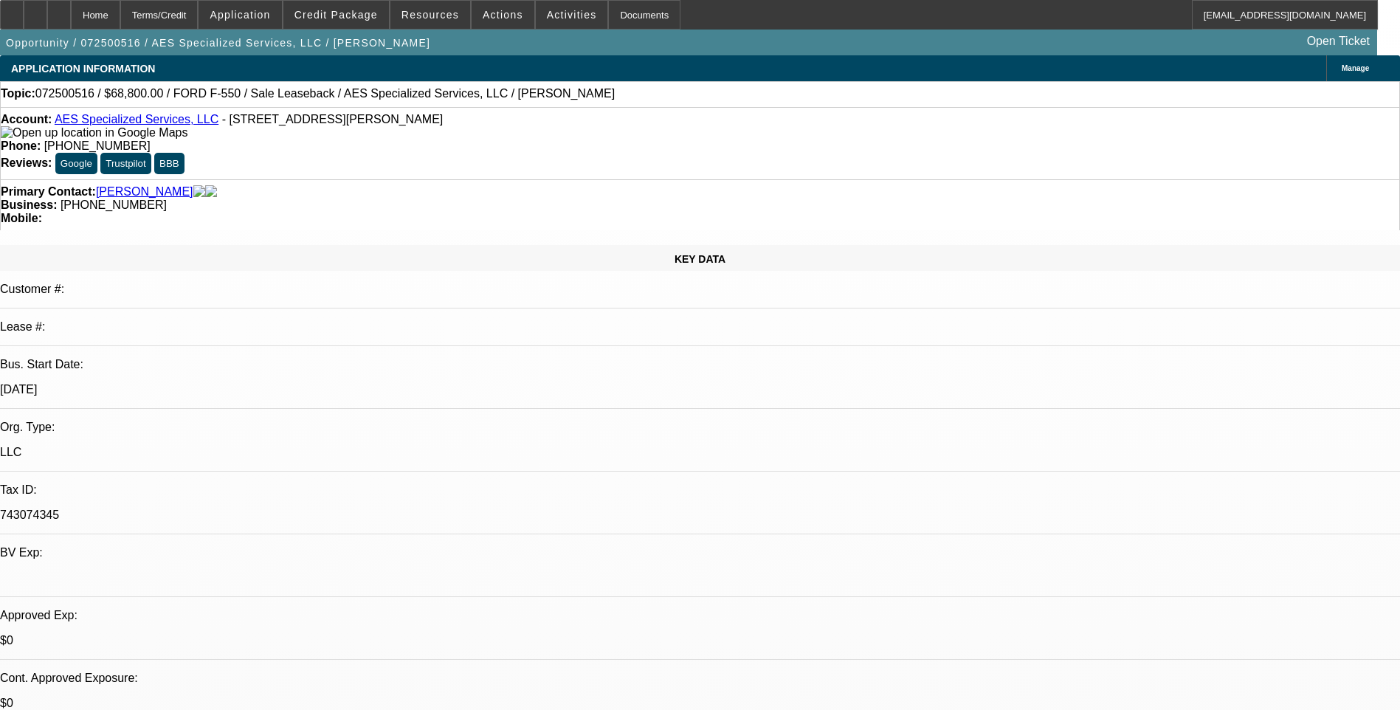
select select "0"
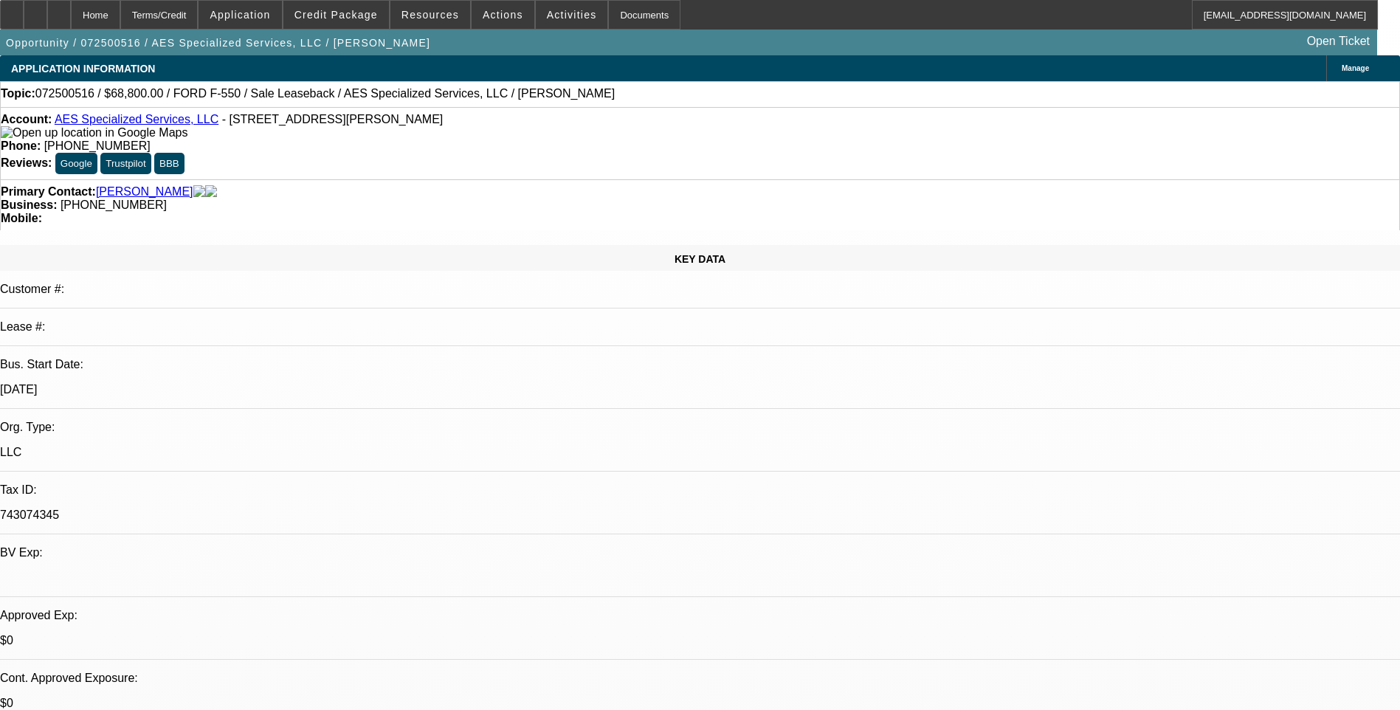
select select "0"
select select "0.2"
select select "0"
select select "0.1"
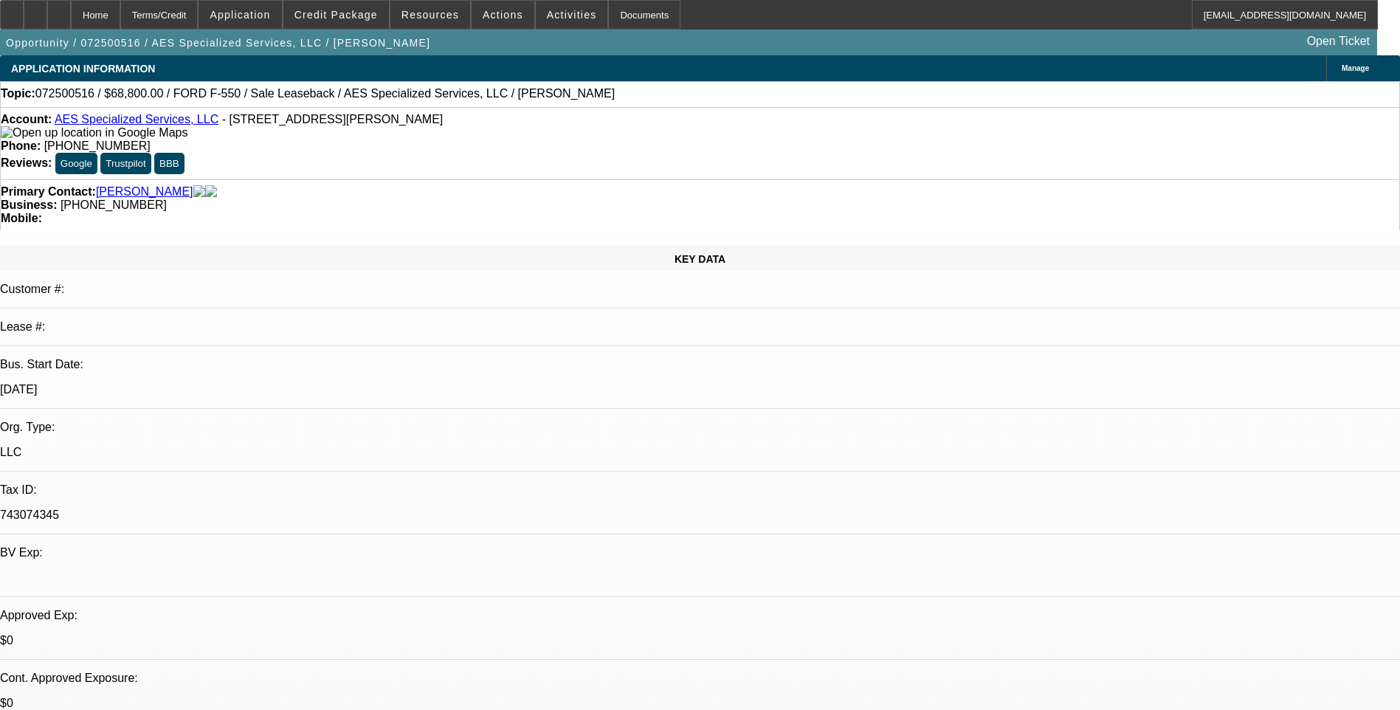
select select "0"
select select "1"
select select "6"
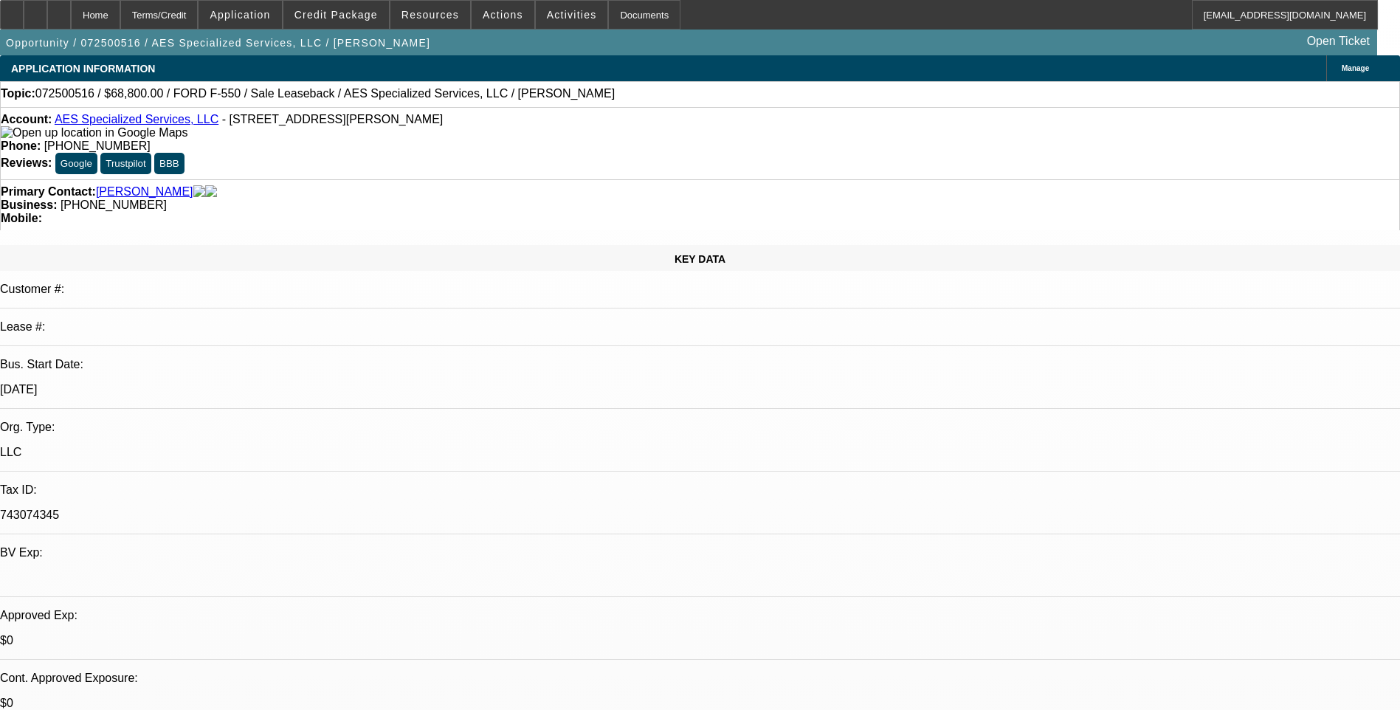
select select "1"
select select "6"
select select "1"
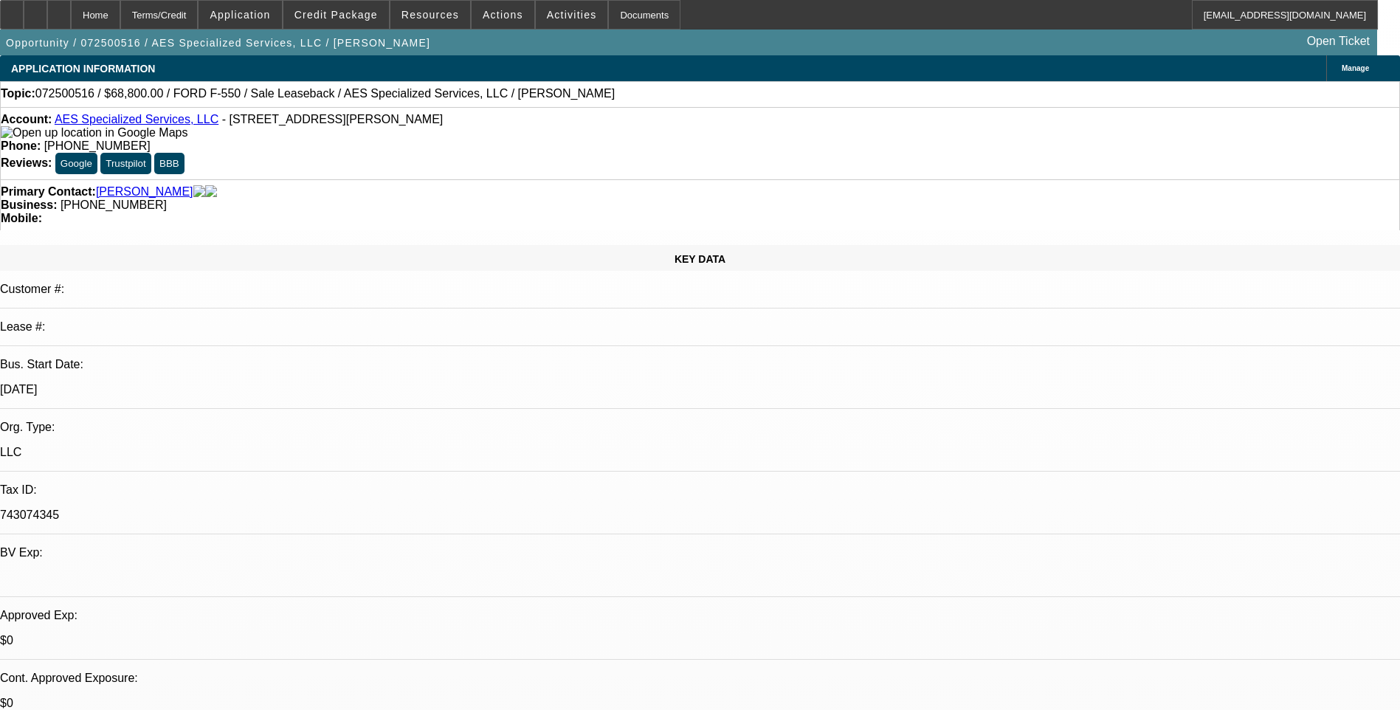
select select "6"
select select "1"
select select "6"
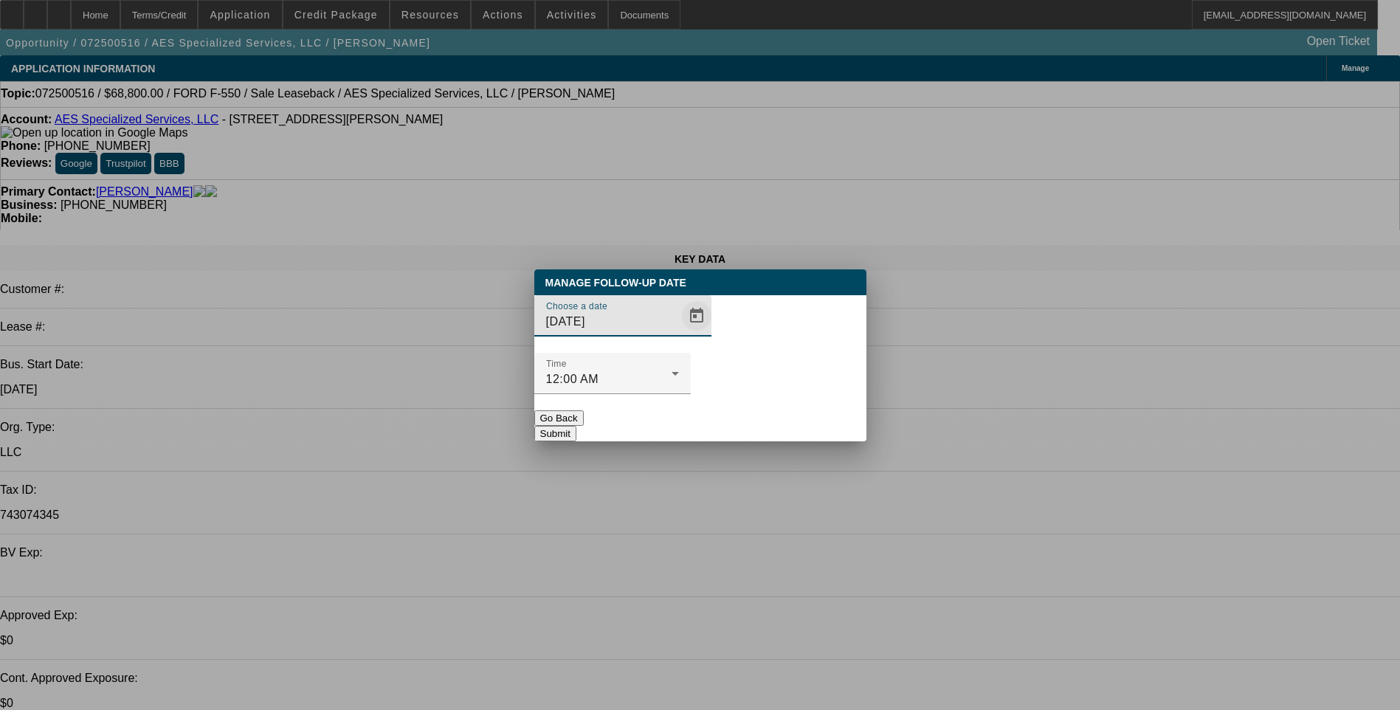
click at [679, 334] on span "Open calendar" at bounding box center [696, 315] width 35 height 35
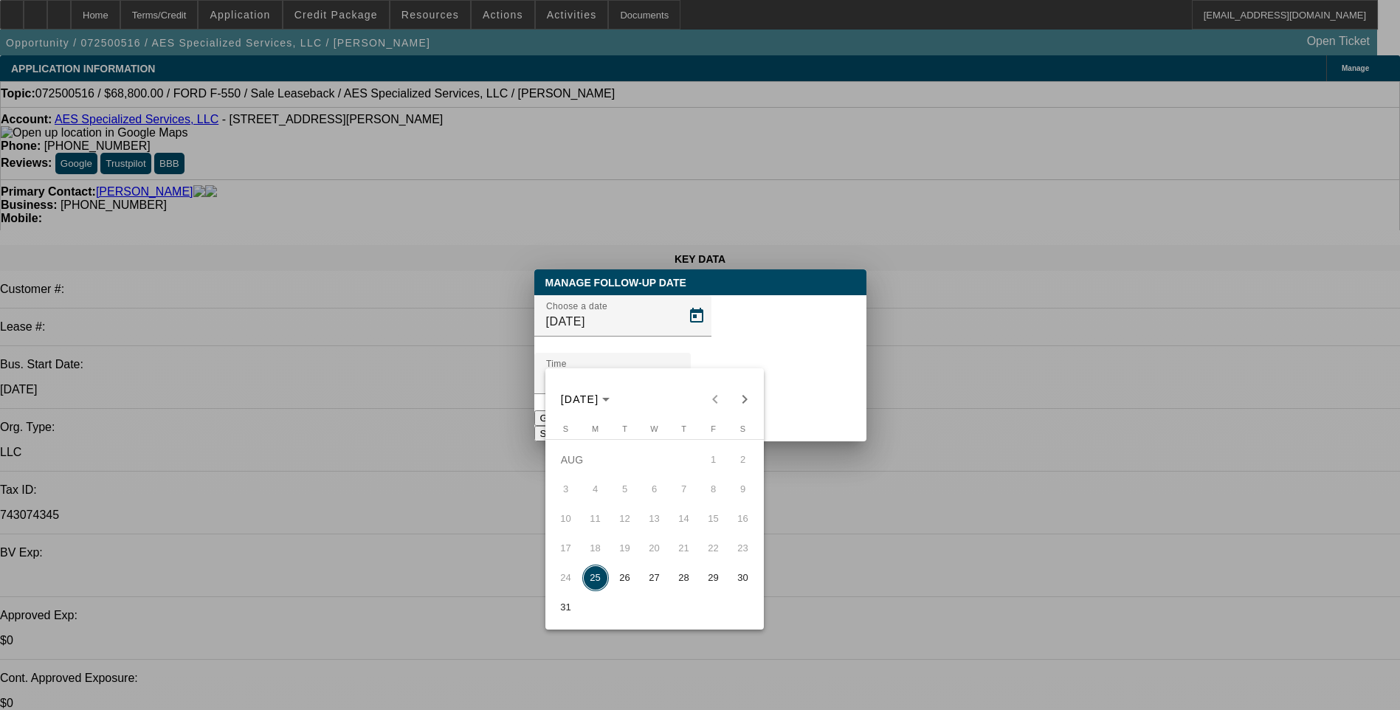
click at [624, 574] on span "26" at bounding box center [625, 578] width 27 height 27
type input "[DATE]"
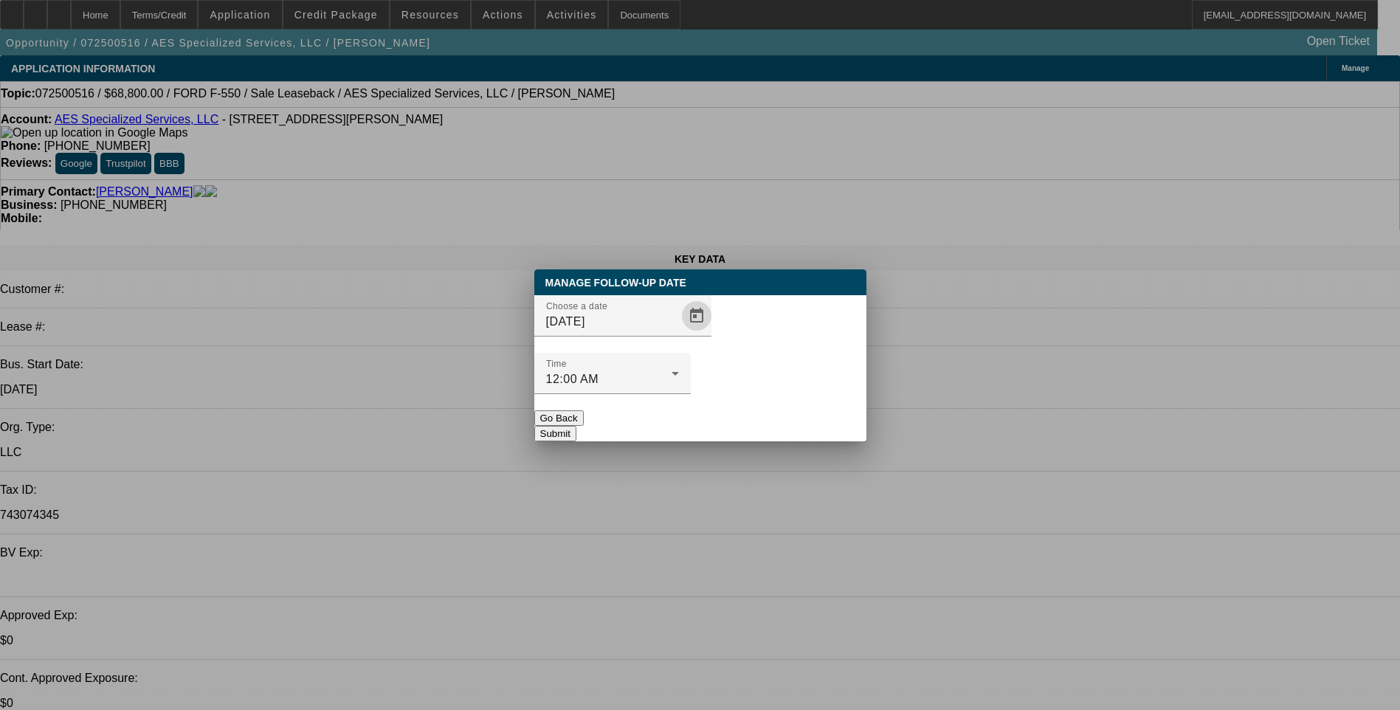
click at [577, 426] on button "Submit" at bounding box center [555, 434] width 42 height 16
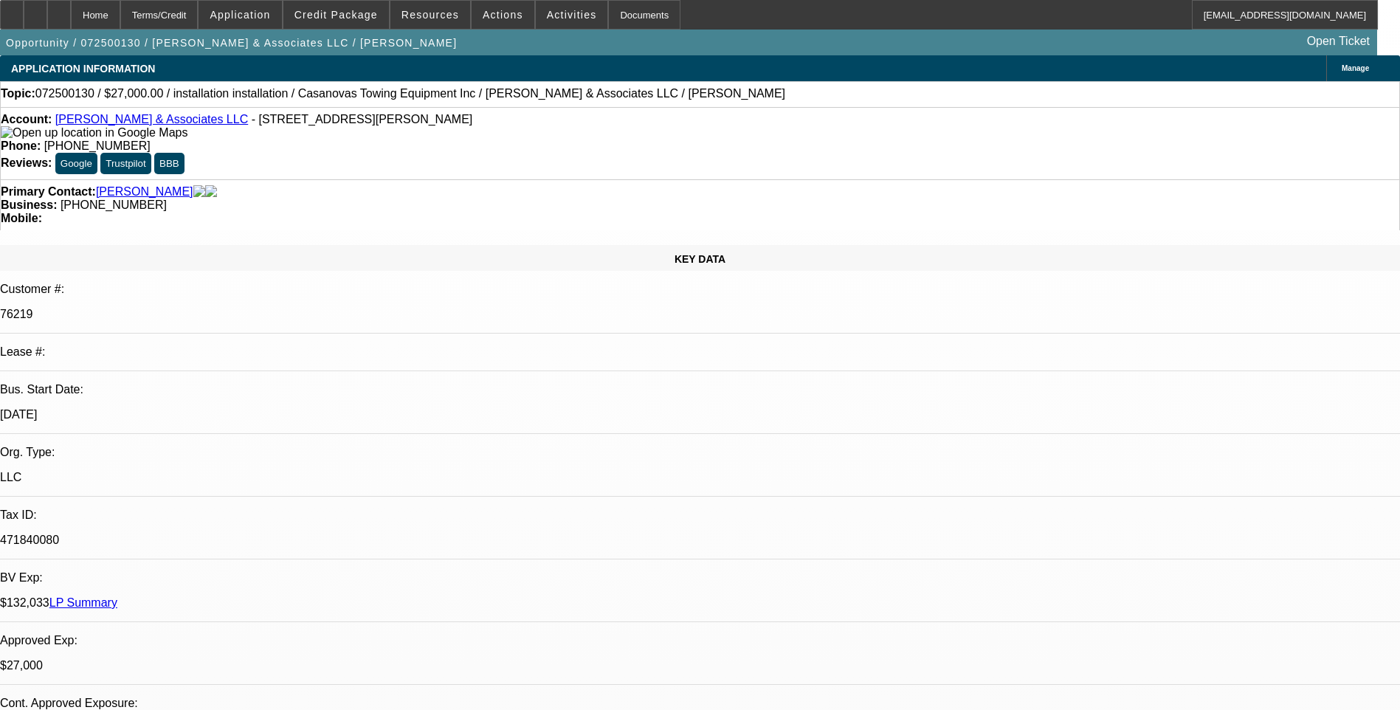
select select "0"
select select "2"
select select "0.1"
select select "0"
select select "2"
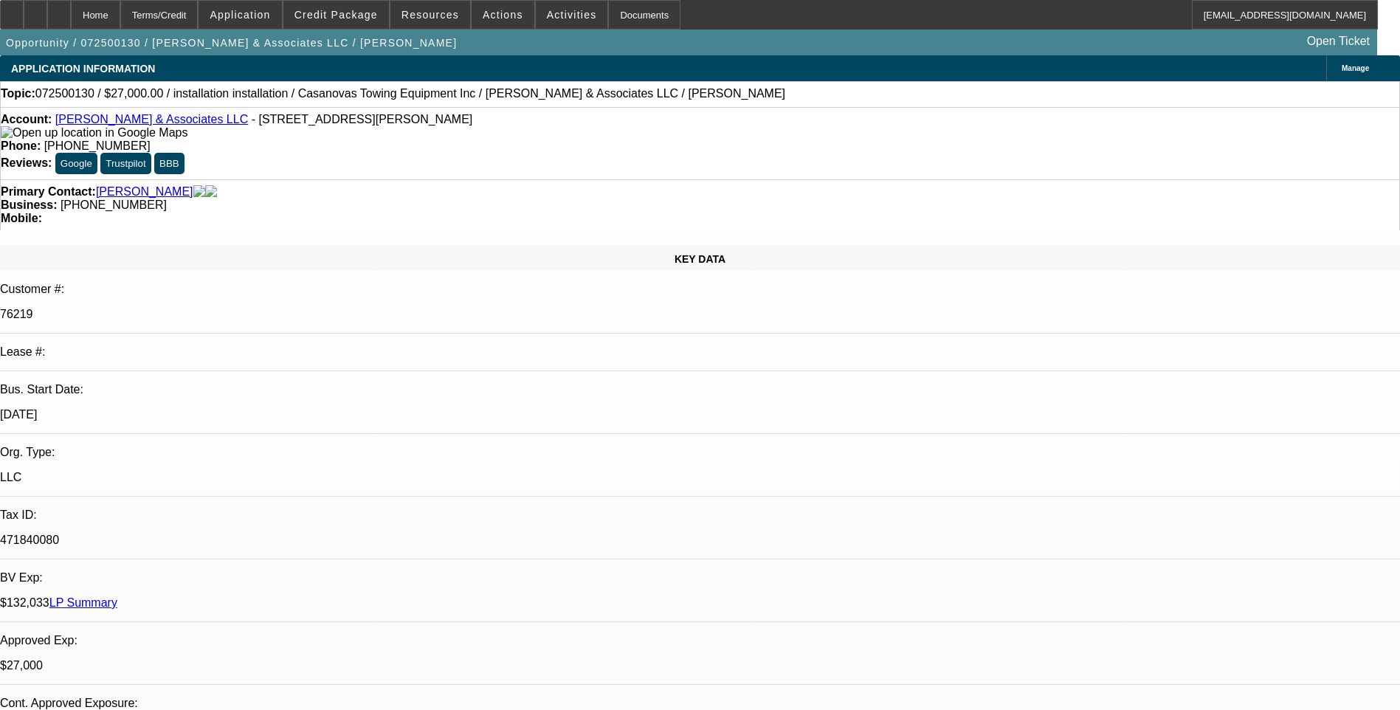
select select "0.1"
select select "0"
select select "2"
select select "0.1"
select select "0"
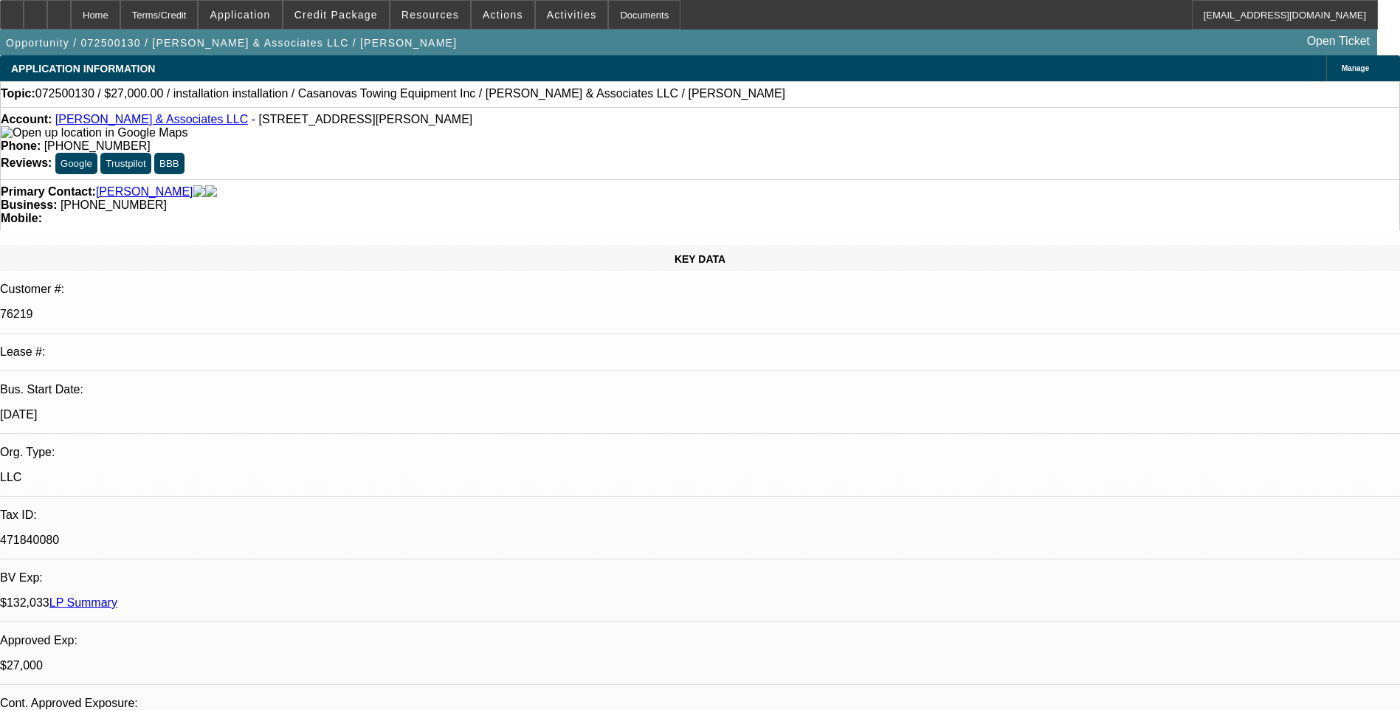
select select "2"
select select "0.1"
select select "1"
select select "2"
select select "4"
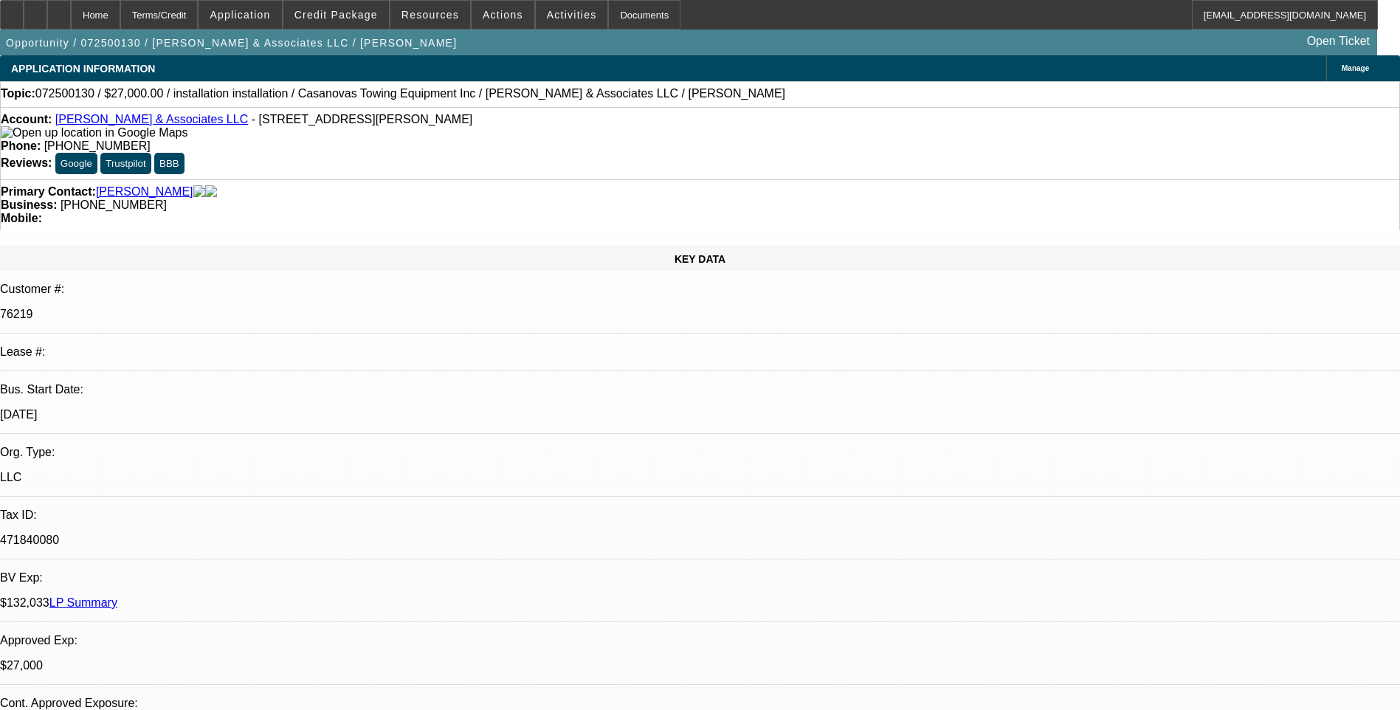
select select "1"
select select "2"
select select "4"
select select "1"
select select "2"
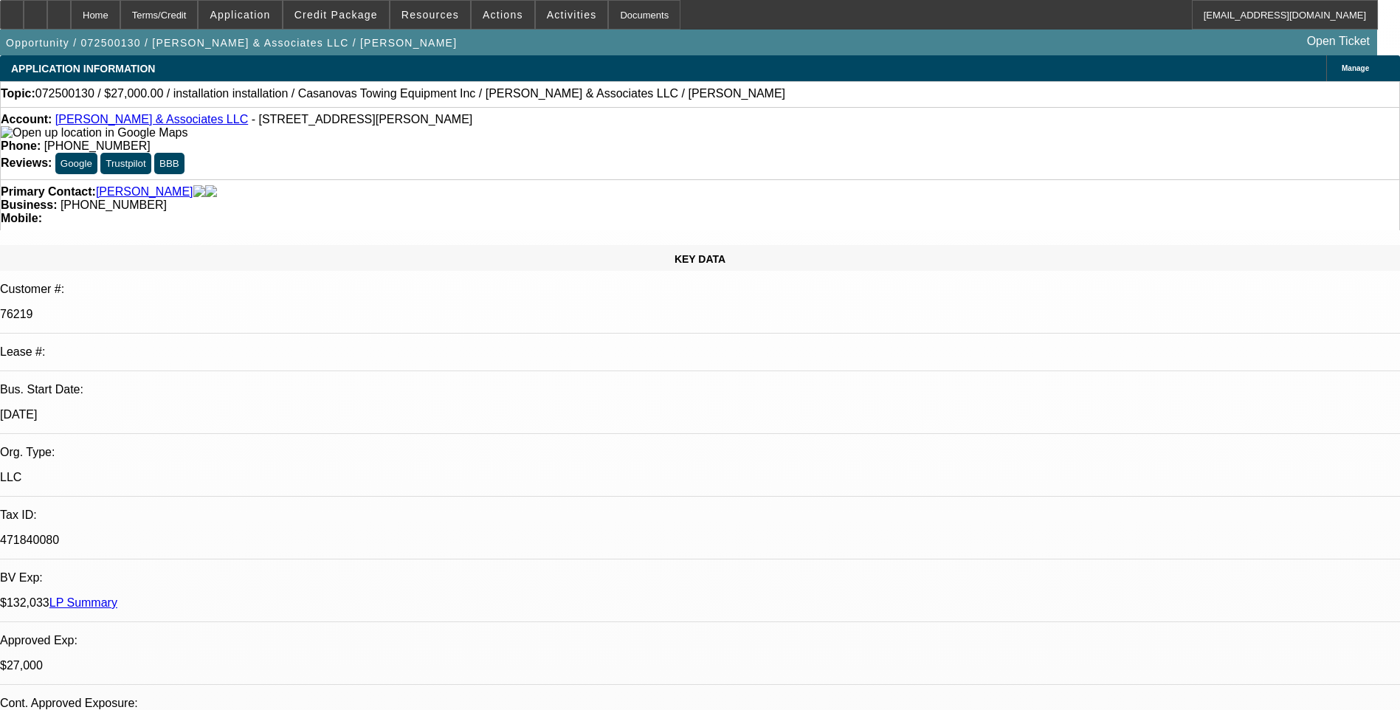
select select "4"
select select "1"
select select "2"
select select "4"
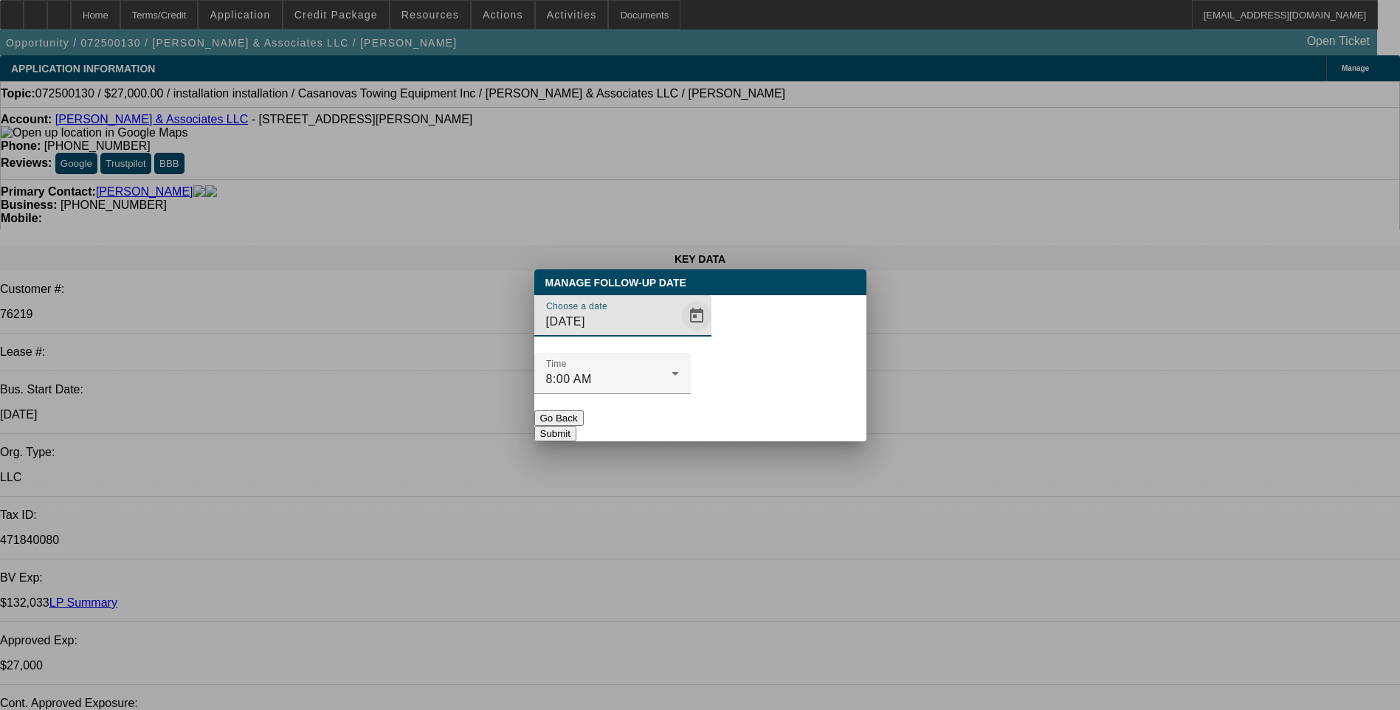
click at [679, 334] on span "Open calendar" at bounding box center [696, 315] width 35 height 35
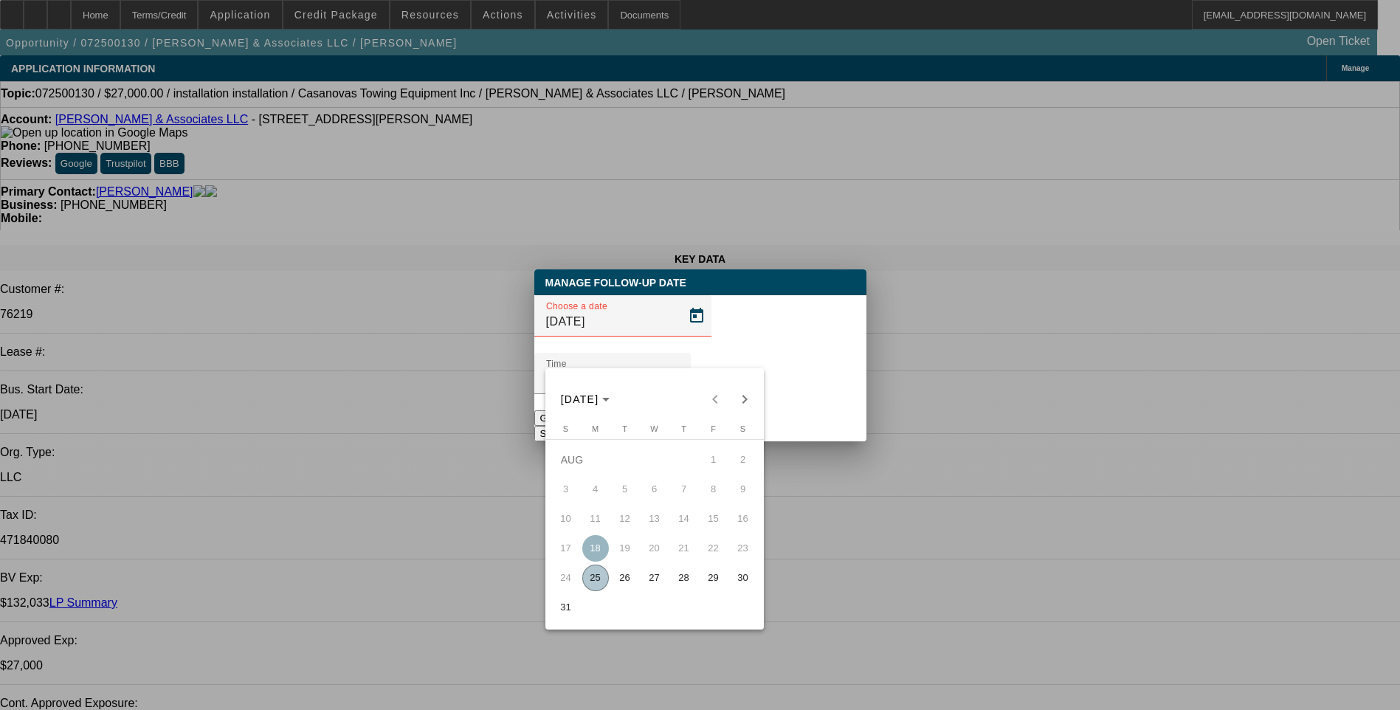
click at [627, 582] on span "26" at bounding box center [625, 578] width 27 height 27
type input "[DATE]"
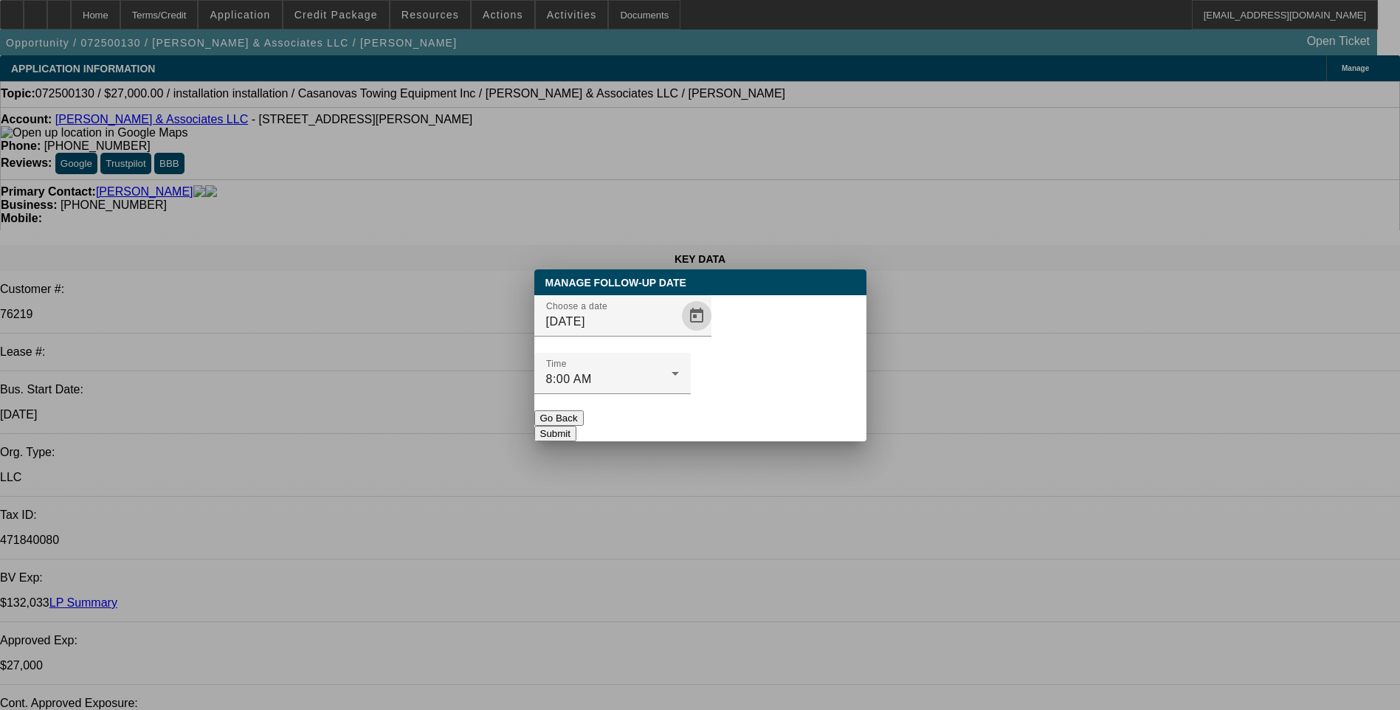
click at [577, 426] on button "Submit" at bounding box center [555, 434] width 42 height 16
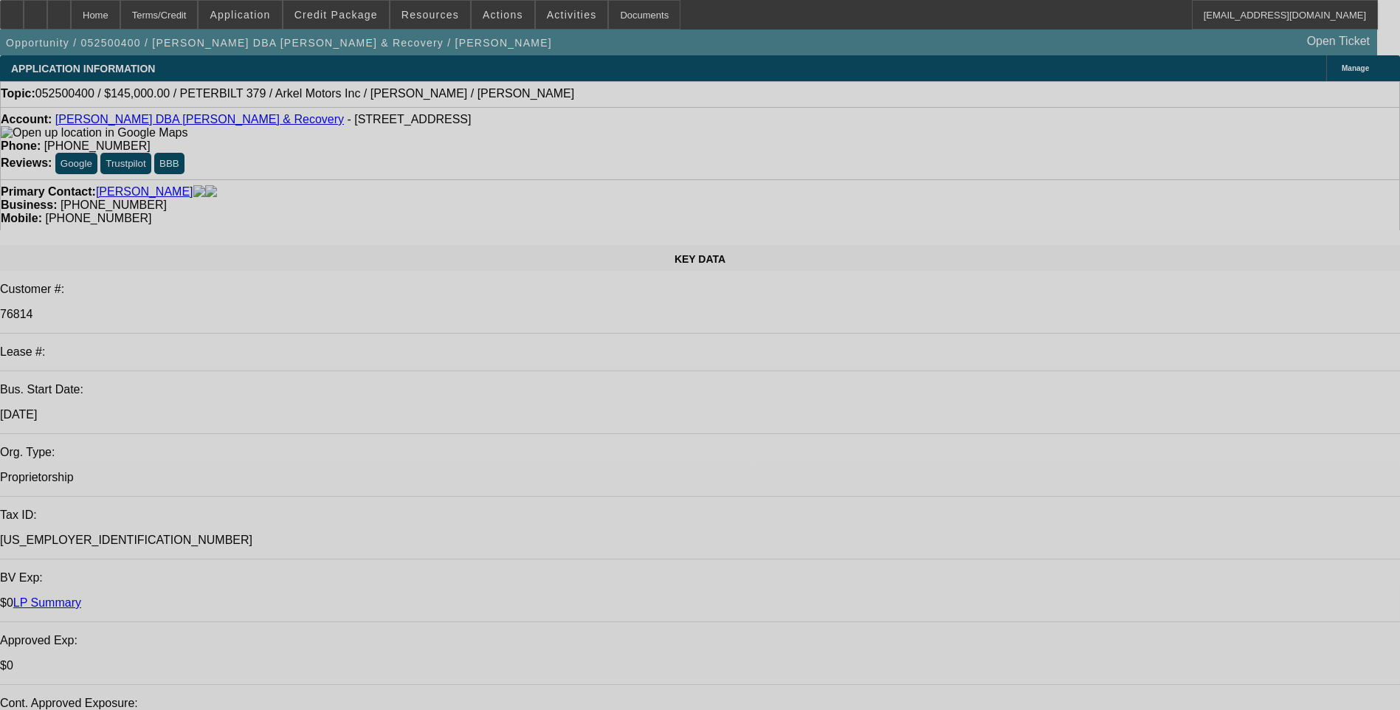
select select "0.1"
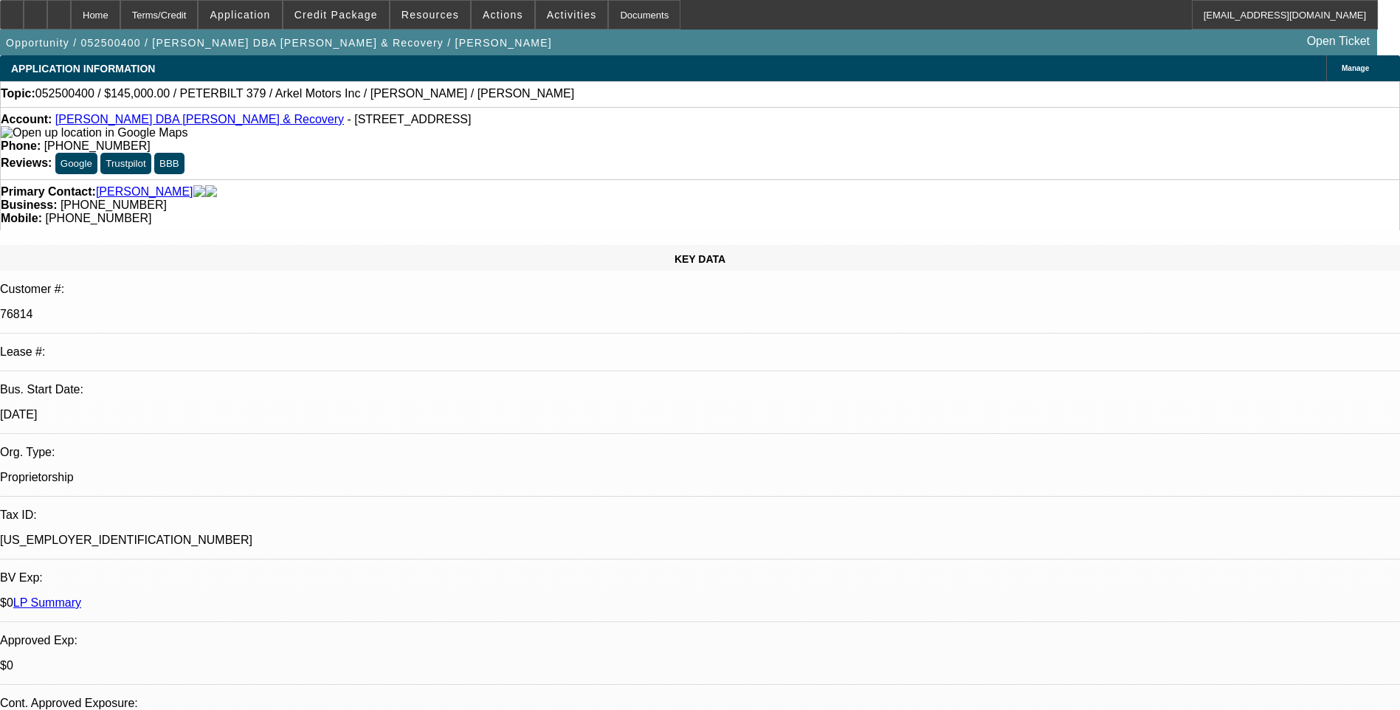
select select "0"
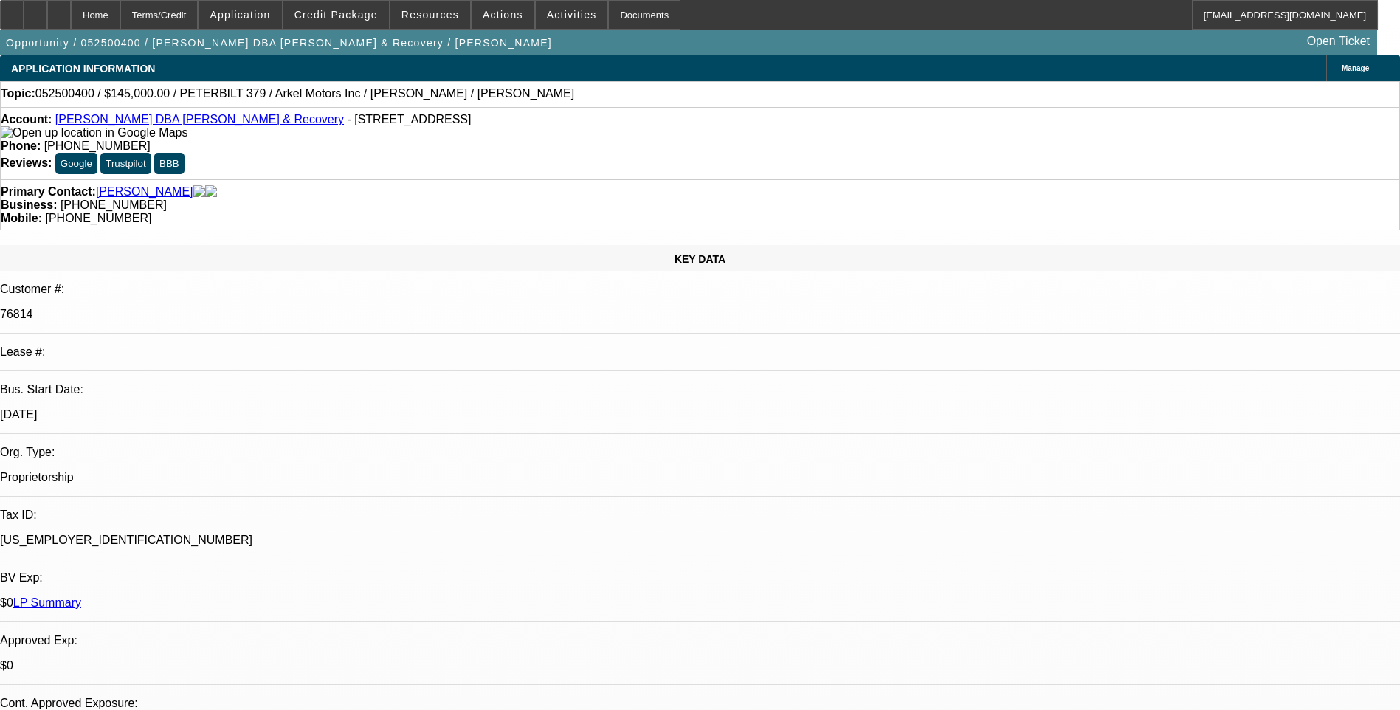
select select "0"
select select "0.1"
select select "0"
select select "1"
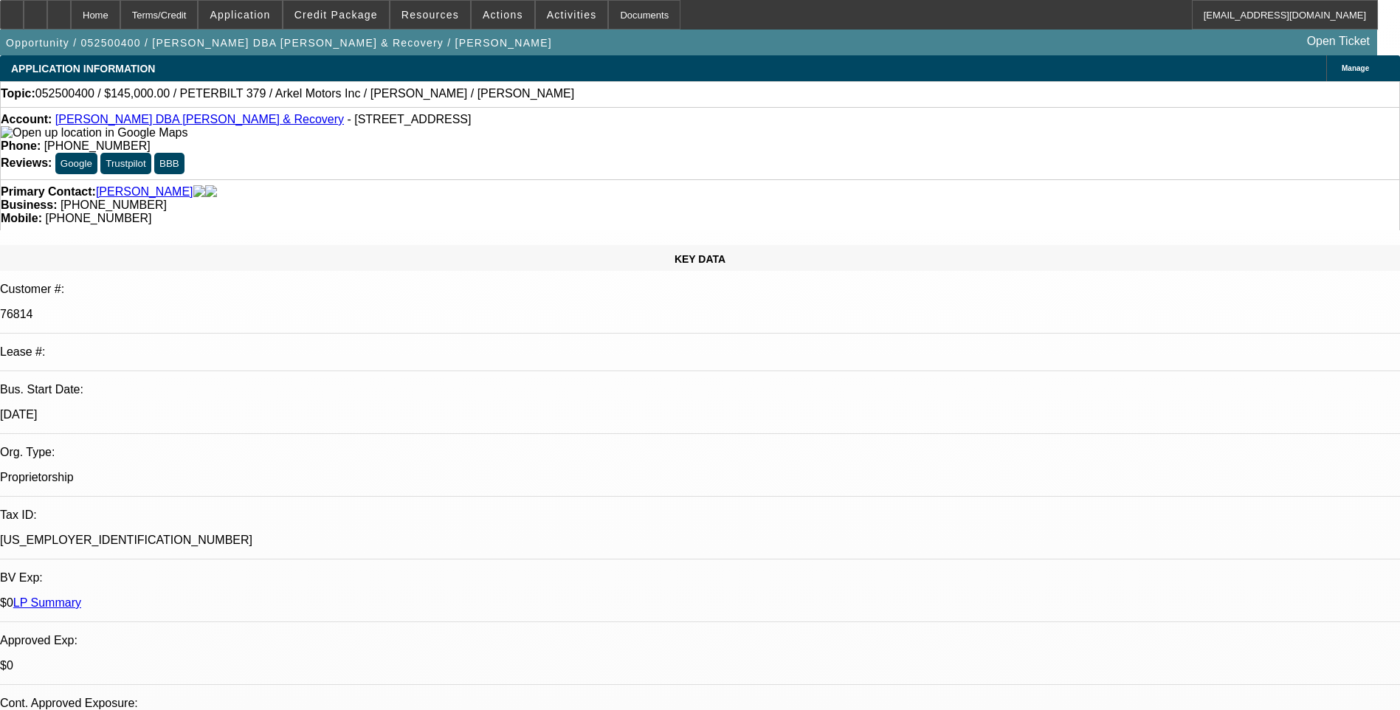
select select "2"
select select "6"
select select "1"
select select "2"
select select "6"
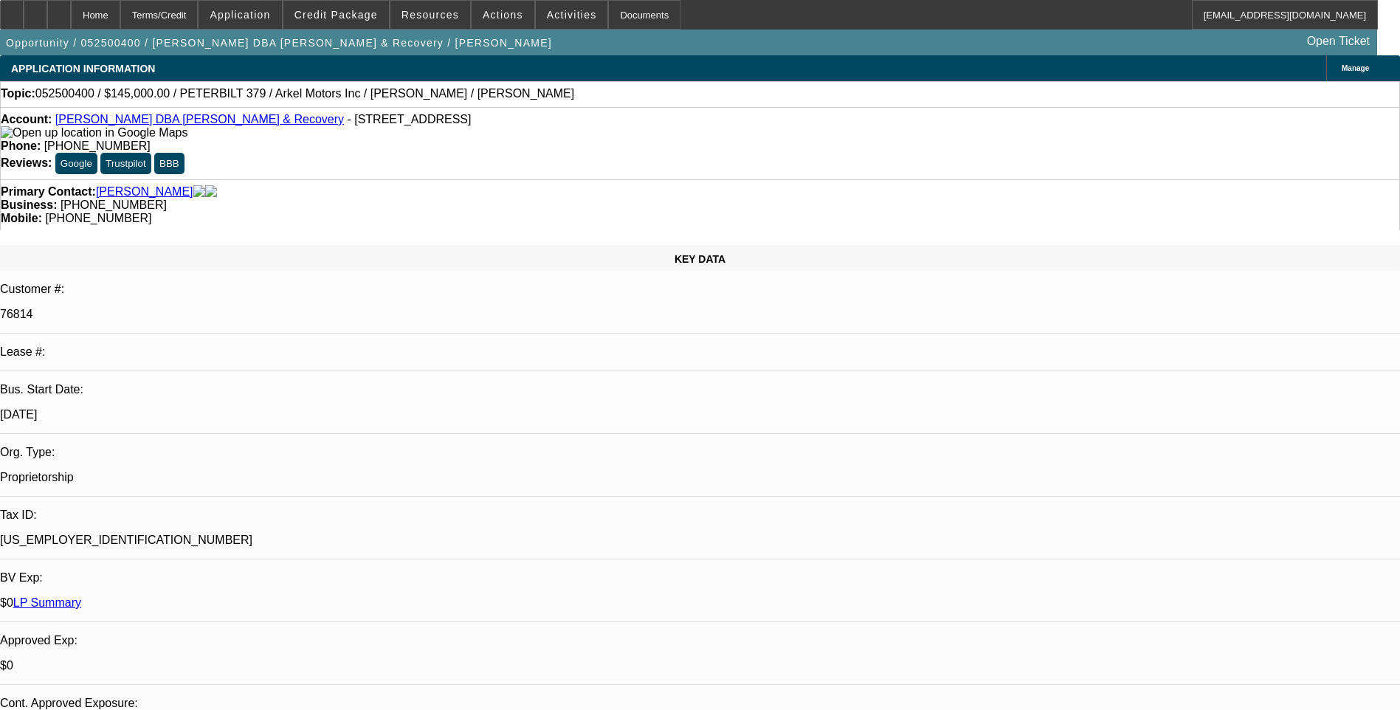
select select "1"
select select "2"
select select "6"
select select "1"
select select "3"
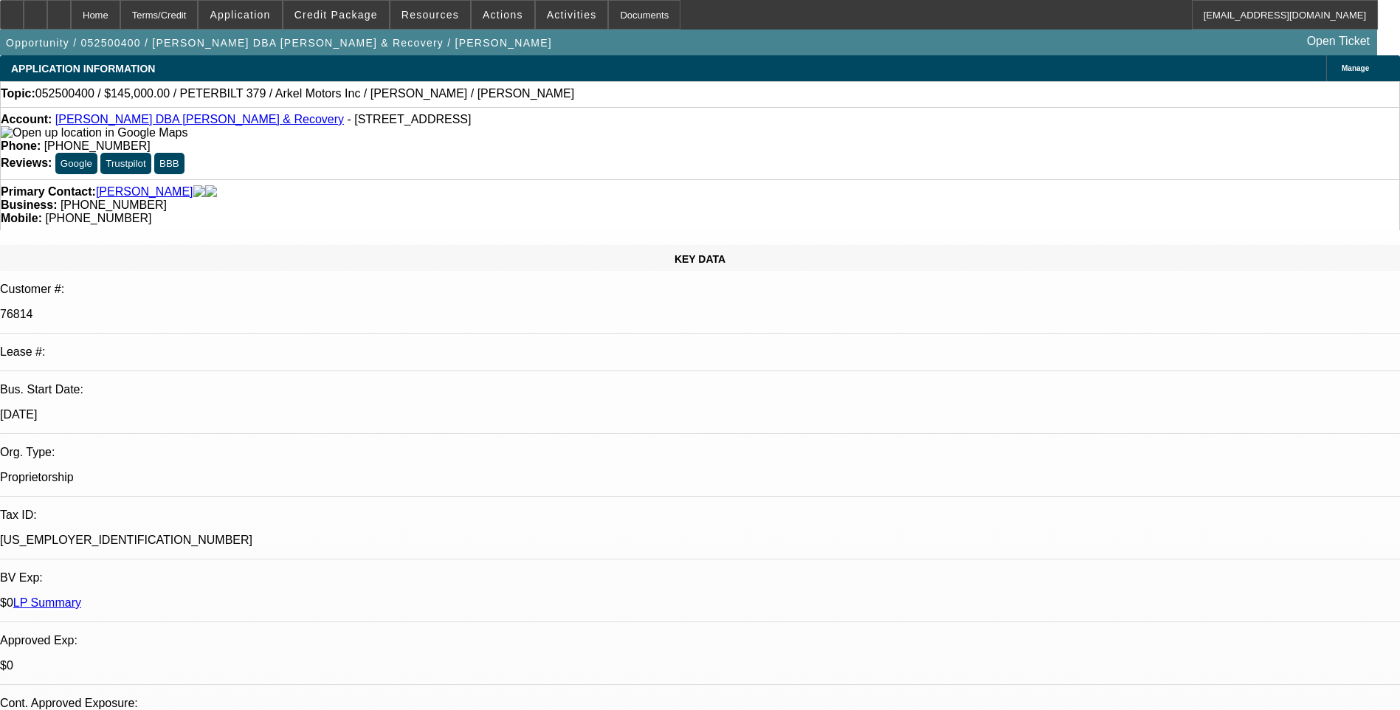
select select "6"
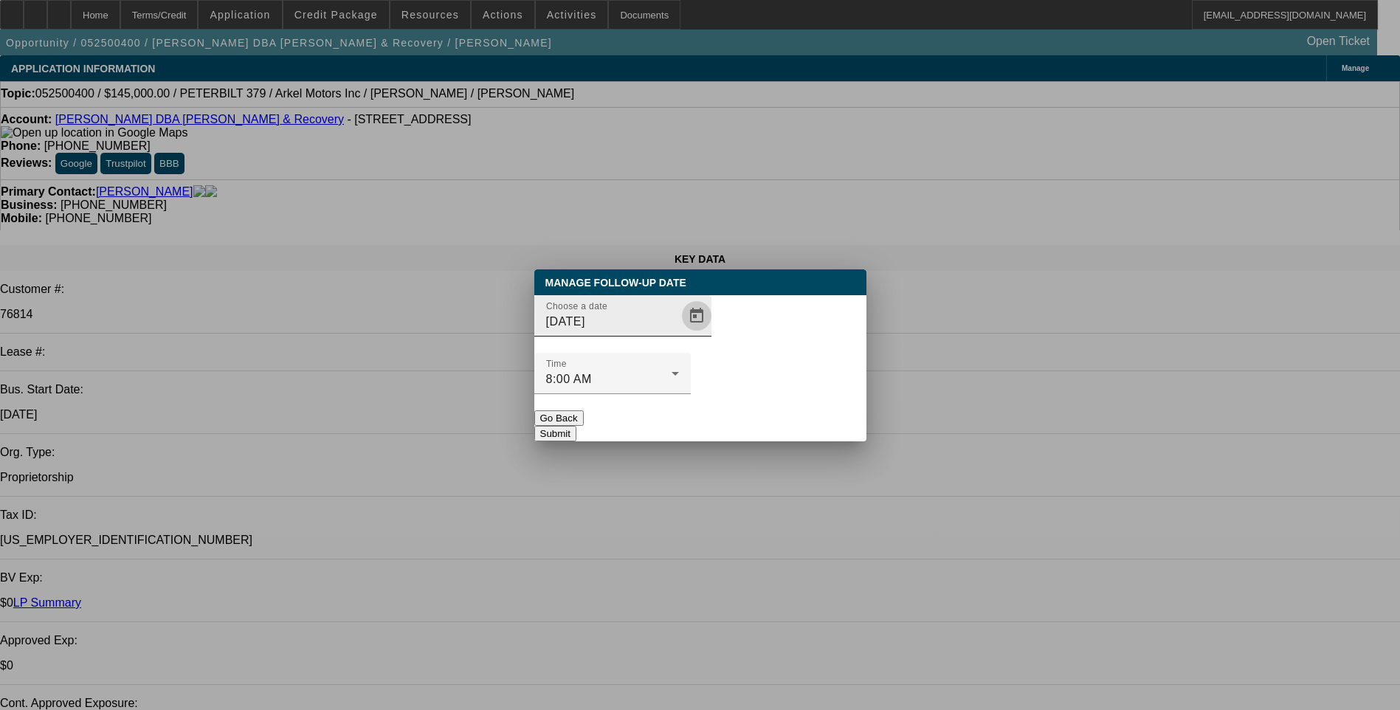
click at [679, 334] on span "Open calendar" at bounding box center [696, 315] width 35 height 35
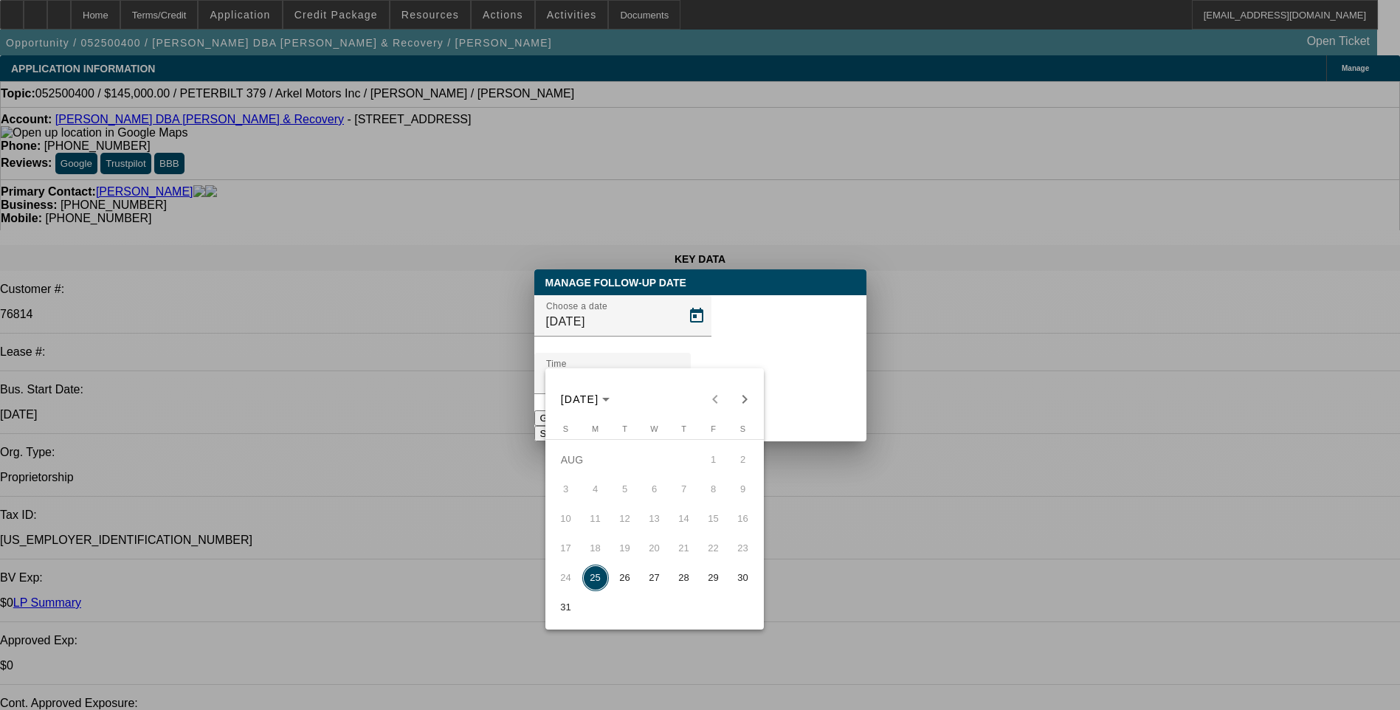
click at [656, 585] on span "27" at bounding box center [654, 578] width 27 height 27
type input "[DATE]"
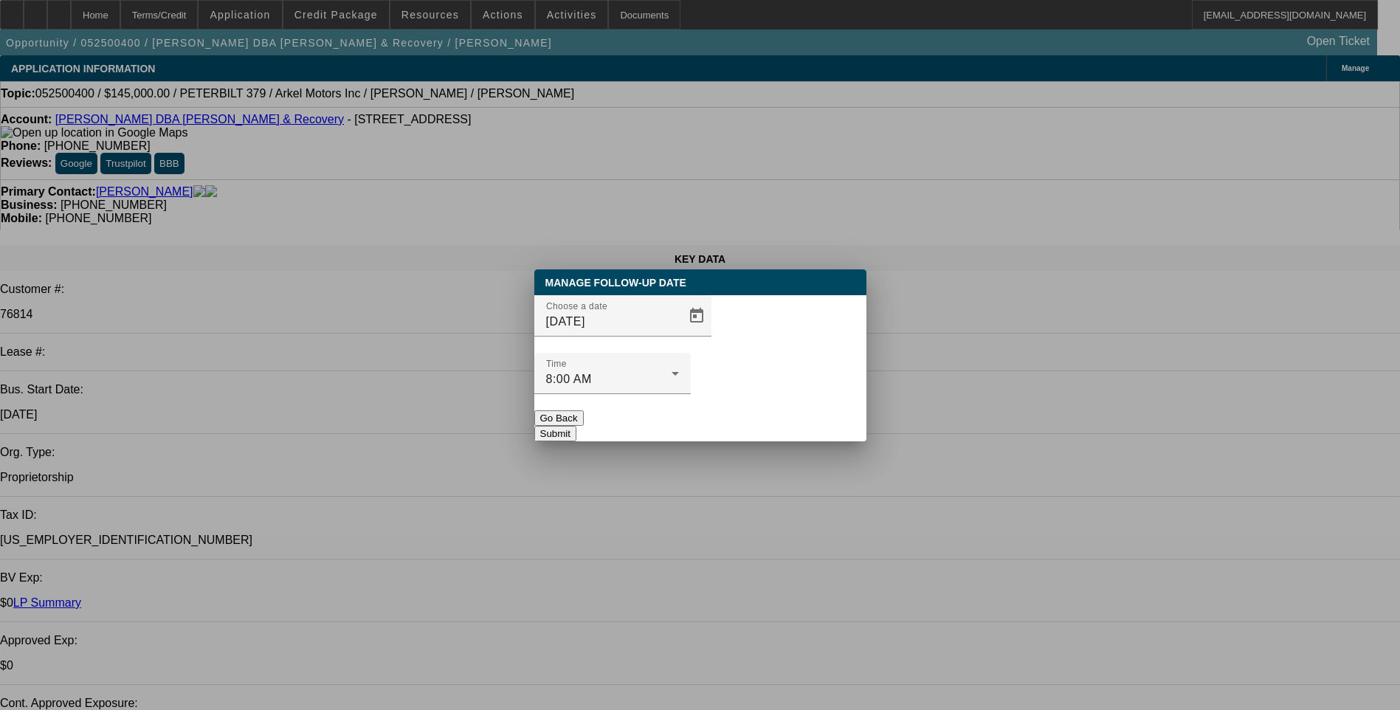
click at [577, 426] on button "Submit" at bounding box center [555, 434] width 42 height 16
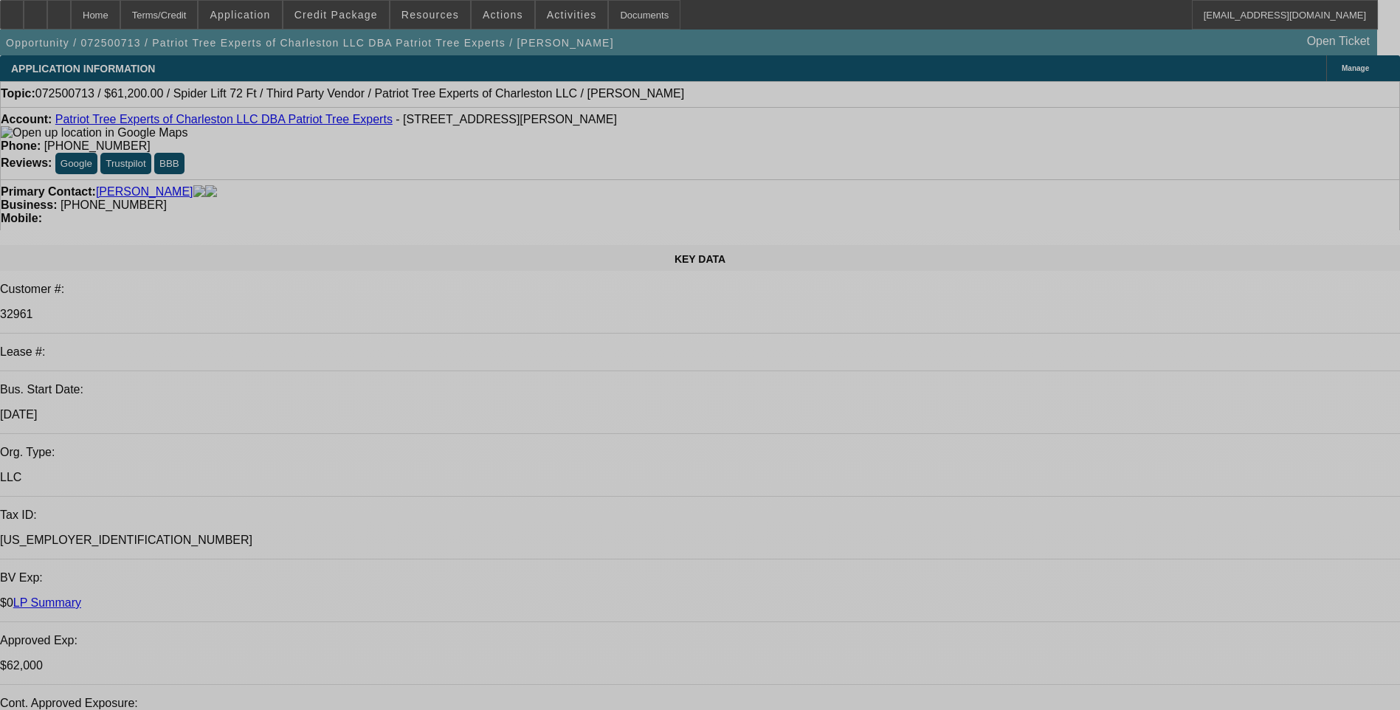
select select "0"
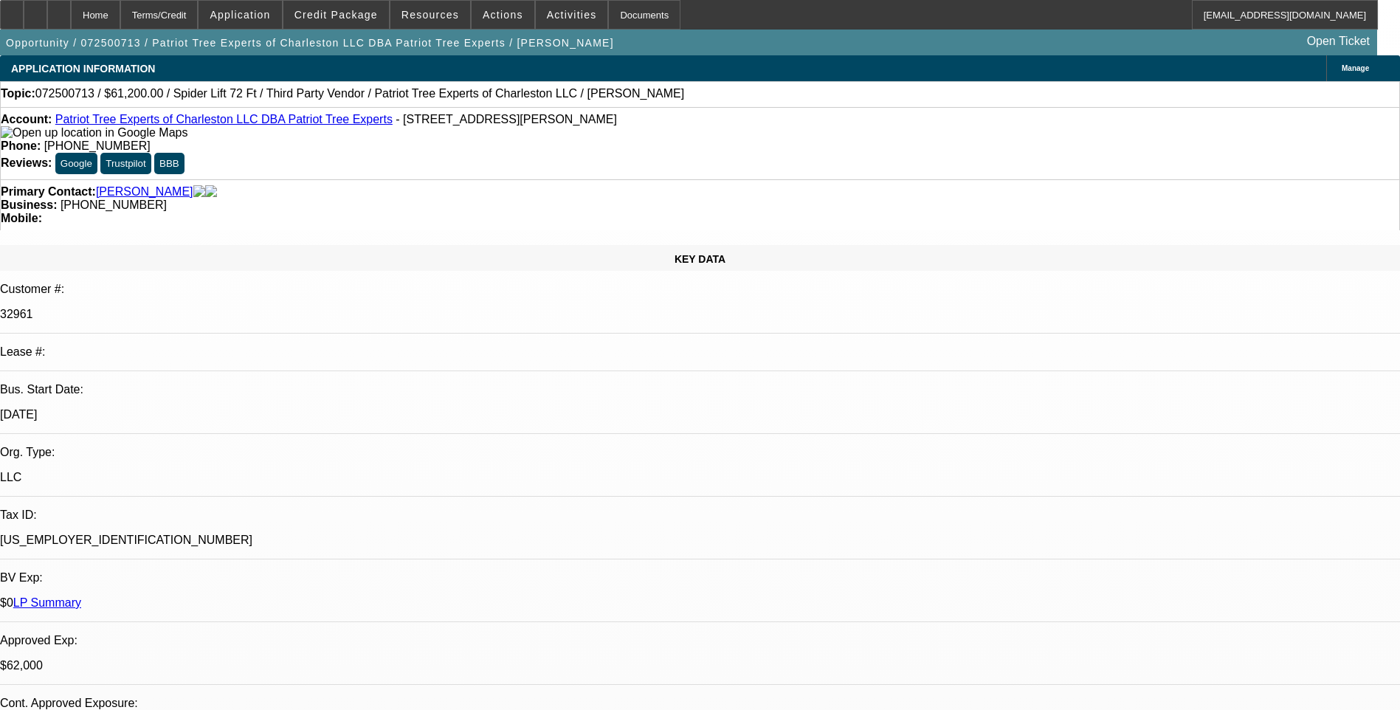
select select "0"
select select "2"
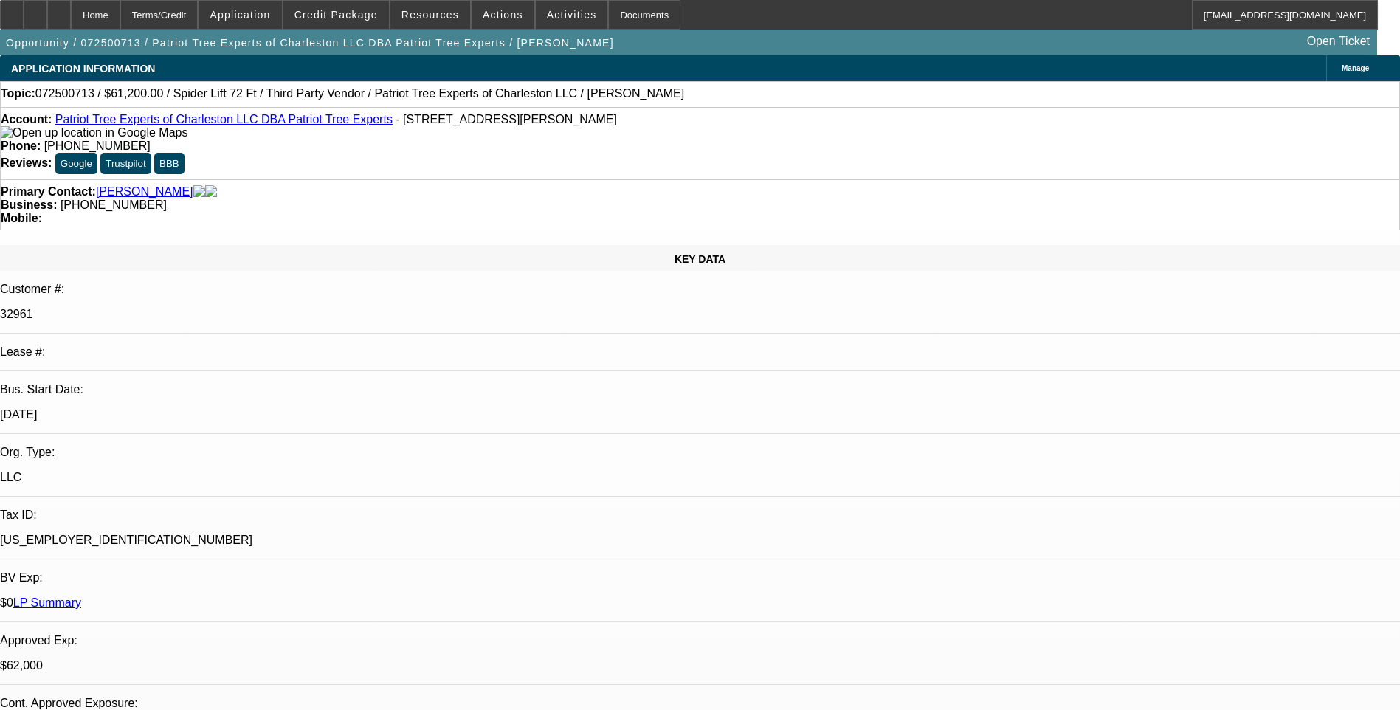
select select "0"
select select "1"
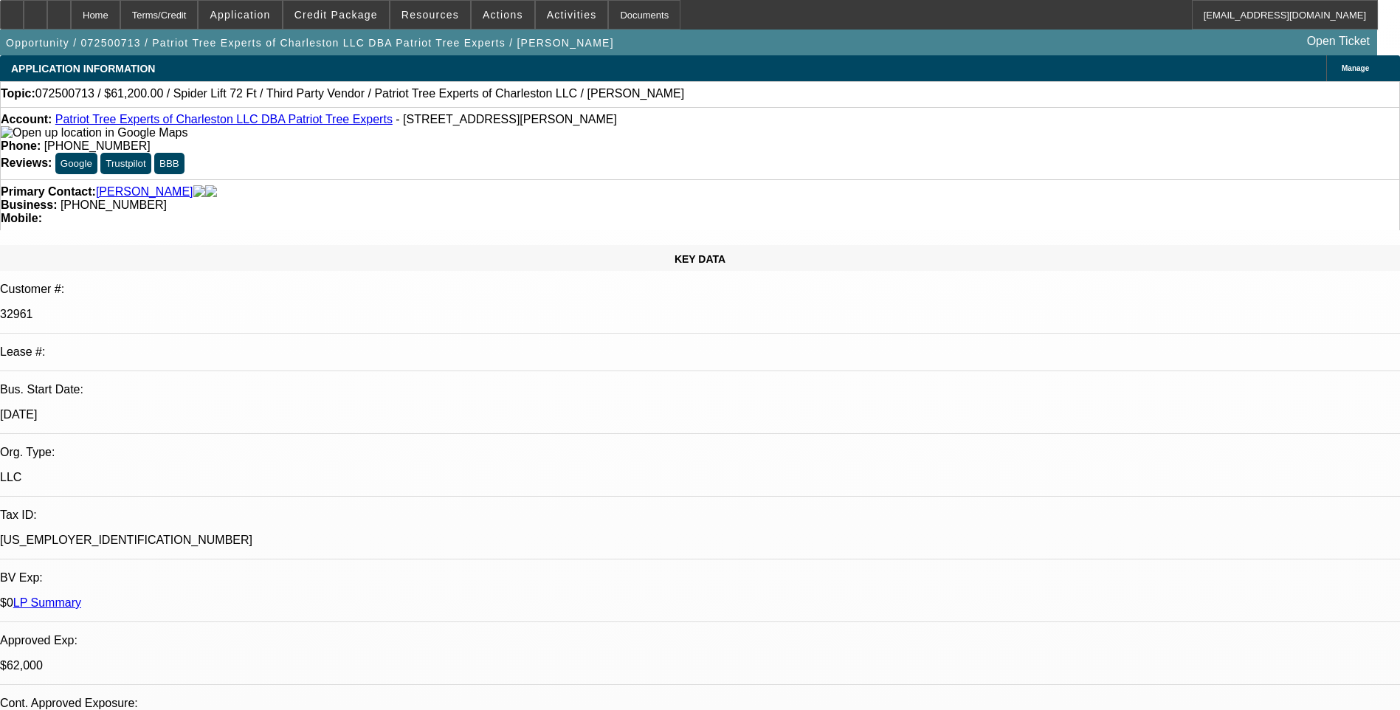
select select "2"
select select "6"
select select "1"
select select "2"
select select "6"
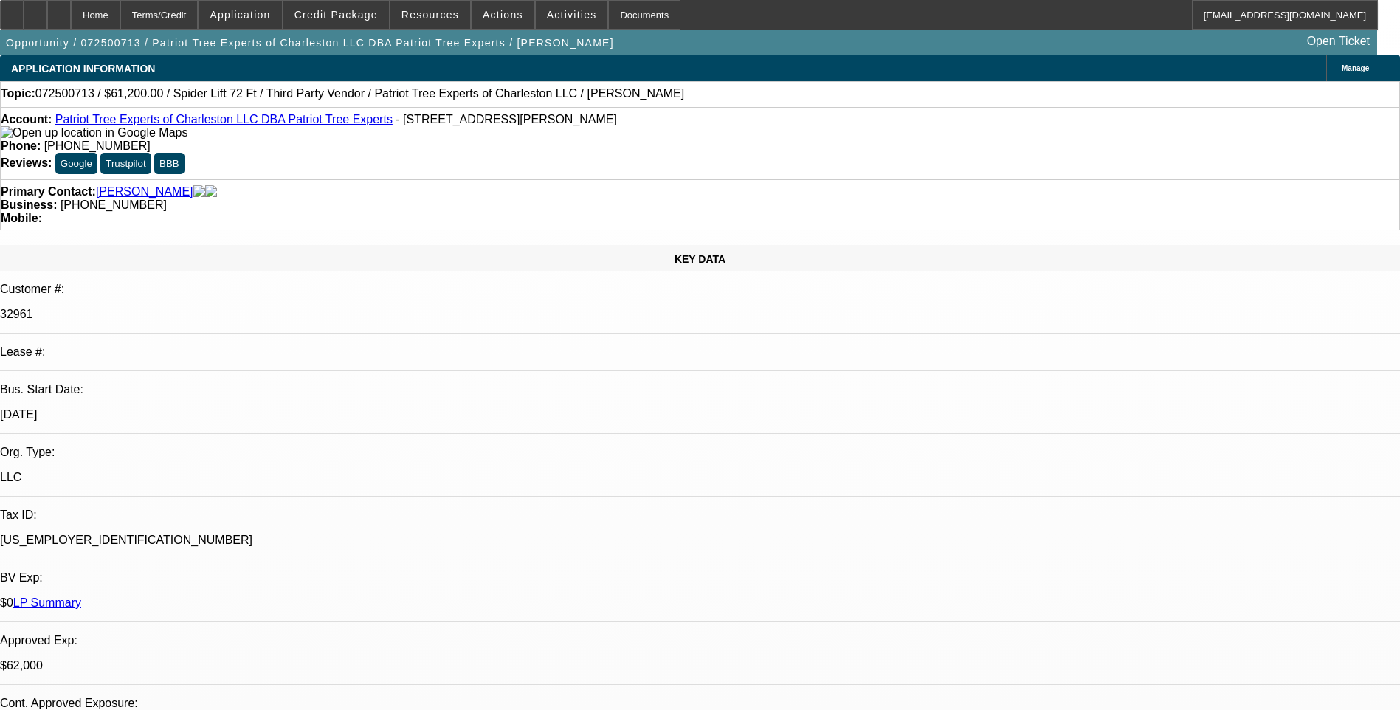
select select "1"
select select "2"
select select "6"
select select "1"
select select "2"
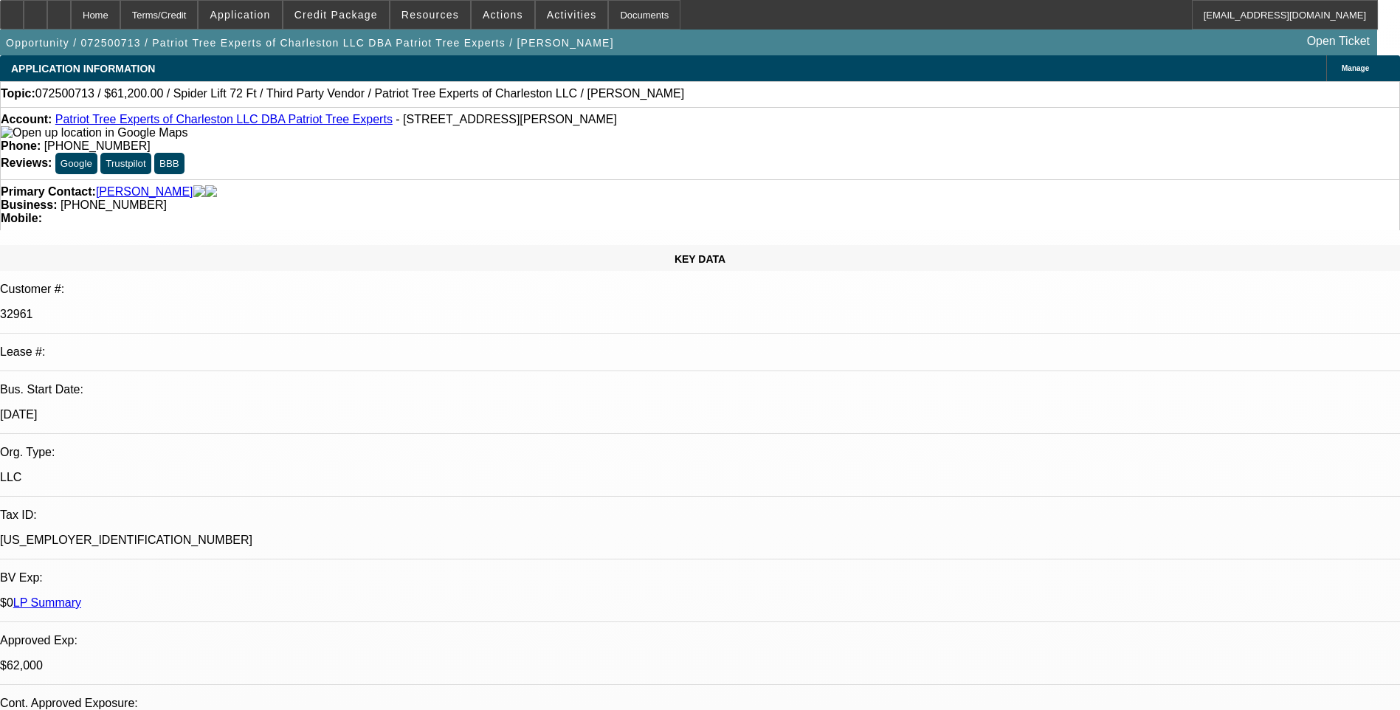
select select "6"
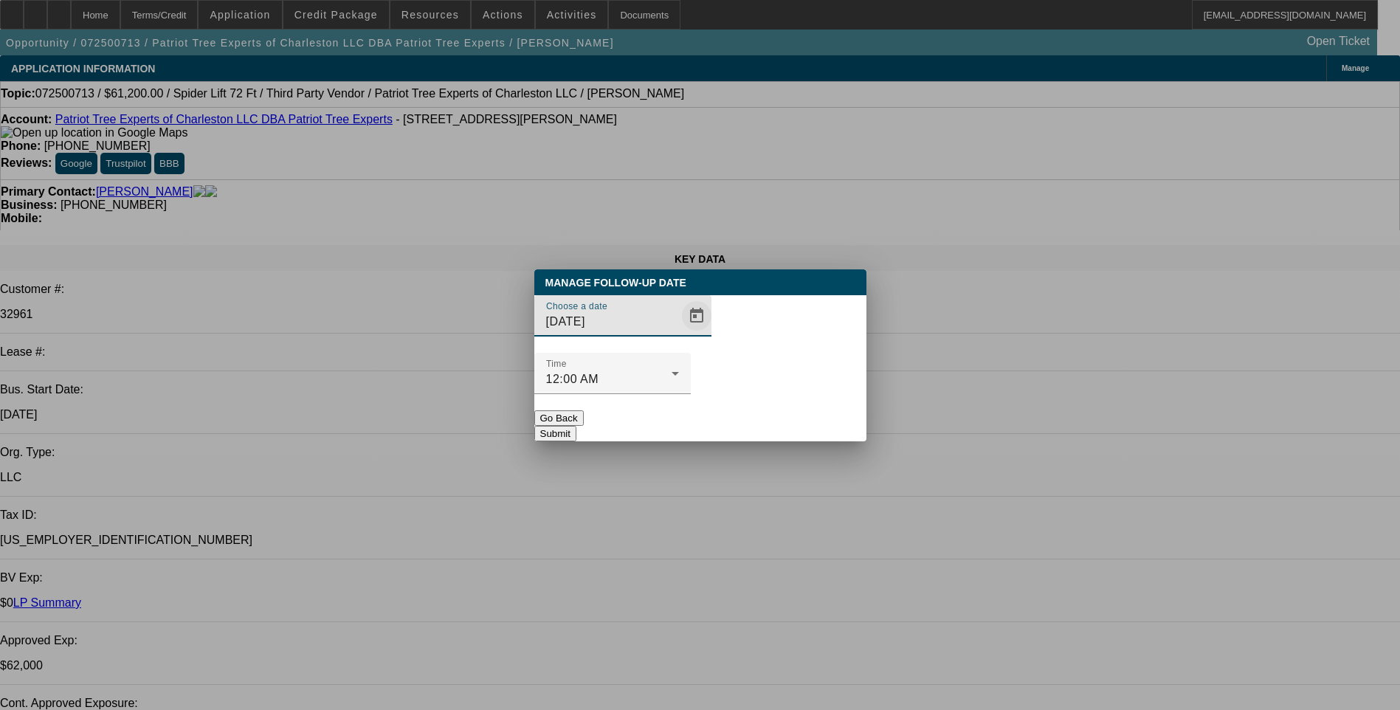
click at [679, 334] on span "Open calendar" at bounding box center [696, 315] width 35 height 35
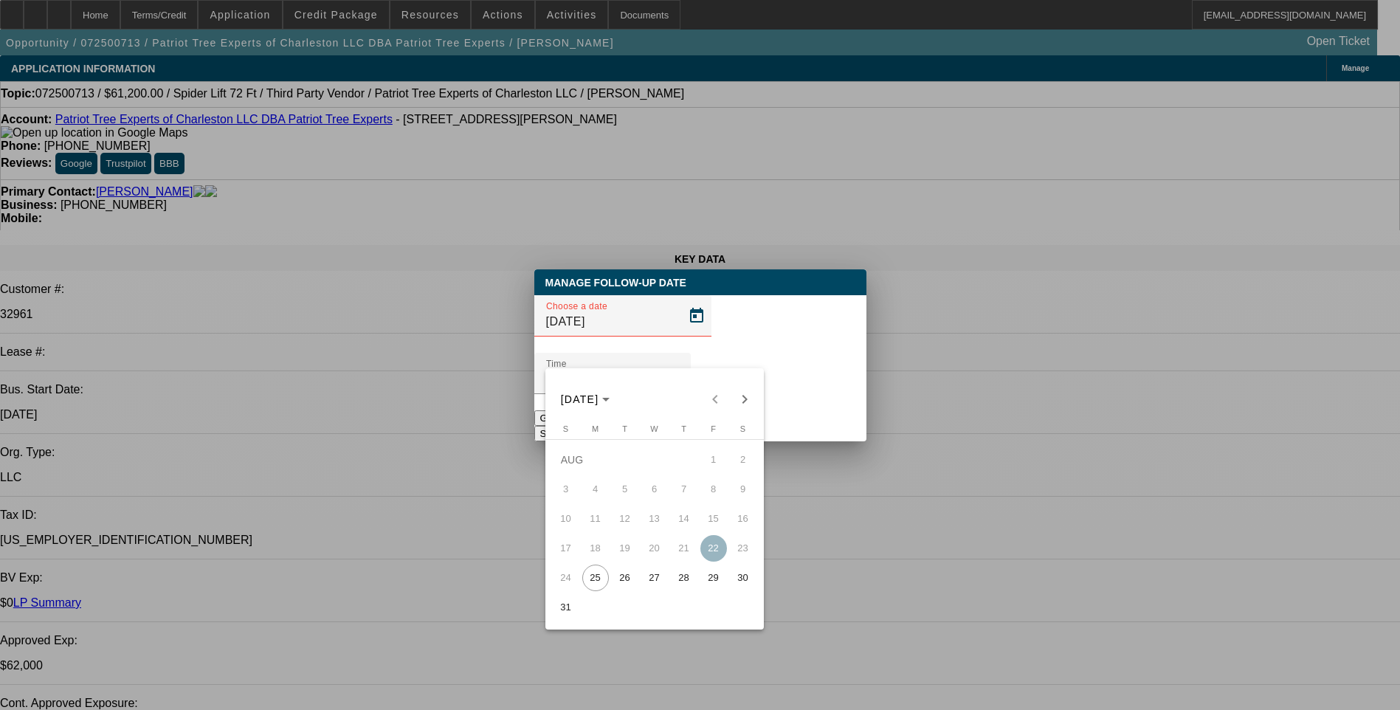
click at [656, 585] on span "27" at bounding box center [654, 578] width 27 height 27
type input "[DATE]"
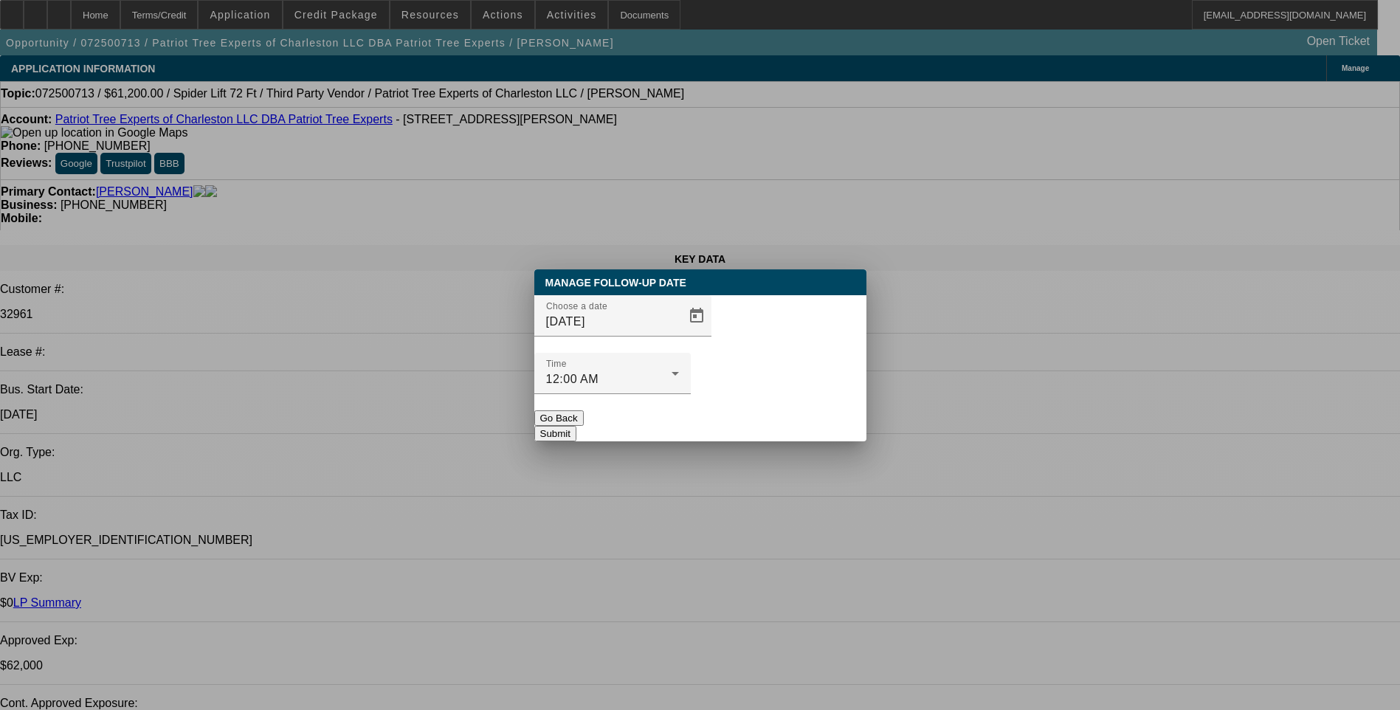
click at [577, 426] on button "Submit" at bounding box center [555, 434] width 42 height 16
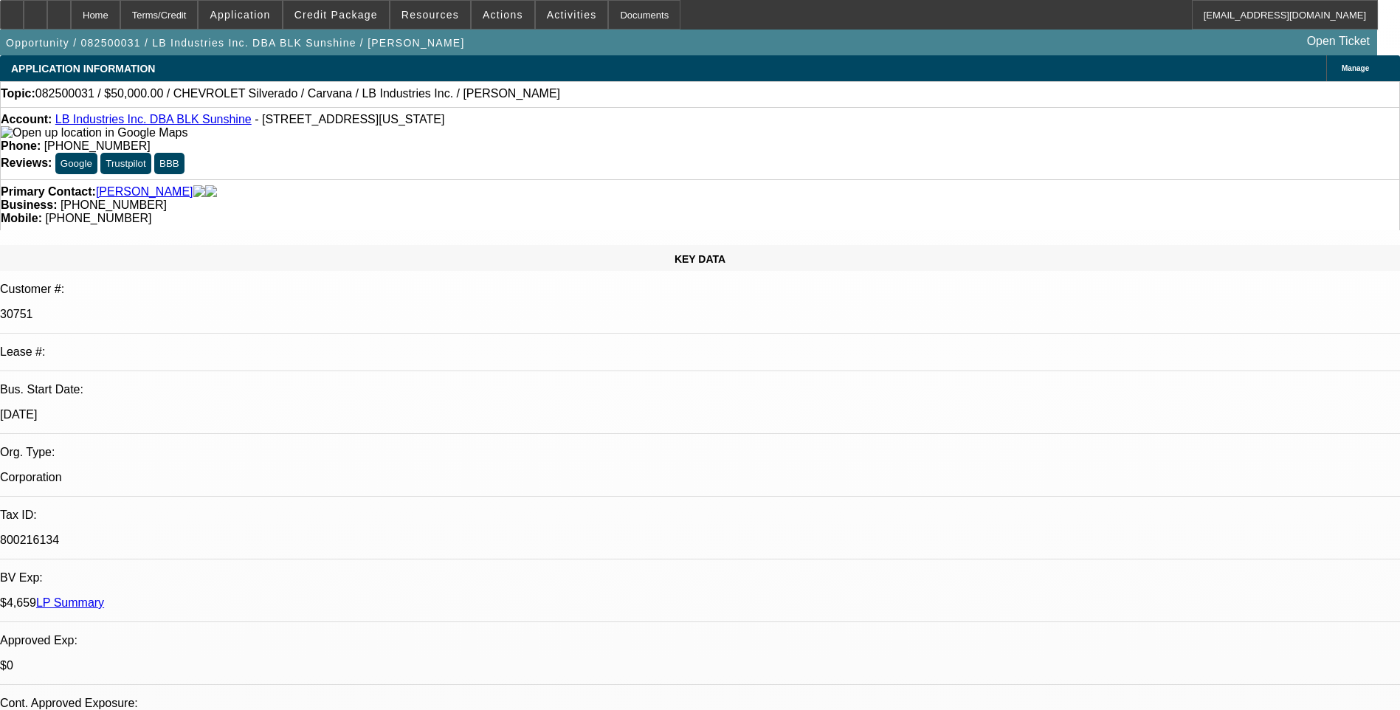
select select "0"
select select "6"
click at [491, 16] on span "Actions" at bounding box center [503, 15] width 41 height 12
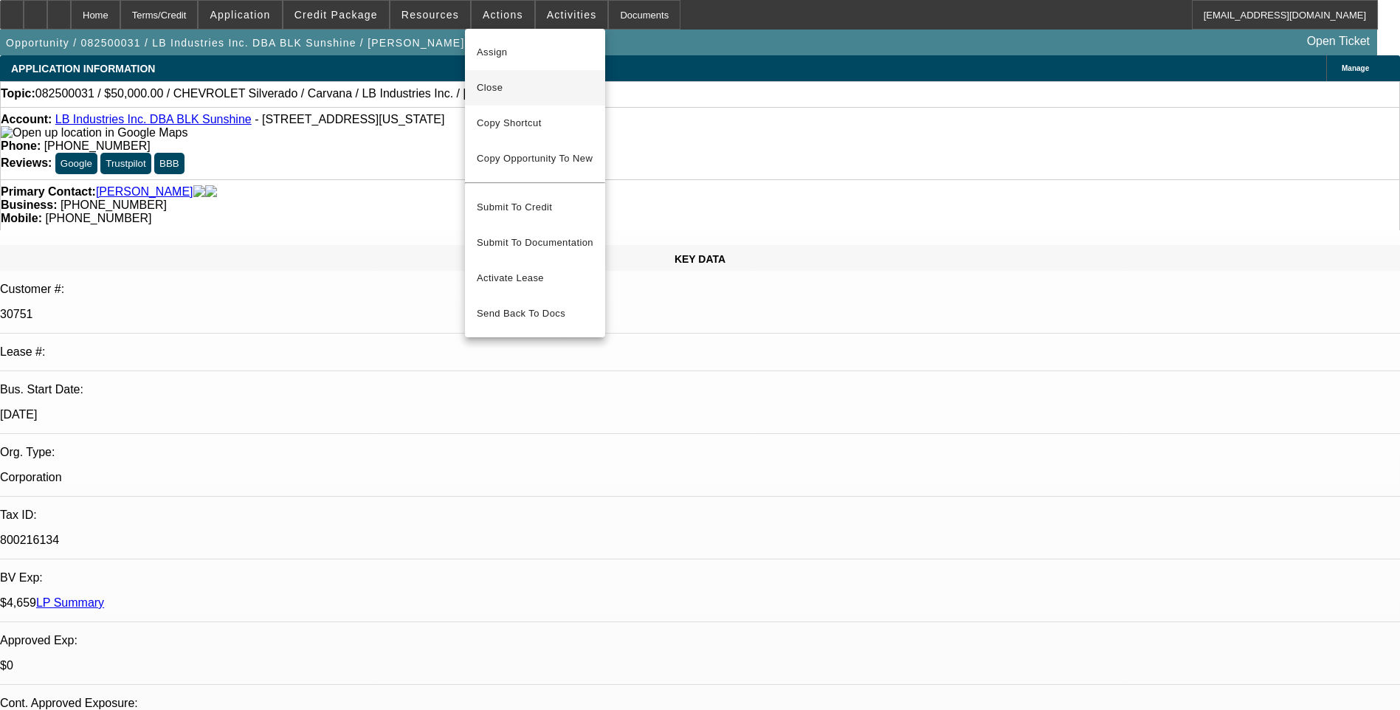
click at [505, 96] on span "Close" at bounding box center [535, 88] width 117 height 18
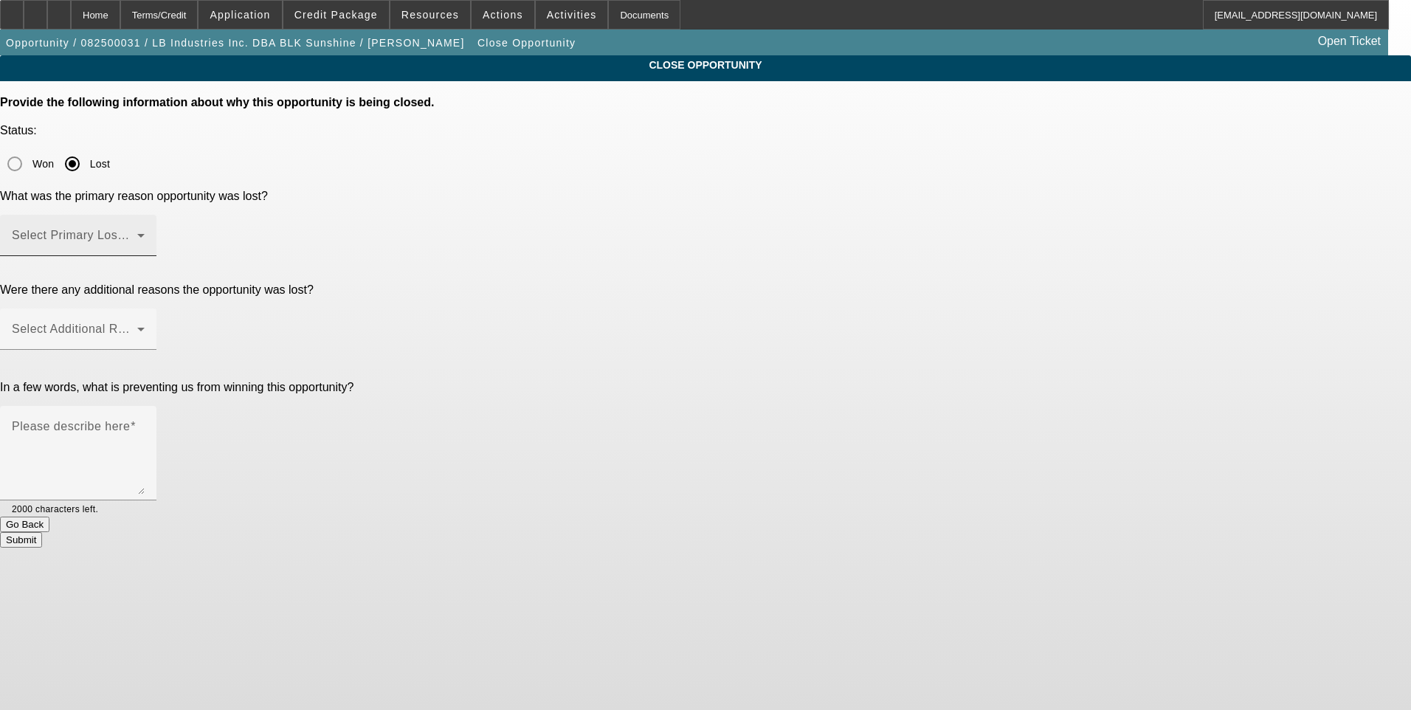
click at [137, 233] on span at bounding box center [74, 242] width 125 height 18
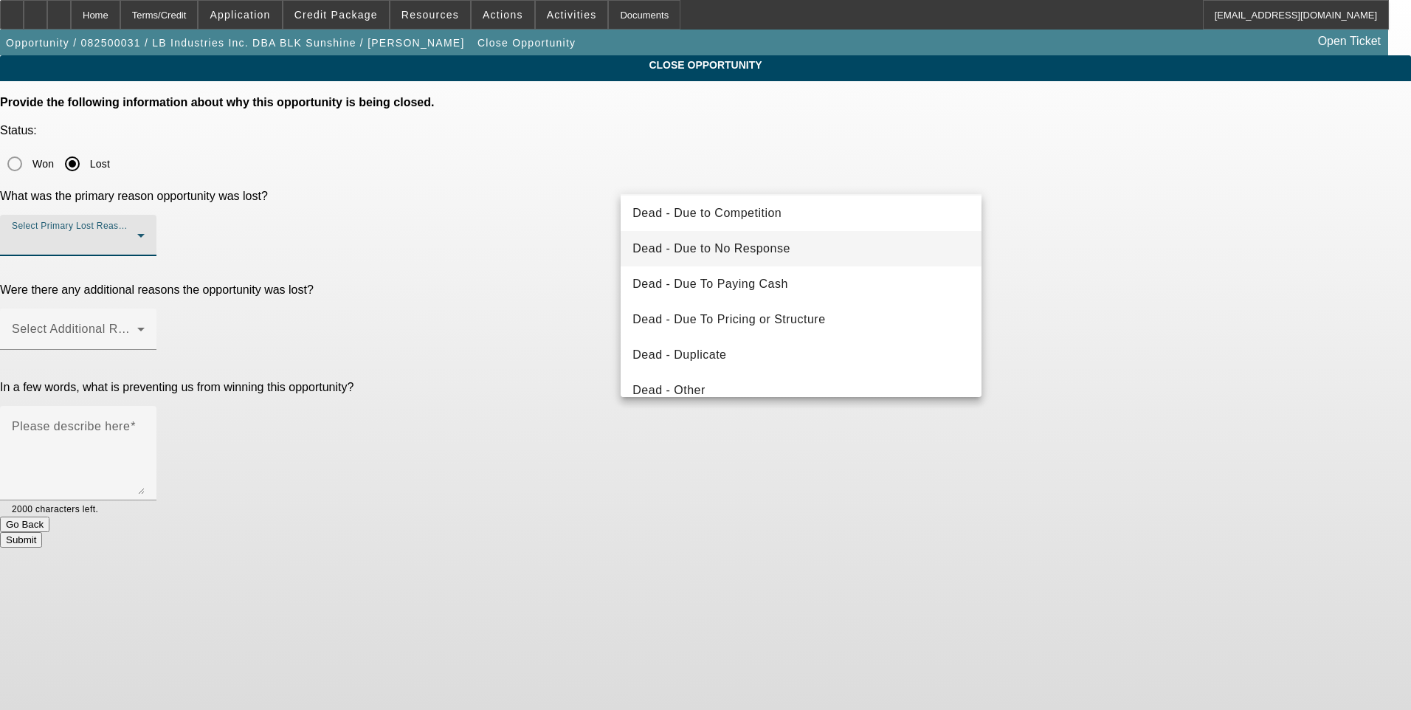
scroll to position [74, 0]
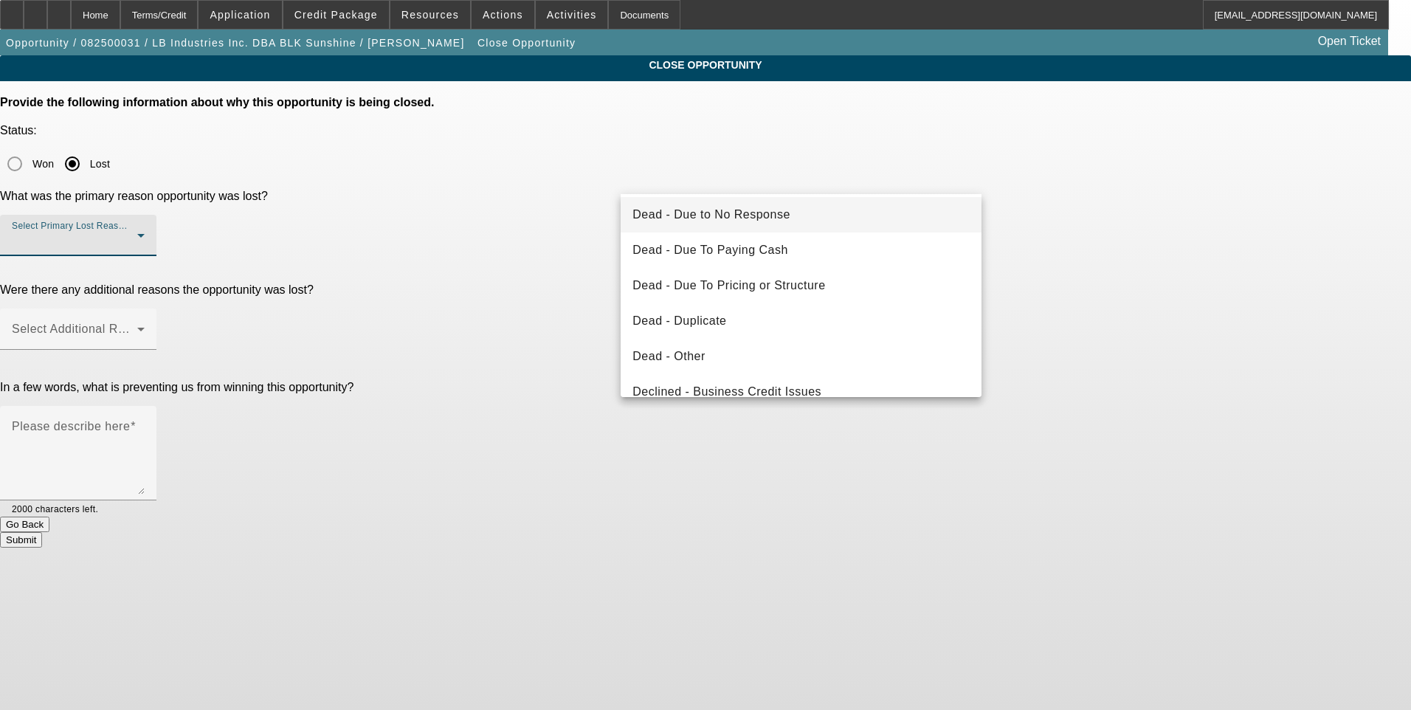
click at [746, 216] on span "Dead - Due to No Response" at bounding box center [712, 215] width 158 height 18
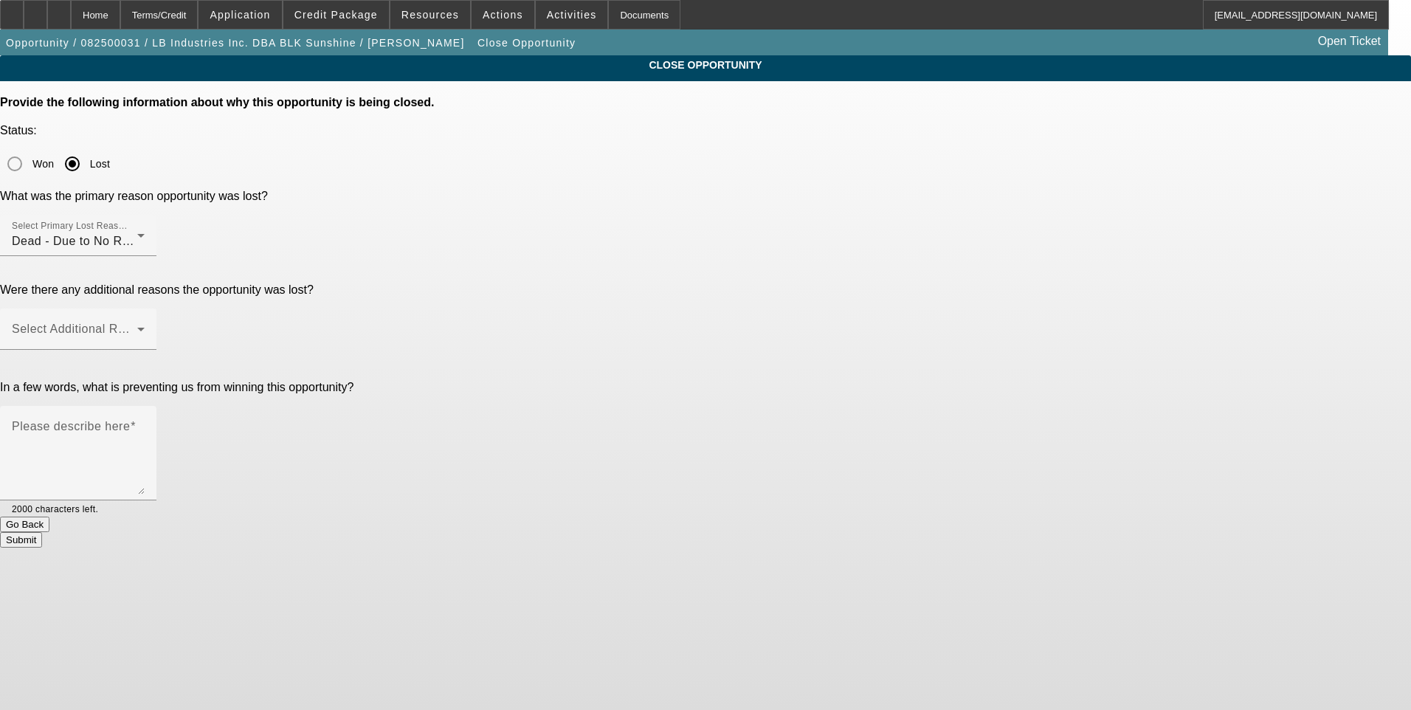
drag, startPoint x: 1201, startPoint y: 263, endPoint x: 1011, endPoint y: 236, distance: 191.6
click at [1183, 258] on app-close-opportunity "CLOSE OPPORTUNITY Provide the following information about why this opportunity …" at bounding box center [705, 301] width 1411 height 492
click at [145, 309] on div "Select Additional Reasons" at bounding box center [78, 329] width 133 height 41
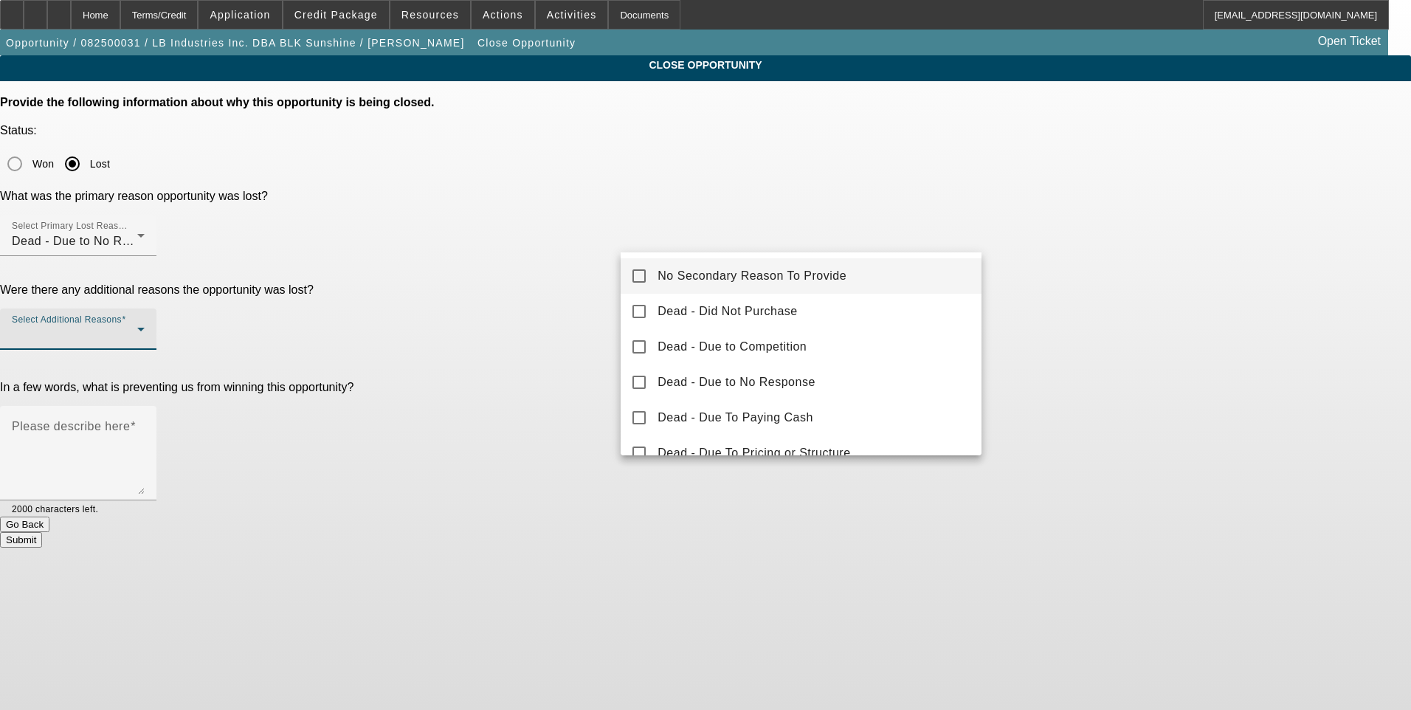
click at [754, 280] on span "No Secondary Reason To Provide" at bounding box center [752, 276] width 189 height 18
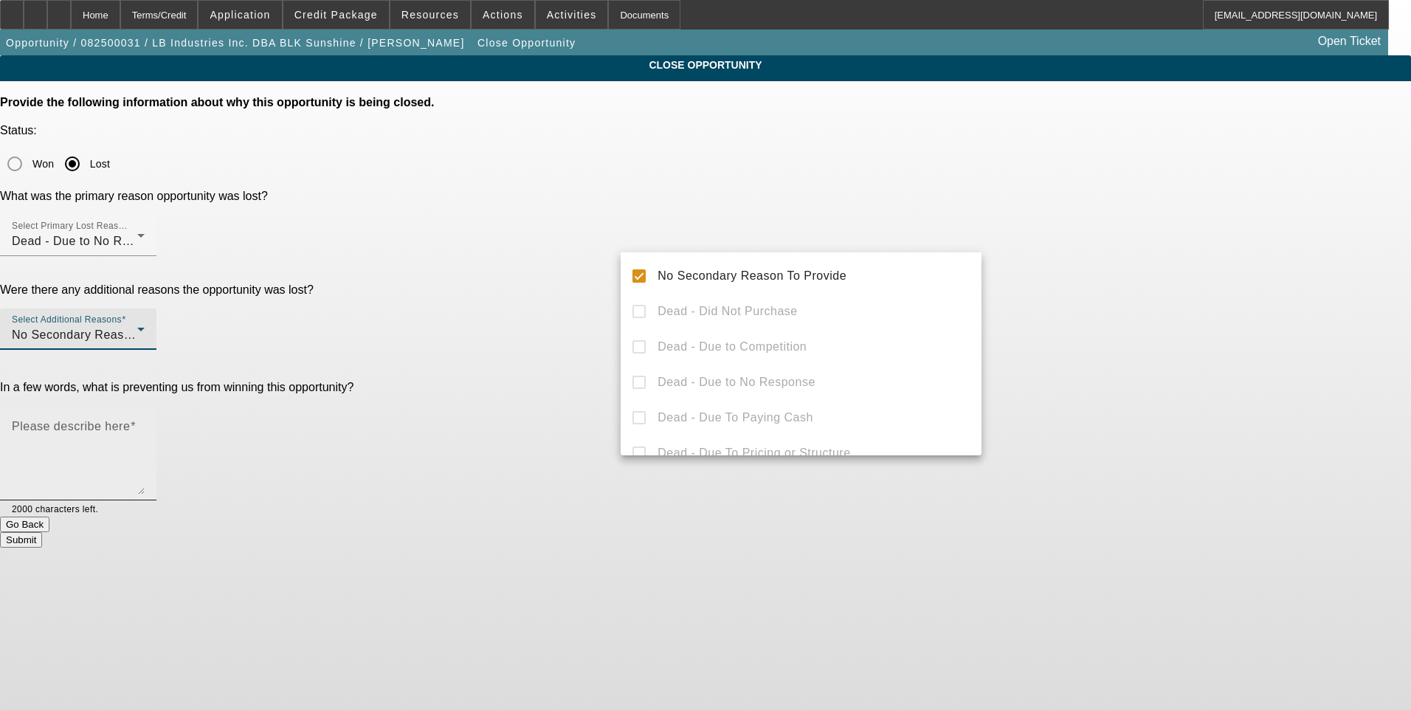
drag, startPoint x: 1189, startPoint y: 296, endPoint x: 935, endPoint y: 319, distance: 255.0
click at [1186, 297] on div at bounding box center [705, 355] width 1411 height 710
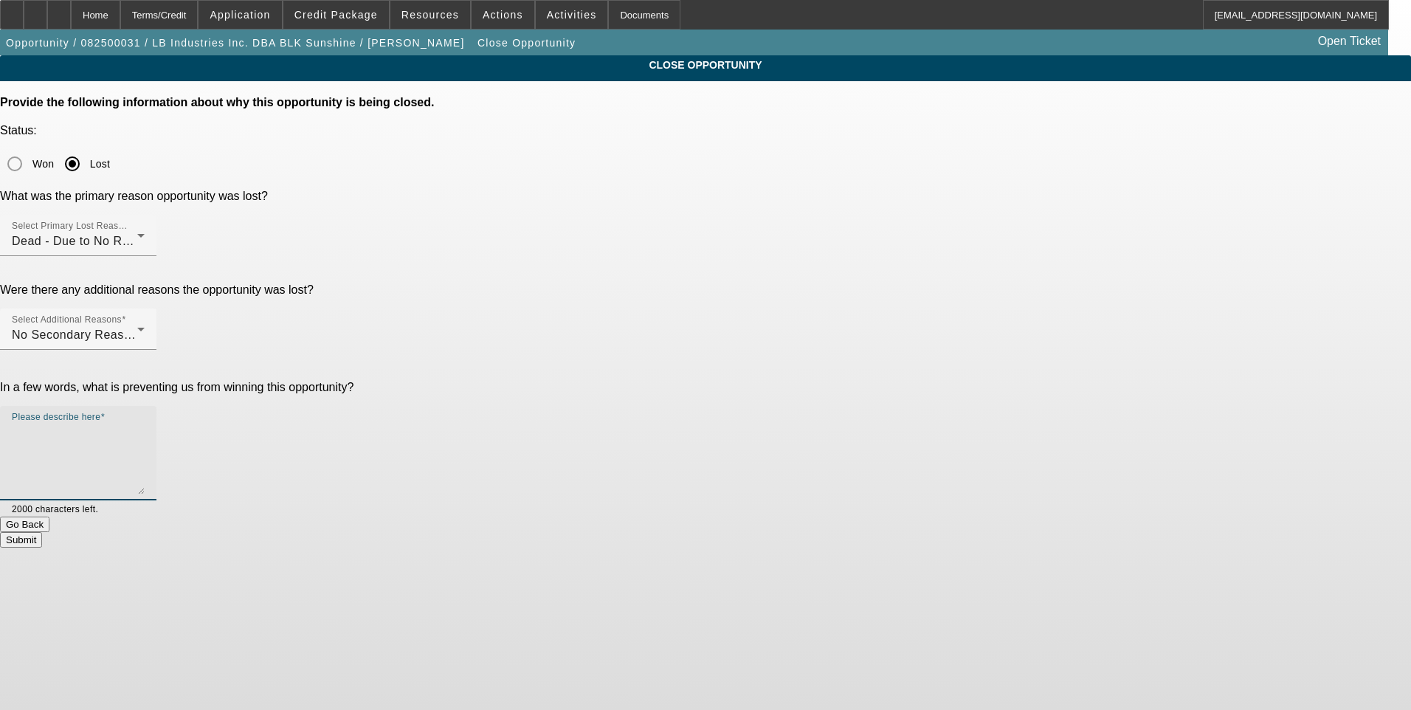
click at [145, 424] on textarea "Please describe here" at bounding box center [78, 459] width 133 height 71
type textarea "No response"
click at [42, 532] on button "Submit" at bounding box center [21, 540] width 42 height 16
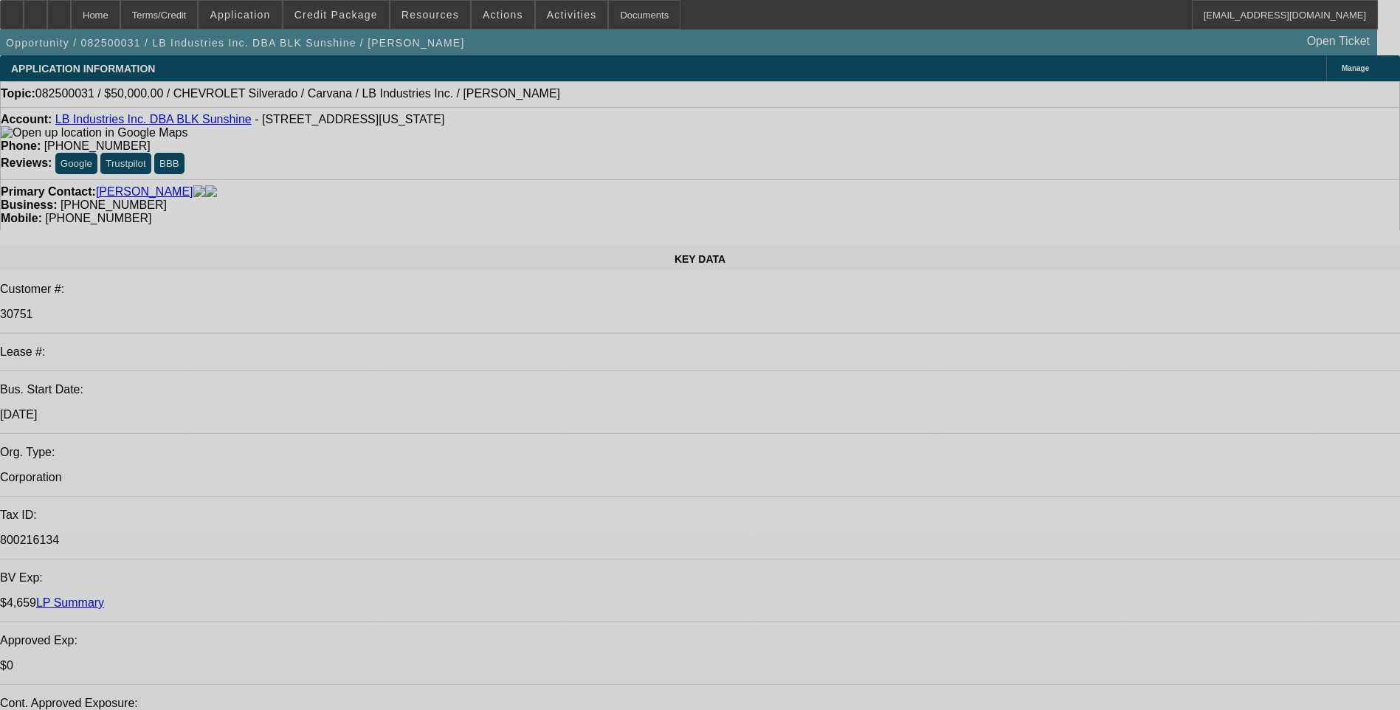
select select "0"
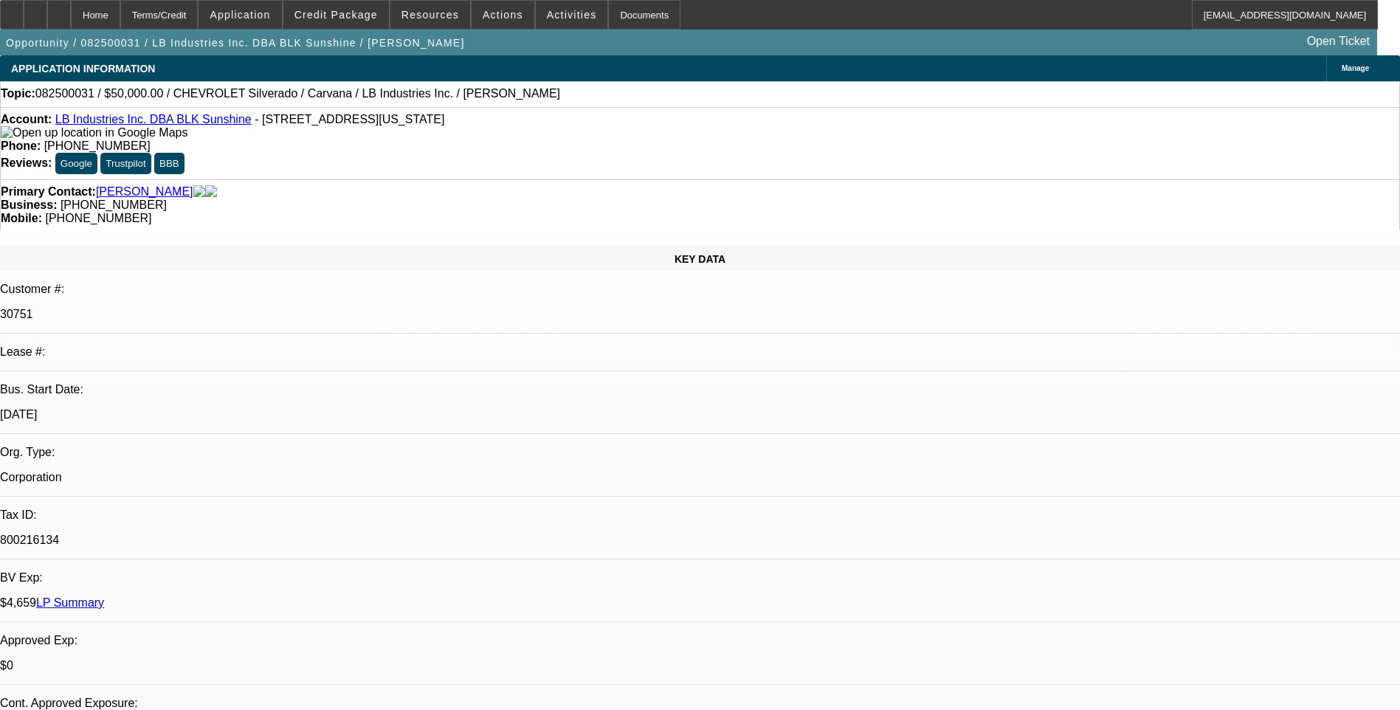
select select "6"
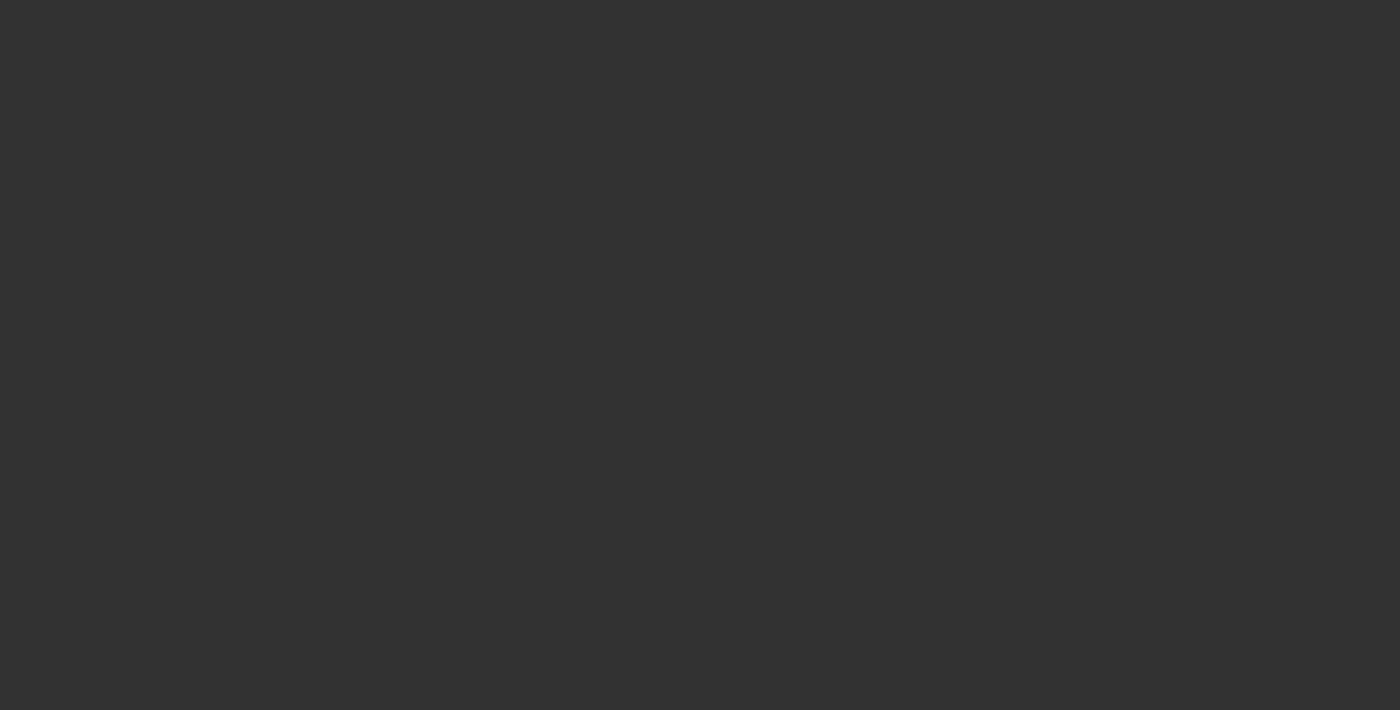
select select "0"
select select "2"
select select "0.1"
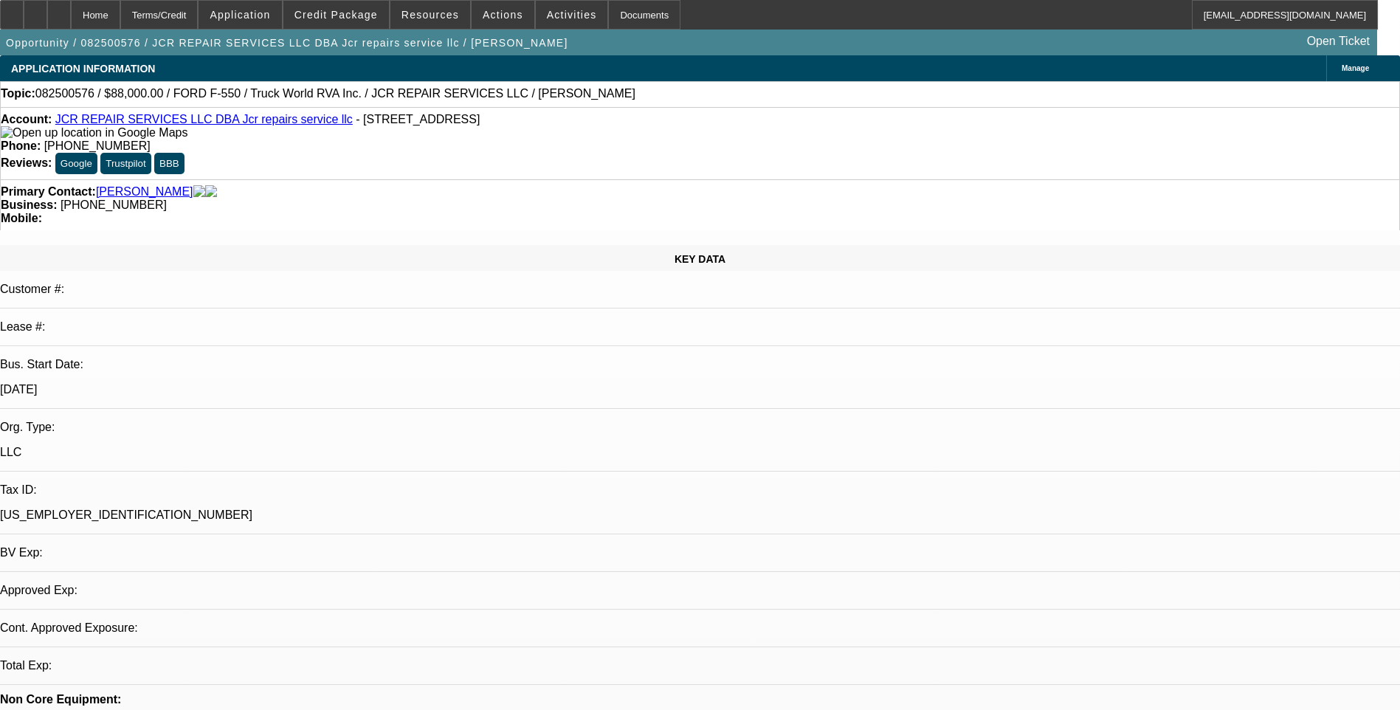
select select "1"
select select "2"
select select "4"
click at [340, 13] on span "Credit Package" at bounding box center [336, 15] width 83 height 12
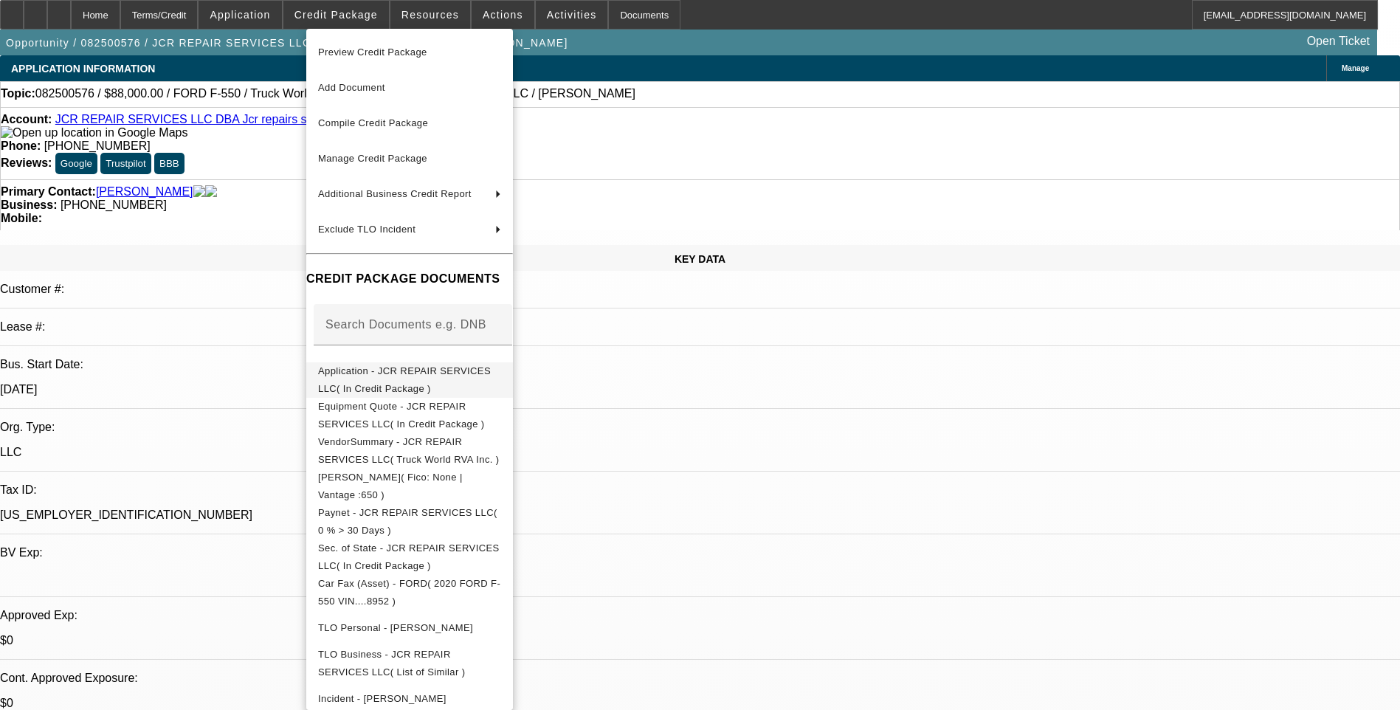
click at [396, 375] on span "Application - JCR REPAIR SERVICES LLC( In Credit Package )" at bounding box center [404, 379] width 173 height 29
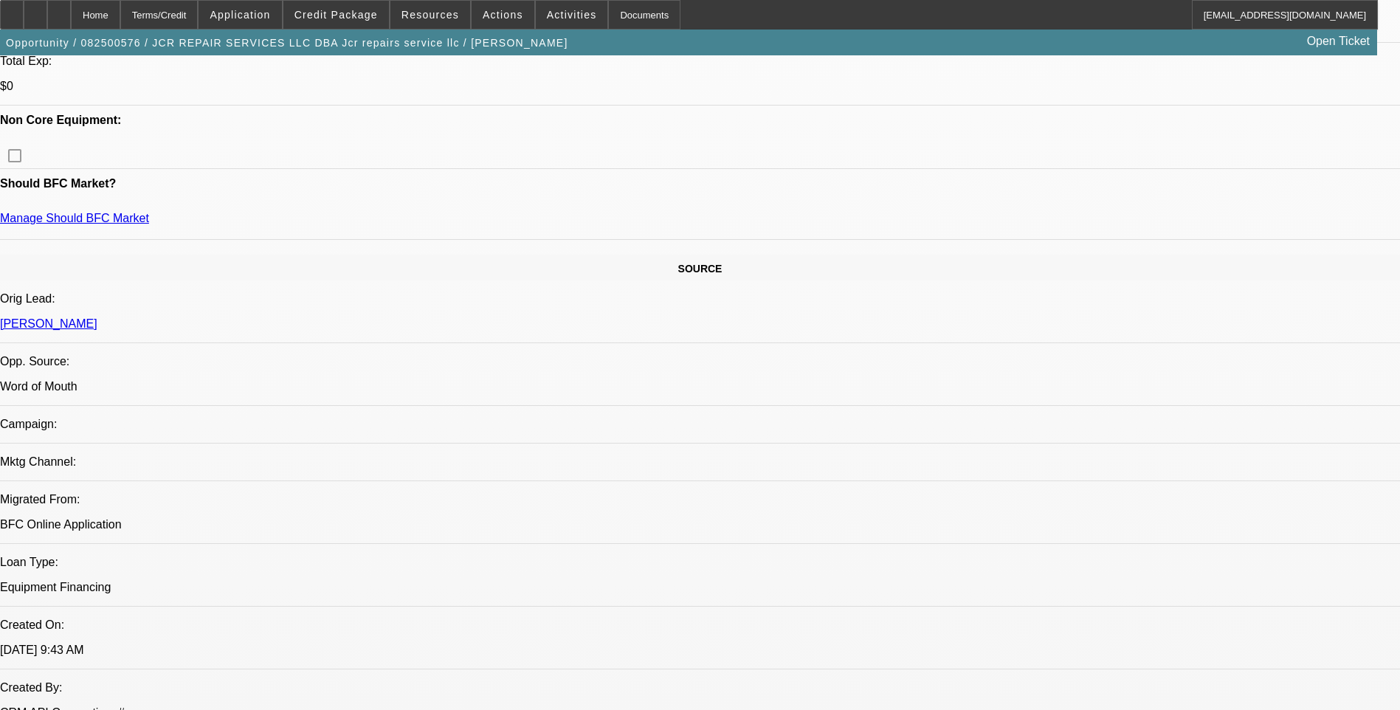
scroll to position [738, 0]
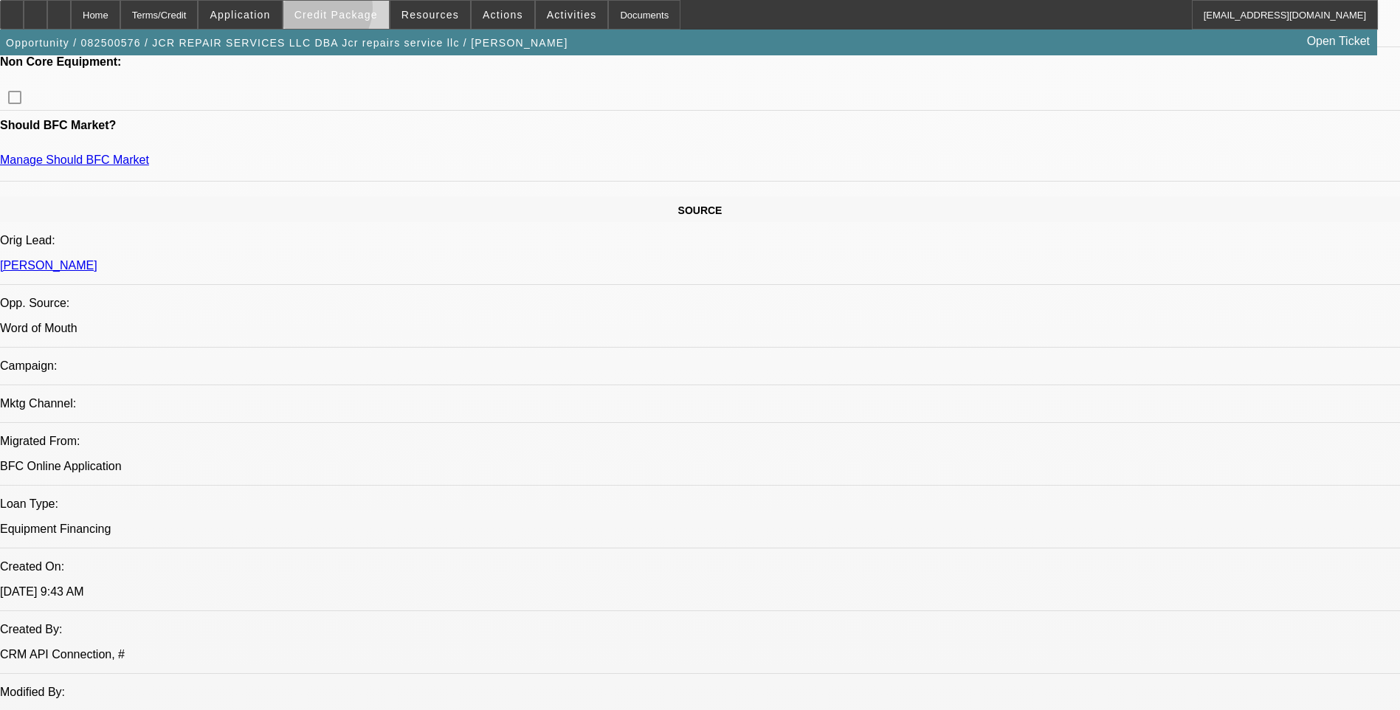
click at [344, 12] on span "Credit Package" at bounding box center [336, 15] width 83 height 12
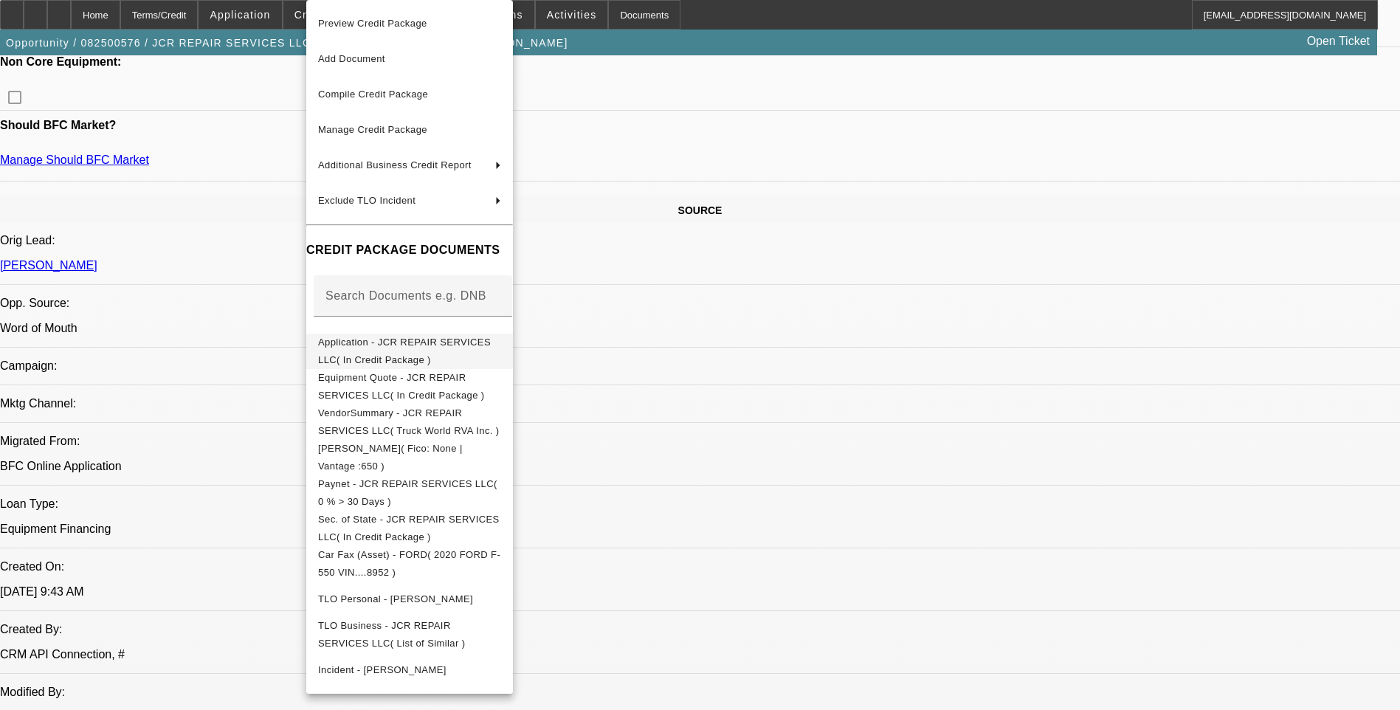
click at [417, 357] on button "Application - JCR REPAIR SERVICES LLC( In Credit Package )" at bounding box center [409, 351] width 207 height 35
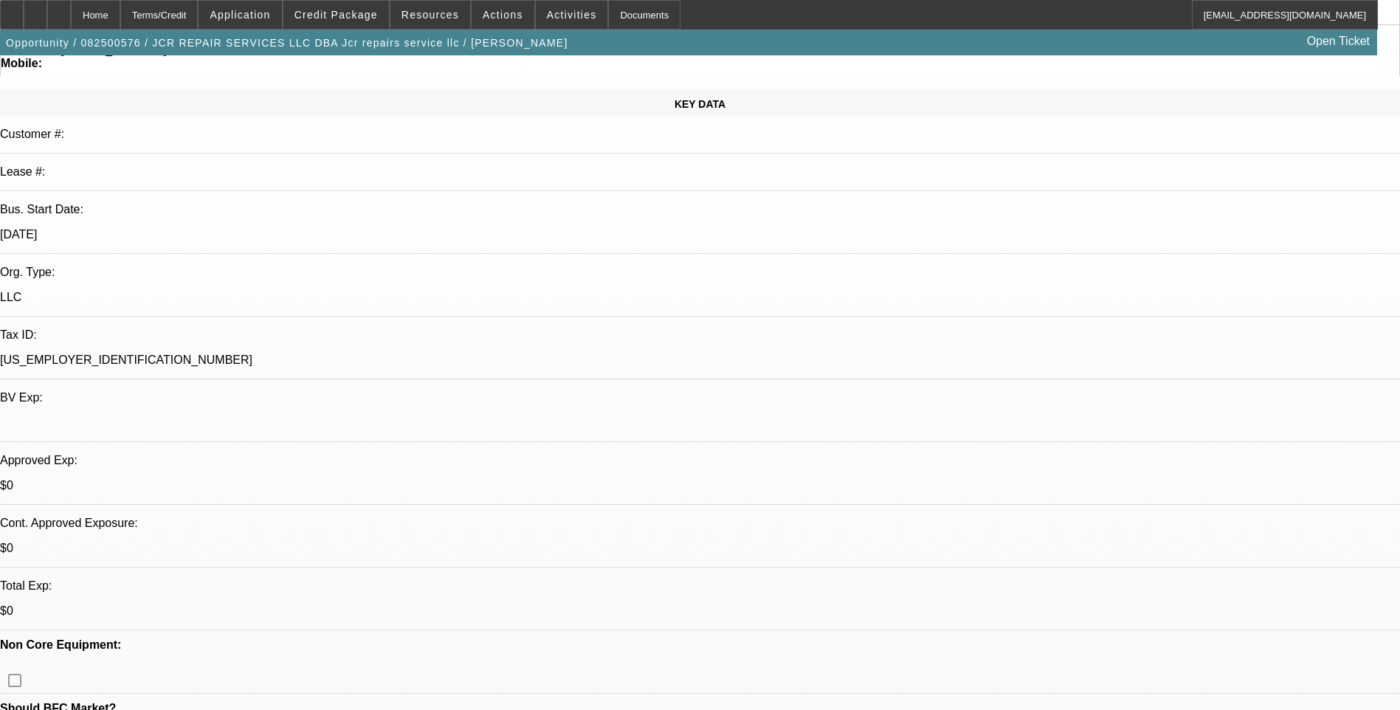
scroll to position [0, 0]
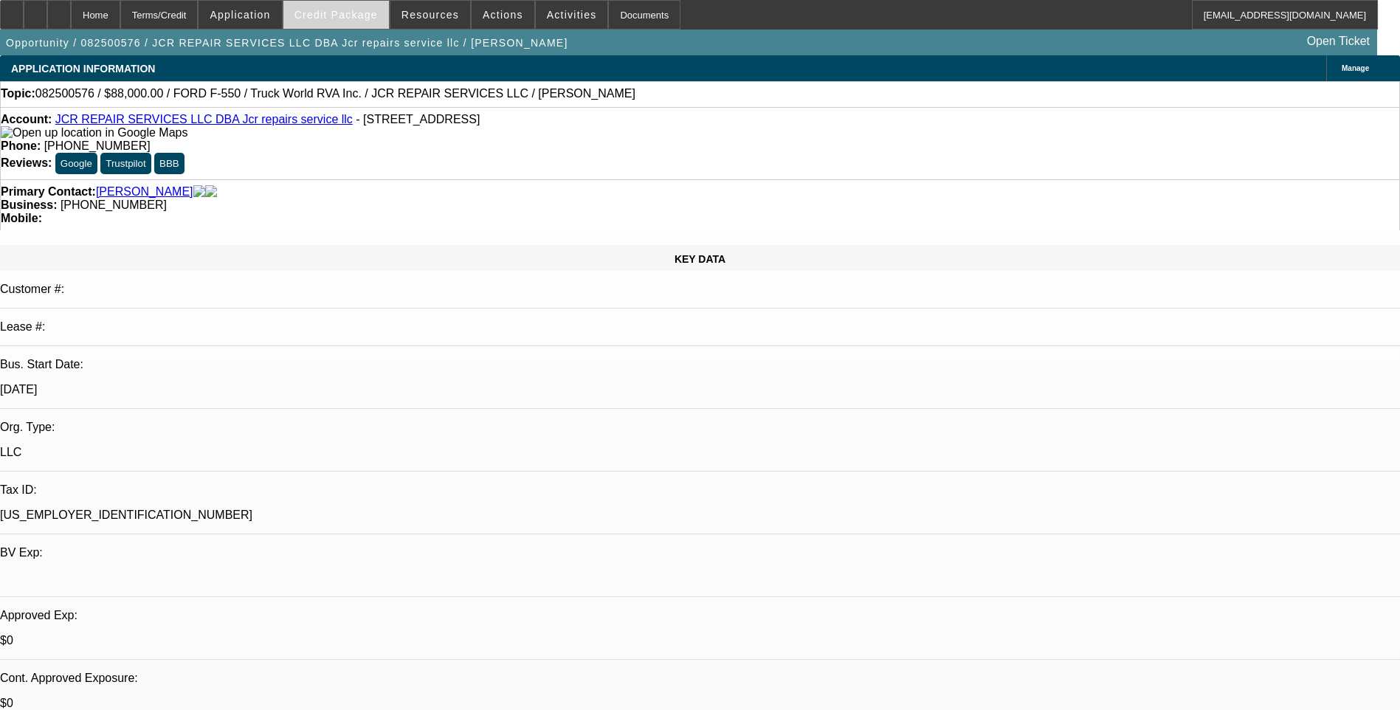
click at [357, 16] on span "Credit Package" at bounding box center [336, 15] width 83 height 12
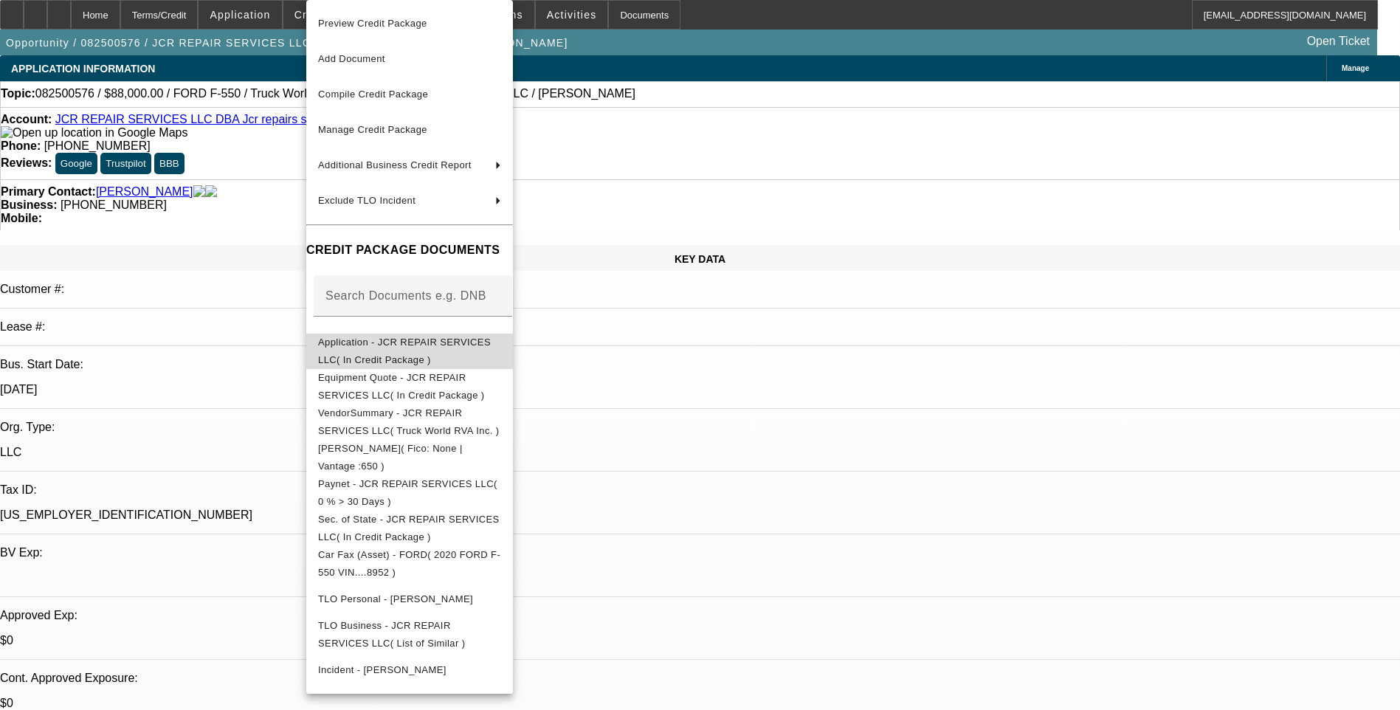
click at [448, 354] on span "Application - JCR REPAIR SERVICES LLC( In Credit Package )" at bounding box center [409, 351] width 183 height 35
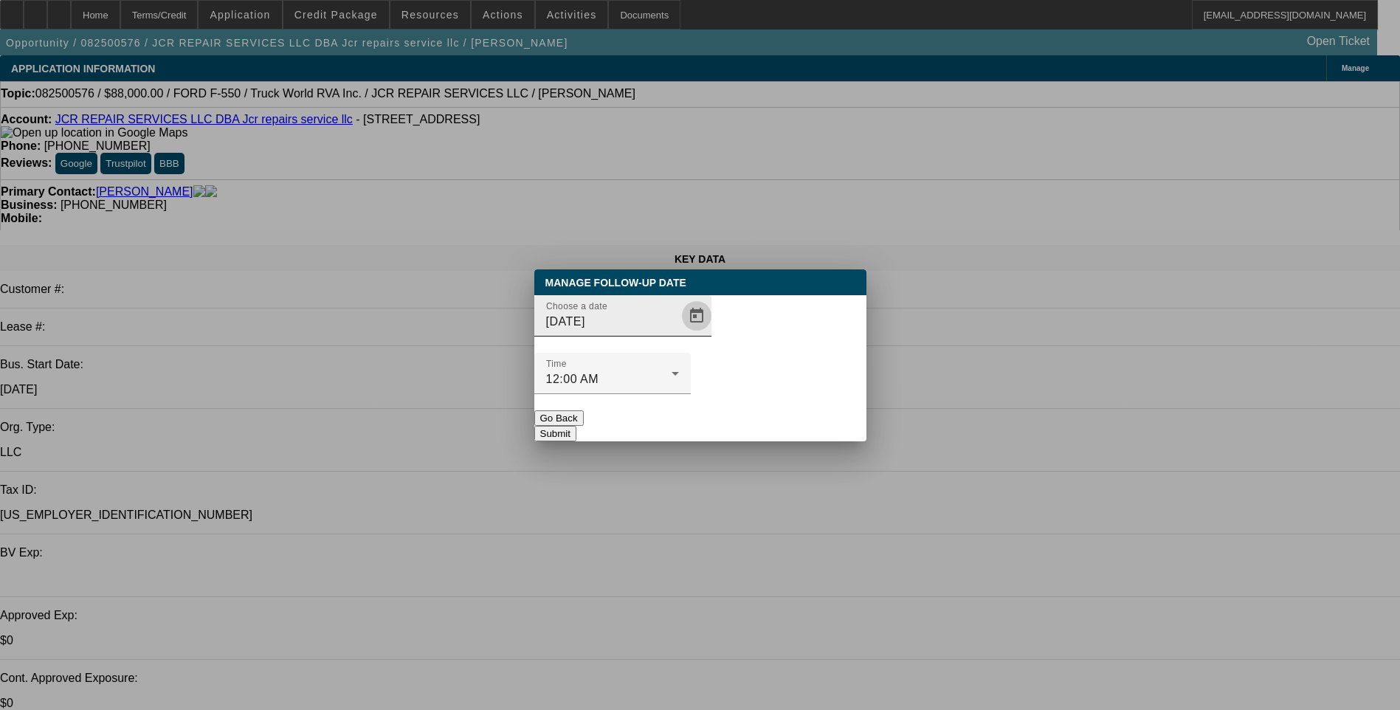
click at [679, 334] on span "Open calendar" at bounding box center [696, 315] width 35 height 35
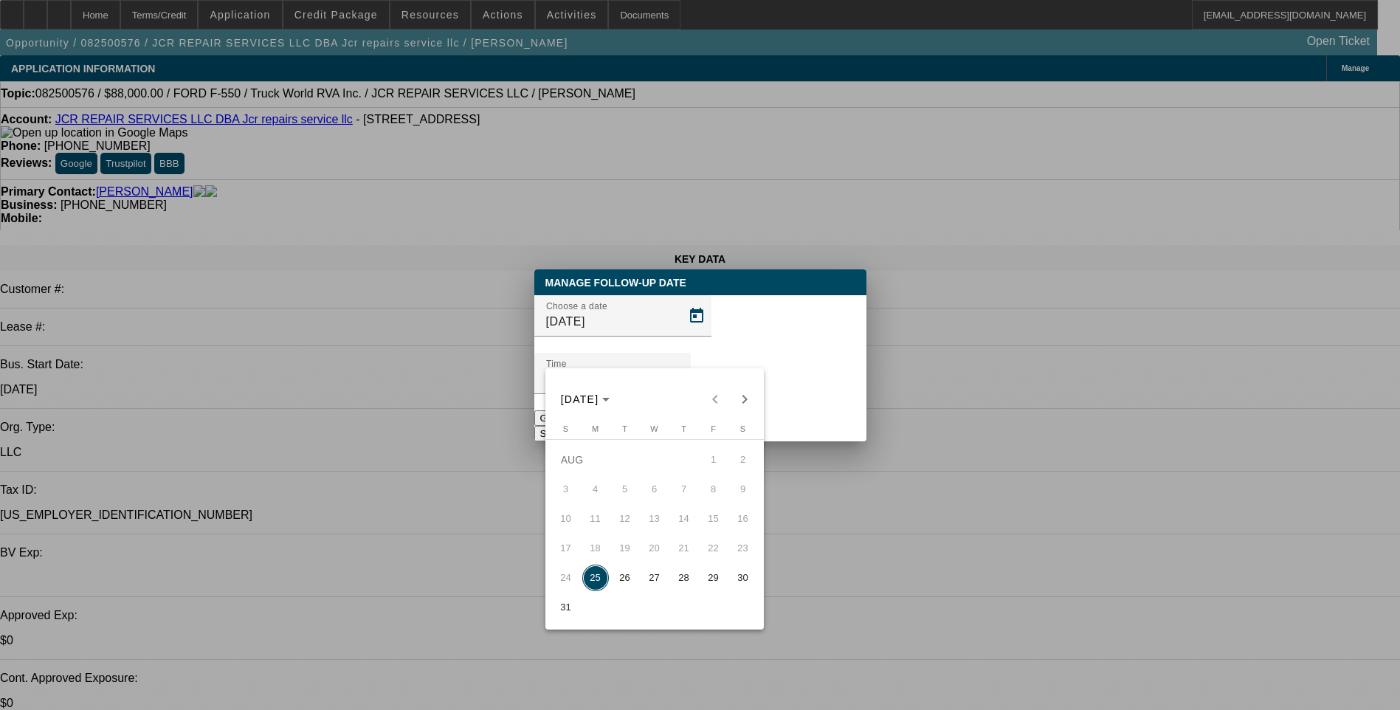
click at [623, 585] on span "26" at bounding box center [625, 578] width 27 height 27
type input "[DATE]"
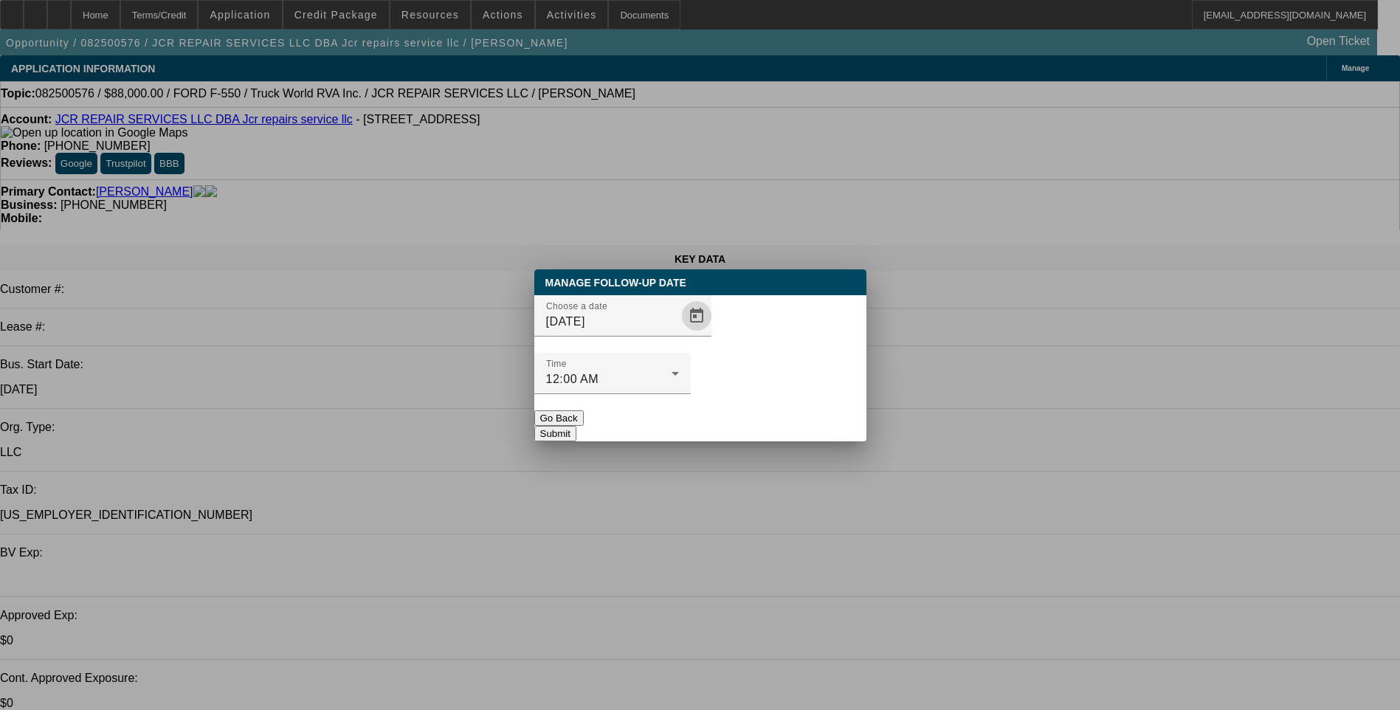
click at [577, 426] on button "Submit" at bounding box center [555, 434] width 42 height 16
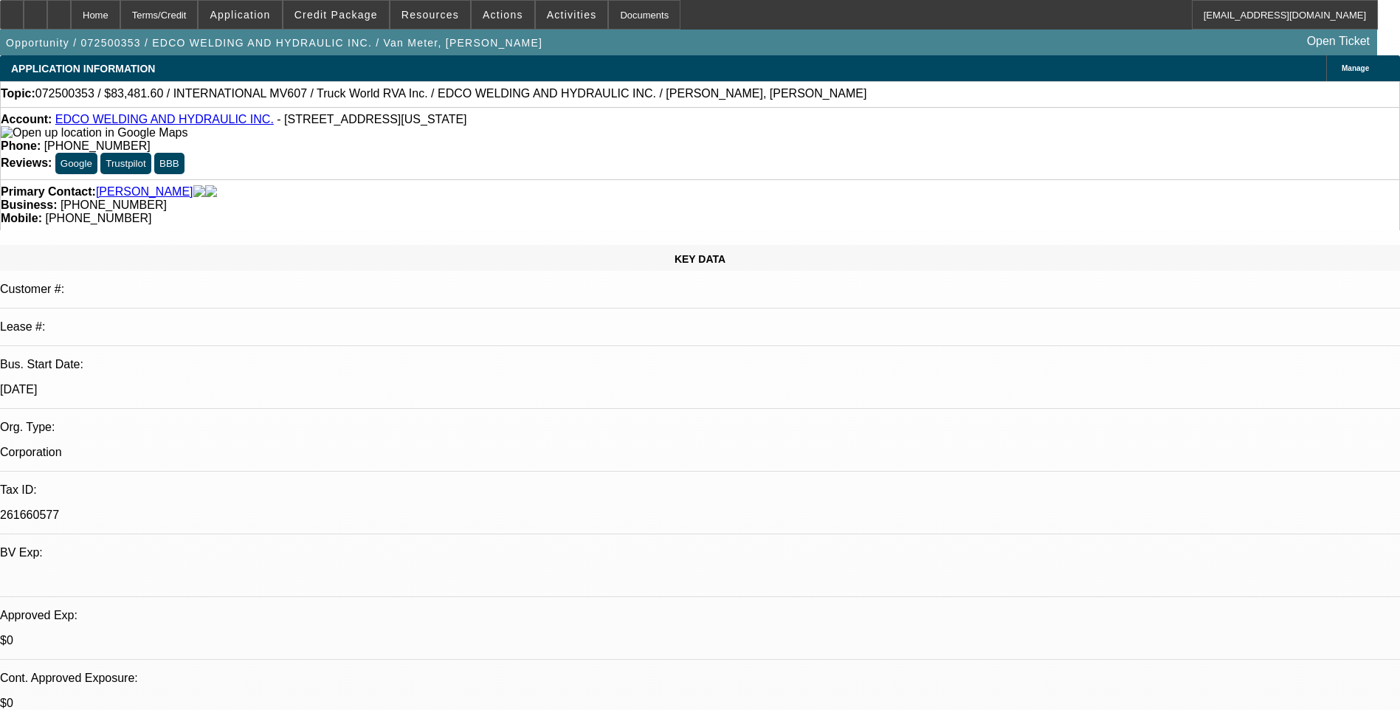
select select "0.2"
select select "0"
select select "0.2"
select select "0"
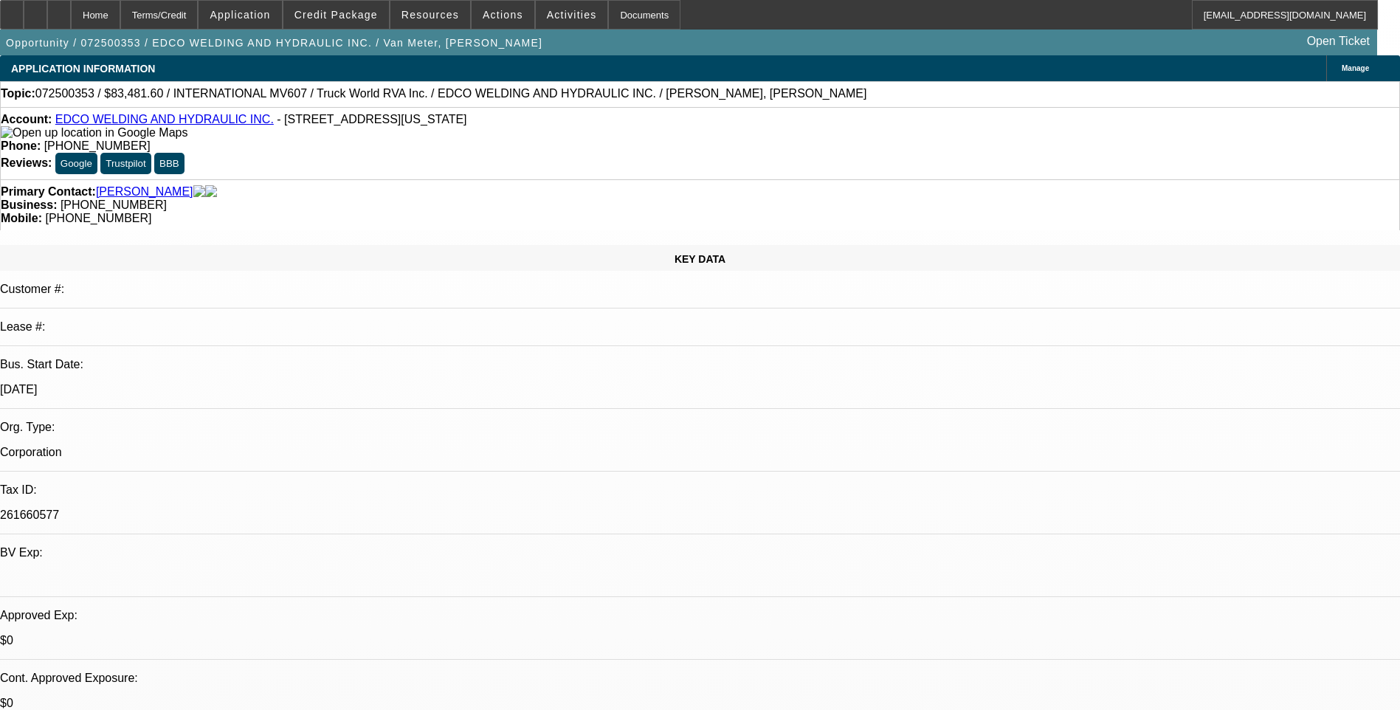
select select "0"
select select "0.2"
select select "0"
select select "0.2"
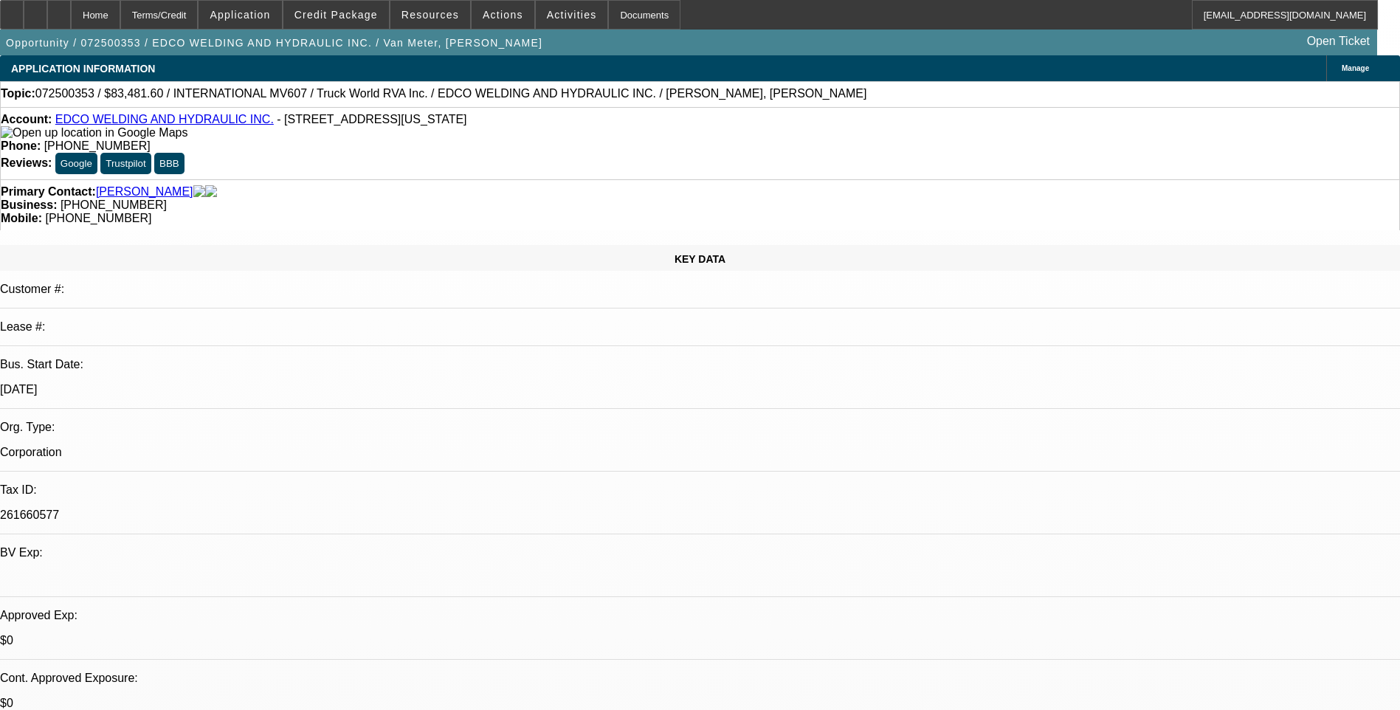
select select "0"
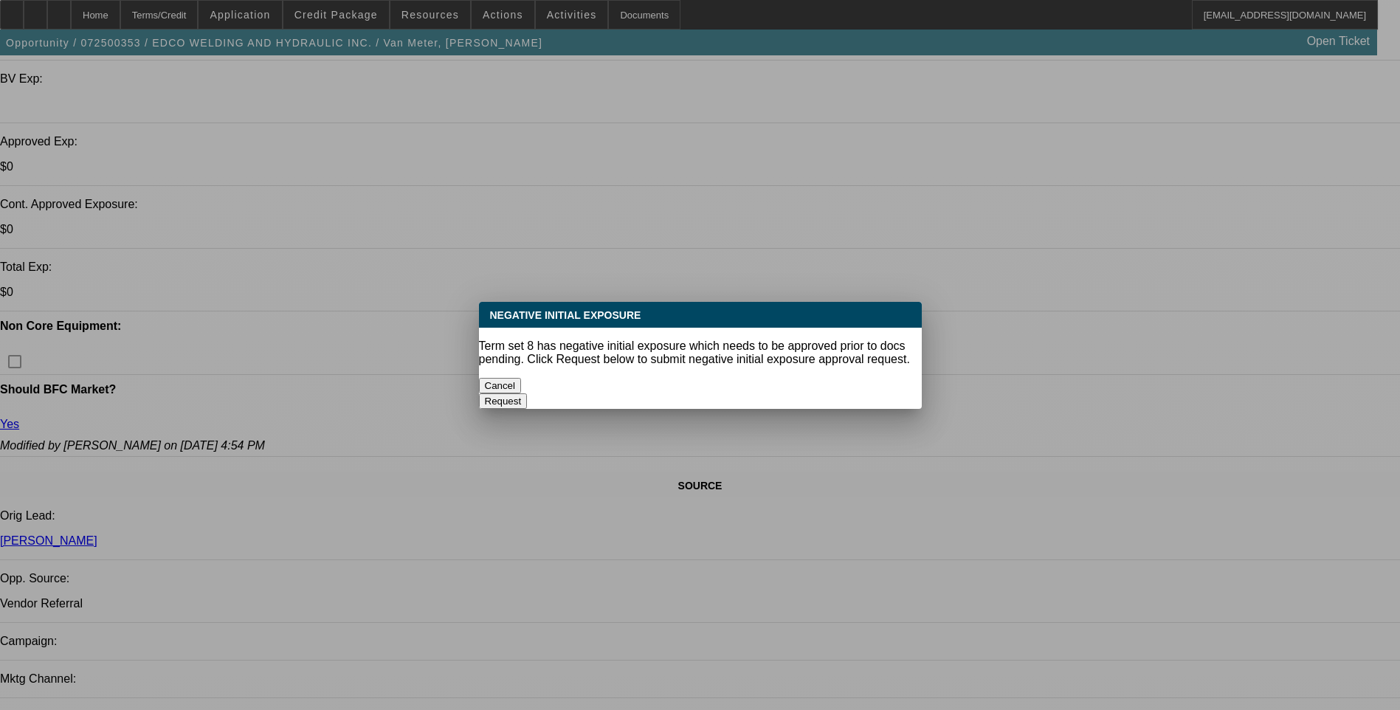
select select "1"
select select "6"
select select "1"
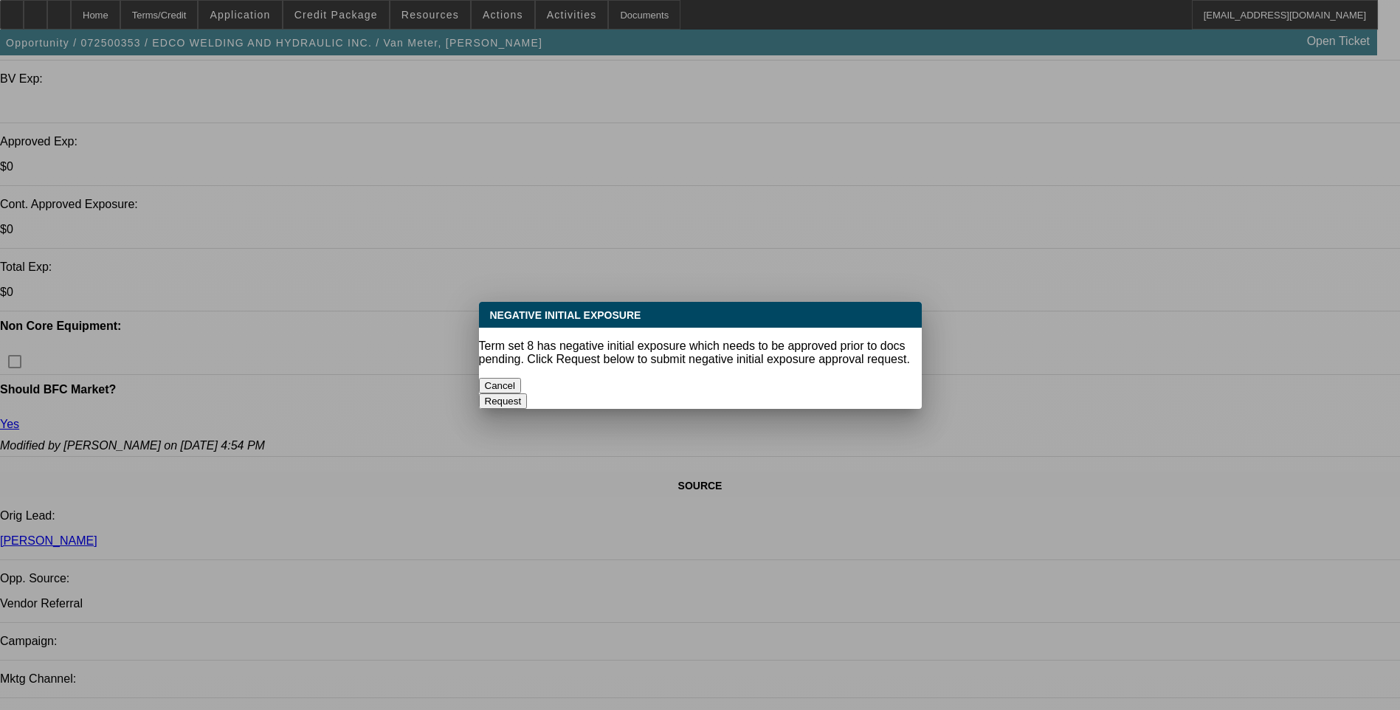
select select "6"
select select "1"
select select "6"
select select "1"
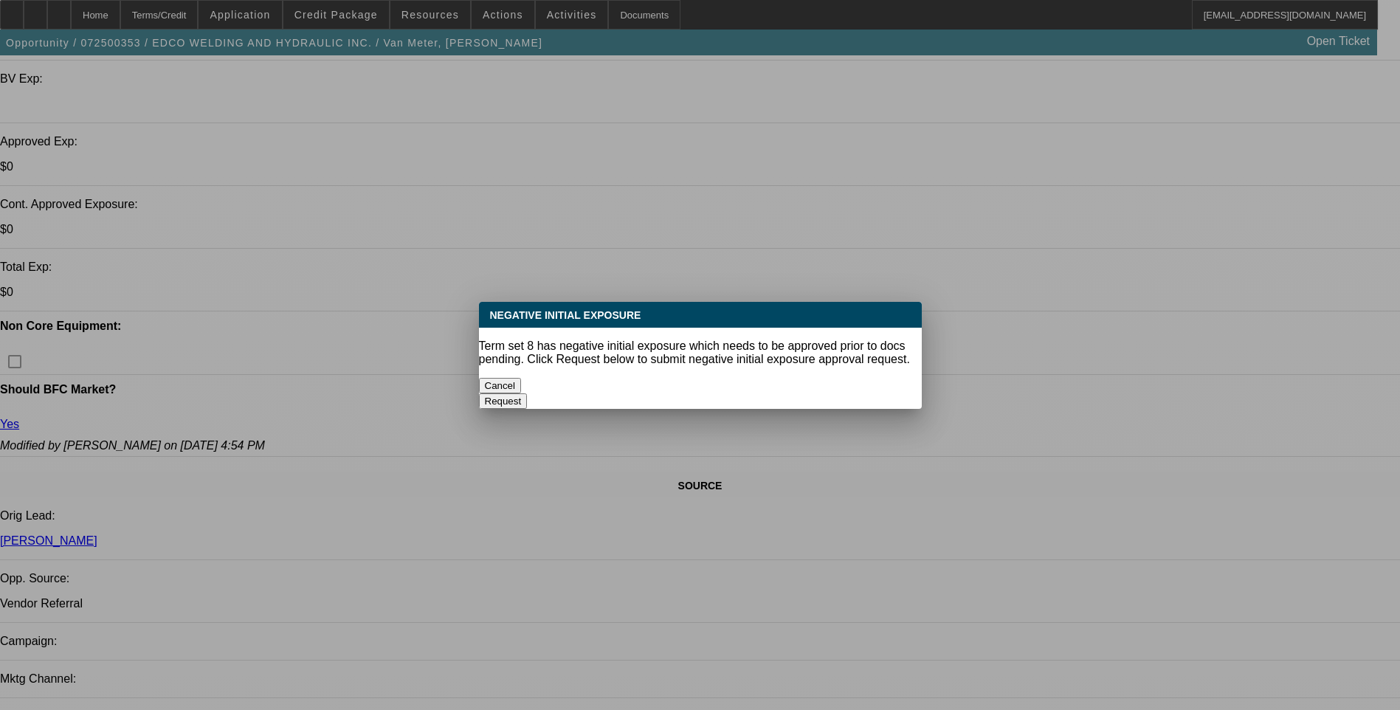
select select "1"
select select "6"
click at [522, 378] on button "Cancel" at bounding box center [500, 386] width 43 height 16
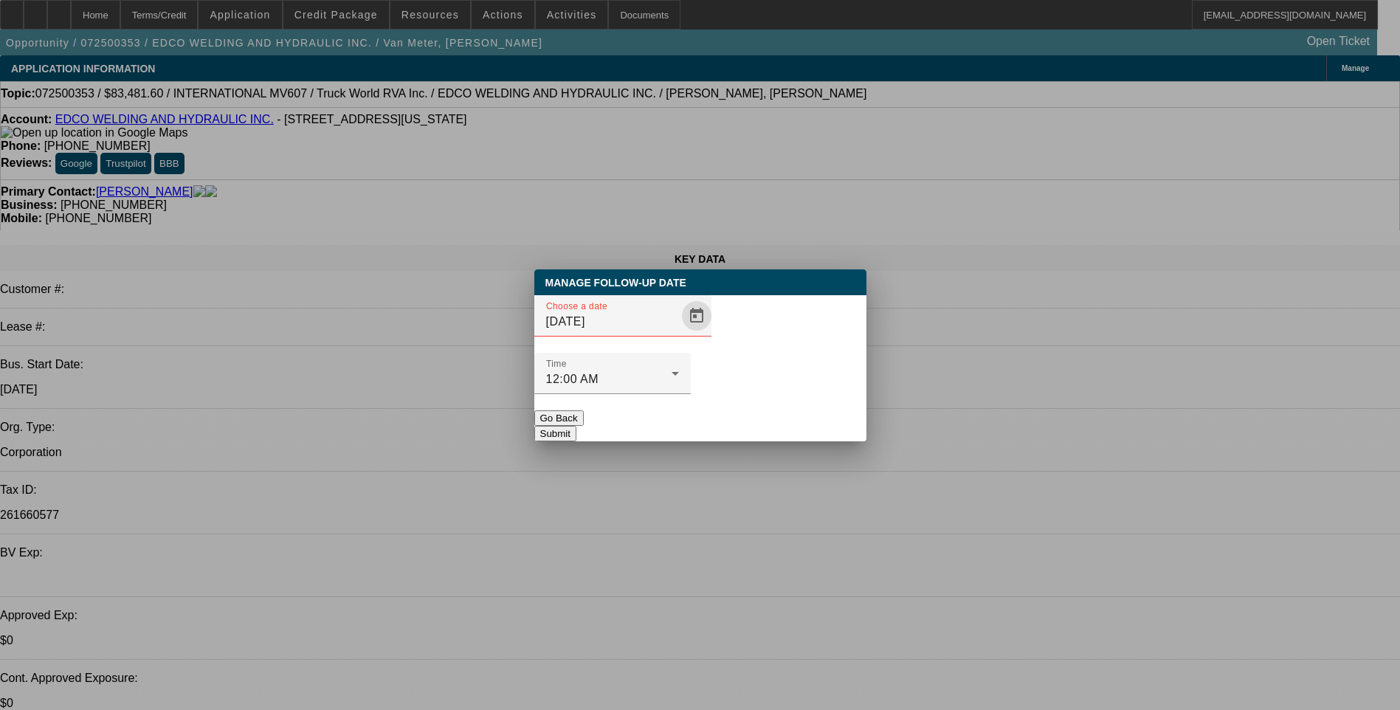
click at [679, 334] on span "Open calendar" at bounding box center [696, 315] width 35 height 35
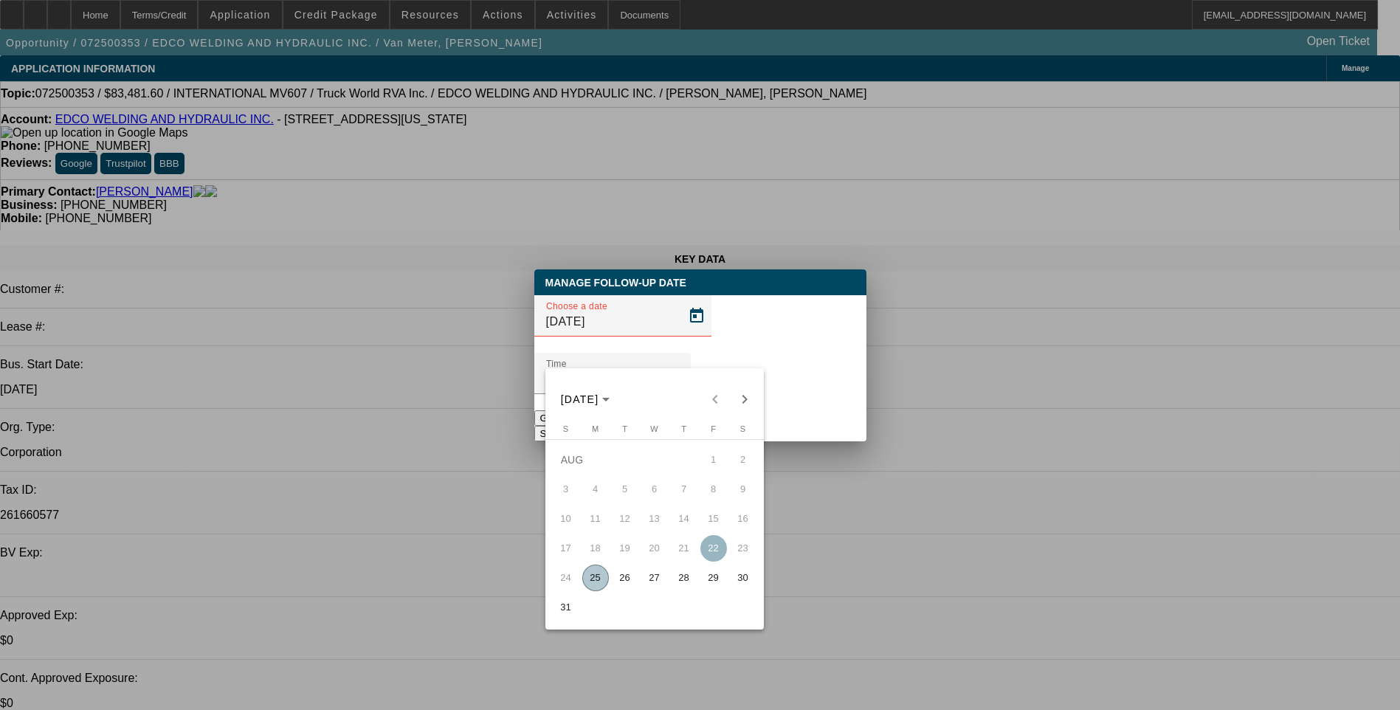
drag, startPoint x: 683, startPoint y: 585, endPoint x: 757, endPoint y: 429, distance: 173.4
click at [683, 585] on span "28" at bounding box center [684, 578] width 27 height 27
type input "8/28/2025"
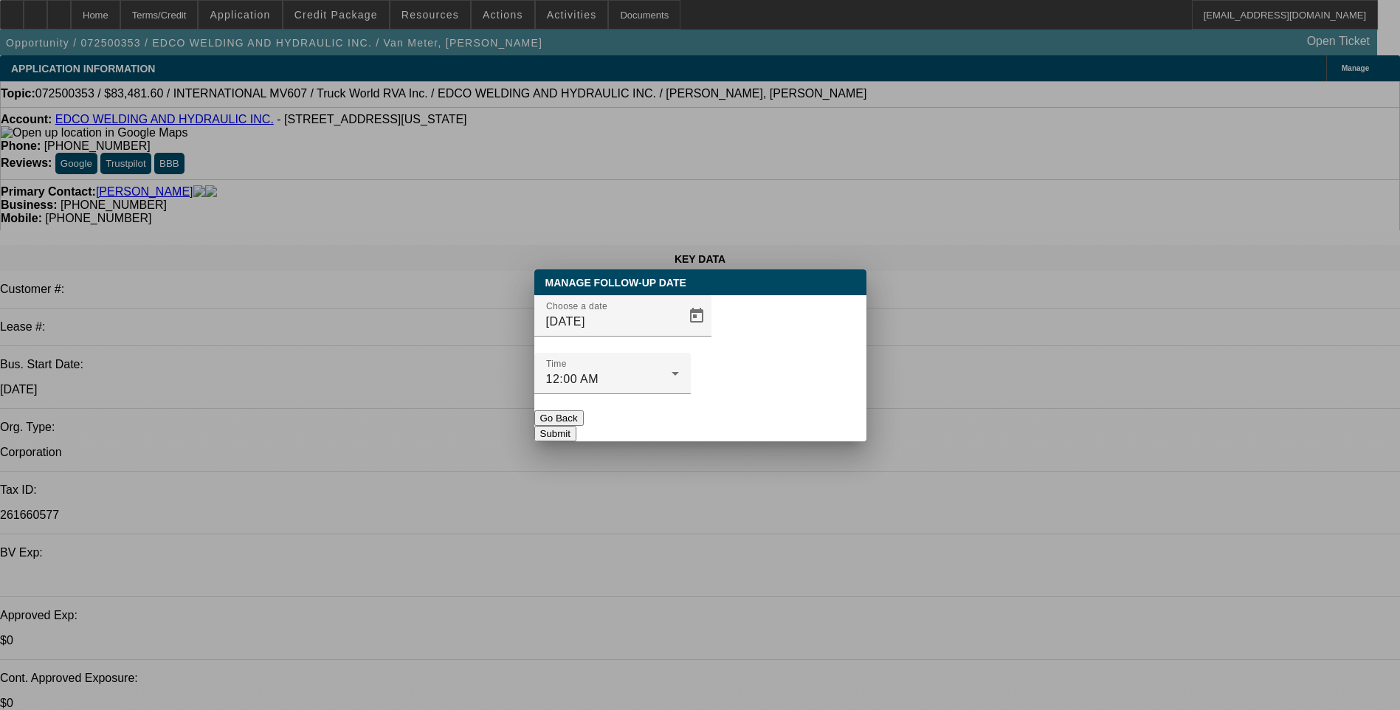
click at [577, 426] on button "Submit" at bounding box center [555, 434] width 42 height 16
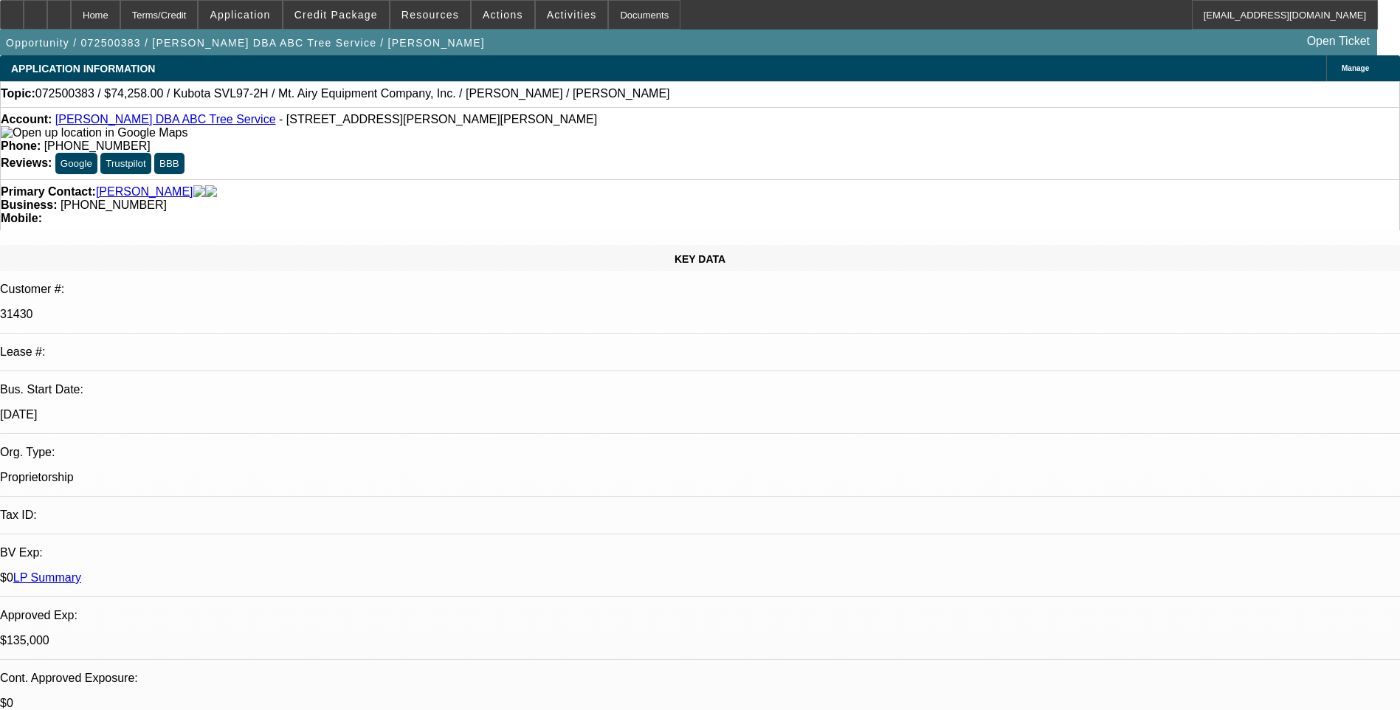
select select "0"
select select "2"
select select "0"
select select "0.1"
select select "0"
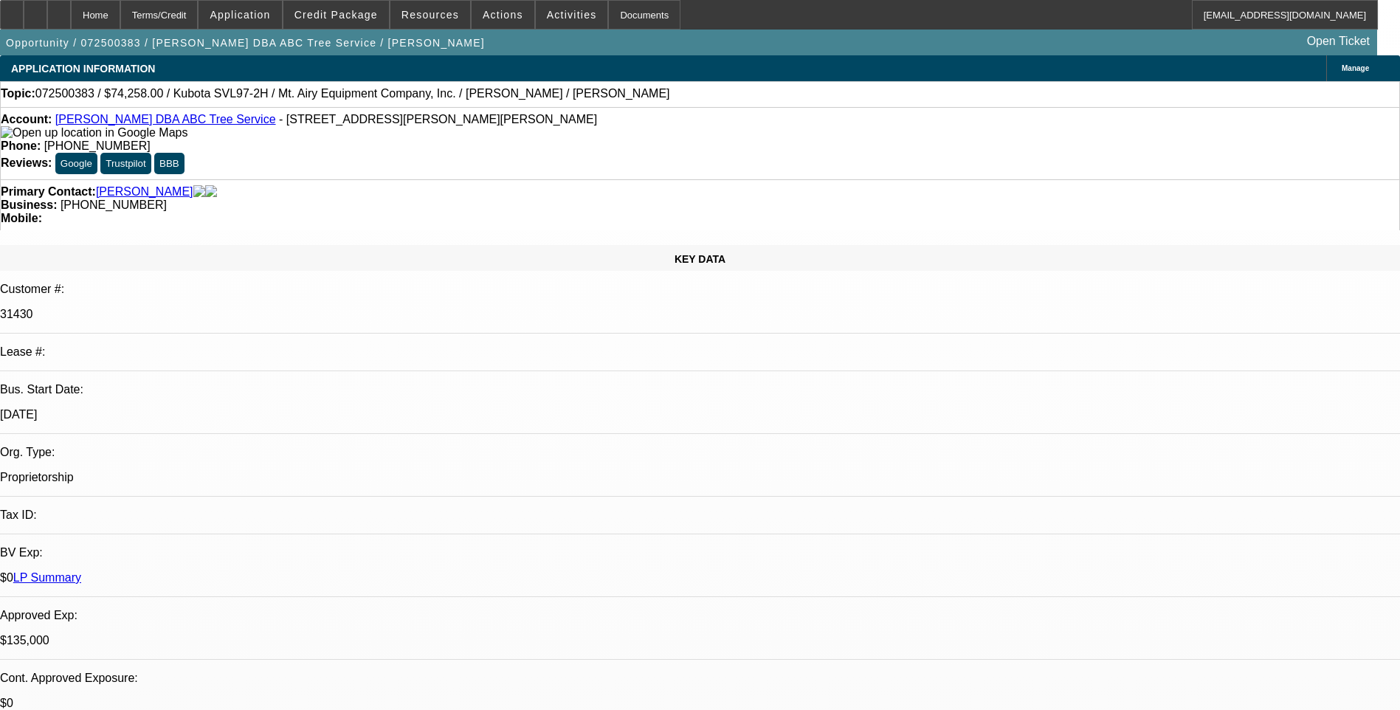
select select "0"
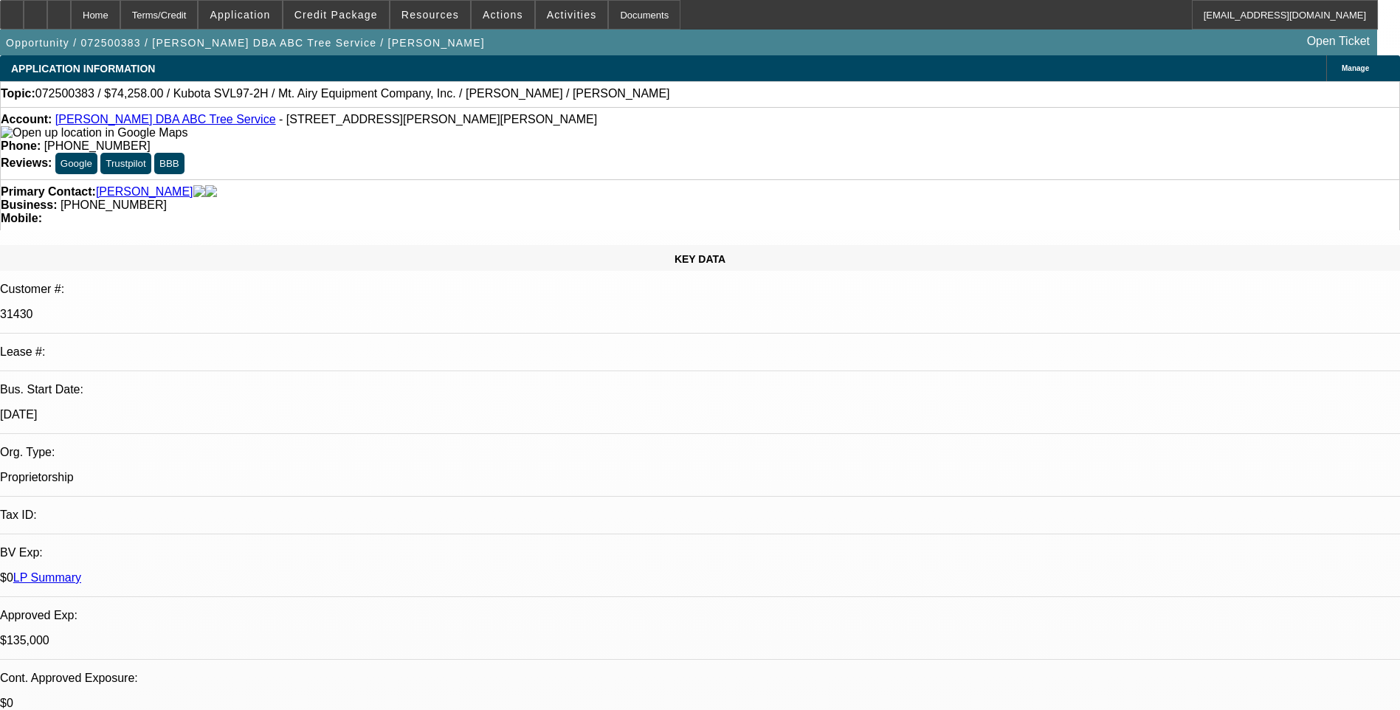
select select "0"
select select "1"
select select "2"
select select "6"
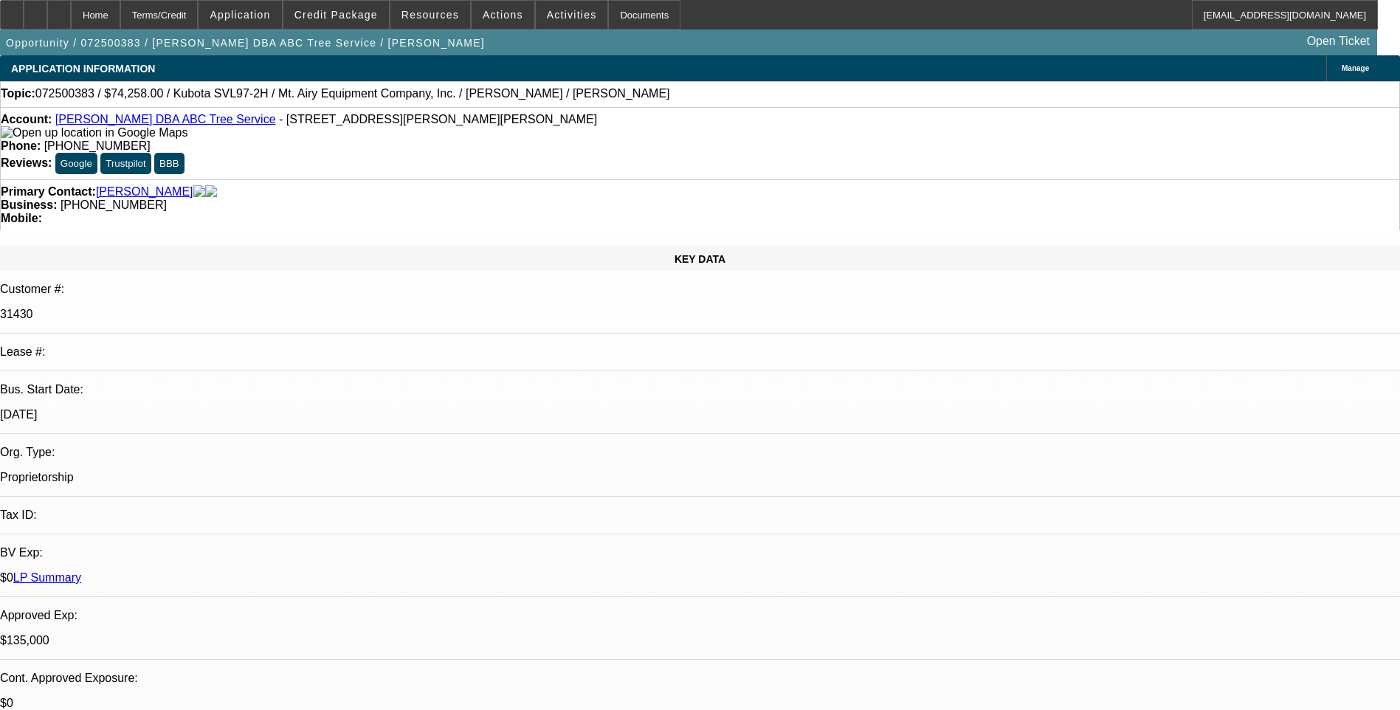
select select "1"
select select "6"
select select "1"
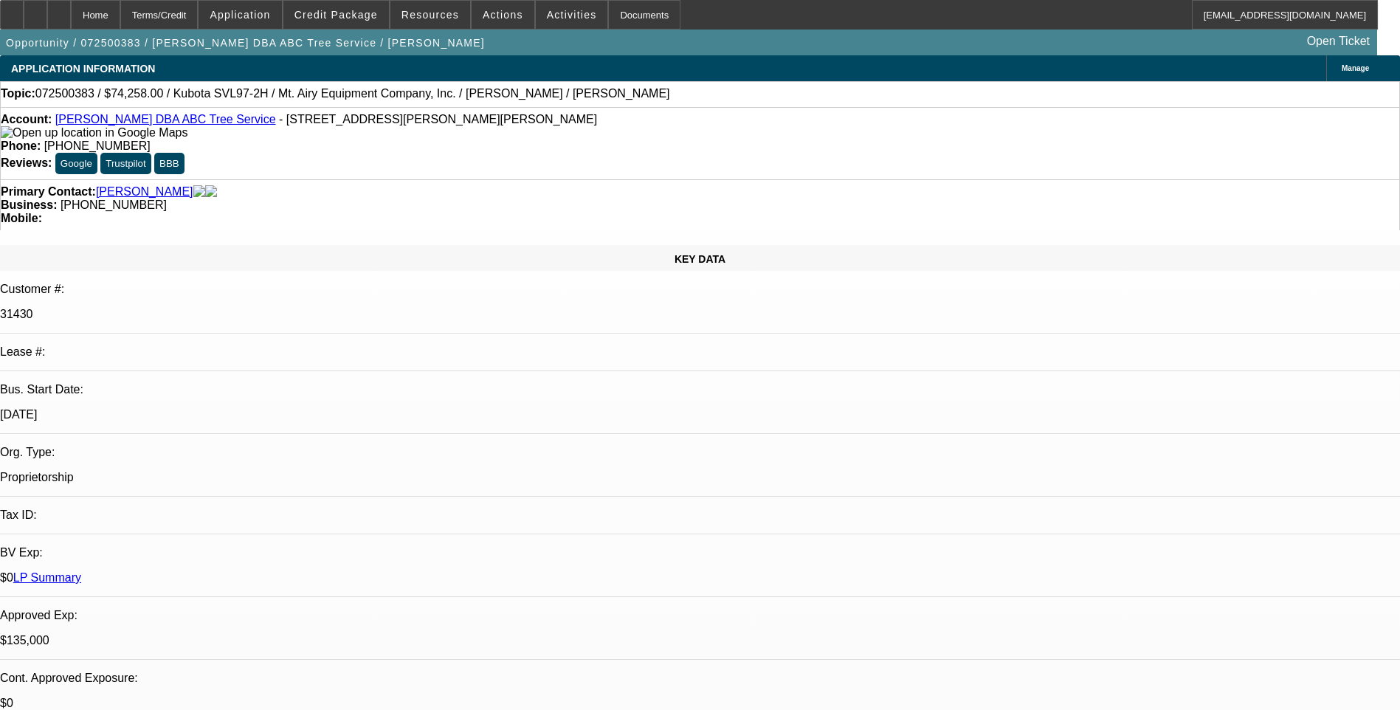
select select "6"
select select "1"
select select "6"
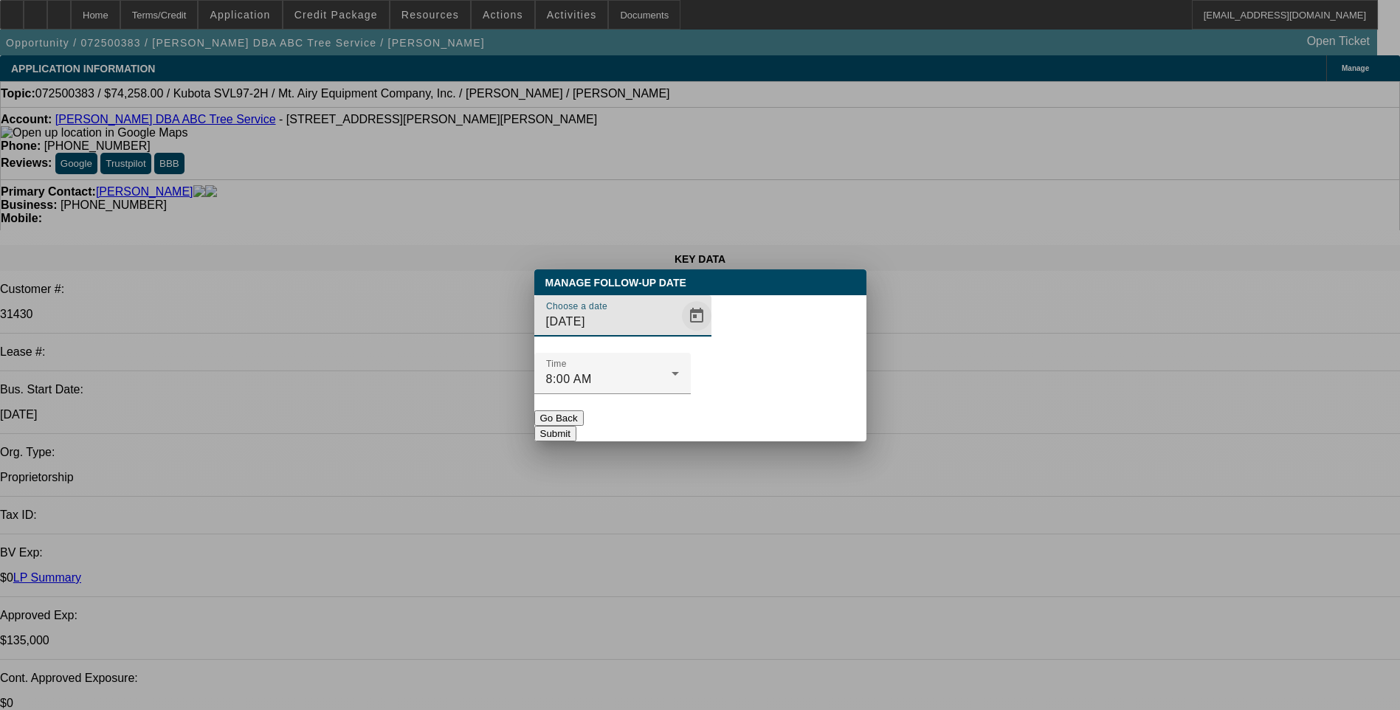
click at [679, 334] on span "Open calendar" at bounding box center [696, 315] width 35 height 35
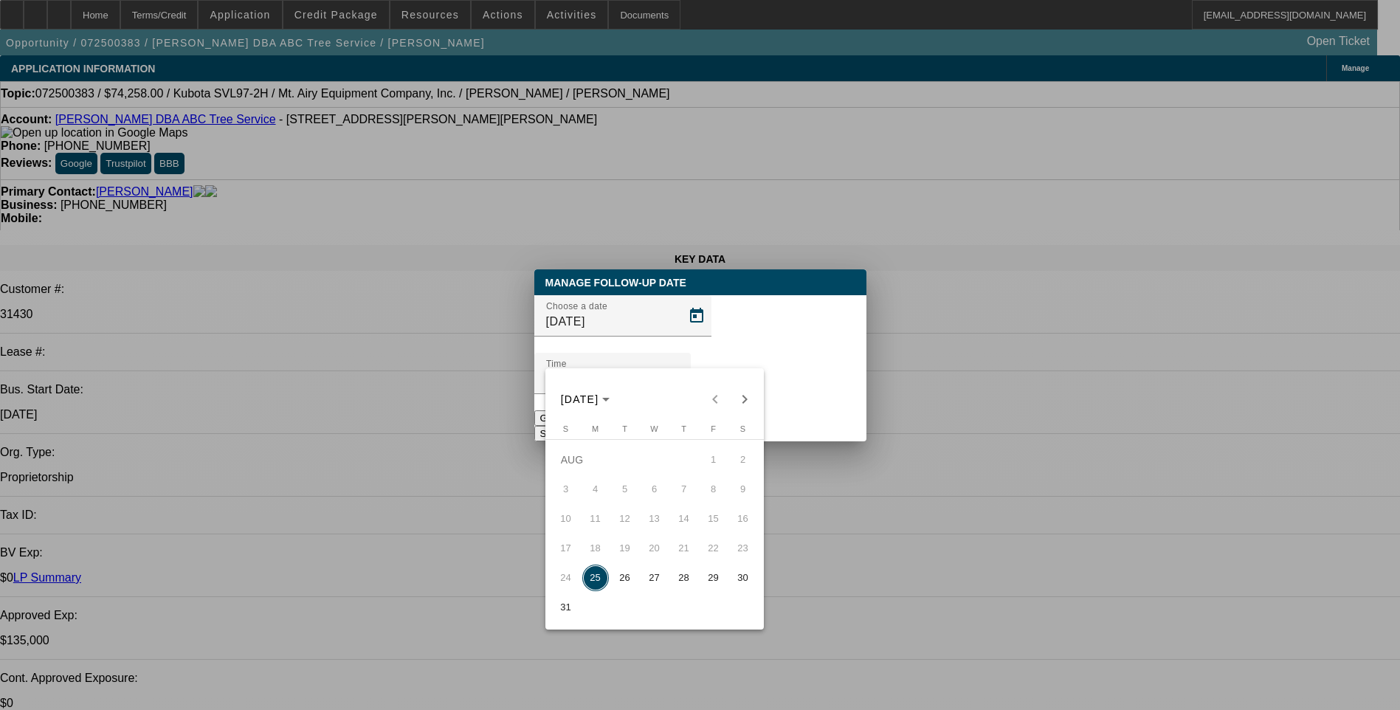
click at [865, 481] on div at bounding box center [700, 355] width 1400 height 710
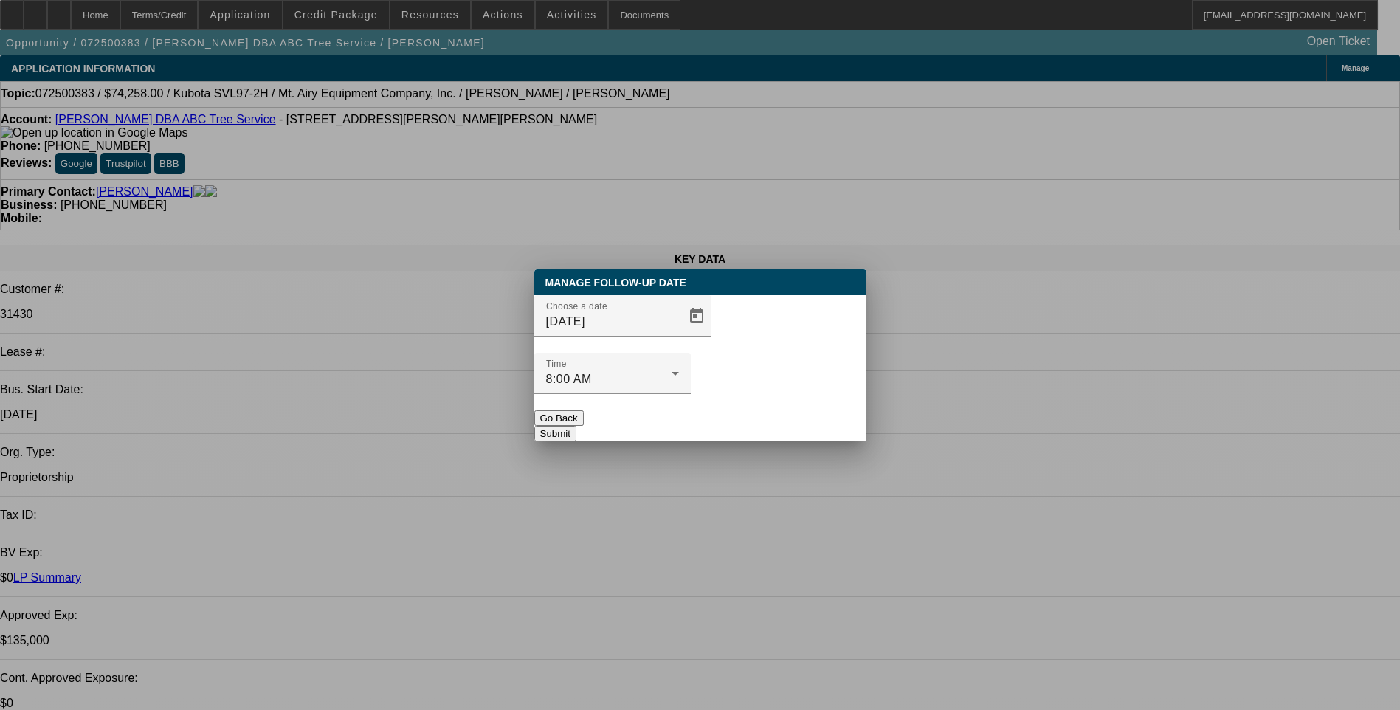
click at [584, 410] on button "Go Back" at bounding box center [558, 418] width 49 height 16
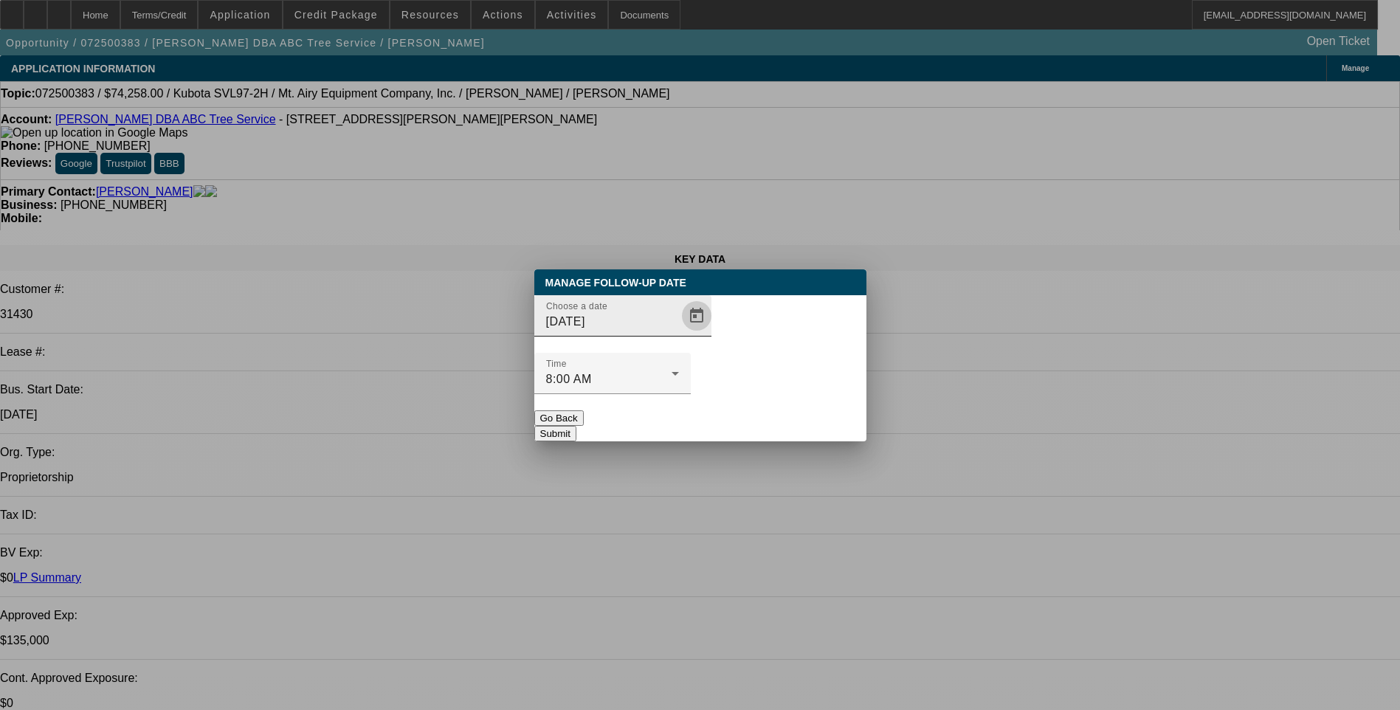
click at [679, 334] on span "Open calendar" at bounding box center [696, 315] width 35 height 35
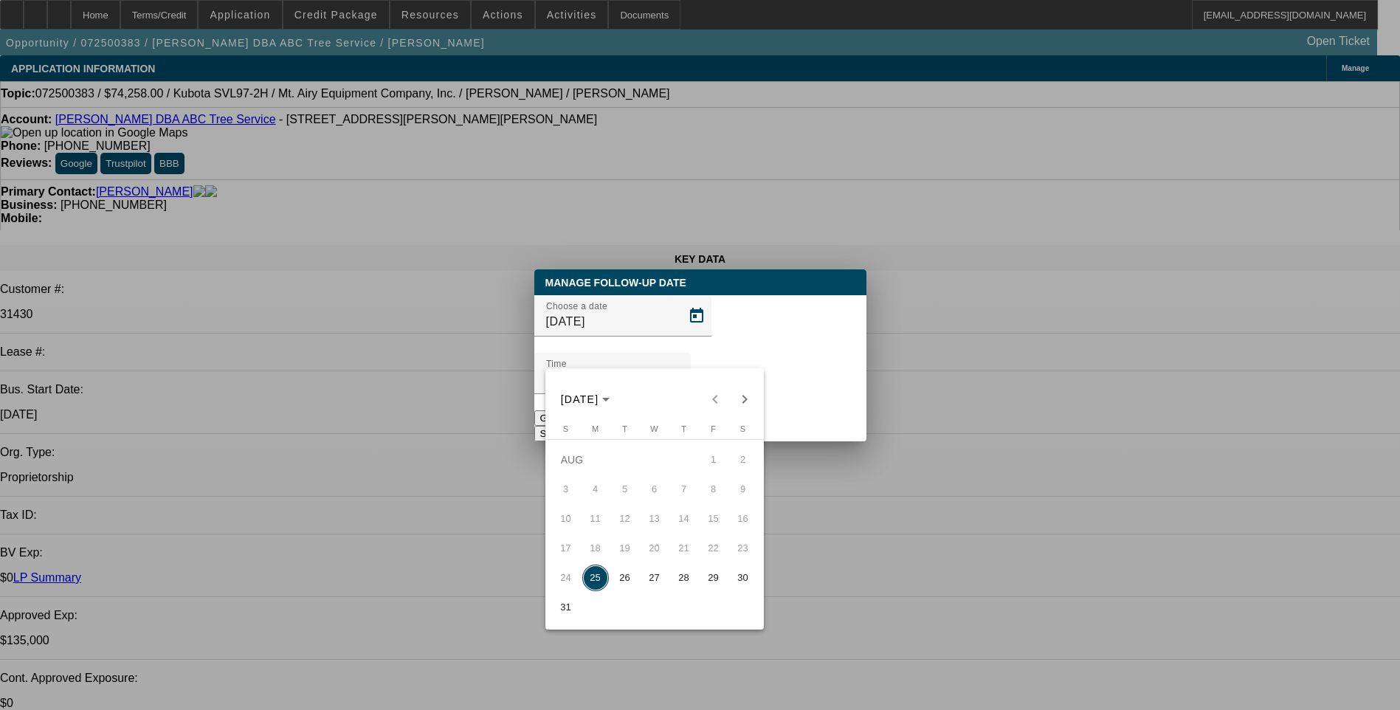
click at [652, 581] on span "27" at bounding box center [654, 578] width 27 height 27
type input "8/27/2025"
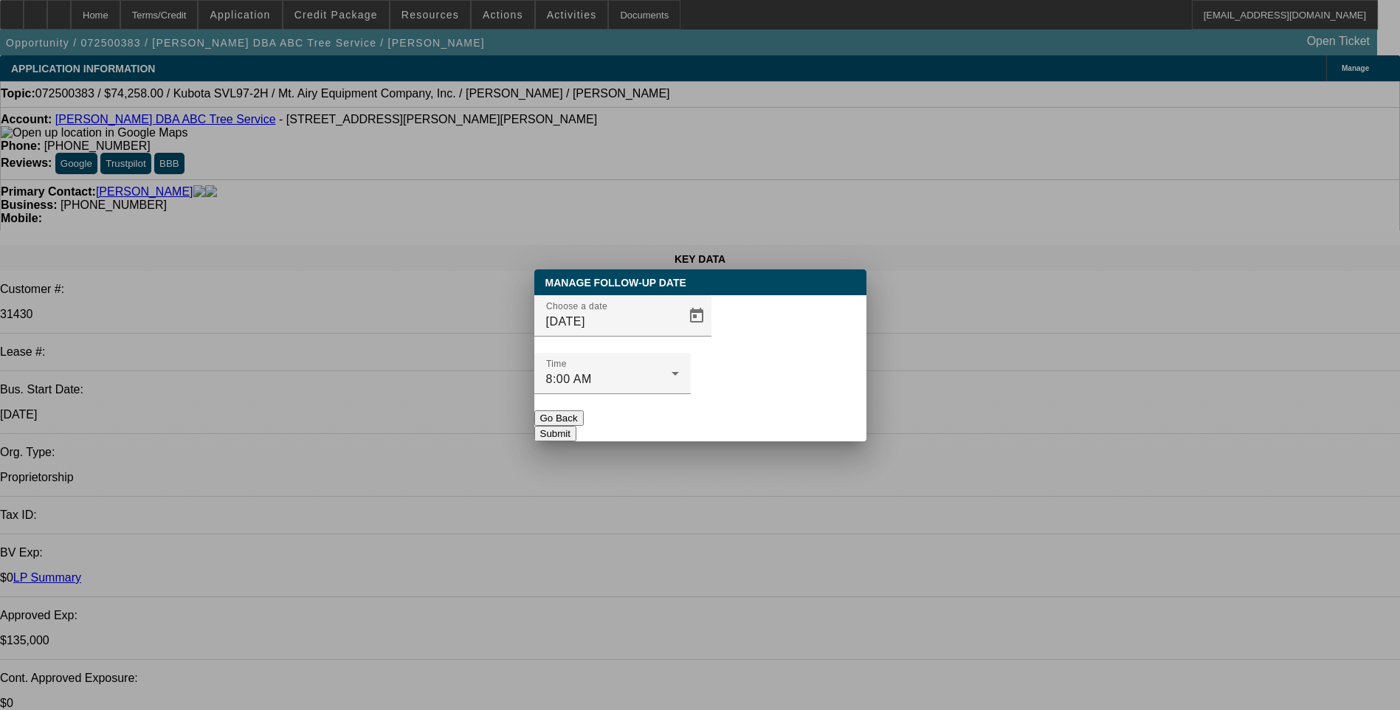
click at [577, 426] on button "Submit" at bounding box center [555, 434] width 42 height 16
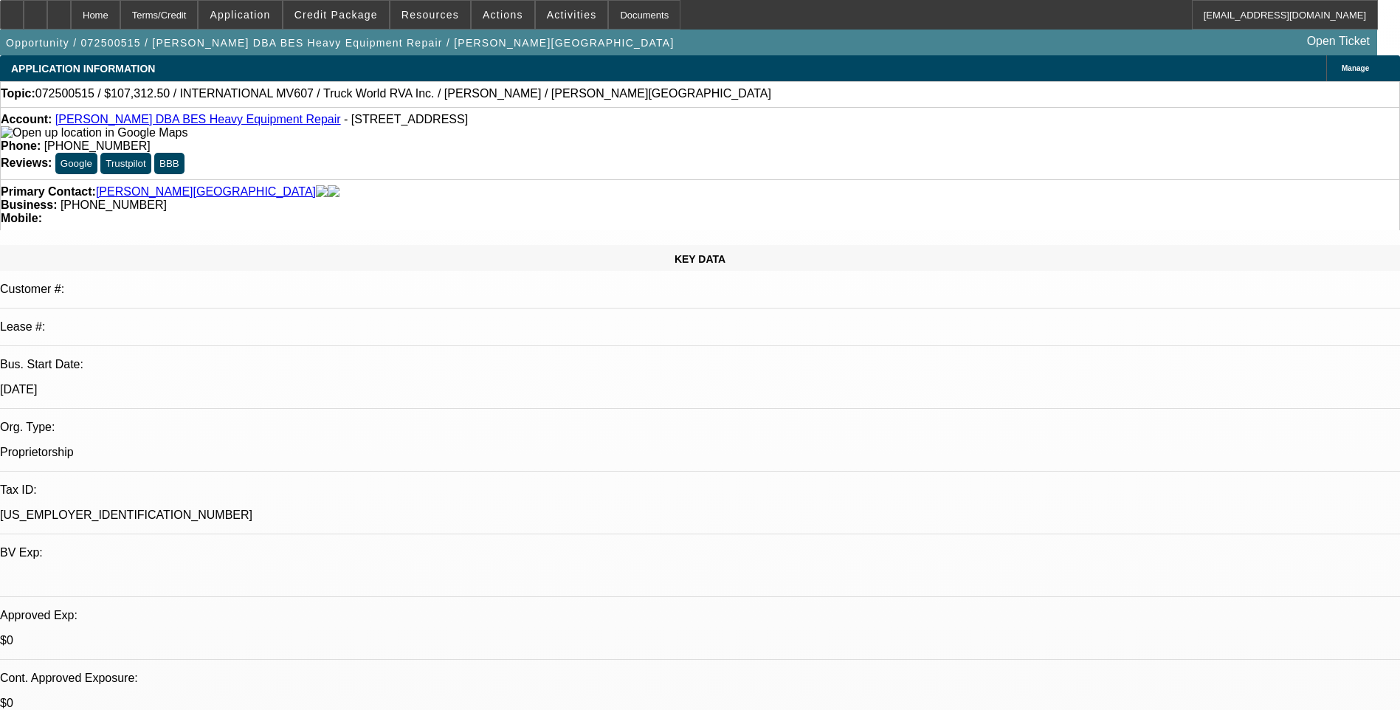
select select "0"
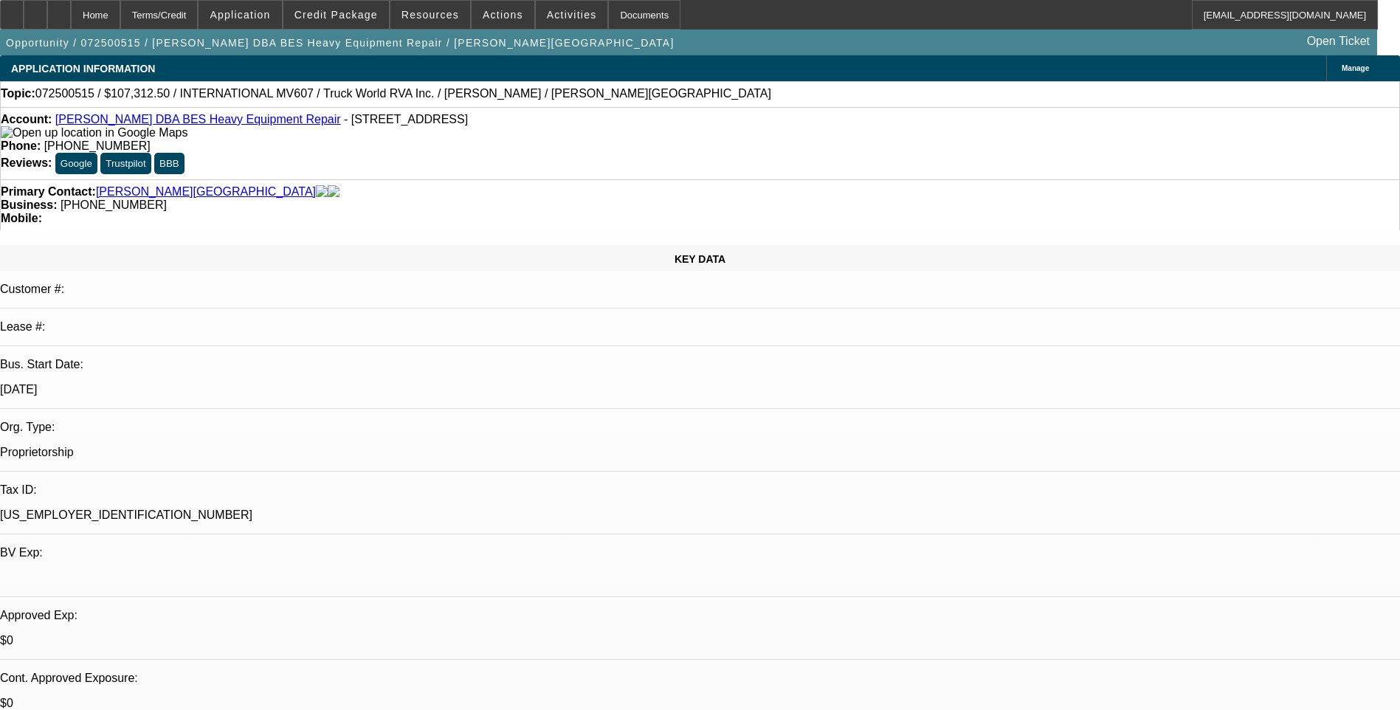
select select "0"
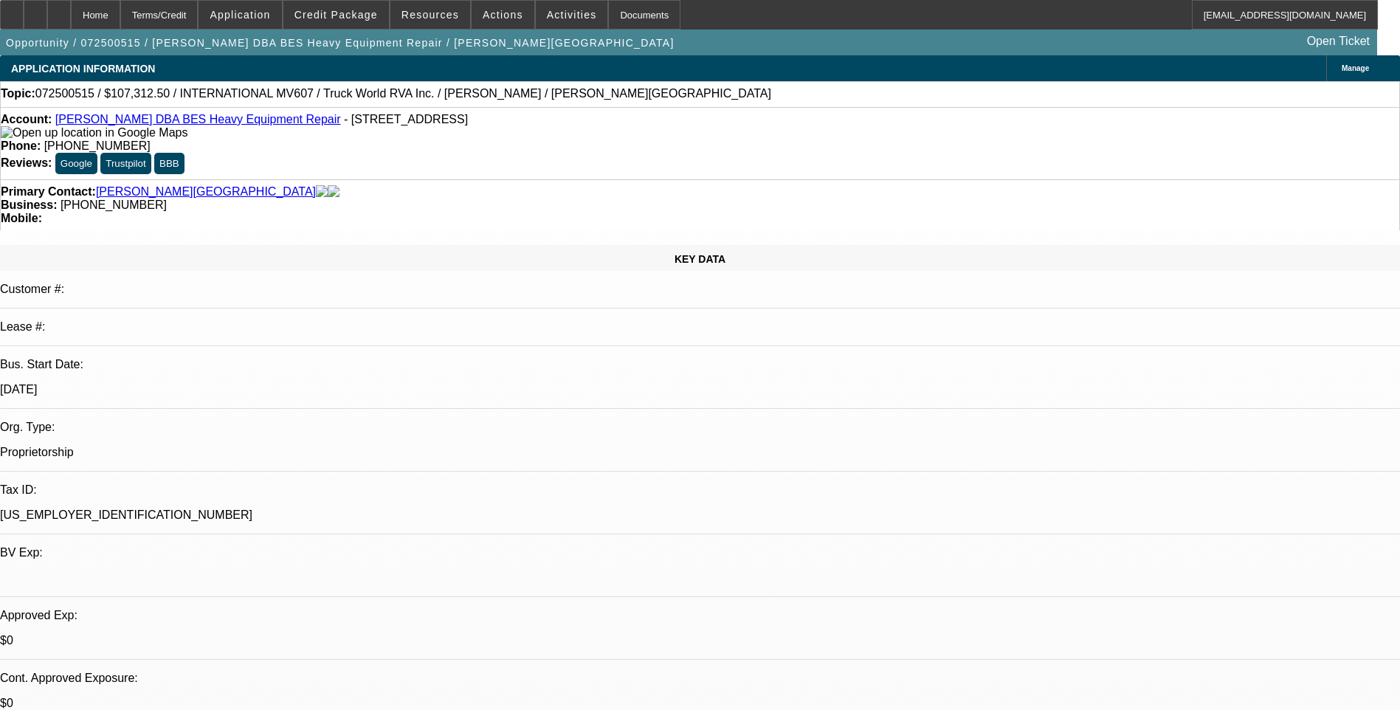
select select "0"
select select "1"
select select "6"
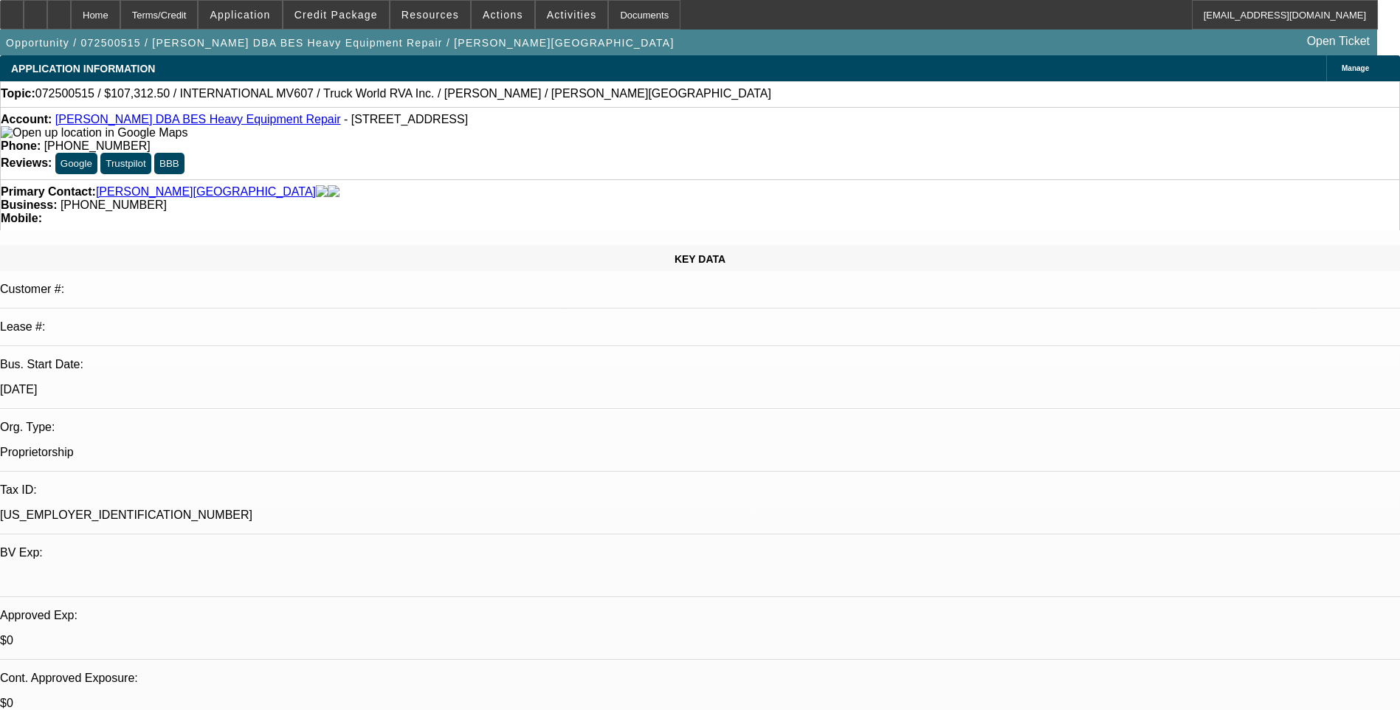
select select "1"
select select "6"
select select "1"
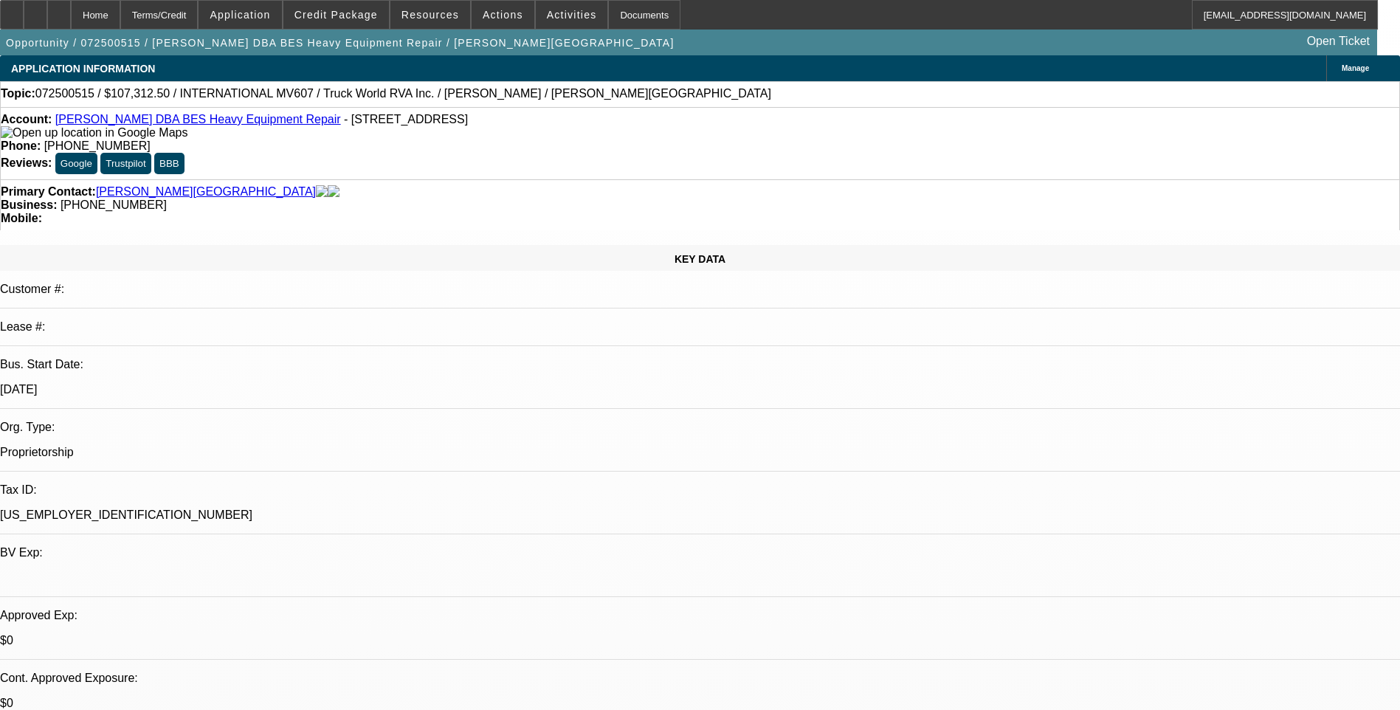
select select "6"
select select "1"
select select "6"
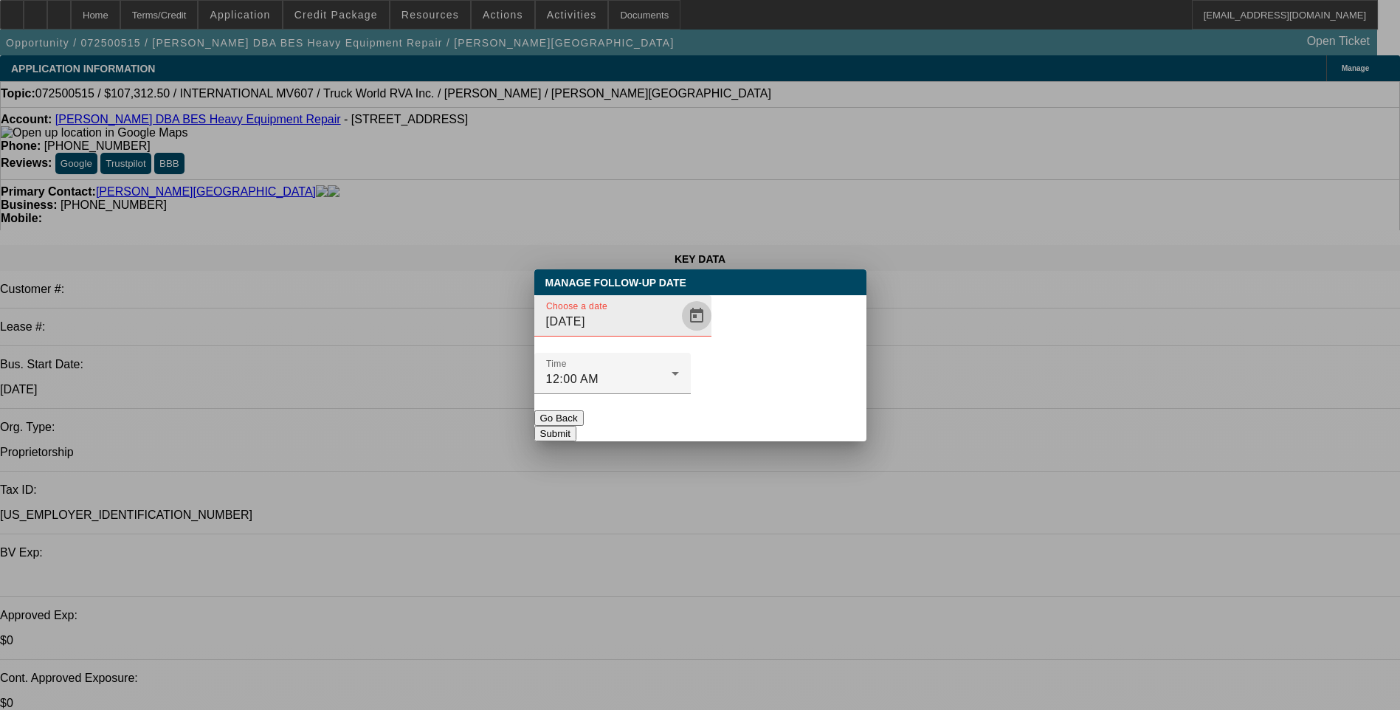
click at [679, 334] on span "Open calendar" at bounding box center [696, 315] width 35 height 35
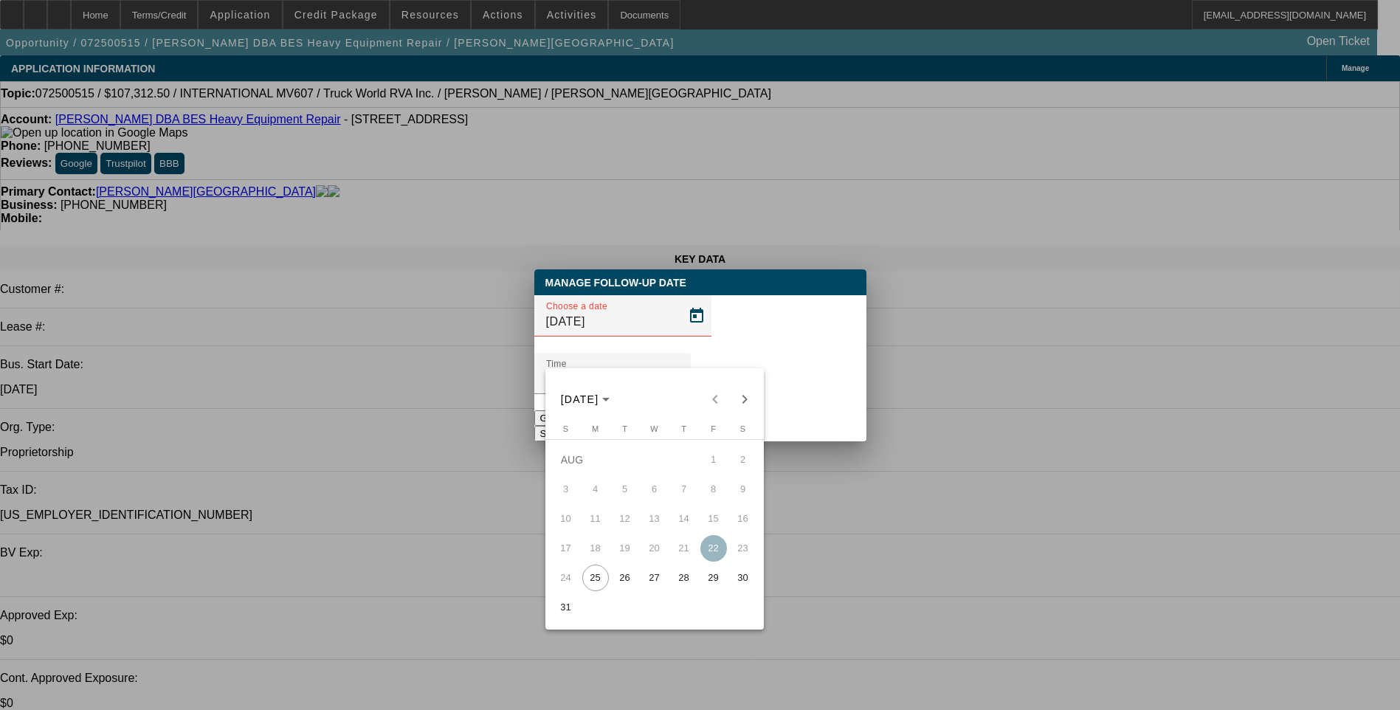
click at [622, 582] on span "26" at bounding box center [625, 578] width 27 height 27
type input "[DATE]"
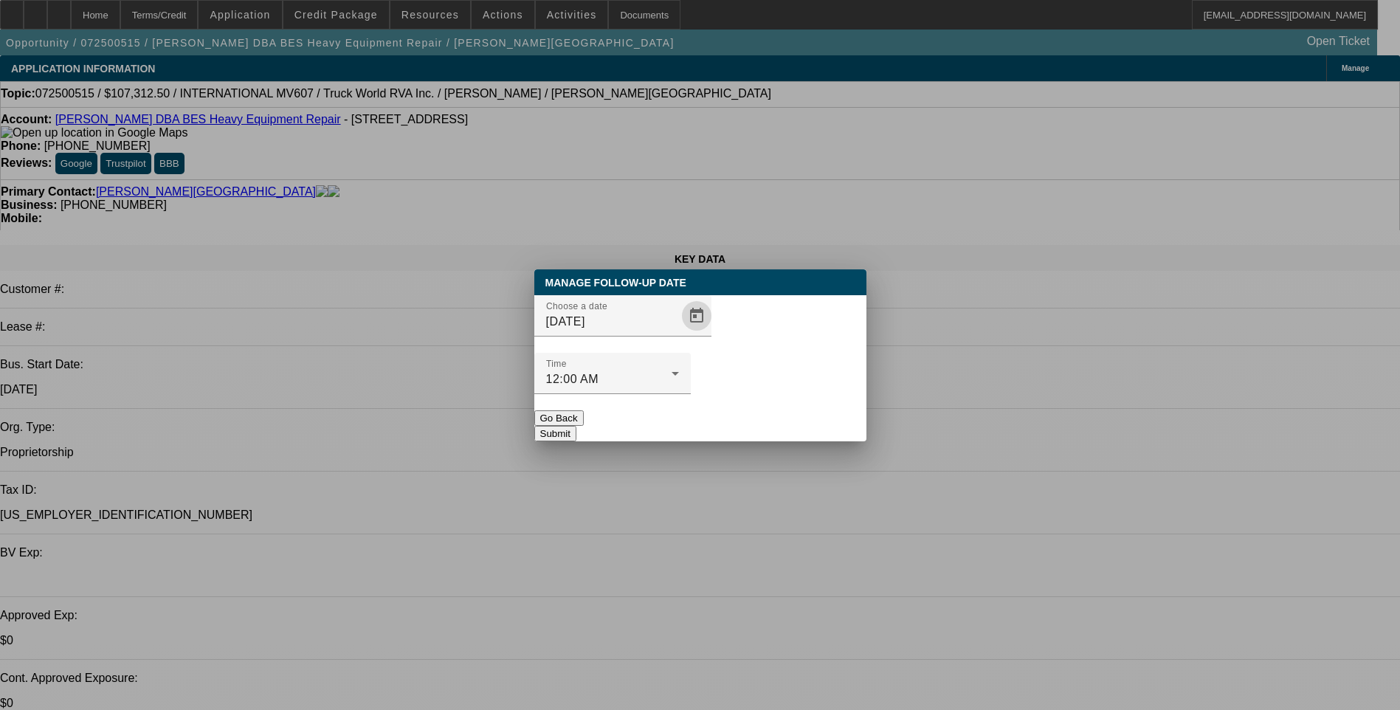
click at [577, 426] on button "Submit" at bounding box center [555, 434] width 42 height 16
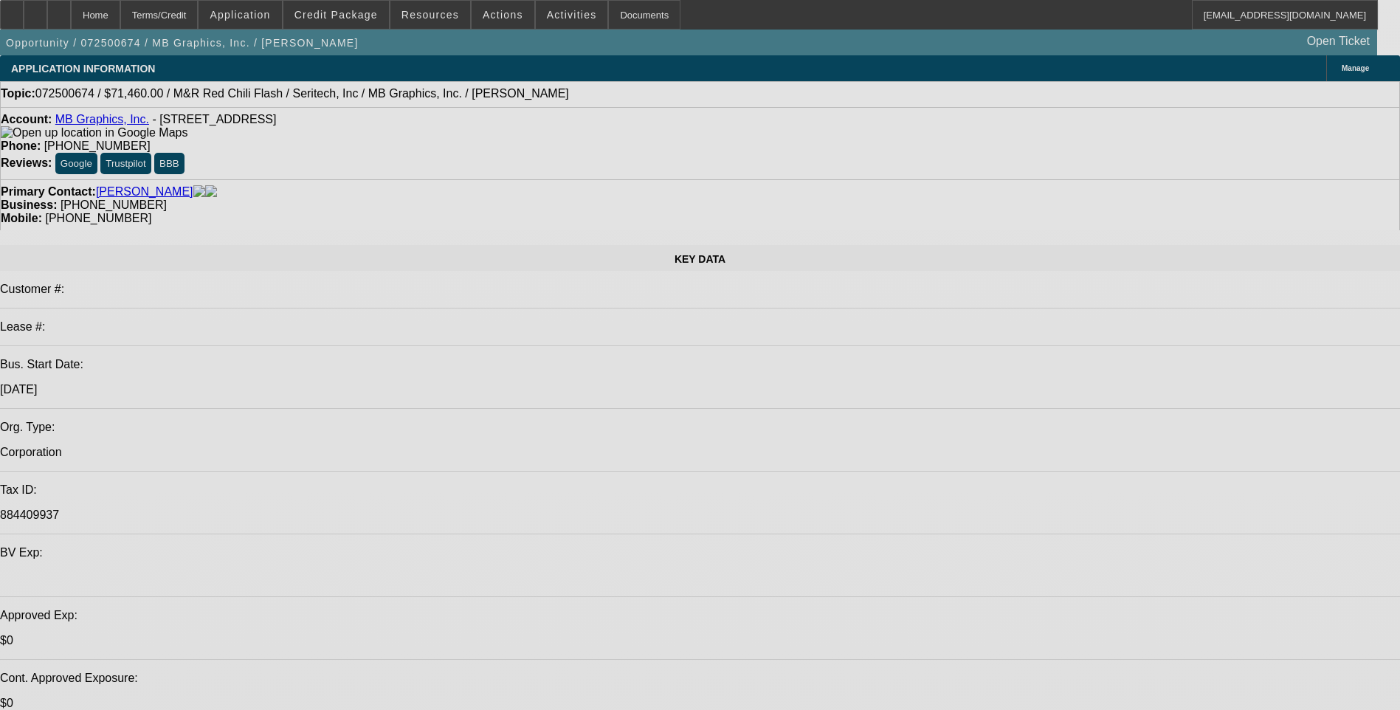
select select "0.1"
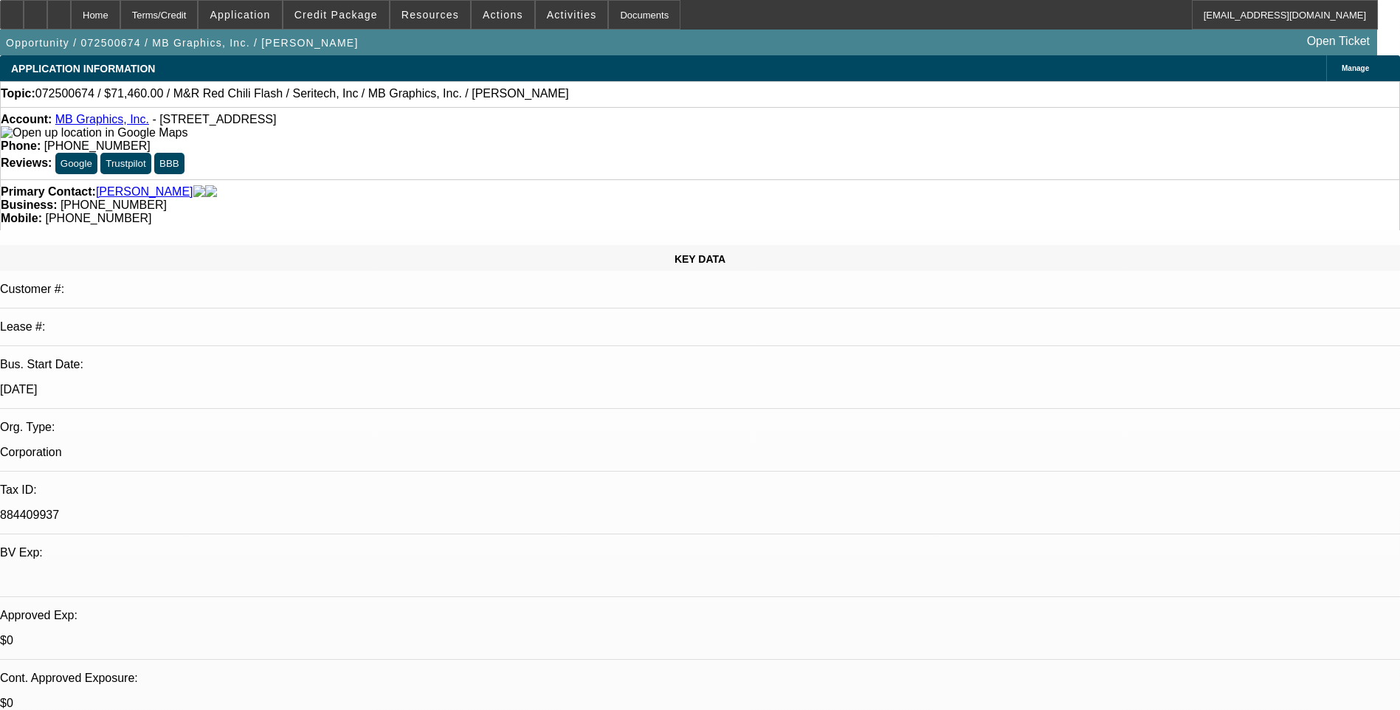
select select "0"
select select "0.1"
select select "0"
select select "0.1"
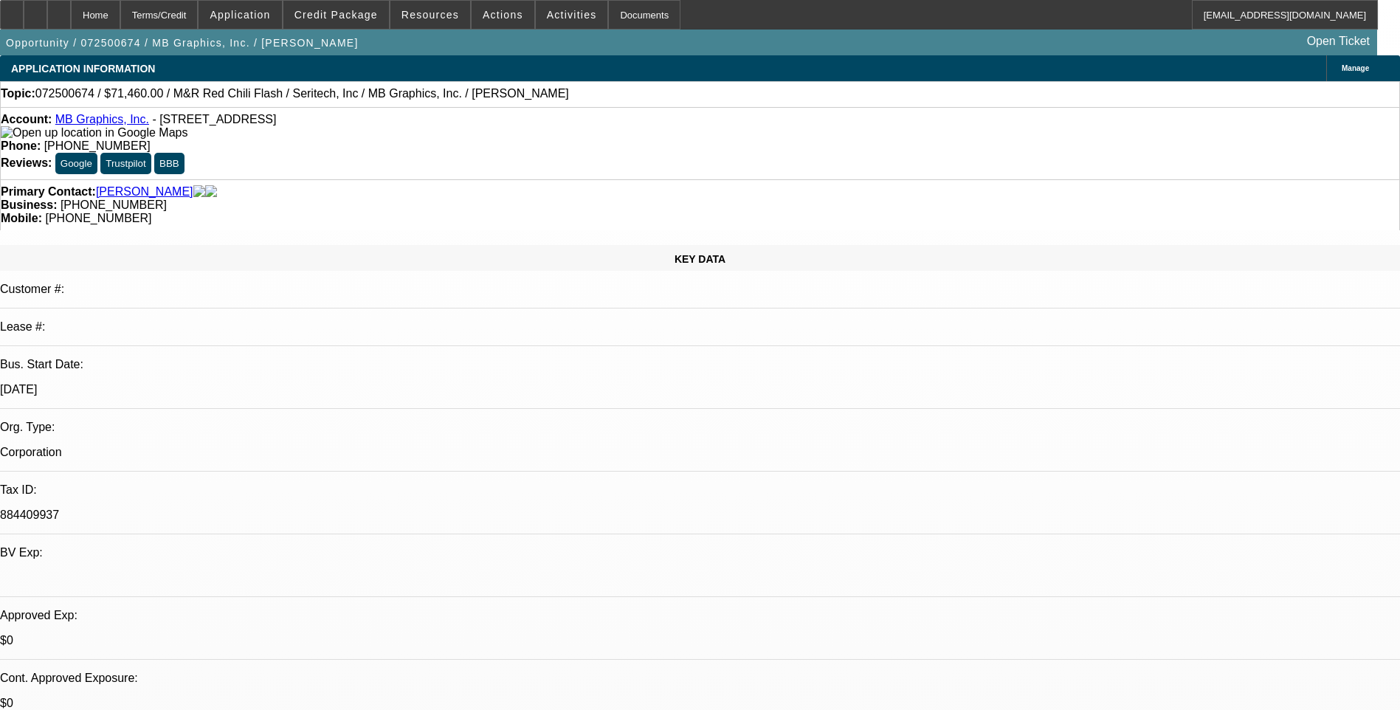
select select "0"
select select "0.1"
select select "0"
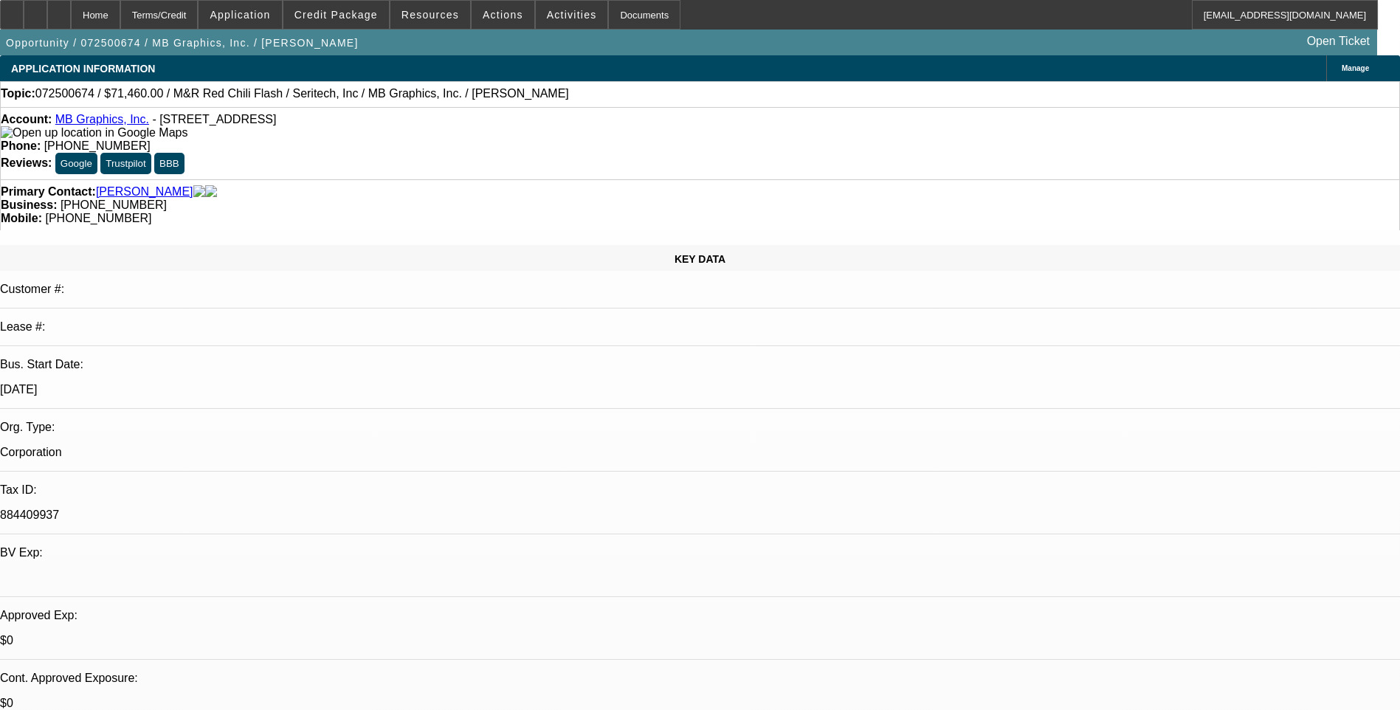
select select "0.1"
select select "1"
select select "5"
select select "1"
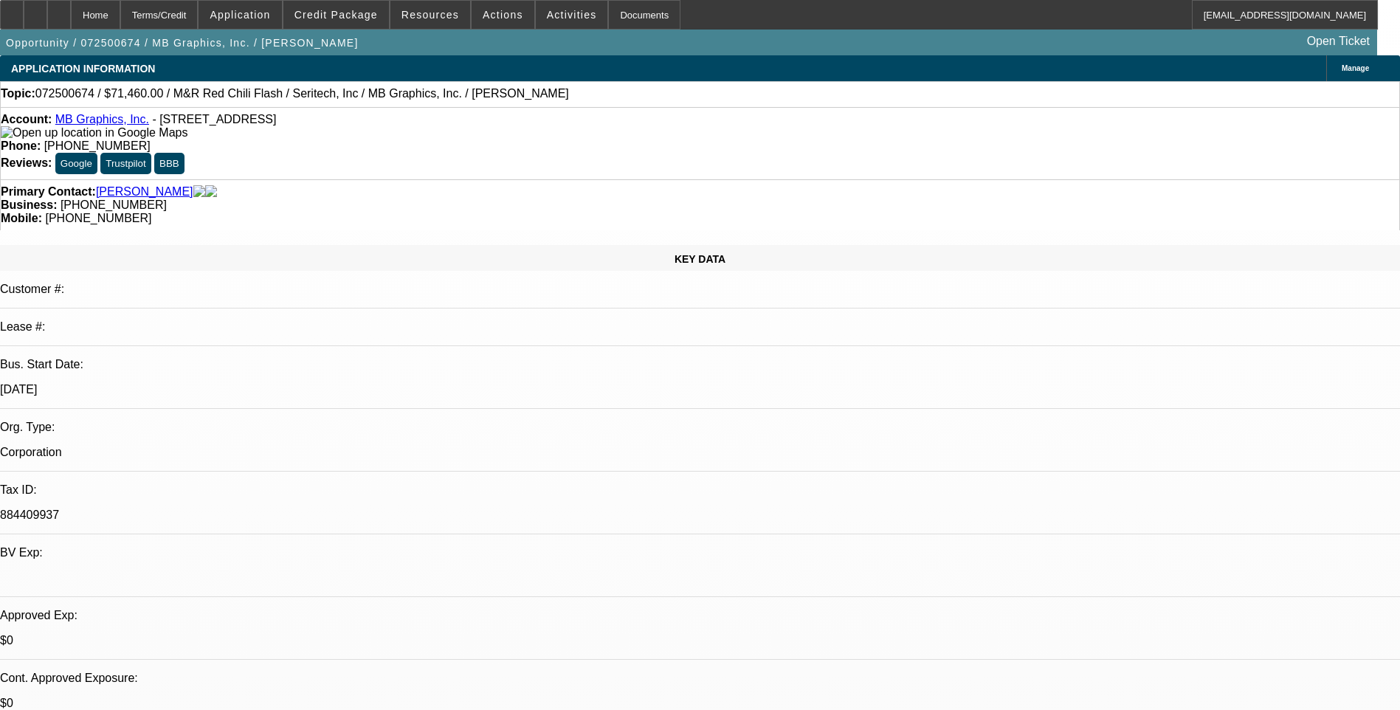
select select "1"
select select "5"
select select "1"
select select "5"
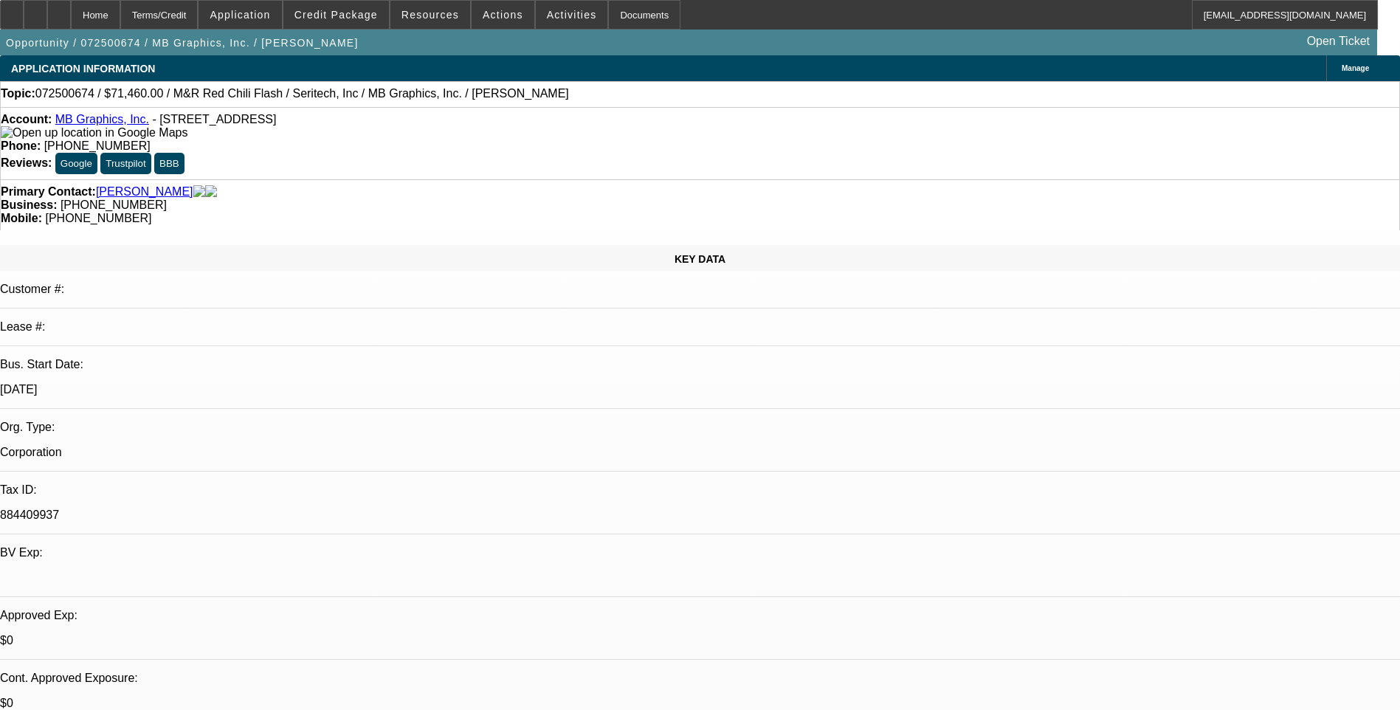
select select "1"
select select "5"
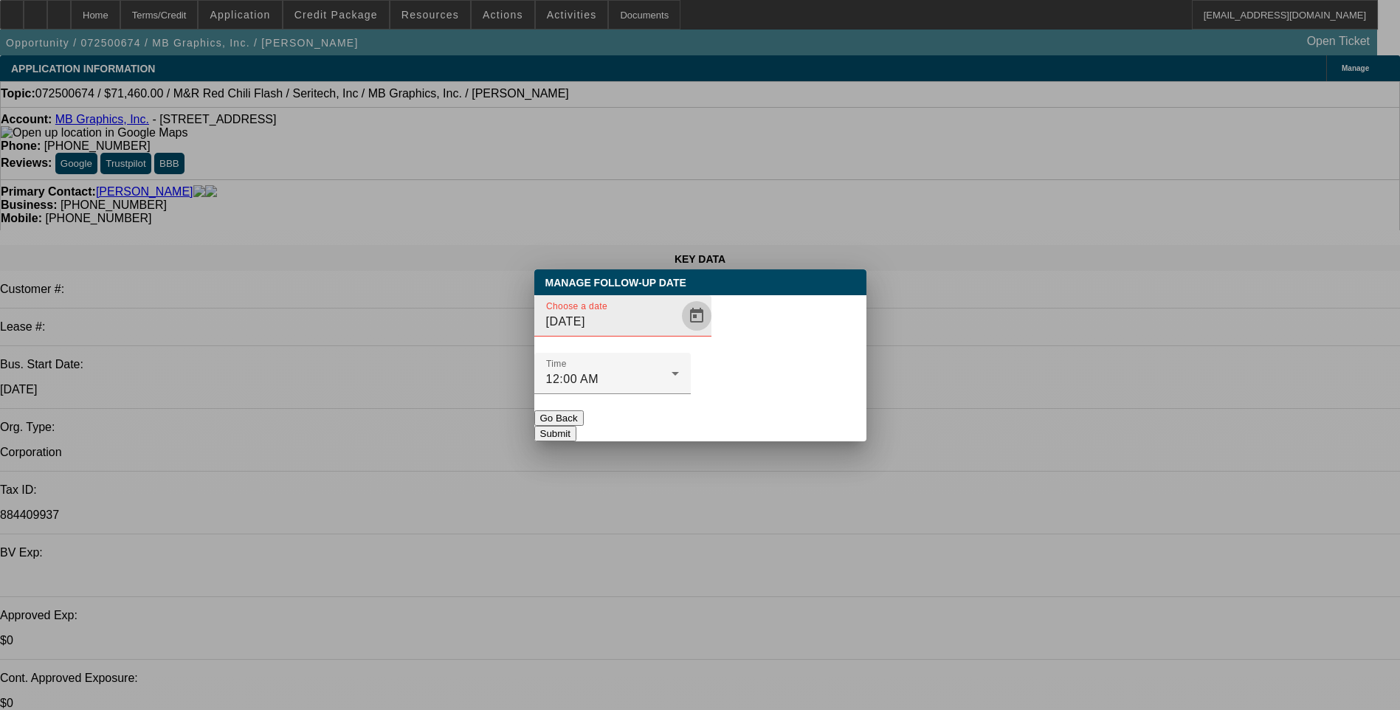
click at [679, 334] on span "Open calendar" at bounding box center [696, 315] width 35 height 35
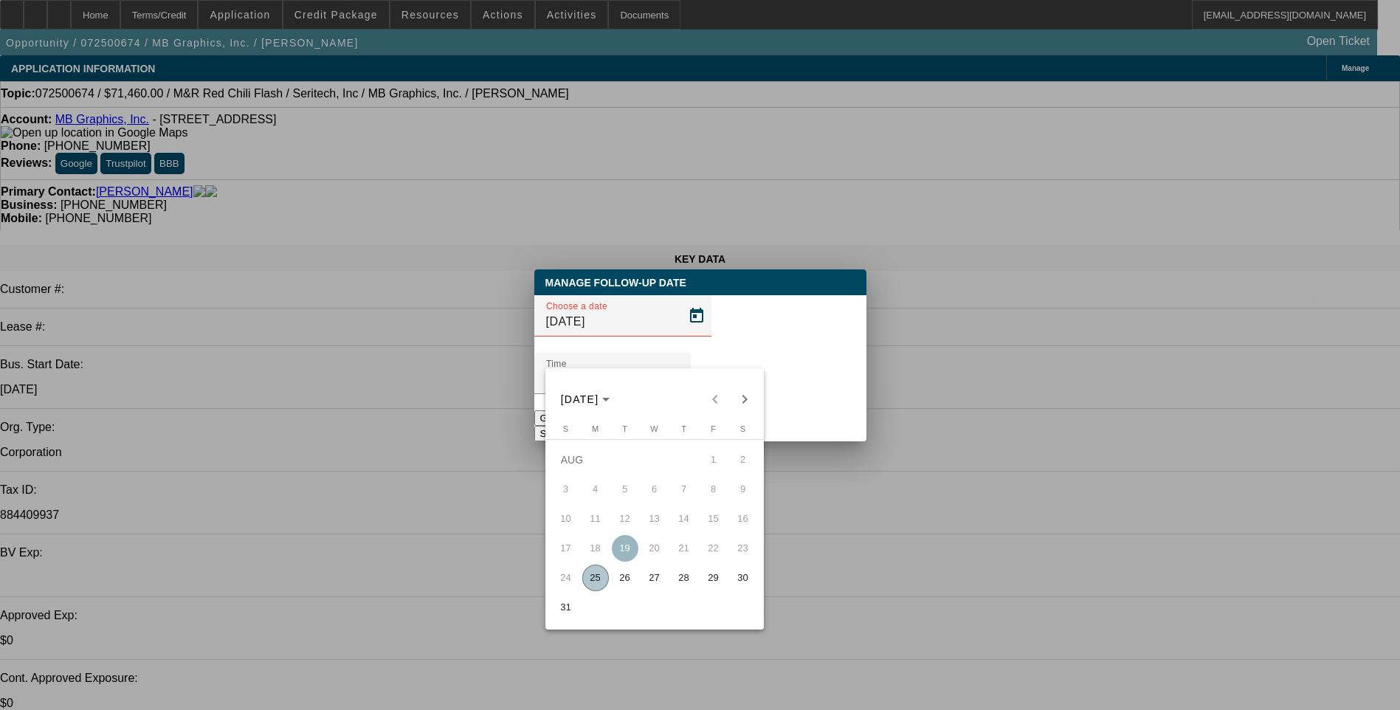
click at [621, 582] on span "26" at bounding box center [625, 578] width 27 height 27
type input "[DATE]"
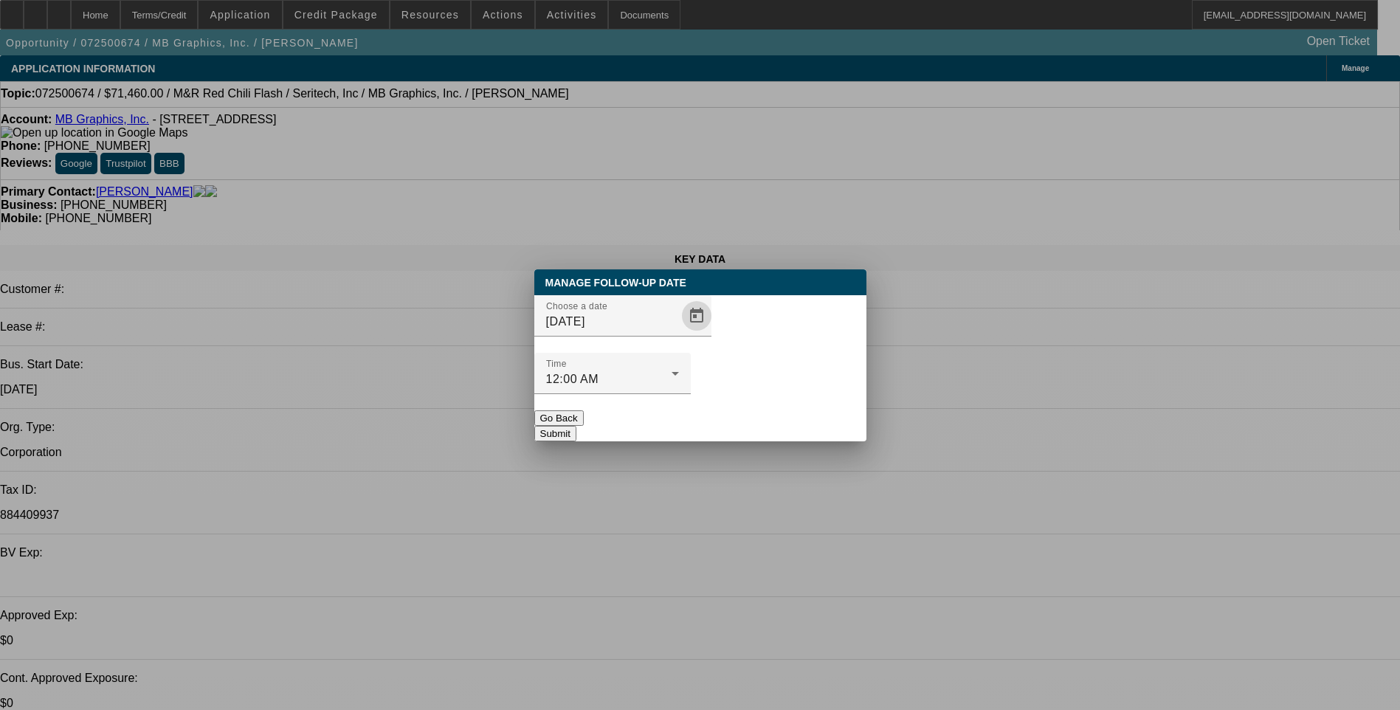
click at [577, 426] on button "Submit" at bounding box center [555, 434] width 42 height 16
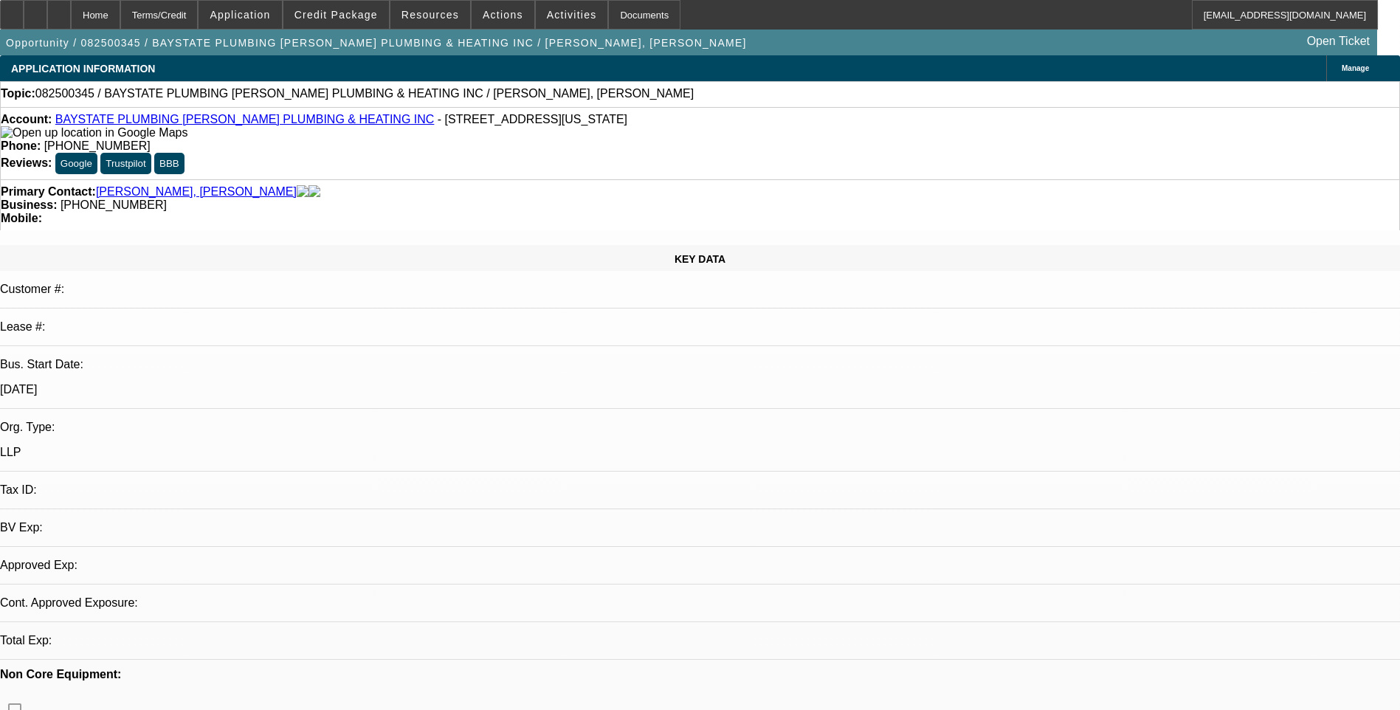
select select "0"
select select "2"
select select "0.1"
select select "1"
select select "2"
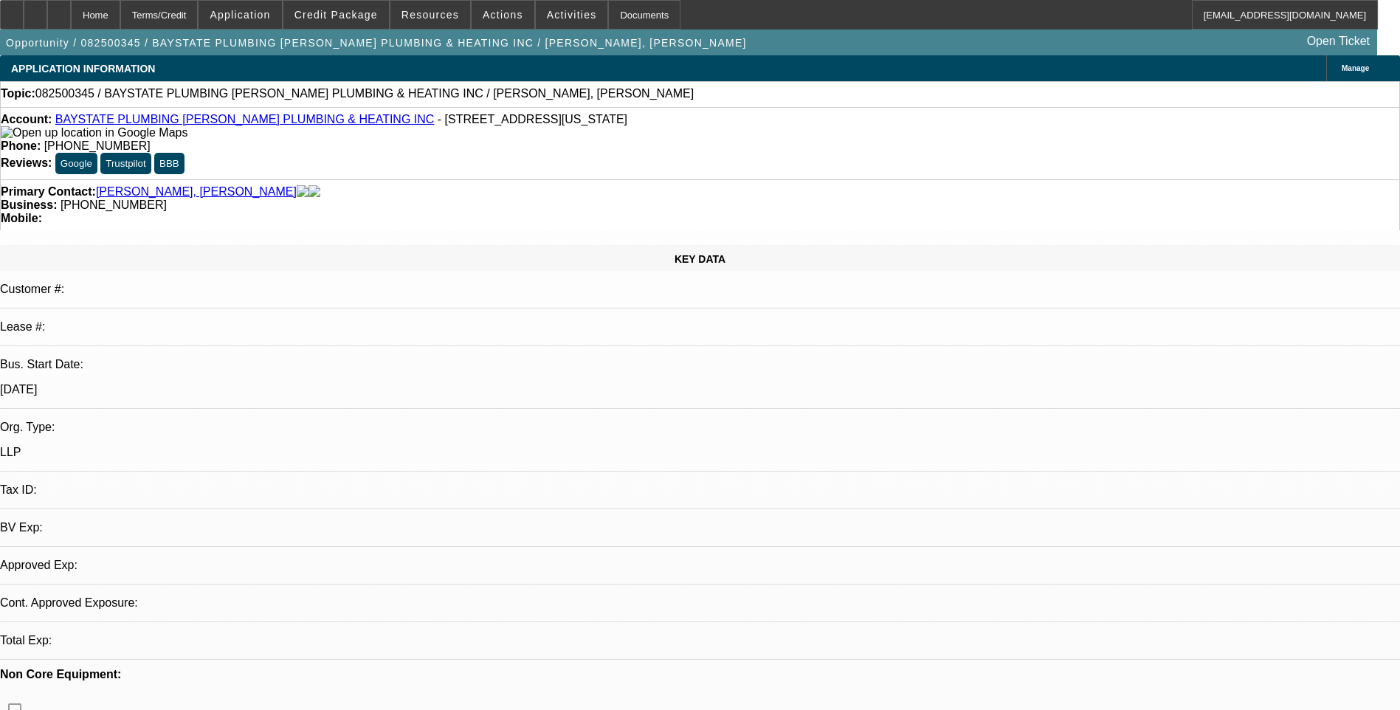
select select "4"
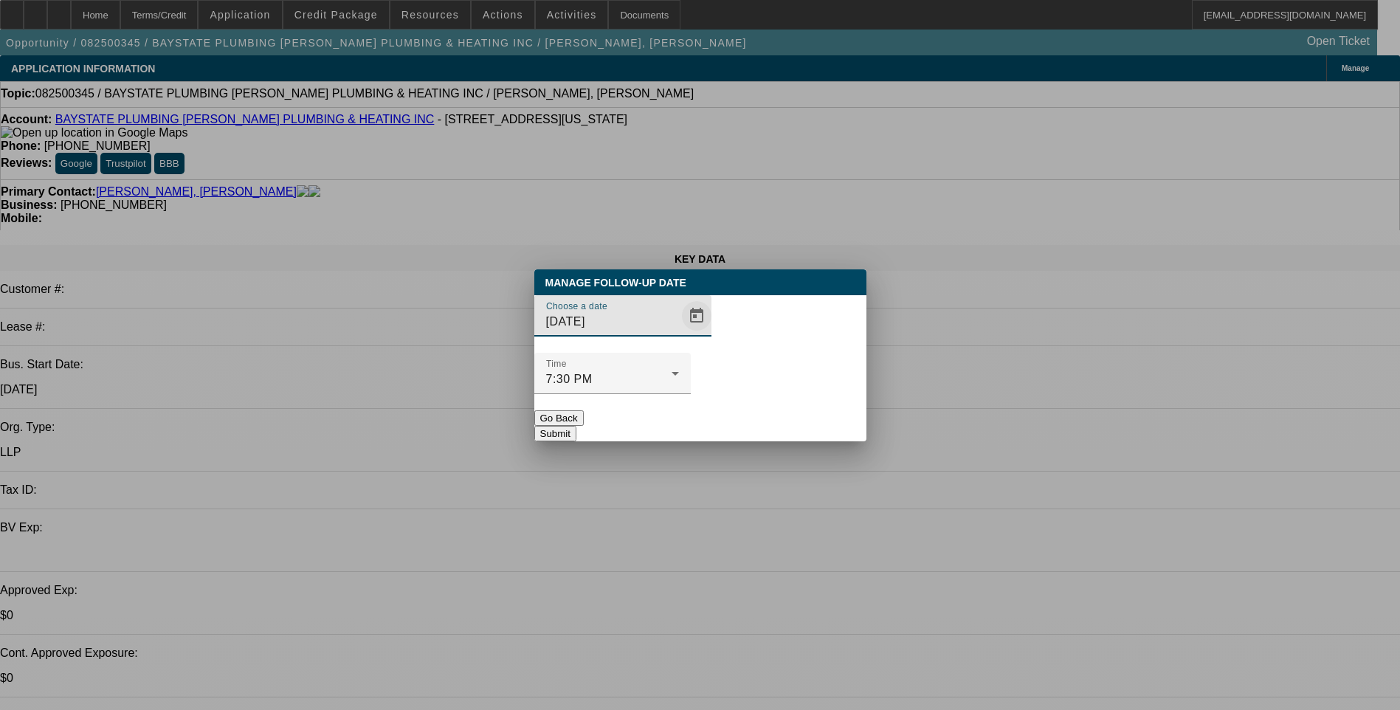
click at [679, 334] on span "Open calendar" at bounding box center [696, 315] width 35 height 35
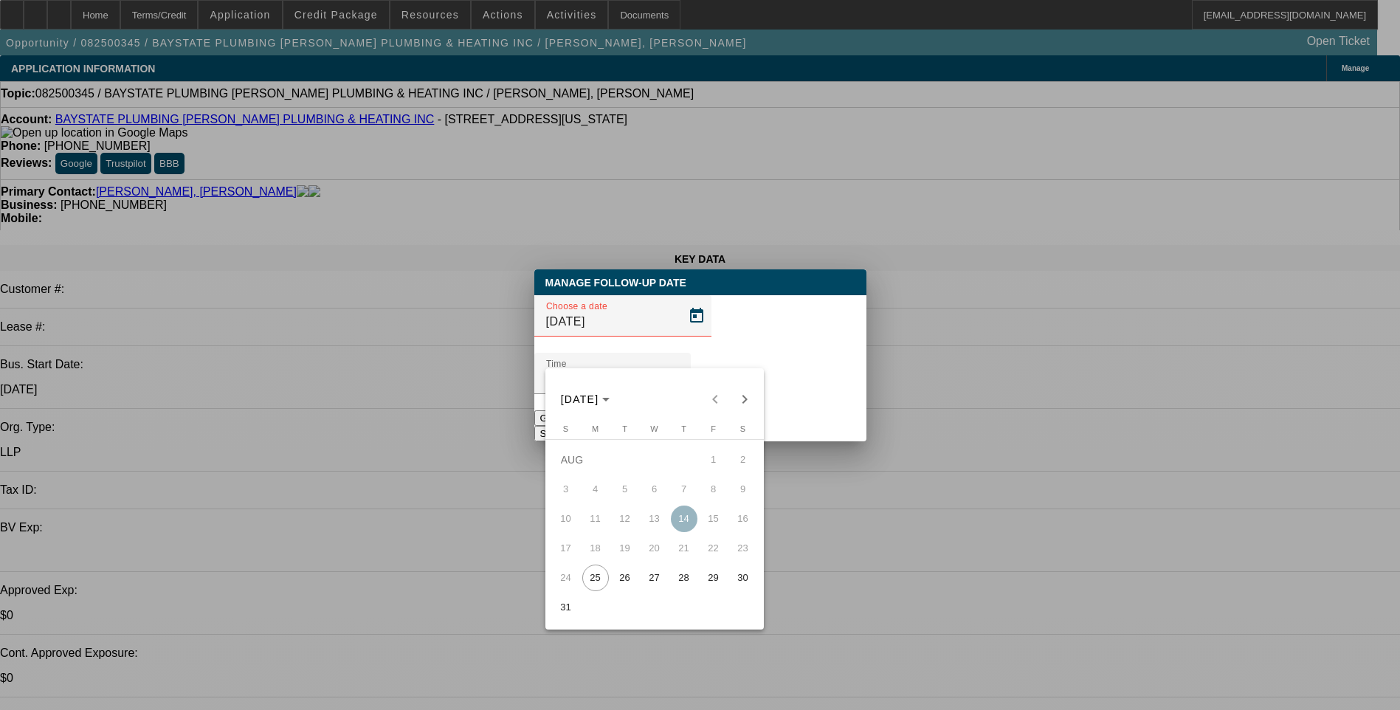
click at [624, 585] on span "26" at bounding box center [625, 578] width 27 height 27
type input "[DATE]"
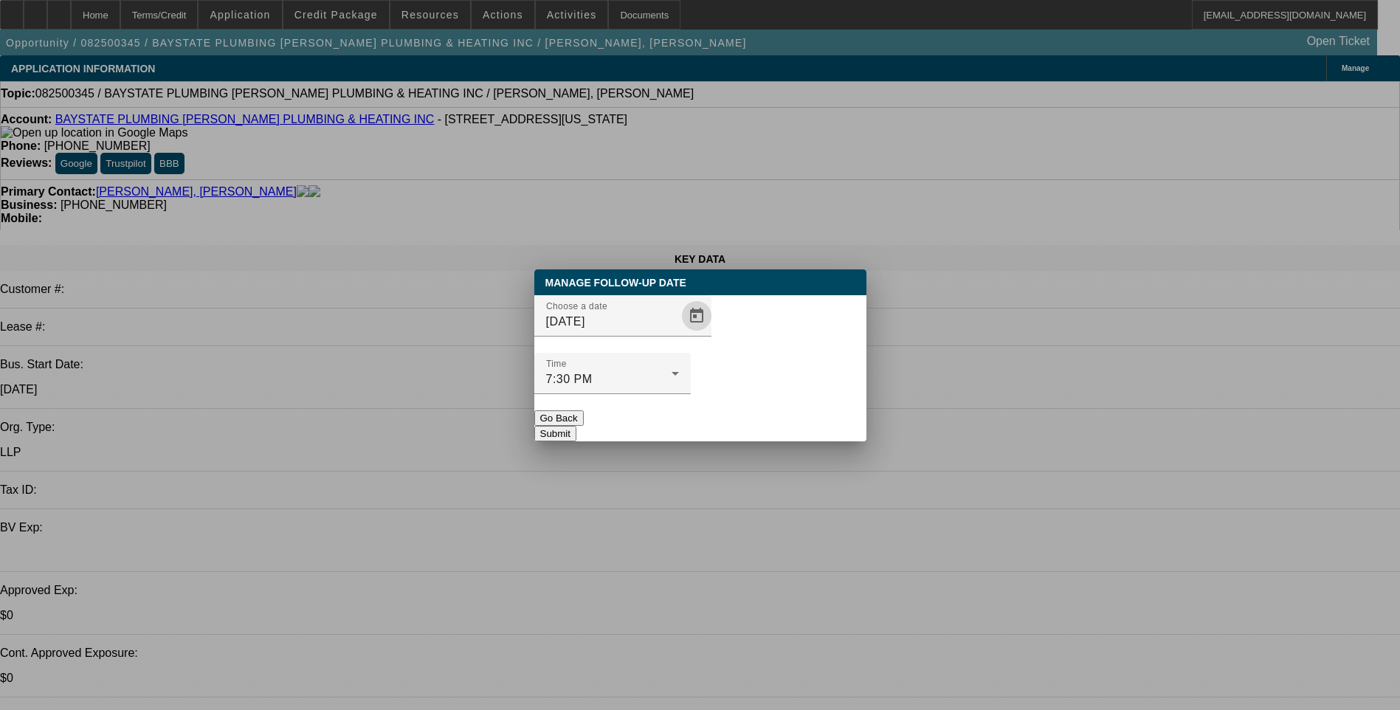
click at [577, 426] on button "Submit" at bounding box center [555, 434] width 42 height 16
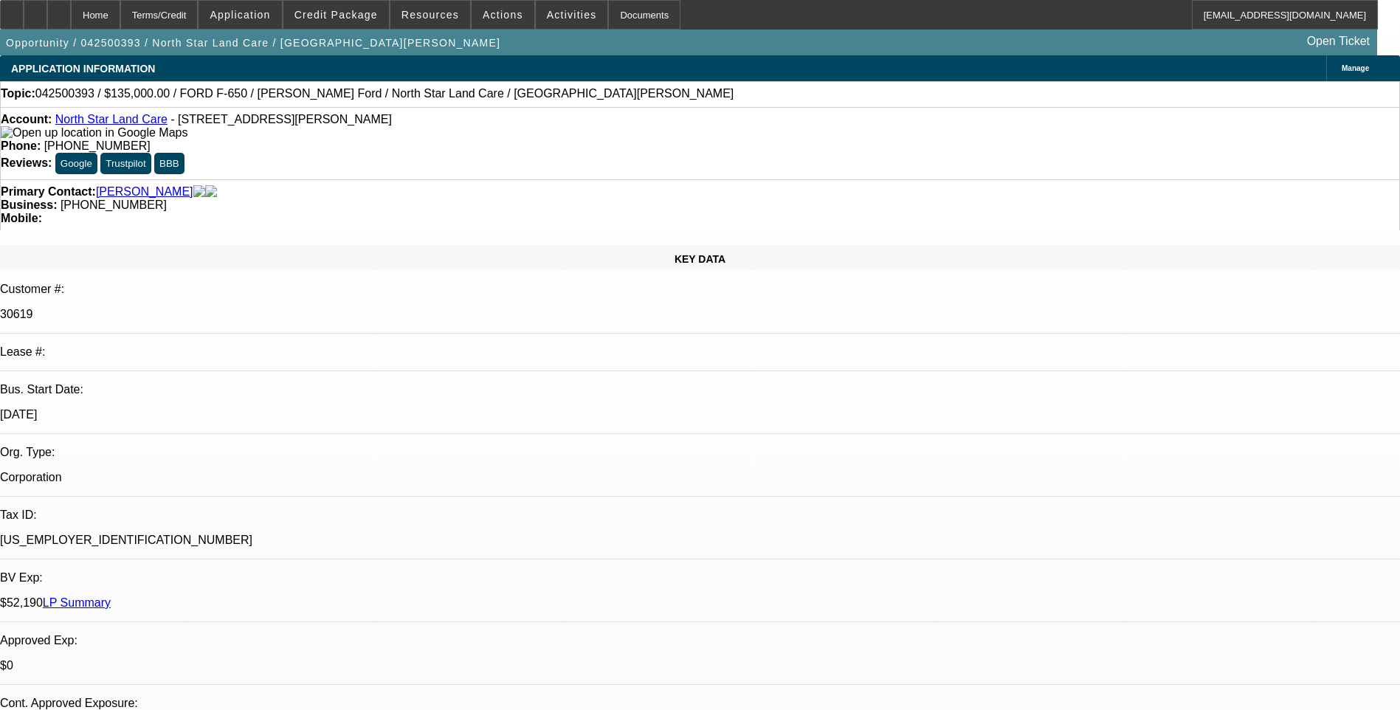
select select "0"
select select "0.1"
select select "0"
select select "0.1"
select select "0"
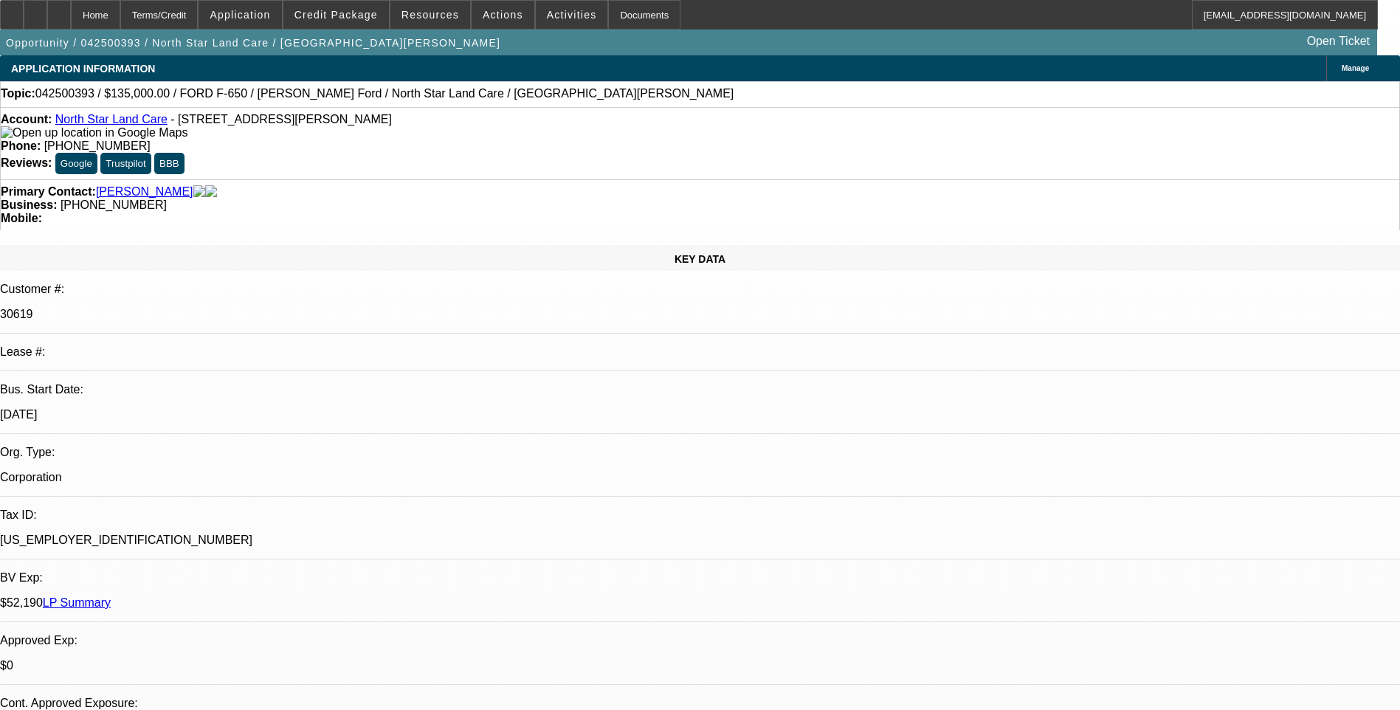
select select "0.1"
select select "1"
select select "2"
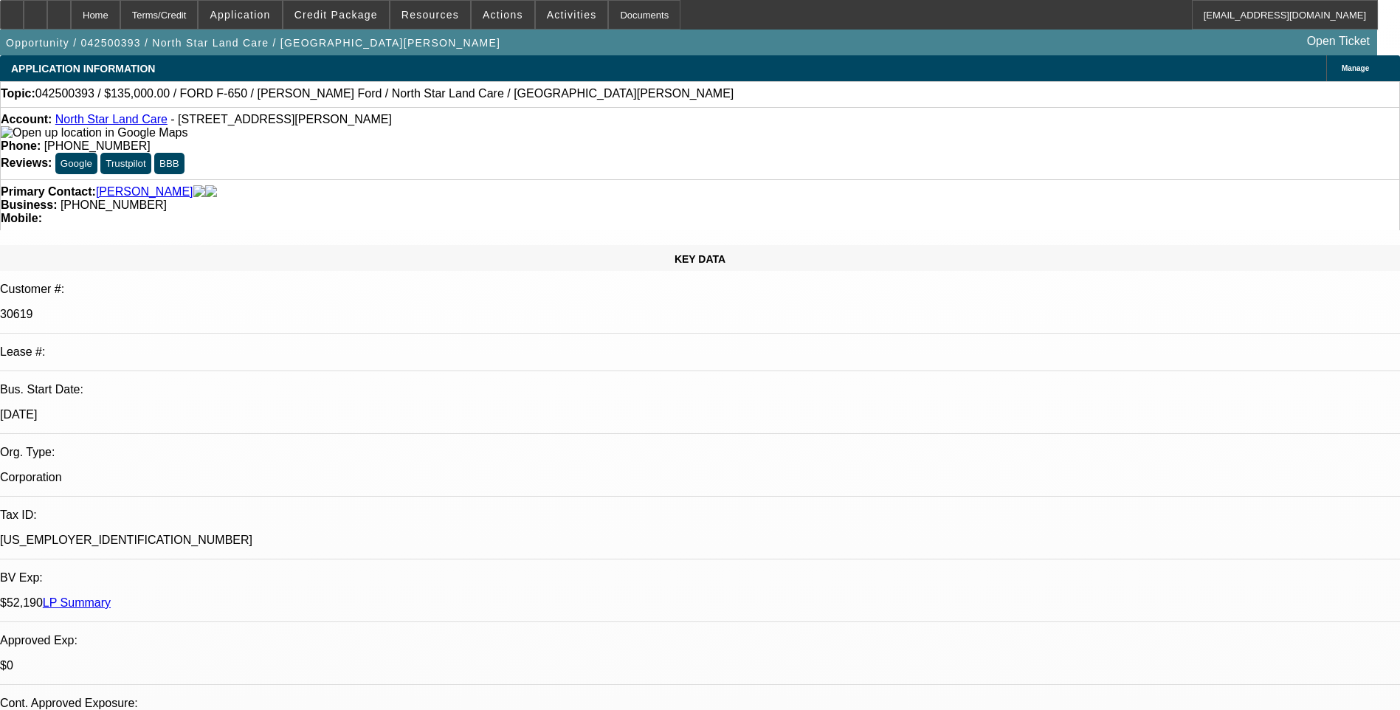
select select "4"
select select "1"
select select "2"
select select "4"
select select "1"
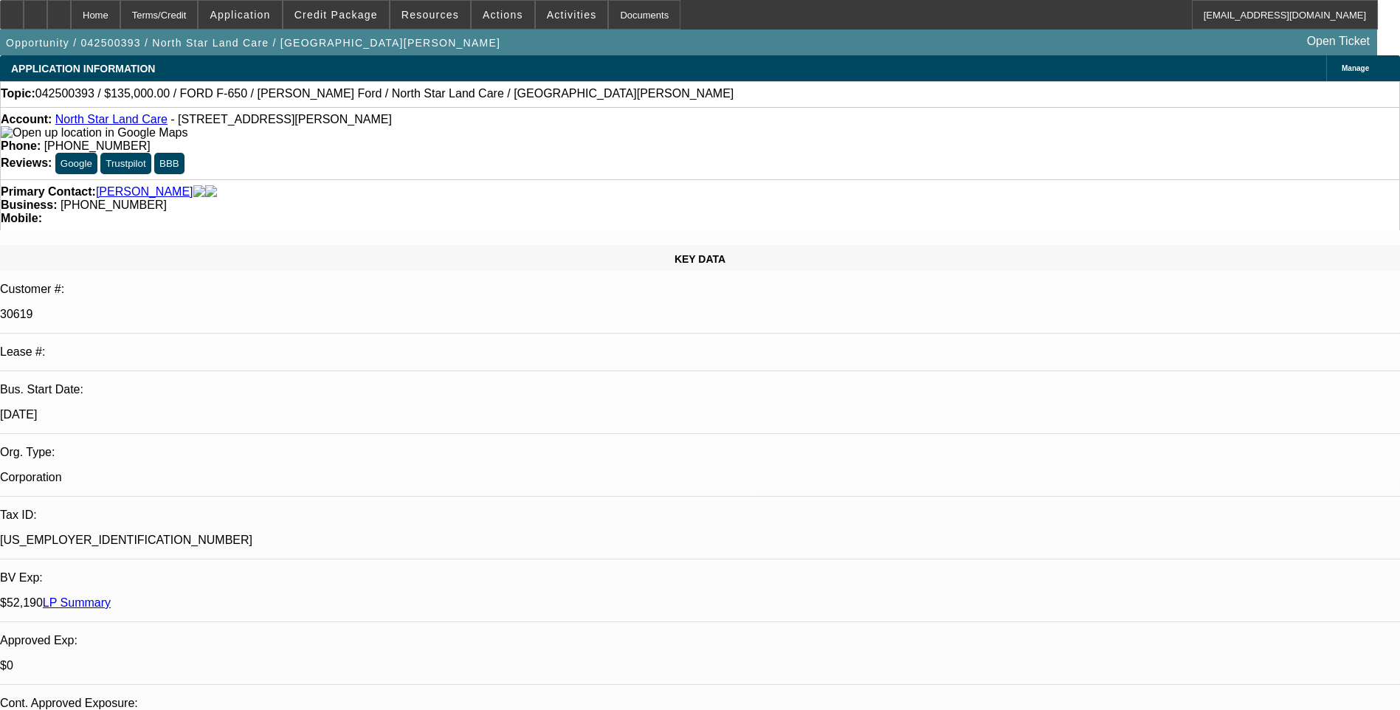
select select "2"
select select "4"
select select "1"
select select "2"
select select "4"
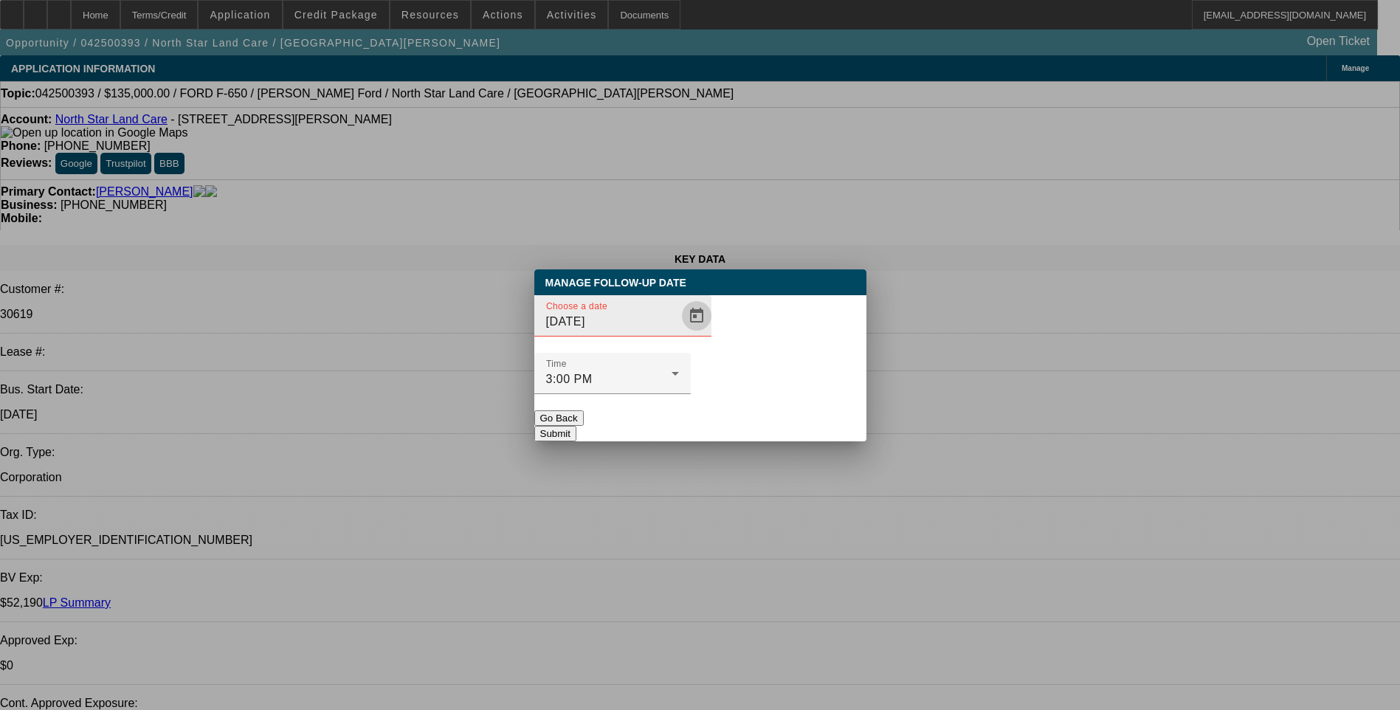
click at [679, 334] on span "Open calendar" at bounding box center [696, 315] width 35 height 35
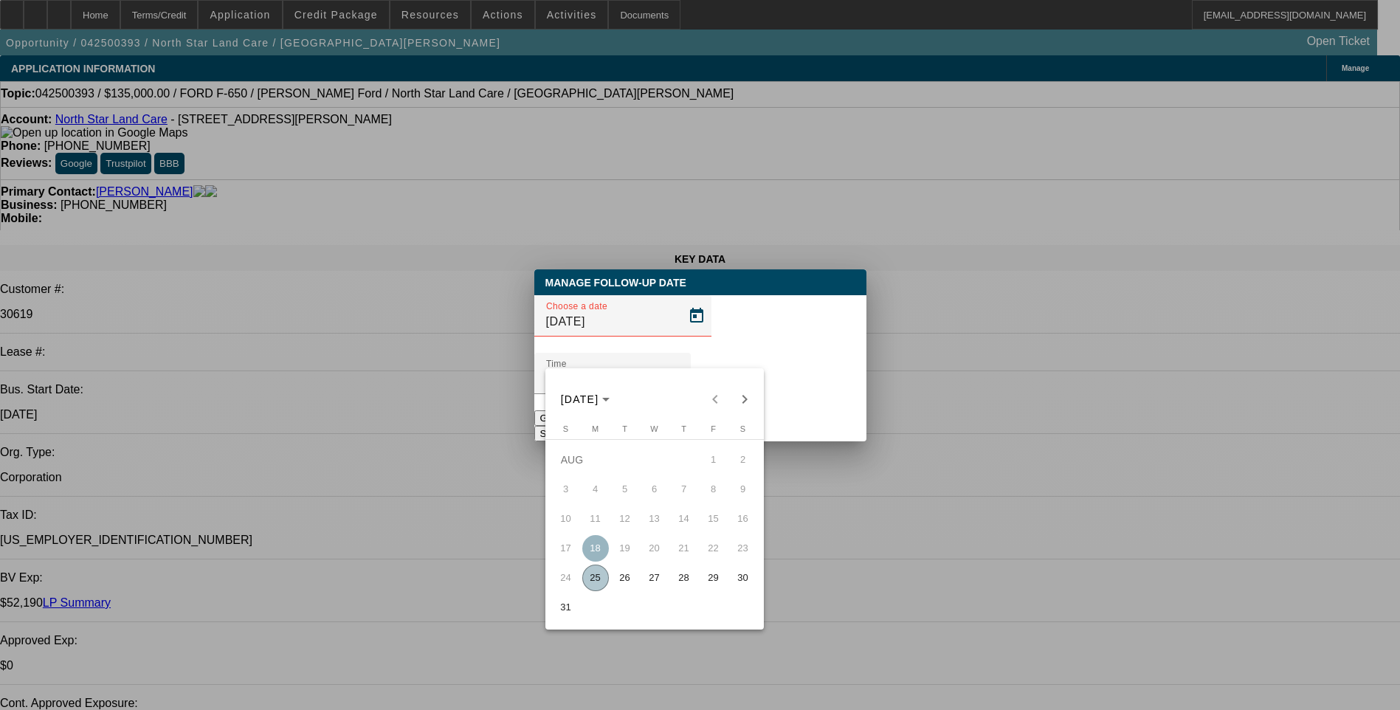
click at [624, 577] on span "26" at bounding box center [625, 578] width 27 height 27
type input "[DATE]"
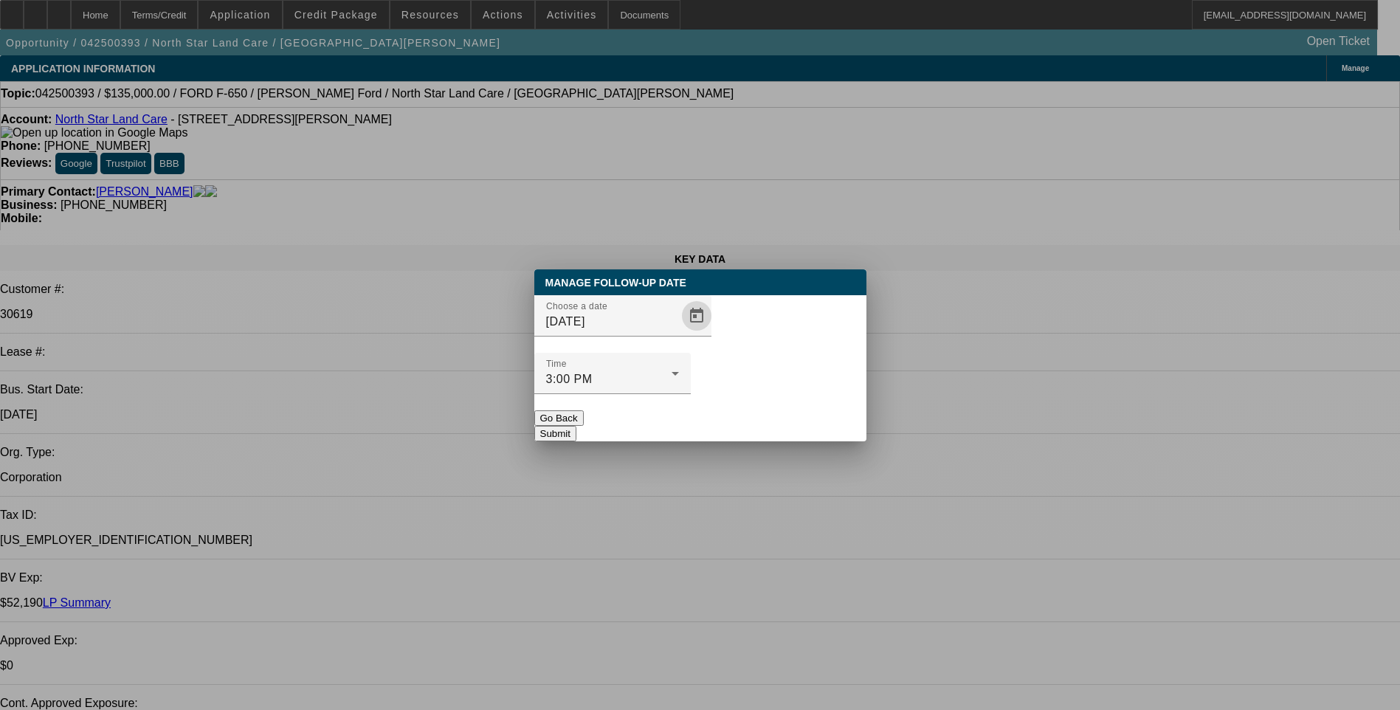
click at [577, 426] on button "Submit" at bounding box center [555, 434] width 42 height 16
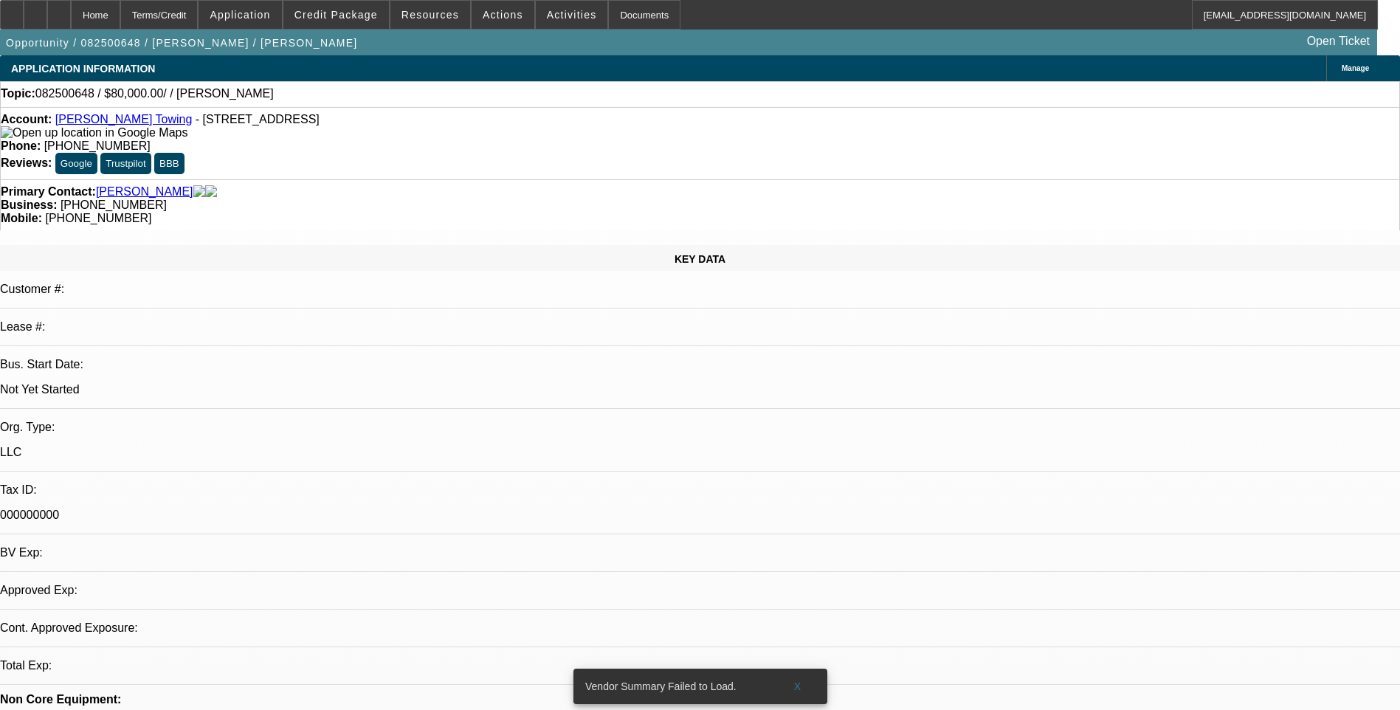
select select "0"
select select "2"
select select "0.1"
select select "1"
select select "2"
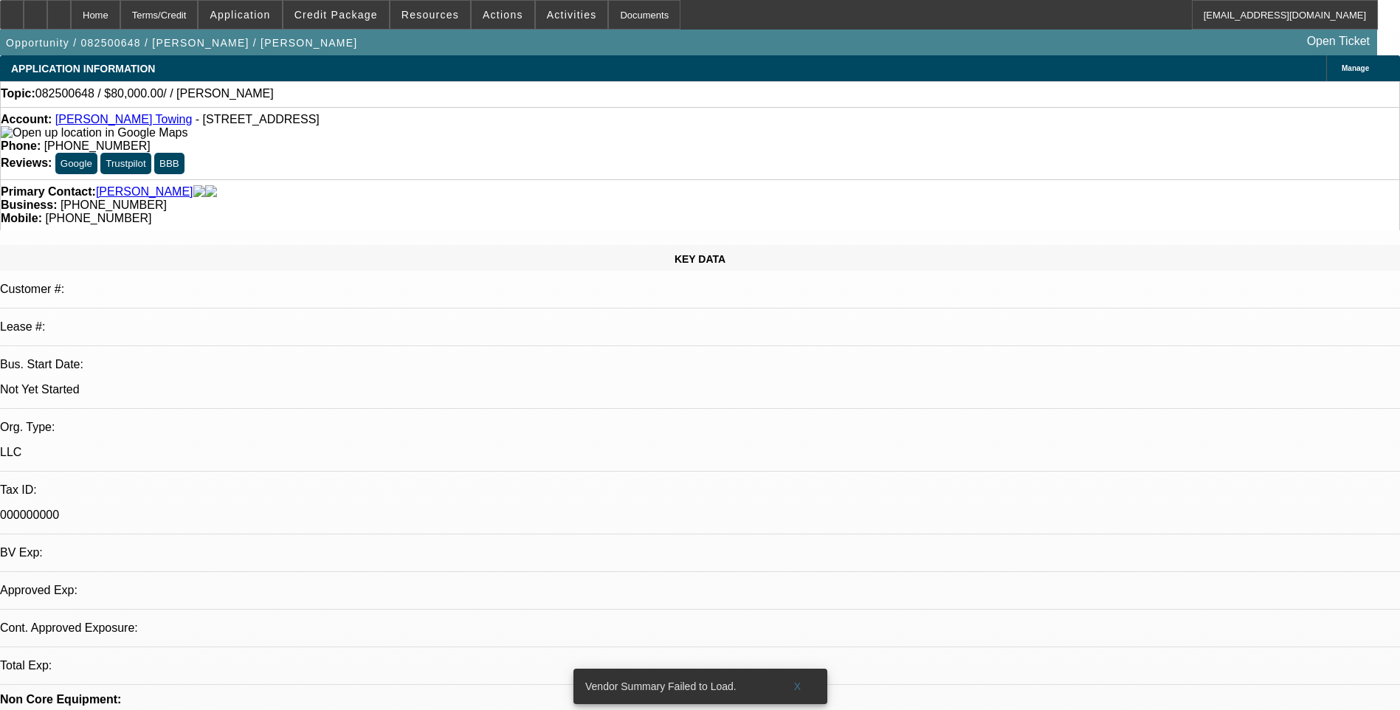
select select "4"
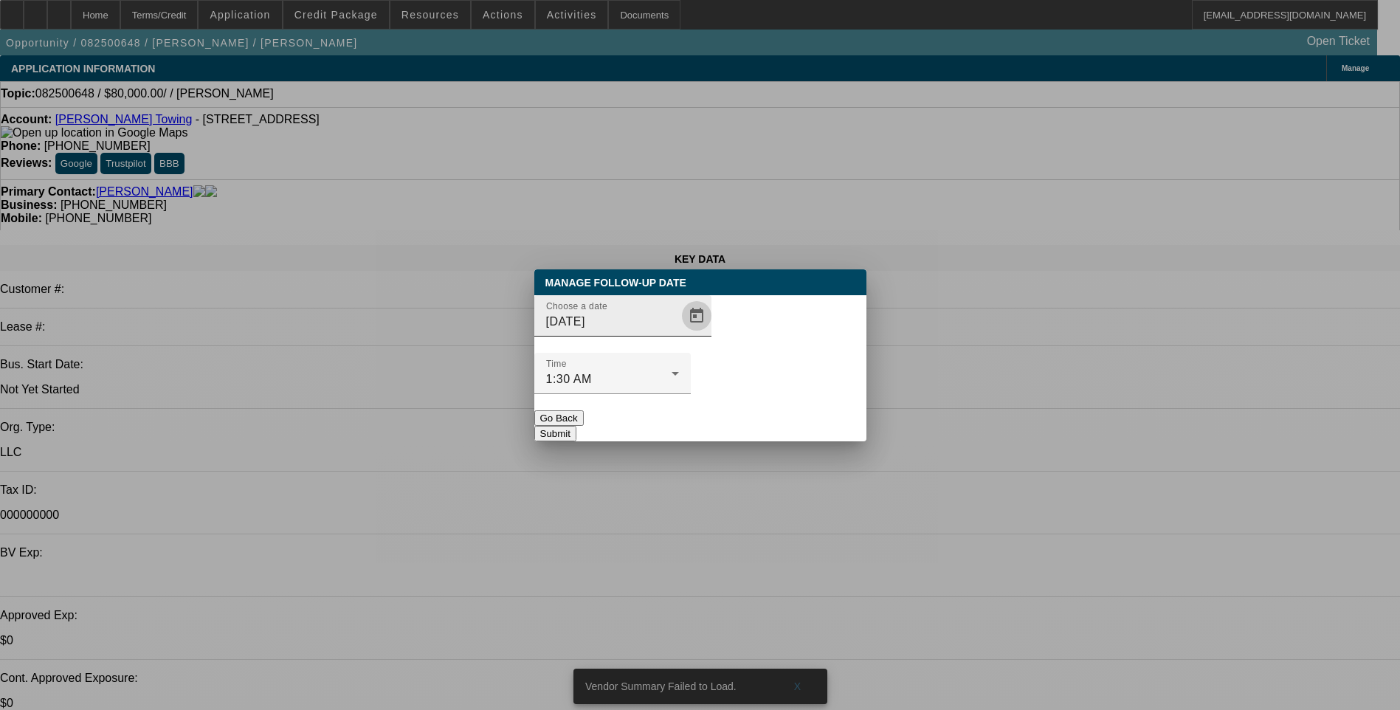
click at [679, 334] on span "Open calendar" at bounding box center [696, 315] width 35 height 35
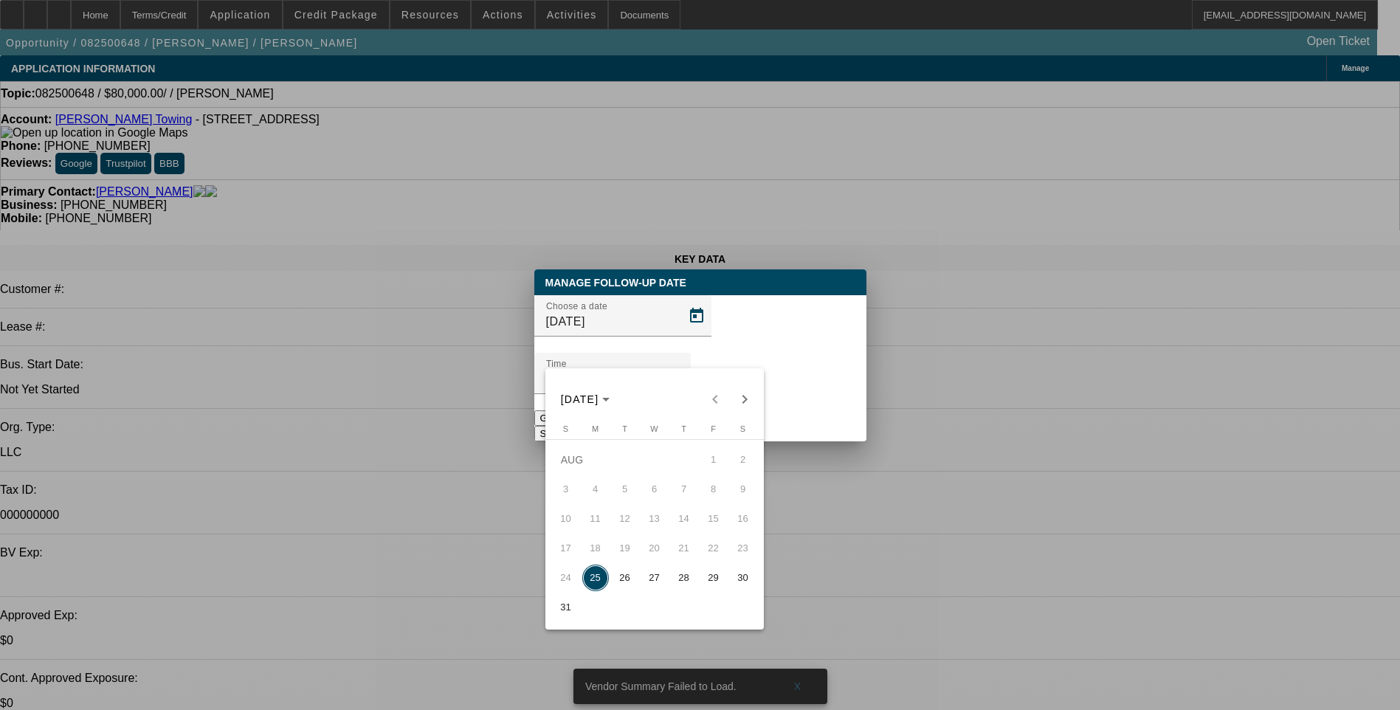
click at [627, 591] on span "26" at bounding box center [625, 578] width 27 height 27
type input "[DATE]"
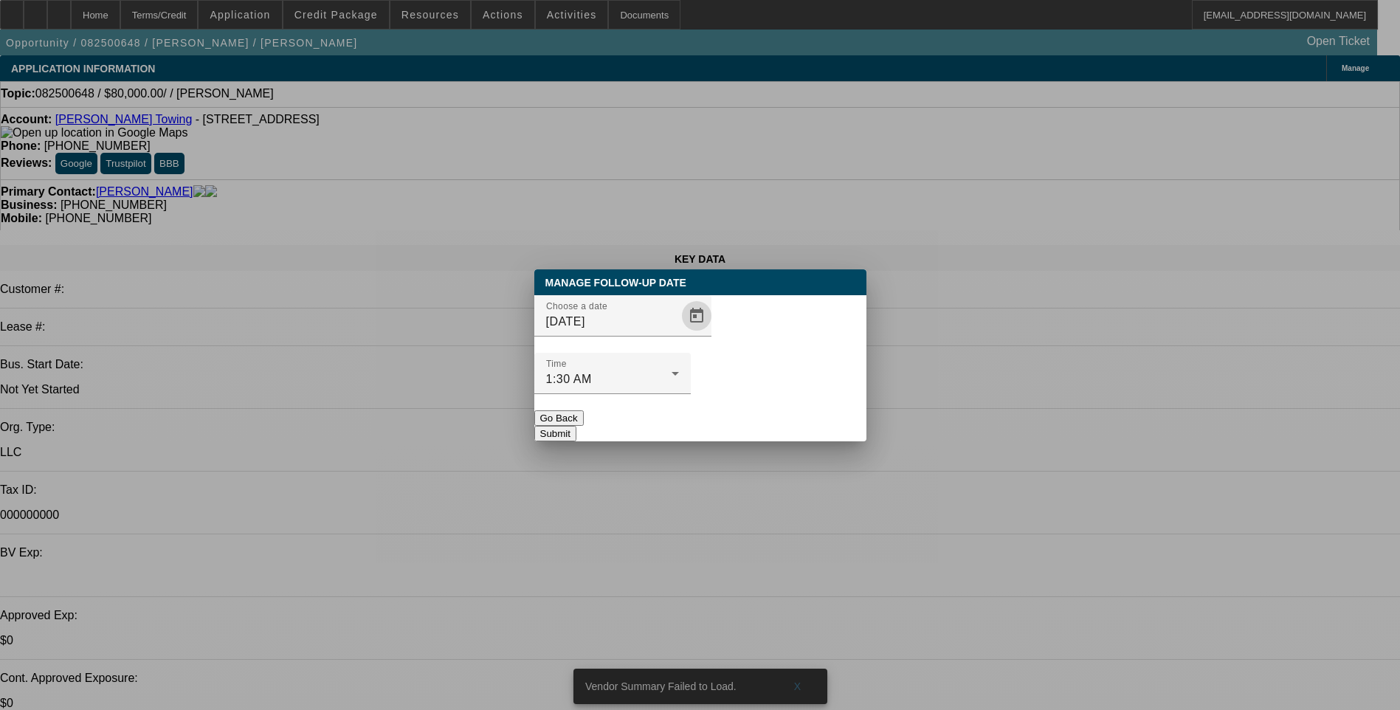
click at [577, 426] on button "Submit" at bounding box center [555, 434] width 42 height 16
